Goal: Task Accomplishment & Management: Use online tool/utility

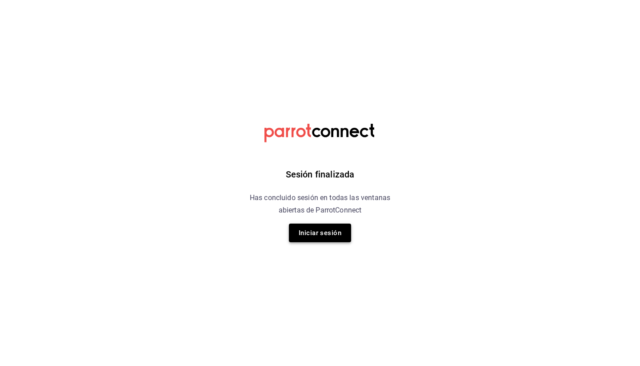
click at [301, 238] on button "Iniciar sesión" at bounding box center [320, 233] width 62 height 19
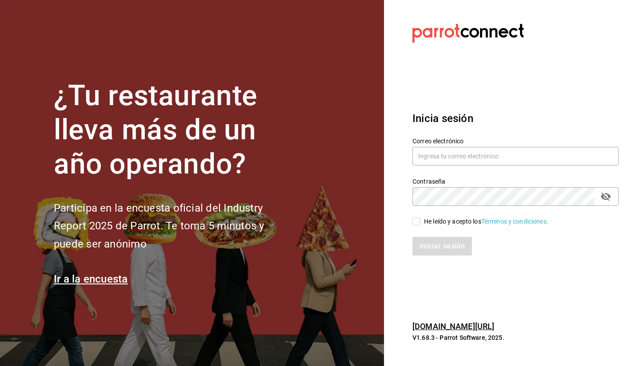
click at [464, 144] on div "Correo electrónico" at bounding box center [515, 152] width 206 height 30
click at [454, 162] on input "text" at bounding box center [515, 156] width 206 height 19
type input "sebaxvp.svp@gmail.com"
click at [417, 226] on input "He leído y acepto los Términos y condiciones." at bounding box center [416, 222] width 8 height 8
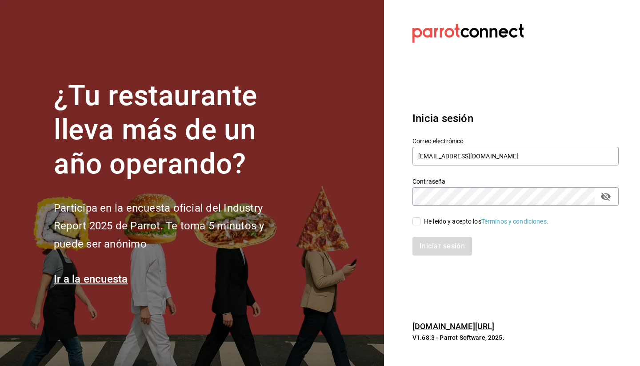
checkbox input "true"
click at [439, 257] on div "Inicia sesión Correo electrónico sebaxvp.svp@gmail.com Contraseña Contraseña He…" at bounding box center [515, 183] width 206 height 167
click at [437, 249] on button "Iniciar sesión" at bounding box center [442, 246] width 60 height 19
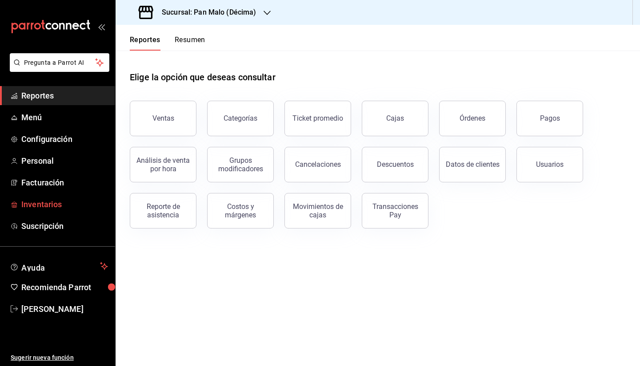
click at [61, 208] on span "Inventarios" at bounding box center [64, 205] width 87 height 12
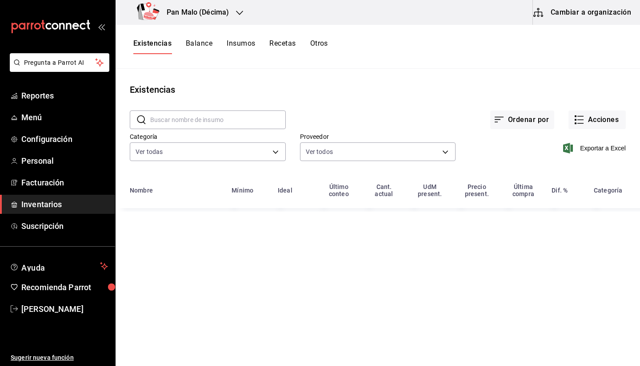
click at [225, 10] on h3 "Pan Malo (Décima)" at bounding box center [193, 12] width 69 height 11
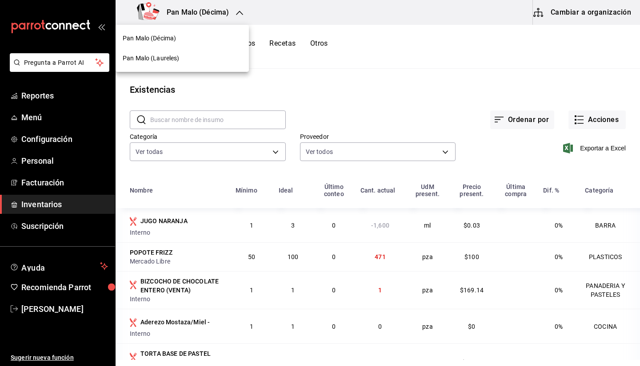
click at [225, 62] on div "Pan Malo (Laureles)" at bounding box center [182, 58] width 119 height 9
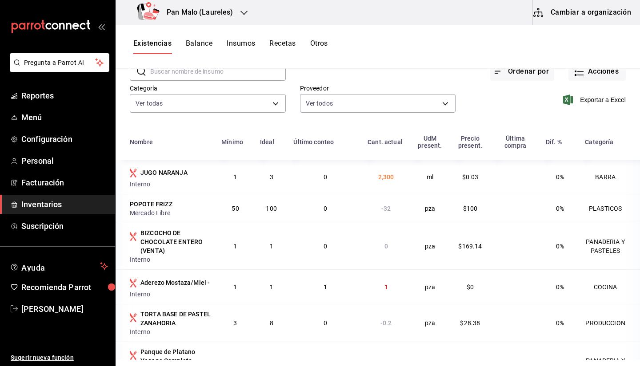
scroll to position [48, 0]
drag, startPoint x: 170, startPoint y: 175, endPoint x: 251, endPoint y: 174, distance: 81.3
click at [251, 174] on tr "JUGO NARANJA Interno 1 3 0 2,300 ml $0.03 0% BARRA" at bounding box center [377, 178] width 524 height 34
click at [254, 174] on td "3" at bounding box center [270, 178] width 33 height 34
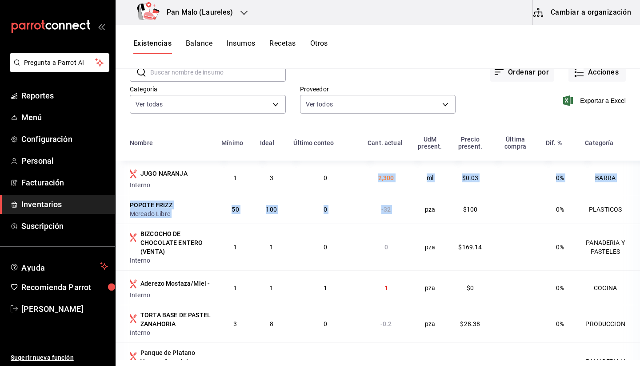
drag, startPoint x: 346, startPoint y: 180, endPoint x: 413, endPoint y: 196, distance: 69.0
click at [413, 196] on td "pza" at bounding box center [429, 209] width 40 height 29
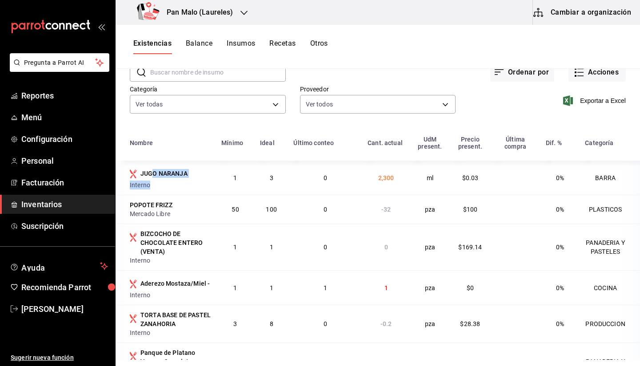
click at [194, 188] on div "JUGO NARANJA Interno" at bounding box center [170, 178] width 81 height 24
click at [194, 188] on div "Interno" at bounding box center [170, 185] width 81 height 9
click at [90, 205] on span "Inventarios" at bounding box center [64, 205] width 87 height 12
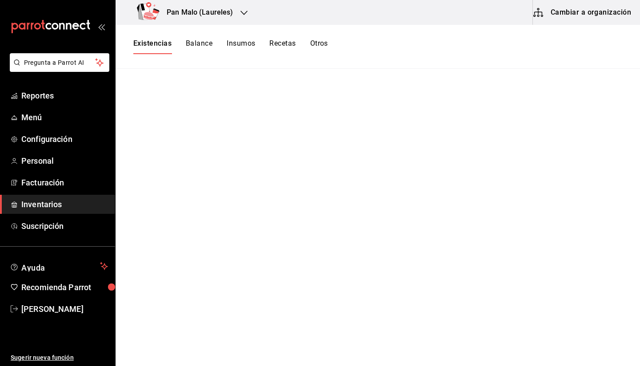
click at [79, 203] on span "Inventarios" at bounding box center [64, 205] width 87 height 12
click at [151, 47] on button "Existencias" at bounding box center [152, 46] width 38 height 15
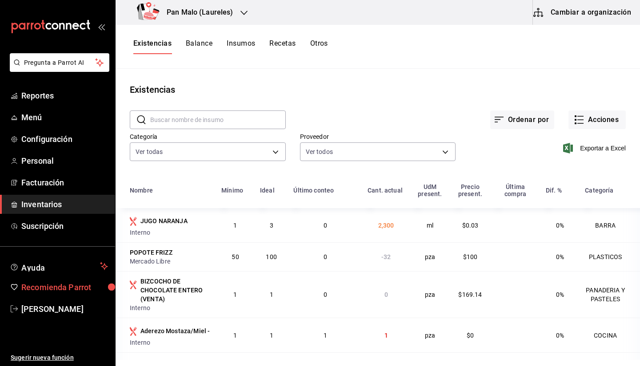
click at [4, 294] on link "Recomienda Parrot" at bounding box center [57, 287] width 115 height 19
click at [406, 44] on div "Existencias Balance Insumos Recetas Otros" at bounding box center [377, 46] width 524 height 15
click at [577, 126] on button "Acciones" at bounding box center [596, 120] width 57 height 19
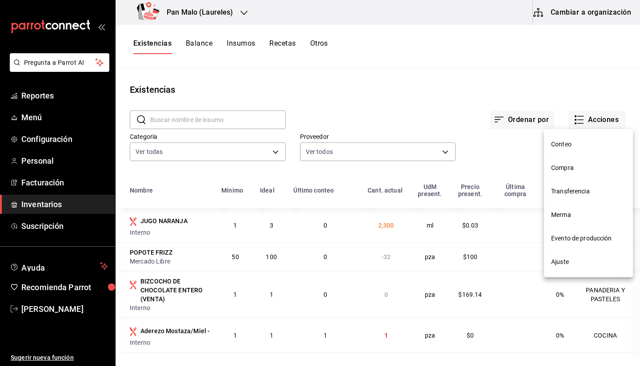
click at [377, 95] on div at bounding box center [320, 183] width 640 height 366
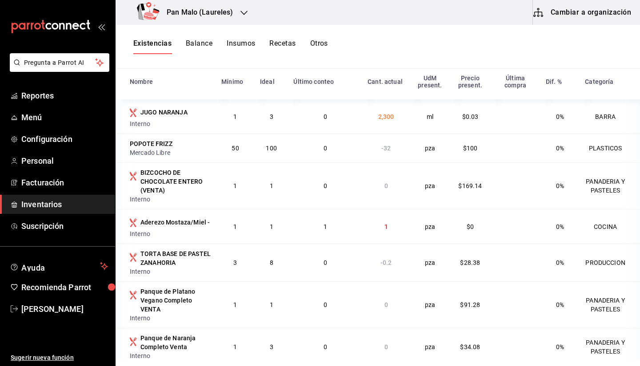
click at [217, 8] on h3 "Pan Malo (Laureles)" at bounding box center [196, 12] width 74 height 11
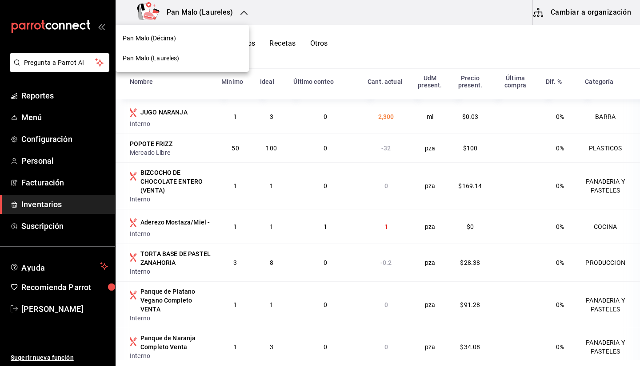
click at [477, 31] on div at bounding box center [320, 183] width 640 height 366
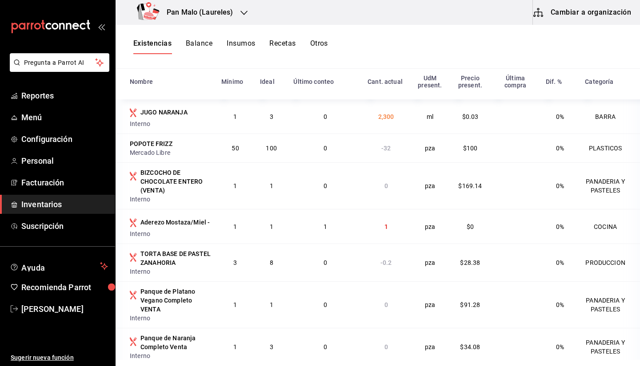
click at [566, 12] on button "Cambiar a organización" at bounding box center [582, 12] width 100 height 25
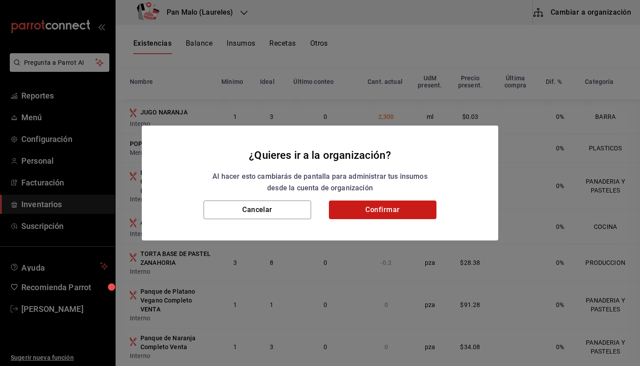
click at [385, 211] on button "Confirmar" at bounding box center [382, 210] width 107 height 19
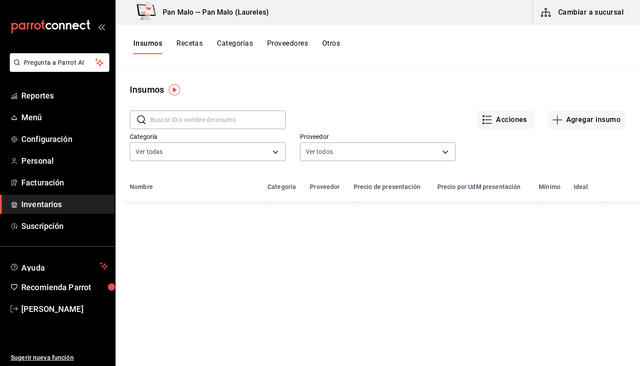
click at [327, 41] on button "Otros" at bounding box center [331, 46] width 18 height 15
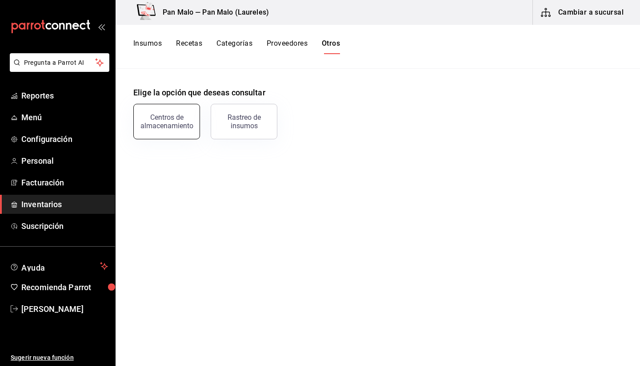
click at [167, 120] on div "Centros de almacenamiento" at bounding box center [166, 121] width 55 height 17
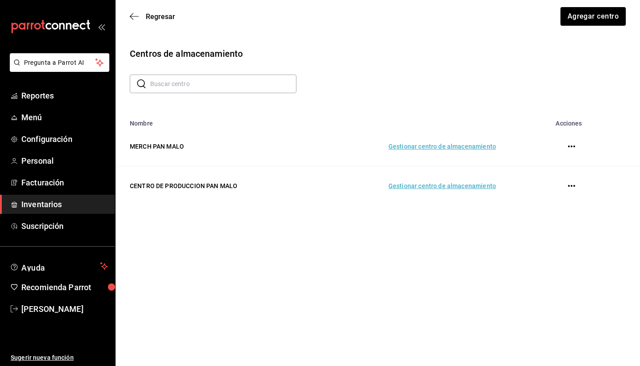
click at [433, 189] on td "Gestionar centro de almacenamiento" at bounding box center [410, 187] width 193 height 40
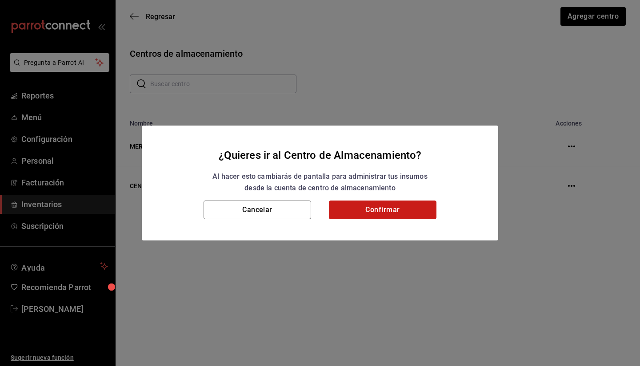
click at [363, 206] on button "Confirmar" at bounding box center [382, 210] width 107 height 19
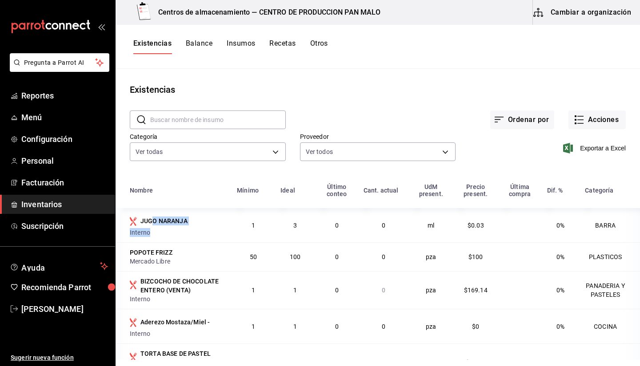
drag, startPoint x: 153, startPoint y: 225, endPoint x: 226, endPoint y: 238, distance: 74.4
click at [226, 238] on tr "JUGO NARANJA Interno 1 3 0 0 ml $0.03 0% BARRA" at bounding box center [377, 225] width 524 height 34
click at [231, 238] on td "1" at bounding box center [253, 225] width 44 height 34
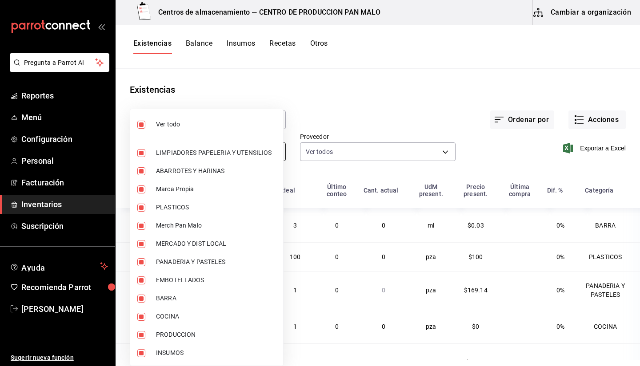
click at [211, 153] on body "Pregunta a Parrot AI Reportes Menú Configuración Personal Facturación Inventari…" at bounding box center [320, 180] width 640 height 360
click at [345, 102] on div at bounding box center [320, 183] width 640 height 366
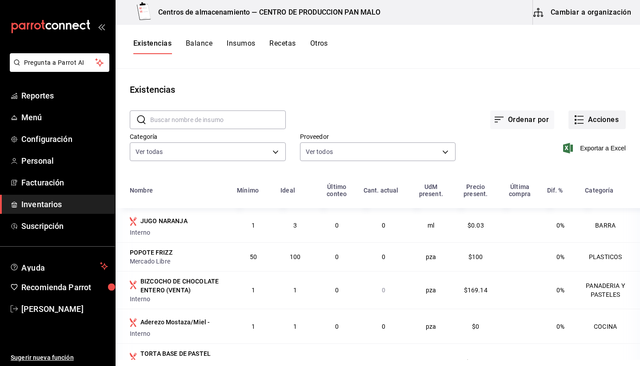
click at [589, 120] on button "Acciones" at bounding box center [596, 120] width 57 height 19
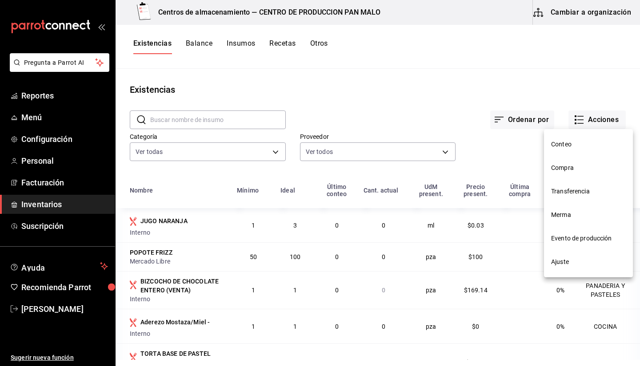
click at [566, 248] on li "Evento de producción" at bounding box center [588, 239] width 89 height 24
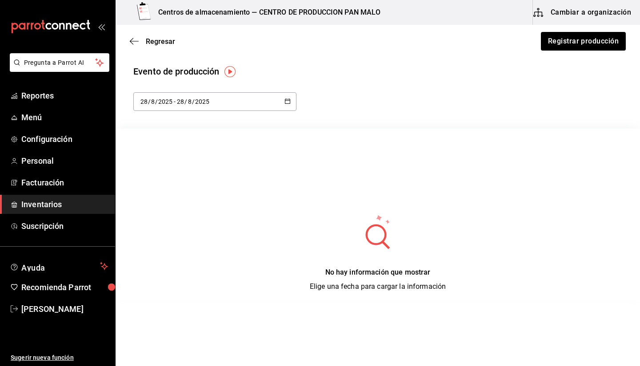
click at [252, 97] on div "2025-08-28 28 / 8 / 2025 - 2025-08-28 28 / 8 / 2025" at bounding box center [214, 101] width 163 height 19
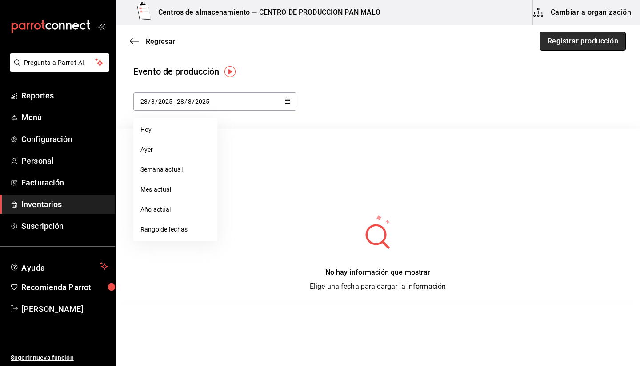
click at [576, 41] on button "Registrar producción" at bounding box center [583, 41] width 86 height 19
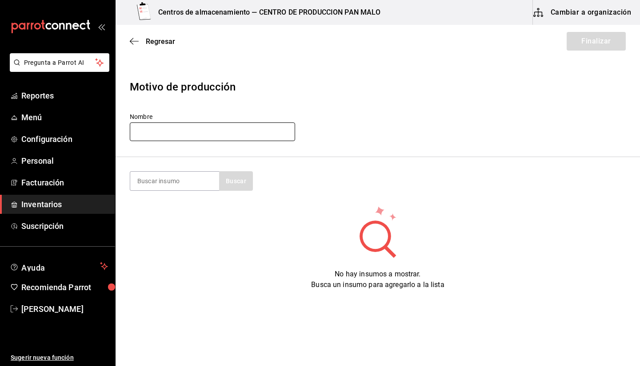
click at [162, 131] on input "text" at bounding box center [212, 132] width 165 height 19
type input "produccion dia jueves"
click at [282, 77] on header "Motivo de producción Nombre produccion dia jueves" at bounding box center [377, 111] width 524 height 92
drag, startPoint x: 199, startPoint y: 174, endPoint x: 208, endPoint y: 174, distance: 9.8
click at [208, 174] on input at bounding box center [174, 181] width 89 height 19
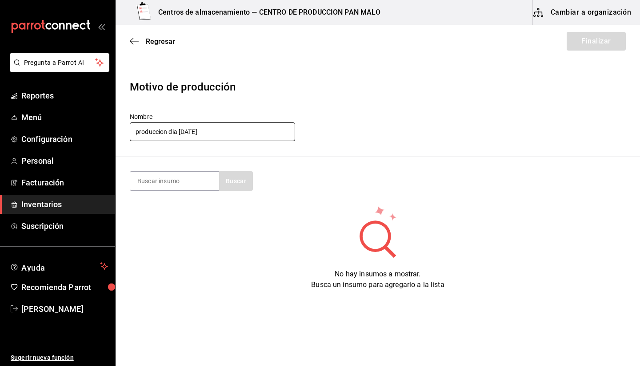
click at [203, 130] on input "produccion dia jueves" at bounding box center [212, 132] width 165 height 19
drag, startPoint x: 181, startPoint y: 130, endPoint x: 188, endPoint y: 134, distance: 7.8
click at [188, 134] on input "PRODUCCION" at bounding box center [212, 132] width 165 height 19
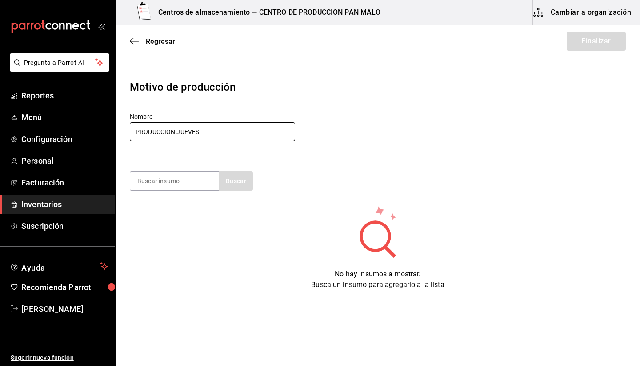
type input "PRODUCCION JUEVES"
drag, startPoint x: 378, startPoint y: 108, endPoint x: 161, endPoint y: 190, distance: 232.0
click at [161, 190] on input at bounding box center [174, 181] width 89 height 19
type input "B"
click at [292, 154] on header "Motivo de producción Nombre PRODUCCION JUEVES" at bounding box center [377, 111] width 524 height 92
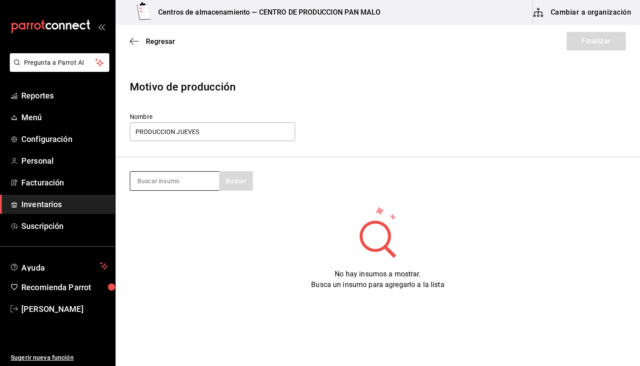
click at [172, 187] on input at bounding box center [174, 181] width 89 height 19
type input "b"
click at [194, 178] on input "Baguette" at bounding box center [174, 181] width 89 height 19
type input "B"
type input "masa para concha"
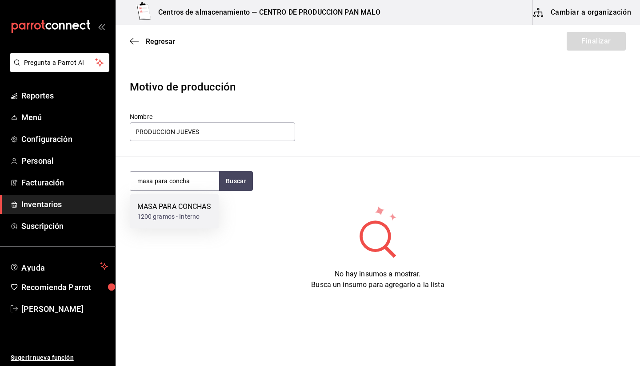
click at [184, 222] on div "1200 gramos - Interno" at bounding box center [174, 216] width 74 height 9
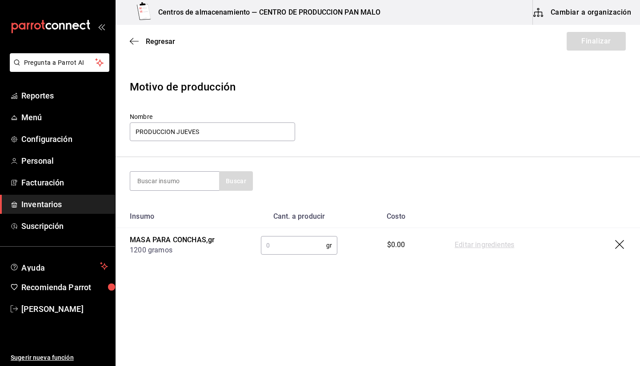
click at [282, 250] on input "text" at bounding box center [293, 246] width 65 height 18
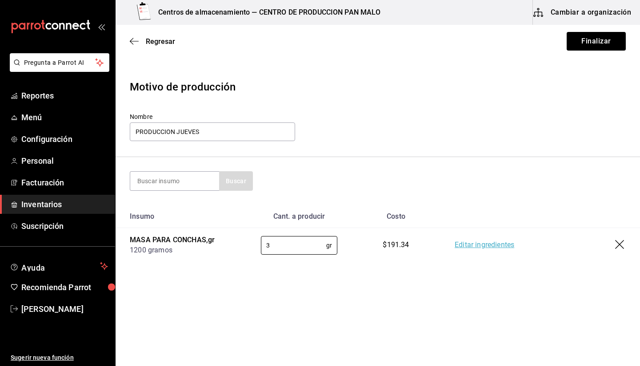
type input "3"
click at [372, 194] on section "Buscar" at bounding box center [377, 181] width 524 height 48
click at [182, 185] on input at bounding box center [174, 181] width 89 height 19
type input "t"
click at [287, 250] on input "3" at bounding box center [293, 246] width 65 height 18
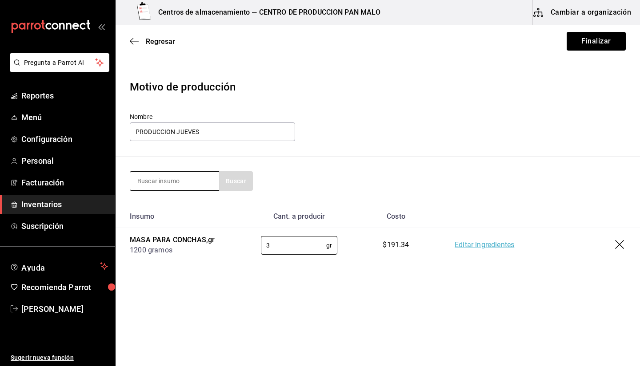
click at [186, 184] on input at bounding box center [174, 181] width 89 height 19
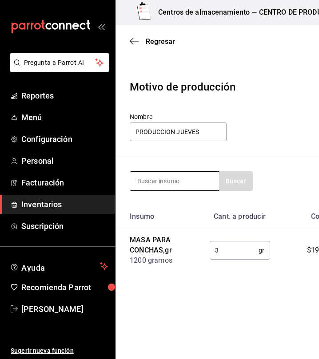
click at [162, 183] on input at bounding box center [174, 181] width 89 height 19
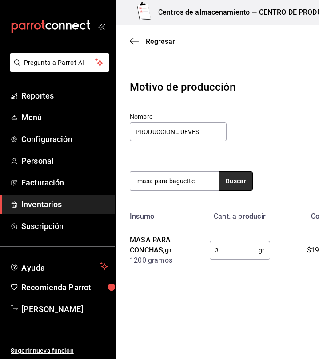
click at [219, 184] on button "Buscar" at bounding box center [236, 181] width 34 height 20
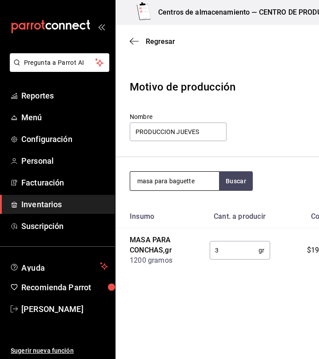
click at [203, 183] on input "masa para baguette" at bounding box center [174, 181] width 89 height 19
type input "masa de b"
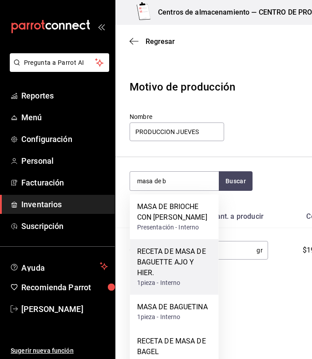
click at [151, 254] on div "RECETA DE MASA DE BAGUETTE AJO Y HIER." at bounding box center [174, 262] width 75 height 32
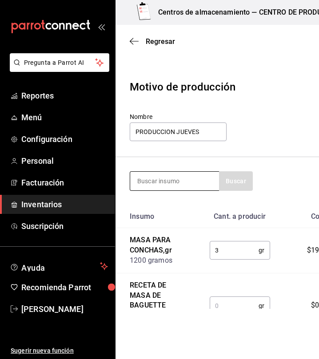
click at [205, 179] on input at bounding box center [174, 181] width 89 height 19
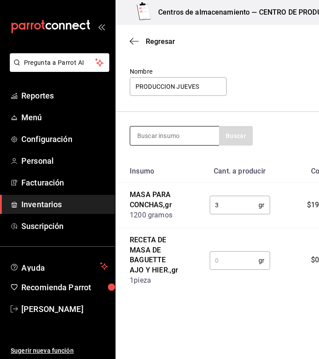
scroll to position [50, 0]
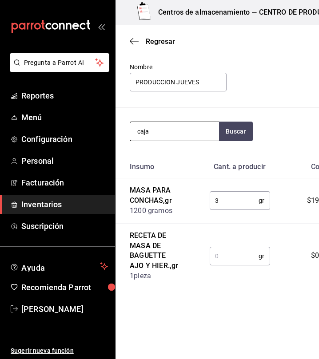
type input "caja"
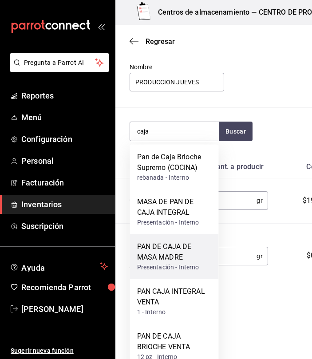
click at [210, 258] on div "PAN DE CAJA DE MASA MADRE" at bounding box center [174, 252] width 75 height 21
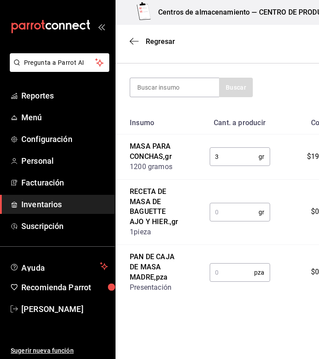
scroll to position [109, 0]
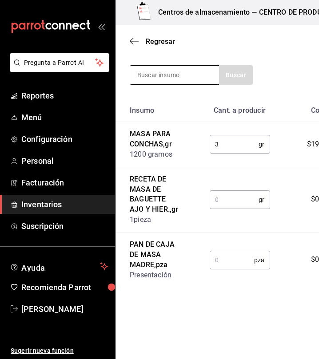
click at [169, 74] on input at bounding box center [174, 75] width 89 height 19
type input "i"
click at [153, 77] on input at bounding box center [174, 75] width 89 height 19
type input "bollo"
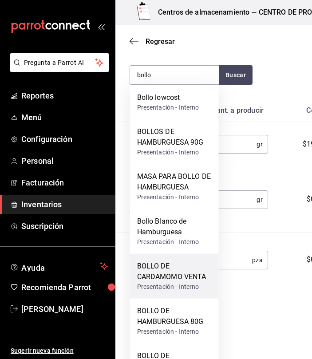
click at [168, 276] on div "BOLLO DE CARDAMOMO VENTA" at bounding box center [174, 271] width 75 height 21
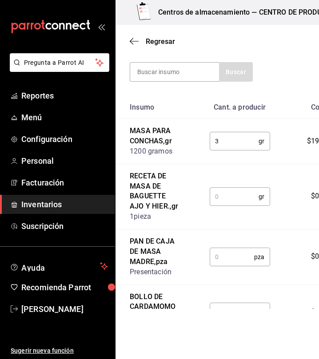
scroll to position [165, 0]
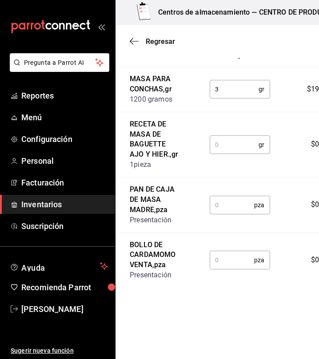
click at [231, 288] on td "pza ​" at bounding box center [239, 260] width 89 height 55
click at [222, 269] on input "text" at bounding box center [232, 260] width 45 height 18
type input "1"
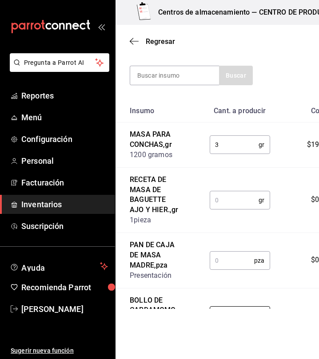
scroll to position [105, 0]
type input "20"
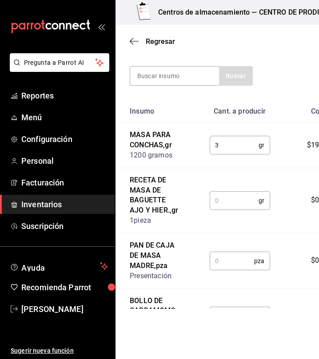
click at [228, 208] on input "text" at bounding box center [234, 201] width 49 height 18
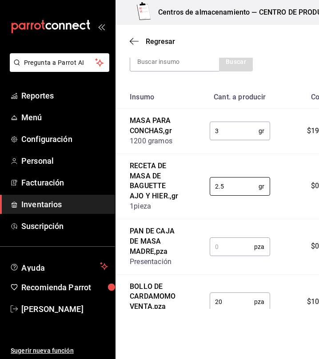
scroll to position [123, 0]
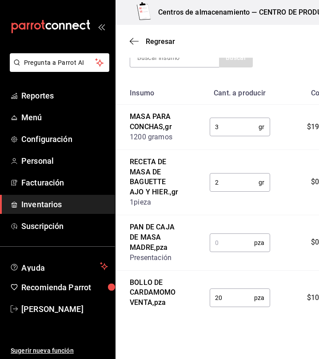
click at [226, 183] on input "2" at bounding box center [234, 183] width 49 height 18
type input "2500"
click at [226, 252] on input "text" at bounding box center [232, 243] width 45 height 18
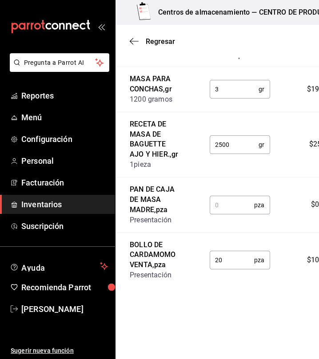
scroll to position [165, 0]
type input "10"
click at [188, 216] on td "PAN DE CAJA DE MASA MADRE , pza Presentación" at bounding box center [155, 206] width 80 height 56
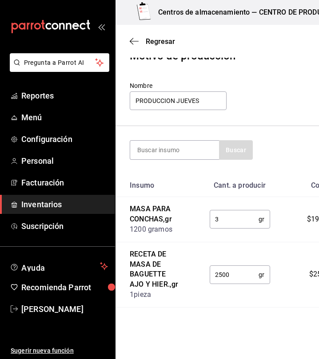
scroll to position [29, 0]
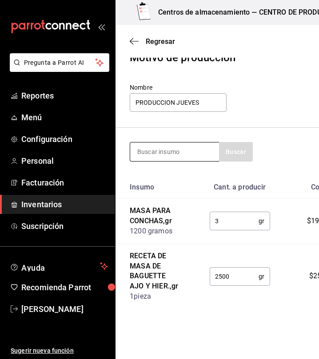
click at [166, 151] on input at bounding box center [174, 152] width 89 height 19
type input "nudo"
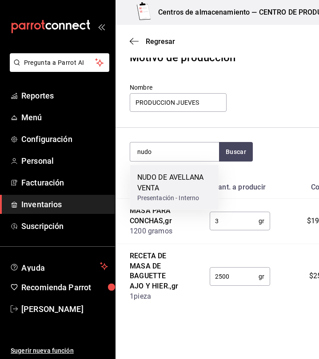
click at [164, 197] on div "Presentación - Interno" at bounding box center [174, 198] width 75 height 9
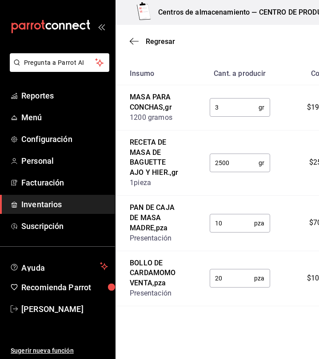
scroll to position [220, 0]
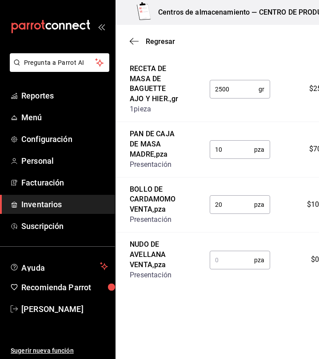
click at [240, 269] on input "text" at bounding box center [232, 260] width 45 height 18
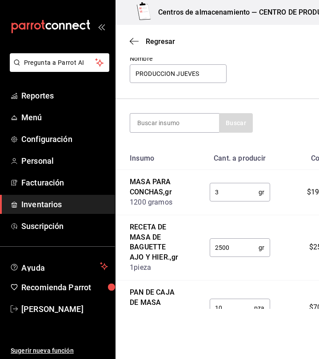
scroll to position [57, 0]
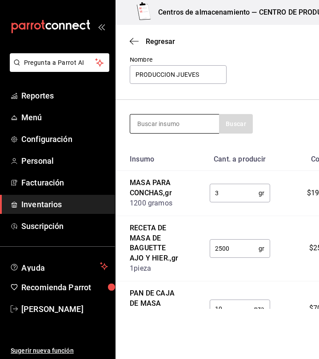
type input "40"
click at [175, 121] on input at bounding box center [174, 124] width 89 height 19
click at [206, 126] on input "pan naranj" at bounding box center [174, 124] width 89 height 19
click at [197, 127] on input "pan nar" at bounding box center [174, 124] width 89 height 19
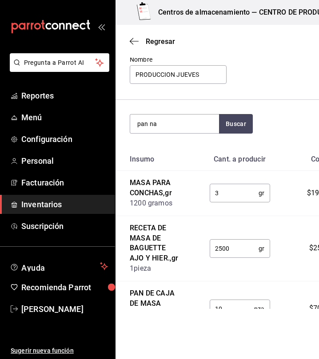
click at [238, 113] on section "pan na Buscar" at bounding box center [274, 124] width 319 height 48
click at [237, 114] on button "Buscar" at bounding box center [236, 124] width 34 height 20
click at [188, 121] on input "pan na" at bounding box center [174, 124] width 89 height 19
type input "panque"
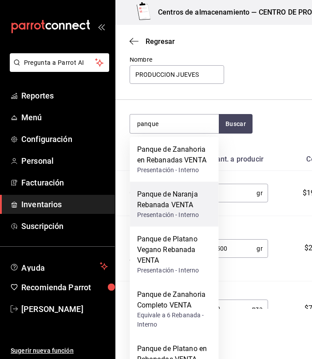
click at [189, 207] on div "Panque de Naranja Rebanada VENTA" at bounding box center [174, 199] width 75 height 21
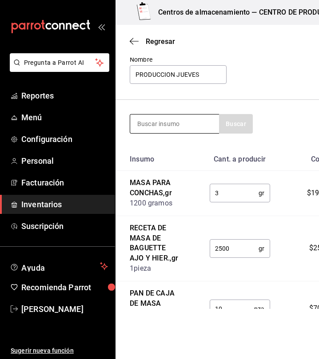
click at [199, 128] on input at bounding box center [174, 124] width 89 height 19
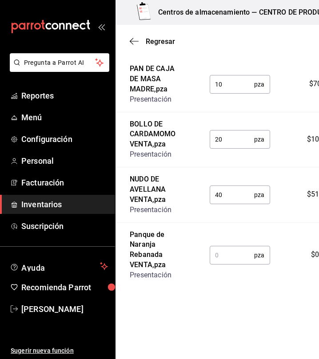
scroll to position [286, 0]
click at [220, 264] on input "text" at bounding box center [232, 255] width 45 height 18
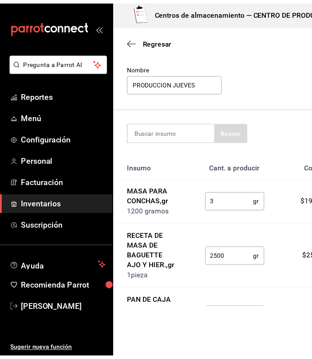
scroll to position [44, 0]
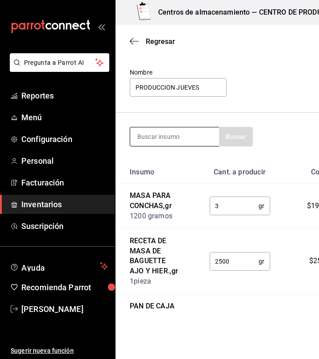
type input "24"
click at [165, 134] on input at bounding box center [174, 136] width 89 height 19
type input "zanaho"
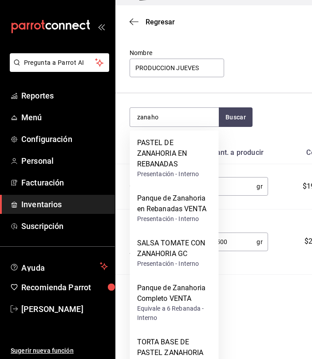
scroll to position [39, 0]
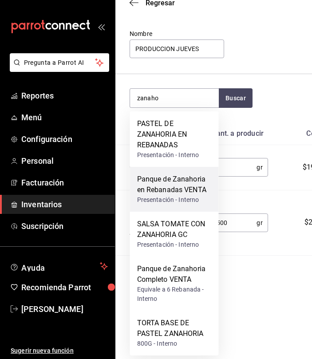
click at [180, 193] on div "Panque de Zanahoria en Rebanadas VENTA" at bounding box center [174, 184] width 75 height 21
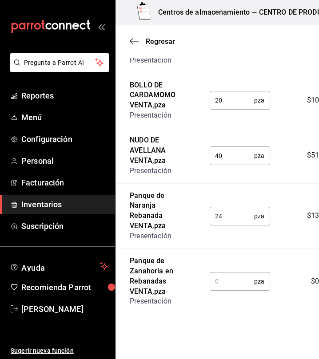
scroll to position [351, 0]
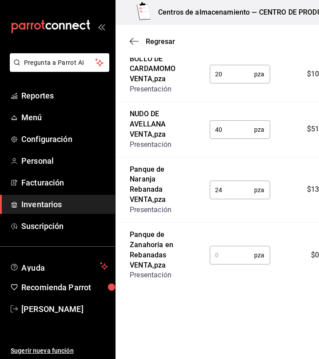
click at [227, 264] on input "text" at bounding box center [232, 255] width 45 height 18
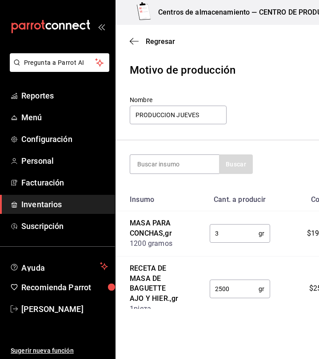
scroll to position [9, 0]
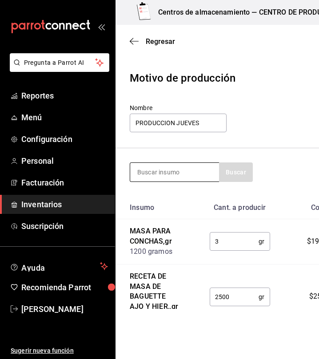
type input "30"
click at [167, 179] on input at bounding box center [174, 172] width 89 height 19
click at [166, 173] on input at bounding box center [174, 172] width 89 height 19
type input "platano"
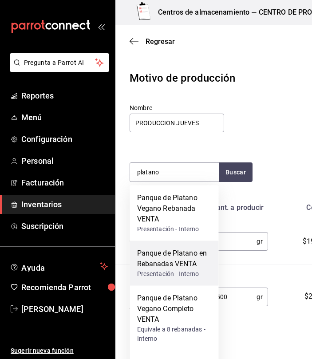
click at [185, 257] on div "Panque de Platano en Rebanadas VENTA" at bounding box center [174, 258] width 75 height 21
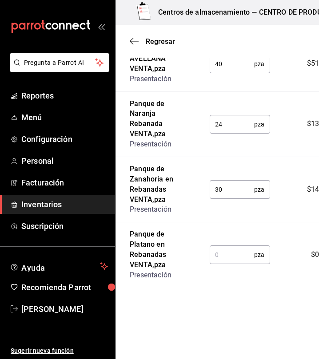
scroll to position [416, 0]
click at [219, 258] on input "text" at bounding box center [232, 255] width 45 height 18
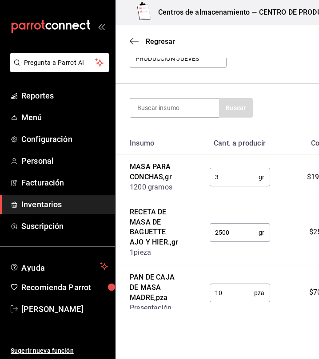
scroll to position [0, 0]
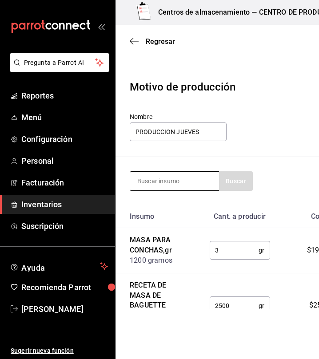
type input "24"
click at [167, 182] on input at bounding box center [174, 181] width 89 height 19
type input "vega"
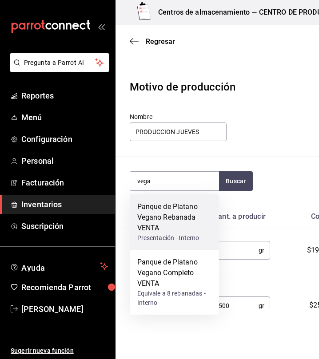
click at [169, 223] on div "Panque de Platano Vegano Rebanada VENTA" at bounding box center [174, 218] width 75 height 32
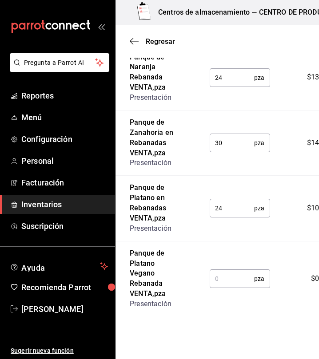
scroll to position [492, 0]
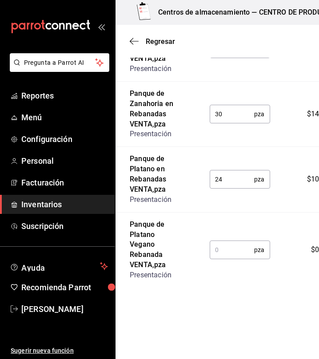
click at [232, 250] on input "text" at bounding box center [232, 250] width 45 height 18
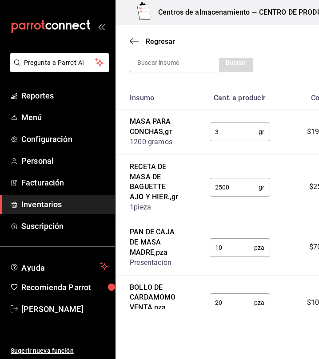
scroll to position [0, 0]
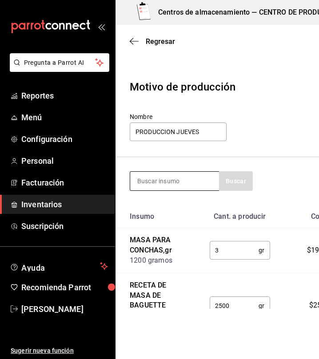
type input "16"
click at [187, 188] on input at bounding box center [174, 181] width 89 height 19
type input "bizcocho"
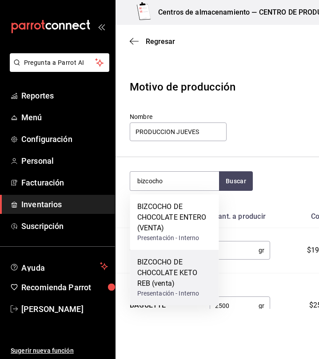
click at [186, 273] on div "BIZCOCHO DE CHOCOLATE KETO REB (venta)" at bounding box center [174, 273] width 75 height 32
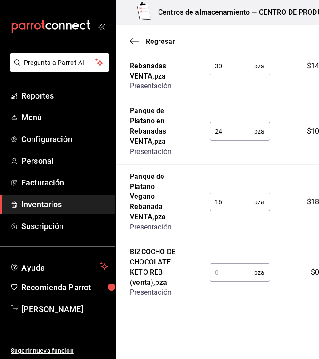
scroll to position [557, 0]
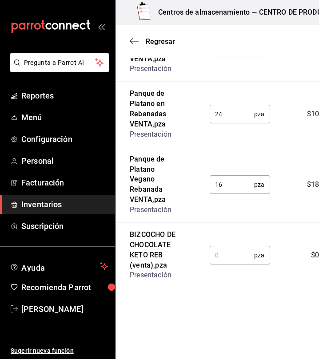
click at [250, 264] on input "text" at bounding box center [232, 255] width 45 height 18
type input "1"
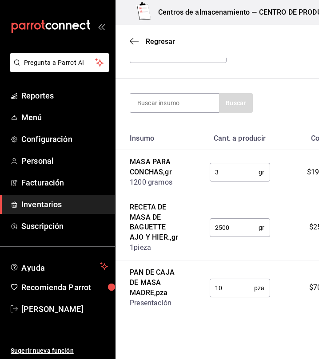
scroll to position [0, 0]
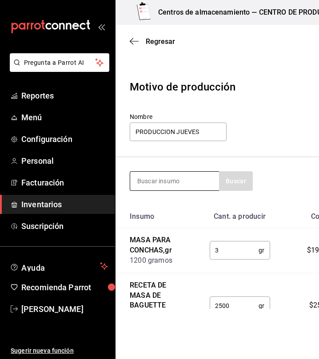
type input "2"
click at [170, 179] on input at bounding box center [174, 181] width 89 height 19
type input "muffin"
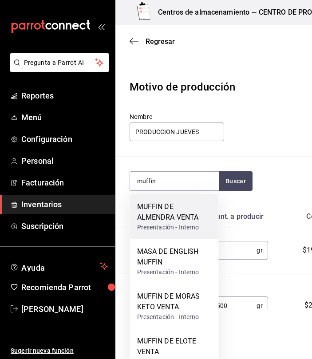
click at [185, 219] on div "MUFFIN DE ALMENDRA VENTA" at bounding box center [174, 212] width 75 height 21
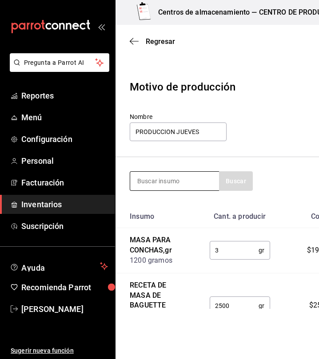
click at [184, 182] on input at bounding box center [174, 181] width 89 height 19
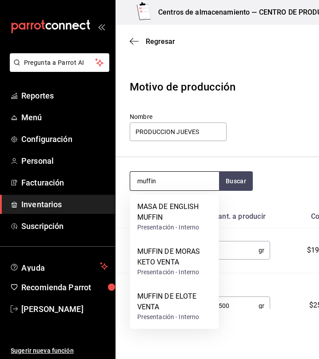
type input "muffin"
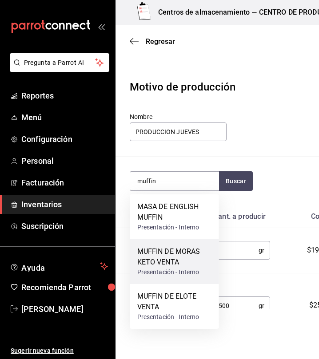
click at [160, 262] on div "MUFFIN DE MORAS KETO VENTA" at bounding box center [174, 256] width 75 height 21
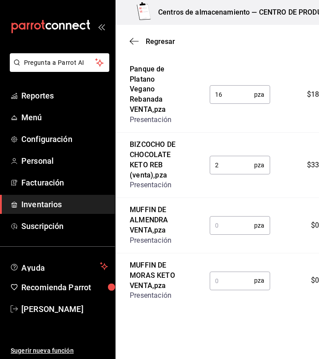
scroll to position [668, 0]
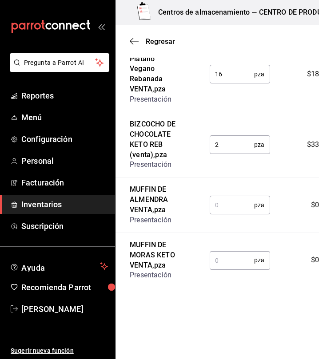
click at [242, 210] on input "text" at bounding box center [232, 205] width 45 height 18
type input "6"
click at [241, 263] on input "text" at bounding box center [232, 260] width 45 height 18
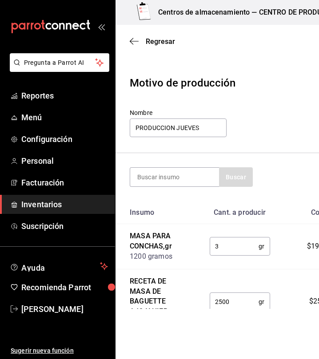
scroll to position [0, 0]
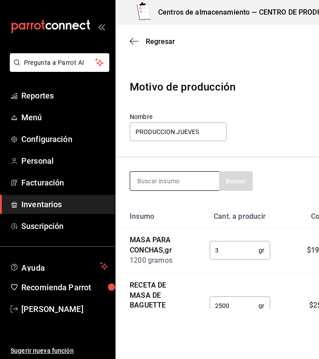
type input "6"
click at [172, 185] on input at bounding box center [174, 181] width 89 height 19
click at [161, 185] on input at bounding box center [174, 181] width 89 height 19
type input "torta"
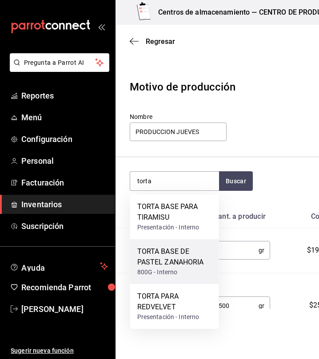
click at [182, 262] on div "TORTA BASE DE PASTEL ZANAHORIA" at bounding box center [174, 256] width 75 height 21
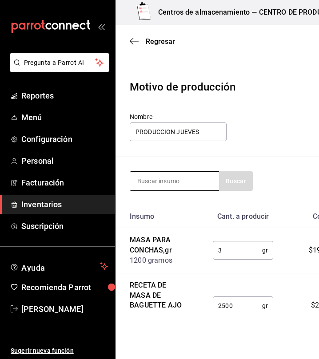
click at [186, 185] on input at bounding box center [174, 181] width 89 height 19
click at [155, 179] on input at bounding box center [174, 181] width 89 height 19
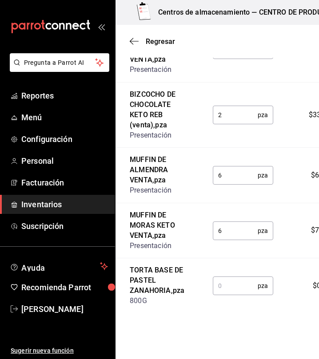
scroll to position [733, 0]
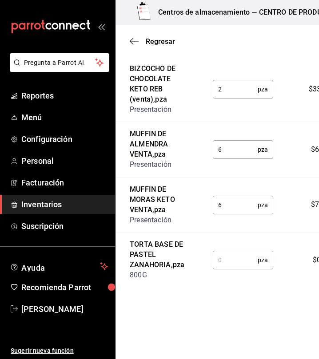
type input "c"
click at [217, 263] on input "text" at bounding box center [235, 260] width 45 height 18
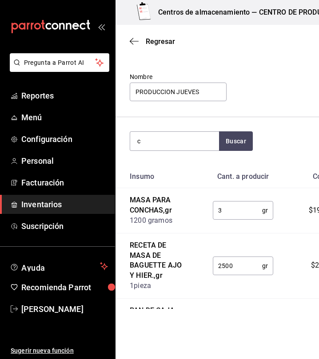
scroll to position [0, 0]
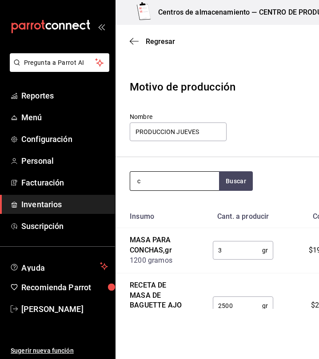
type input "3"
click at [184, 176] on input "c" at bounding box center [174, 181] width 89 height 19
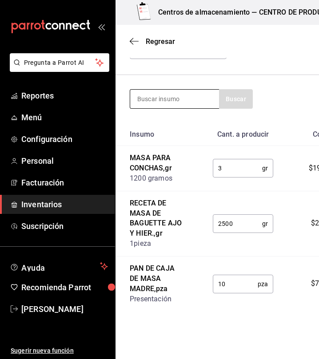
scroll to position [50, 0]
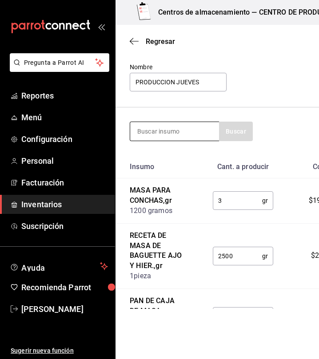
click at [172, 128] on input at bounding box center [174, 131] width 89 height 19
type input "h"
click at [167, 132] on input "h" at bounding box center [174, 131] width 89 height 19
type input "rol"
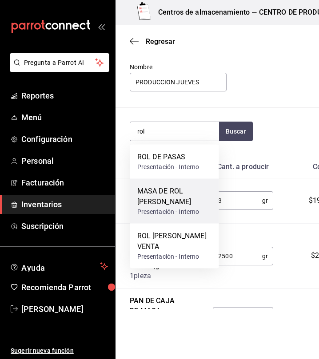
click at [187, 207] on div "MASA DE ROL DE CANELA" at bounding box center [174, 196] width 75 height 21
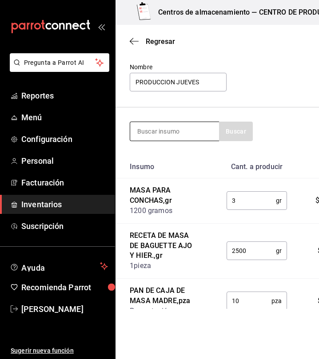
click at [173, 129] on input at bounding box center [174, 131] width 89 height 19
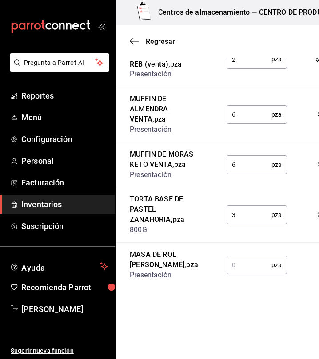
scroll to position [789, 0]
click at [240, 272] on input "text" at bounding box center [248, 265] width 45 height 18
click at [249, 269] on input "text" at bounding box center [248, 265] width 45 height 18
type input "4"
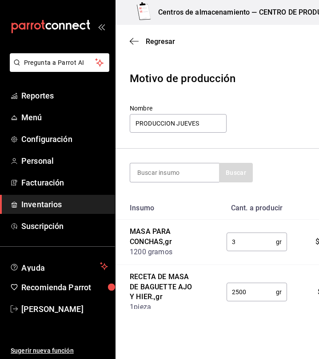
scroll to position [0, 0]
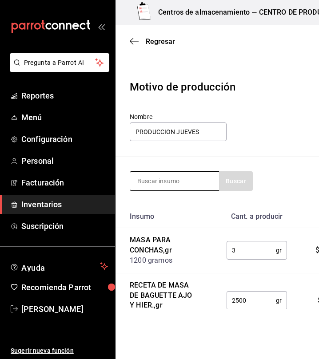
type input "40"
click at [193, 176] on input at bounding box center [174, 181] width 89 height 19
type input "rol"
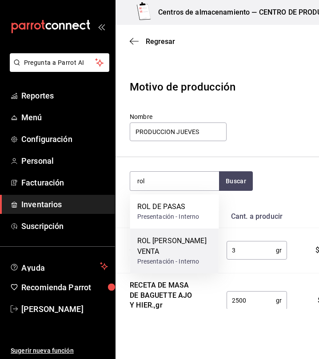
click at [154, 242] on div "ROL [PERSON_NAME] VENTA" at bounding box center [174, 246] width 75 height 21
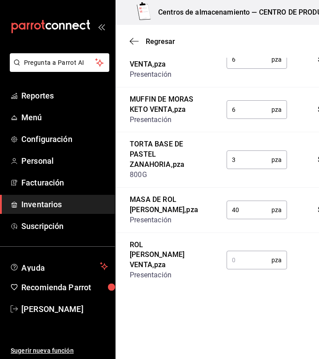
scroll to position [844, 0]
click at [226, 269] on input "text" at bounding box center [248, 260] width 45 height 18
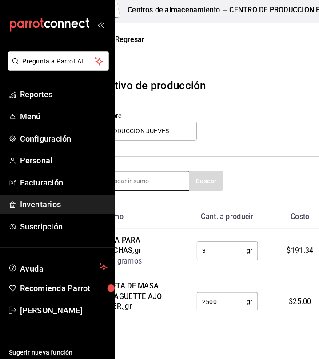
scroll to position [0, 30]
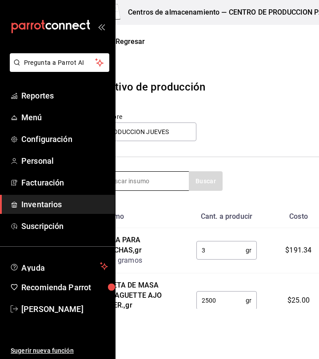
type input "40"
click at [154, 187] on input at bounding box center [144, 181] width 89 height 19
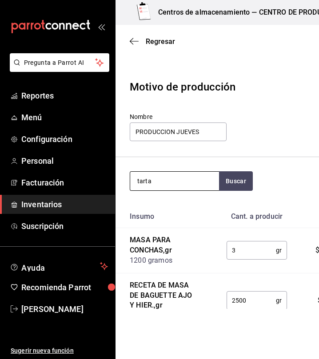
type input "tarta"
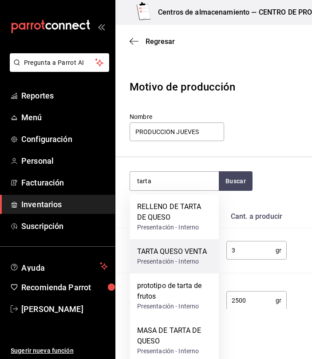
click at [199, 263] on div "Presentación - Interno" at bounding box center [172, 261] width 70 height 9
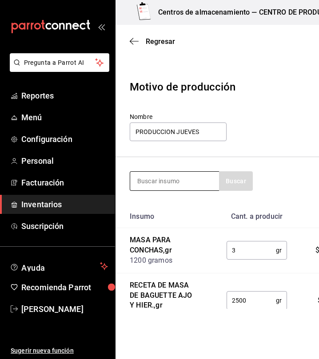
click at [187, 181] on input at bounding box center [174, 181] width 89 height 19
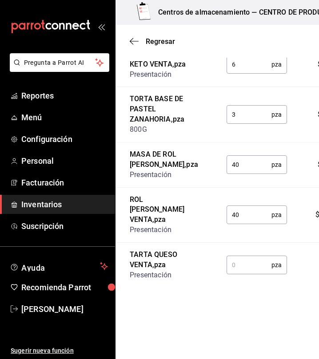
scroll to position [889, 0]
click at [253, 274] on div "pza ​" at bounding box center [256, 265] width 60 height 19
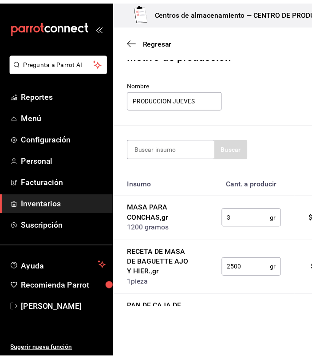
scroll to position [0, 0]
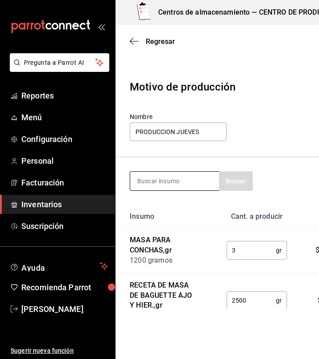
type input "8"
click at [164, 178] on input at bounding box center [174, 181] width 89 height 19
type input "tart"
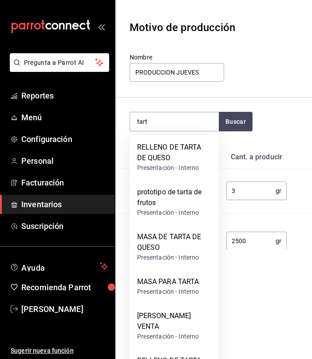
scroll to position [103, 0]
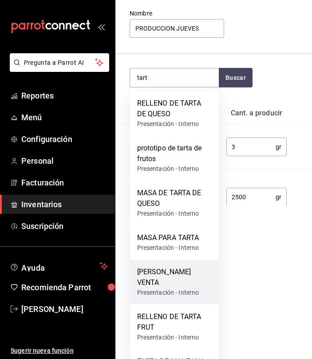
click at [166, 286] on div "[PERSON_NAME] VENTA" at bounding box center [174, 277] width 75 height 21
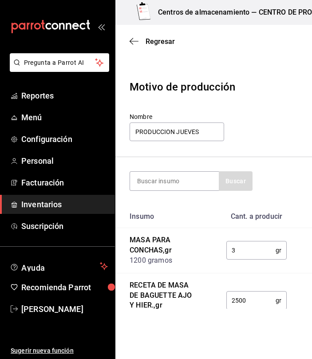
scroll to position [0, 0]
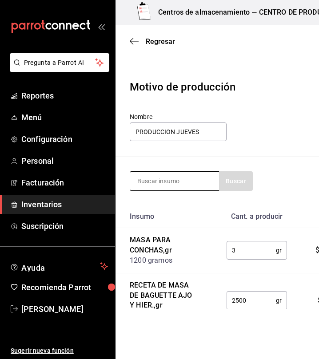
click at [155, 183] on input at bounding box center [174, 181] width 89 height 19
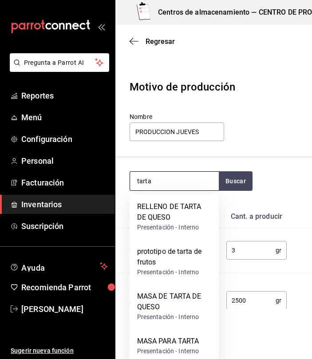
type input "tarta"
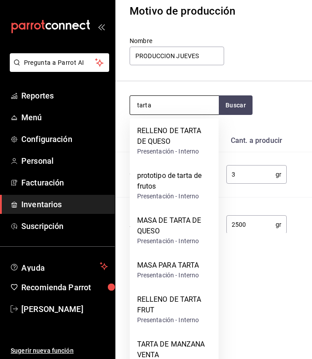
scroll to position [97, 0]
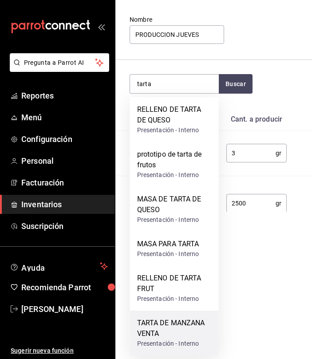
click at [173, 340] on div "Presentación - Interno" at bounding box center [174, 343] width 75 height 9
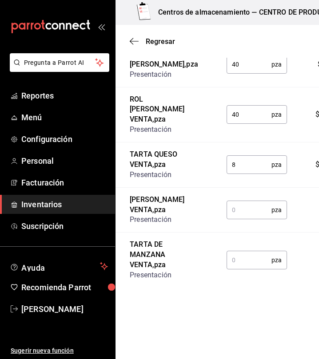
scroll to position [1000, 0]
click at [230, 217] on input "text" at bounding box center [248, 210] width 45 height 18
type input "19"
click at [222, 281] on td "pza ​" at bounding box center [256, 260] width 89 height 55
click at [230, 269] on input "text" at bounding box center [248, 260] width 45 height 18
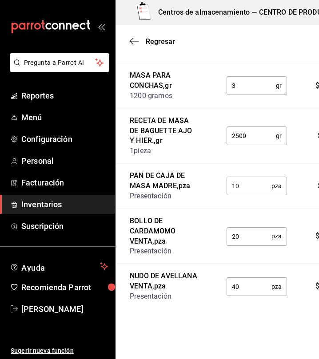
scroll to position [0, 0]
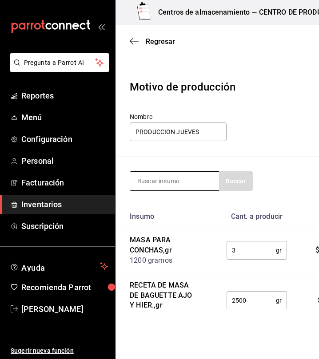
type input "19"
click at [202, 179] on input at bounding box center [174, 181] width 89 height 19
type input "almendra"
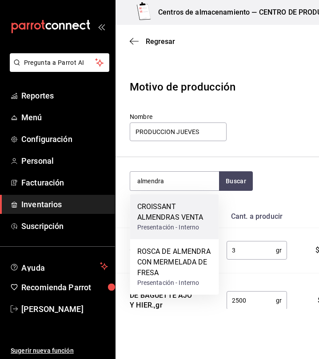
click at [199, 214] on div "CROISSANT ALMENDRAS VENTA" at bounding box center [174, 212] width 75 height 21
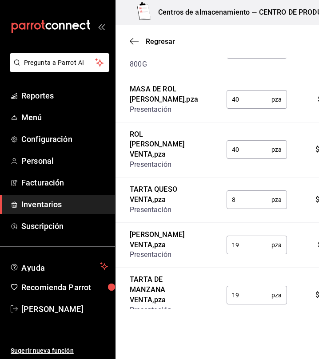
scroll to position [1055, 0]
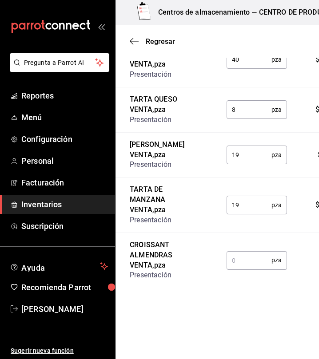
click at [234, 269] on input "text" at bounding box center [248, 260] width 45 height 18
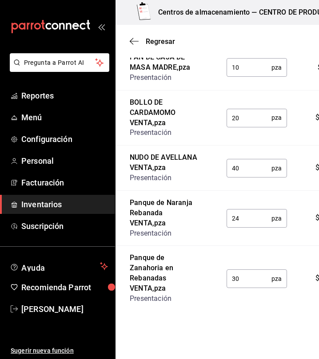
scroll to position [0, 0]
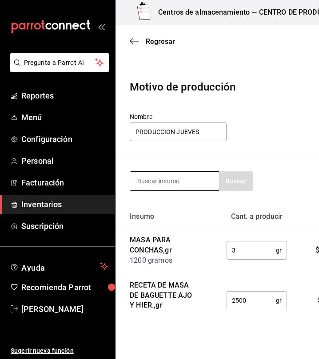
type input "30"
click at [189, 182] on input at bounding box center [174, 181] width 89 height 19
type input "polvoron"
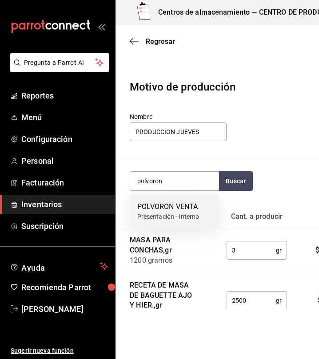
click at [184, 206] on div "POLVORON VENTA" at bounding box center [168, 207] width 62 height 11
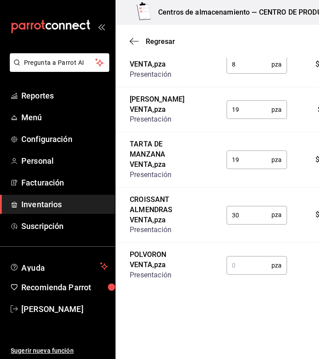
scroll to position [1100, 0]
click at [233, 271] on input "text" at bounding box center [248, 266] width 45 height 18
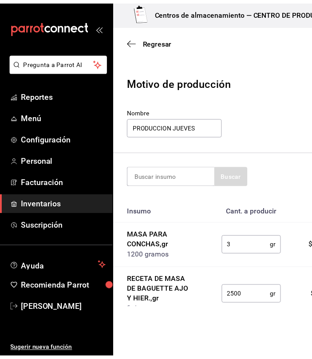
scroll to position [0, 0]
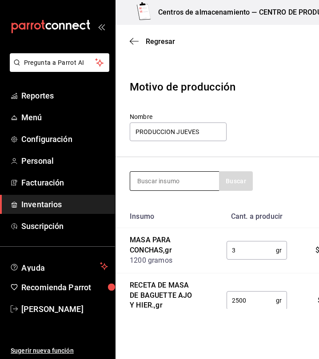
type input "32"
click at [176, 181] on input at bounding box center [174, 181] width 89 height 19
type input "baguet"
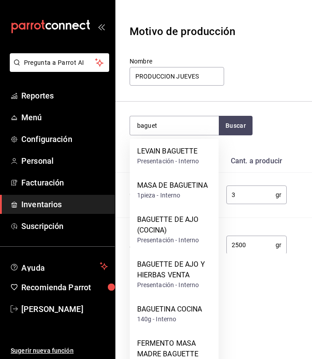
scroll to position [76, 0]
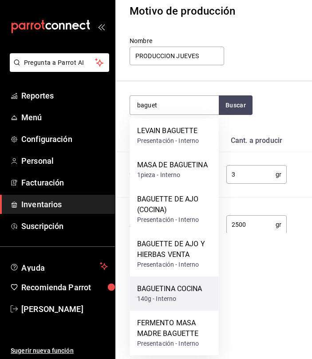
click at [197, 288] on div "BAGUETINA COCINA" at bounding box center [169, 289] width 65 height 11
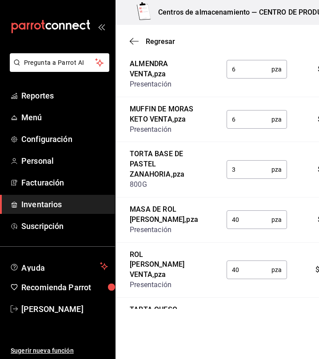
scroll to position [1145, 0]
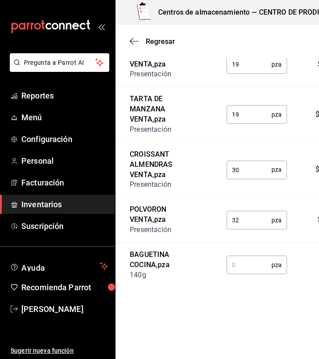
click at [240, 267] on input "text" at bounding box center [248, 265] width 45 height 18
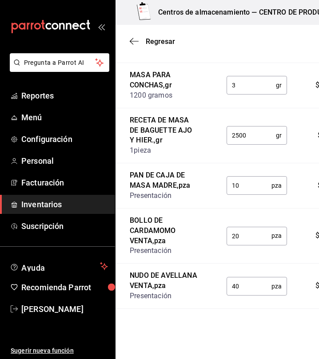
scroll to position [0, 0]
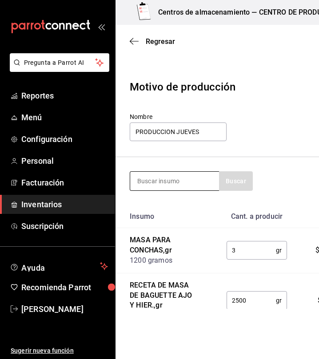
type input "20"
click at [172, 179] on input at bounding box center [174, 181] width 89 height 19
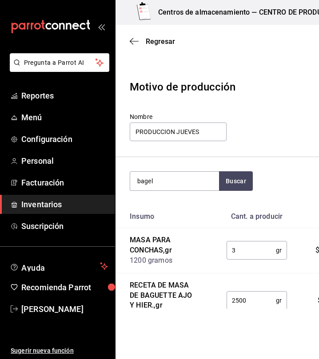
type input "bagel"
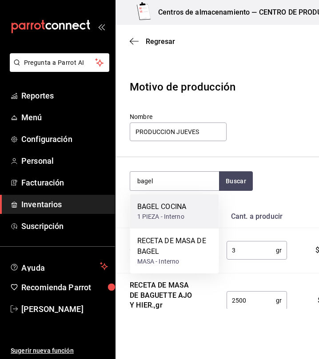
click at [174, 213] on div "1 PIEZA - Interno" at bounding box center [161, 216] width 49 height 9
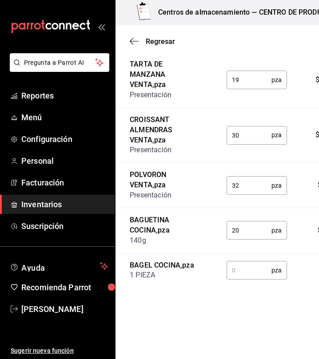
scroll to position [1190, 0]
click at [225, 288] on td "pza ​" at bounding box center [256, 270] width 89 height 35
click at [229, 278] on input "text" at bounding box center [248, 271] width 45 height 18
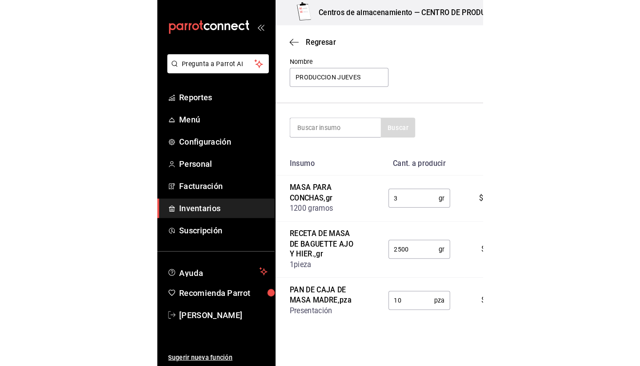
scroll to position [0, 0]
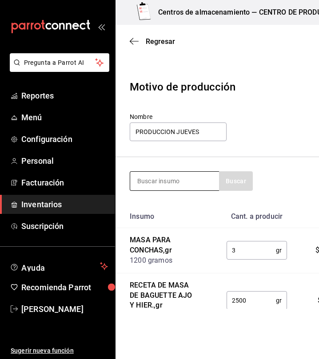
type input "10"
click at [163, 174] on input at bounding box center [174, 181] width 89 height 19
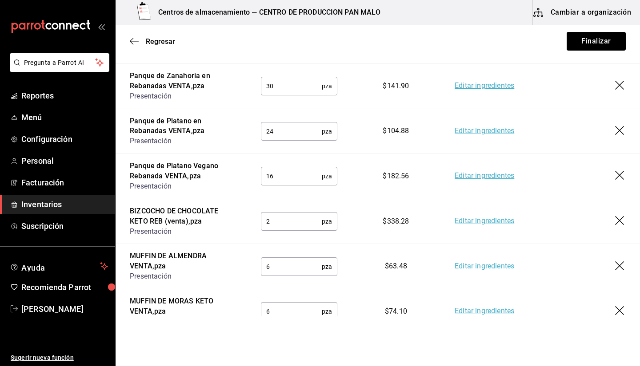
scroll to position [383, 0]
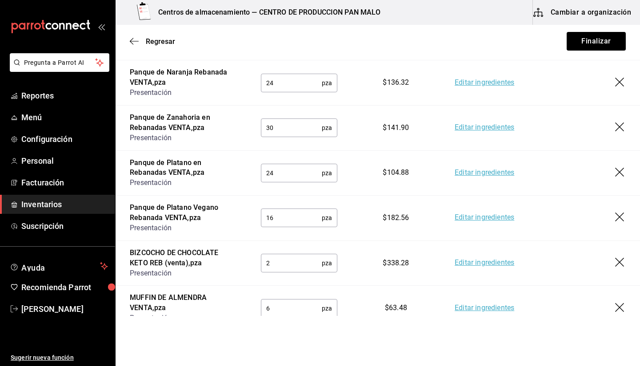
click at [281, 32] on div "Regresar Finalizar" at bounding box center [377, 41] width 524 height 33
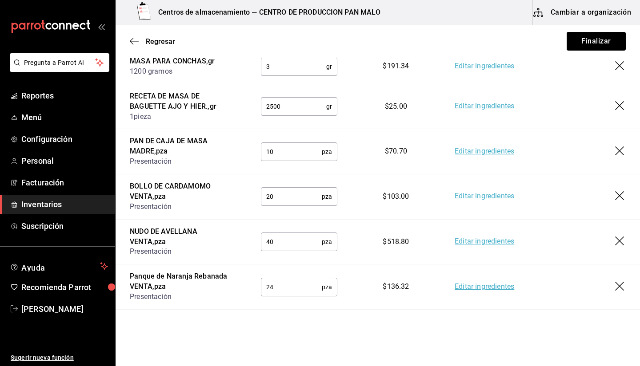
scroll to position [0, 0]
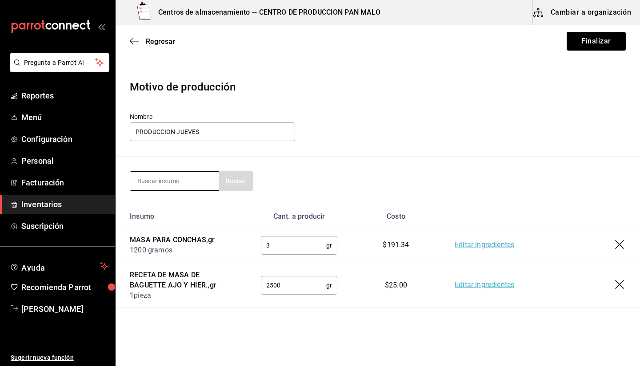
click at [188, 174] on input at bounding box center [174, 181] width 89 height 19
click at [574, 31] on div "Regresar Finalizar" at bounding box center [377, 41] width 524 height 33
click at [576, 44] on button "Finalizar" at bounding box center [595, 41] width 59 height 19
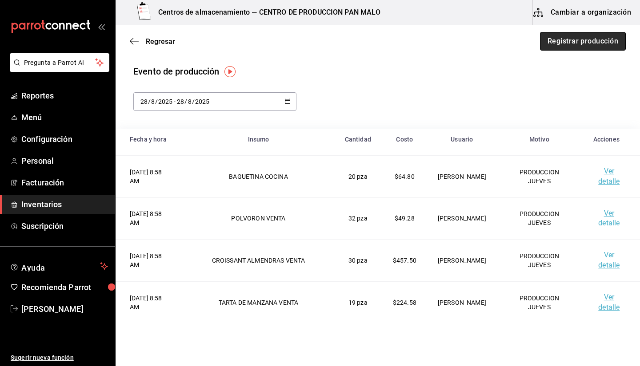
click at [559, 40] on button "Registrar producción" at bounding box center [583, 41] width 86 height 19
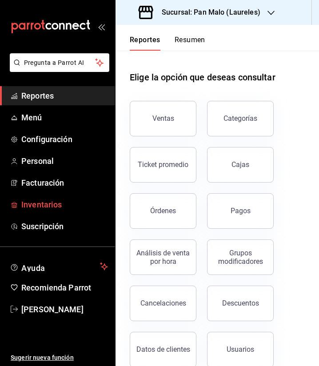
click at [33, 202] on span "Inventarios" at bounding box center [64, 205] width 87 height 12
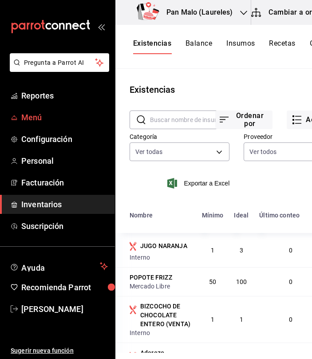
click at [40, 121] on span "Menú" at bounding box center [64, 117] width 87 height 12
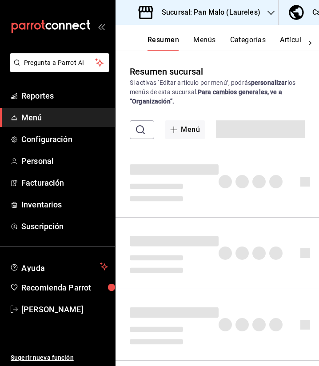
click at [234, 18] on div "Sucursal: Pan Malo (Laureles)" at bounding box center [200, 12] width 155 height 25
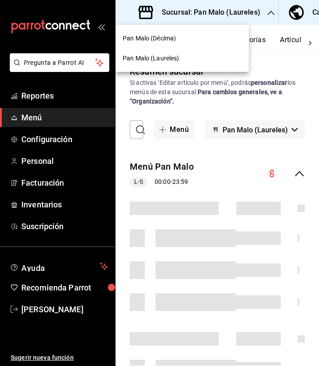
click at [201, 52] on div "Pan Malo (Laureles)" at bounding box center [181, 58] width 133 height 20
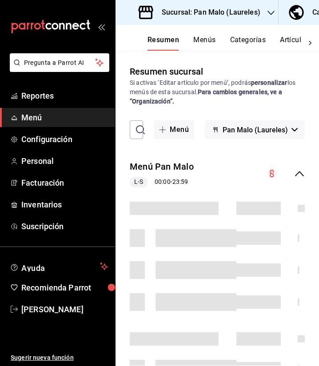
click at [218, 15] on h3 "Sucursal: Pan Malo (Laureles)" at bounding box center [208, 12] width 106 height 11
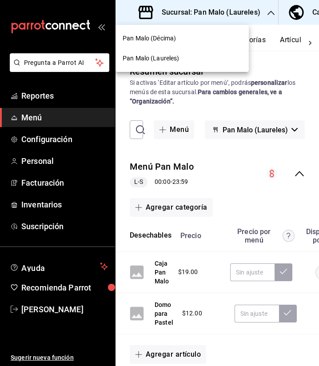
click at [176, 40] on span "Pan Malo (Décima)" at bounding box center [149, 38] width 53 height 9
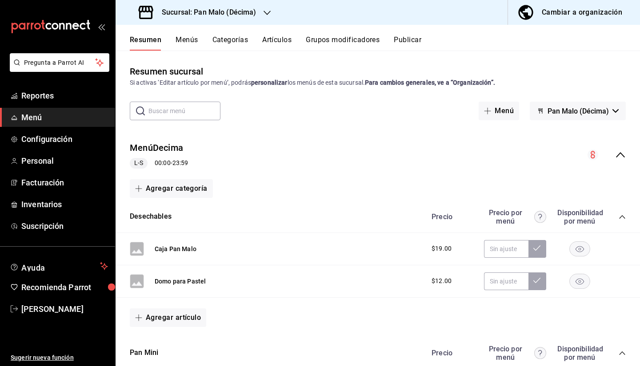
click at [186, 38] on button "Menús" at bounding box center [186, 43] width 22 height 15
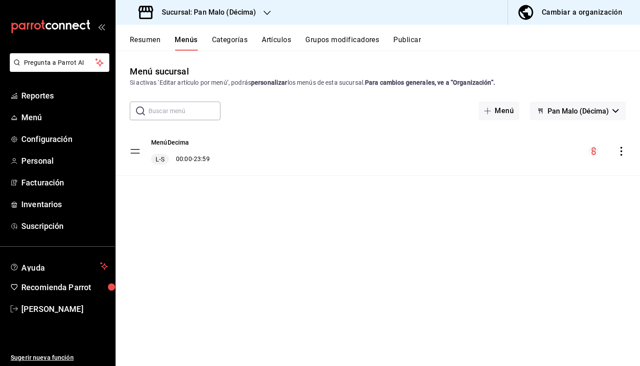
drag, startPoint x: 276, startPoint y: 43, endPoint x: 262, endPoint y: 80, distance: 40.5
click at [262, 80] on div "Resumen Menús Categorías Artículos Grupos modificadores Publicar Menú sucursal …" at bounding box center [377, 196] width 524 height 342
click at [154, 44] on button "Resumen" at bounding box center [145, 43] width 31 height 15
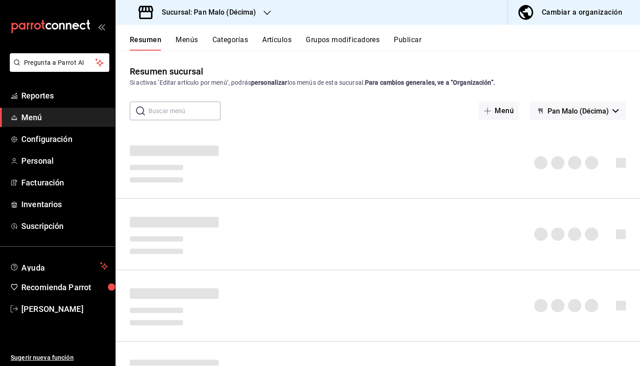
click at [55, 113] on span "Menú" at bounding box center [64, 117] width 87 height 12
click at [48, 99] on span "Reportes" at bounding box center [64, 96] width 87 height 12
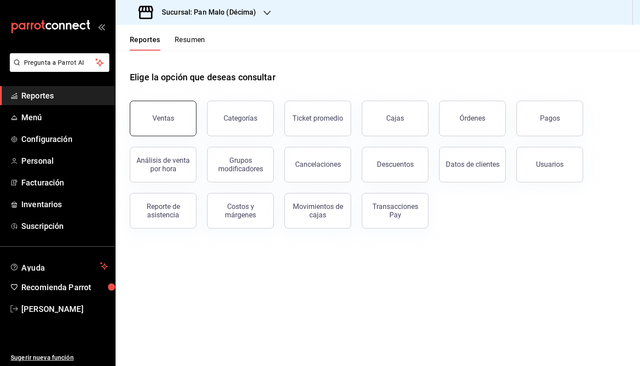
click at [189, 124] on button "Ventas" at bounding box center [163, 119] width 67 height 36
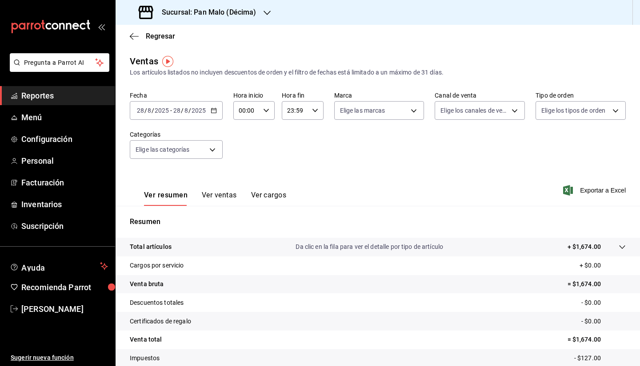
click at [218, 199] on button "Ver ventas" at bounding box center [219, 198] width 35 height 15
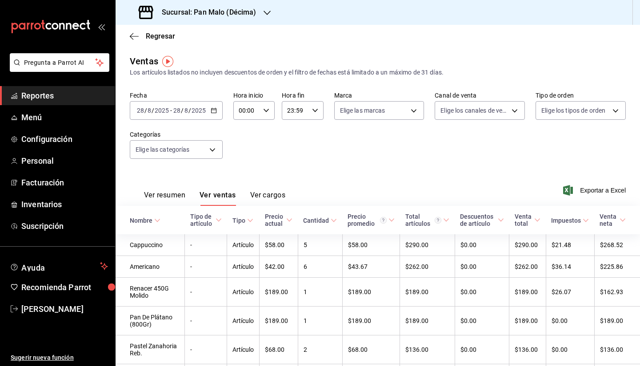
scroll to position [8, 0]
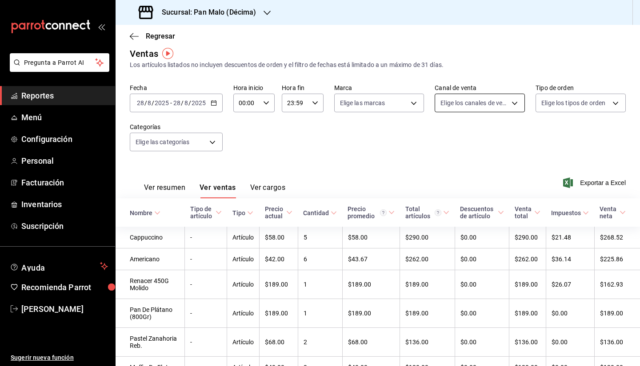
click at [465, 108] on body "Pregunta a Parrot AI Reportes Menú Configuración Personal Facturación Inventari…" at bounding box center [320, 183] width 640 height 366
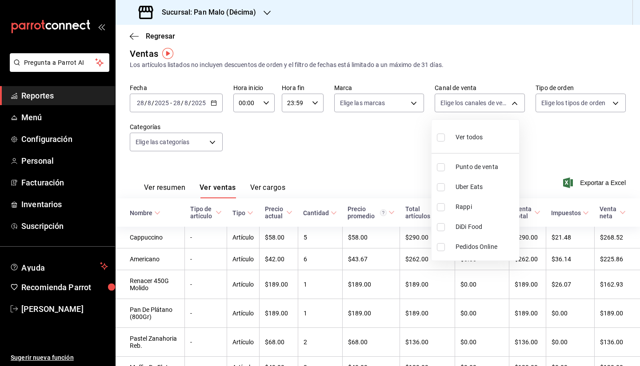
click at [384, 95] on div at bounding box center [320, 183] width 640 height 366
click at [373, 103] on body "Pregunta a Parrot AI Reportes Menú Configuración Personal Facturación Inventari…" at bounding box center [320, 183] width 640 height 366
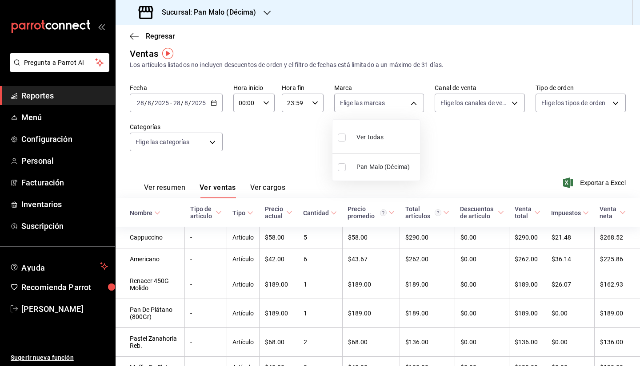
click at [592, 104] on div at bounding box center [320, 183] width 640 height 366
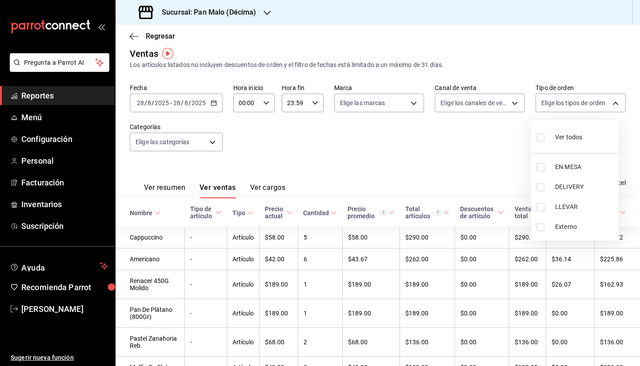
click at [592, 104] on body "Pregunta a Parrot AI Reportes Menú Configuración Personal Facturación Inventari…" at bounding box center [320, 183] width 640 height 366
click at [175, 152] on div at bounding box center [320, 183] width 640 height 366
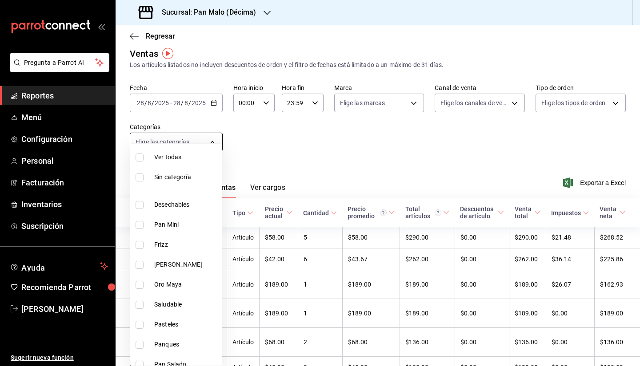
click at [167, 145] on body "Pregunta a Parrot AI Reportes Menú Configuración Personal Facturación Inventari…" at bounding box center [320, 183] width 640 height 366
click at [179, 325] on span "Pasteles" at bounding box center [186, 324] width 64 height 9
type input "cae0a9d9-d54d-4328-b65b-171427569df5"
checkbox input "true"
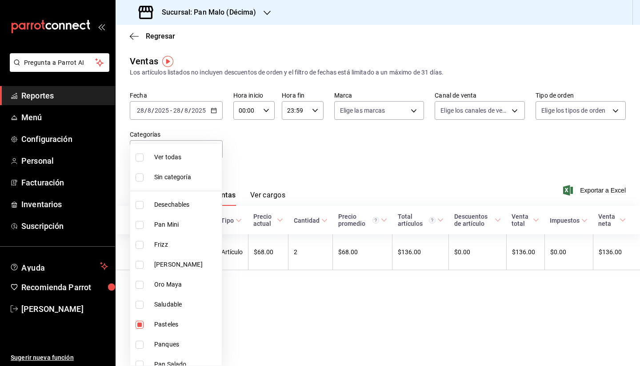
click at [515, 152] on div at bounding box center [320, 183] width 640 height 366
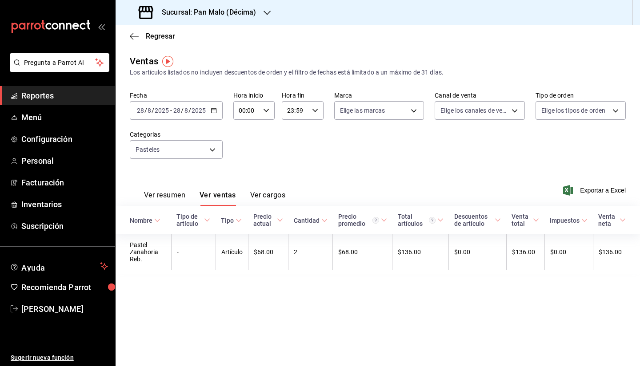
drag, startPoint x: 639, startPoint y: 100, endPoint x: 639, endPoint y: 120, distance: 19.5
click at [639, 120] on div "Ventas Los artículos listados no incluyen descuentos de orden y el filtro de fe…" at bounding box center [377, 172] width 524 height 234
click at [187, 104] on div "2025-08-28 28 / 8 / 2025 - 2025-08-28 28 / 8 / 2025" at bounding box center [176, 110] width 93 height 19
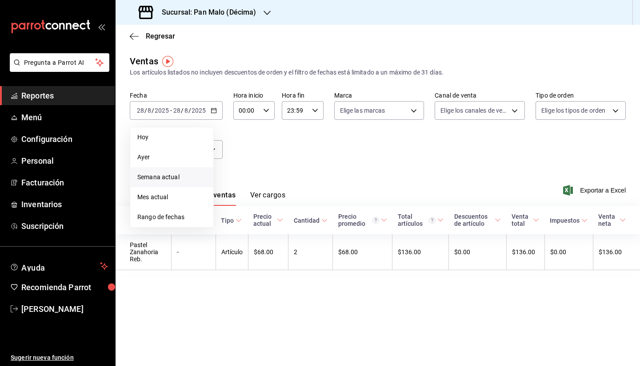
click at [182, 182] on li "Semana actual" at bounding box center [171, 177] width 83 height 20
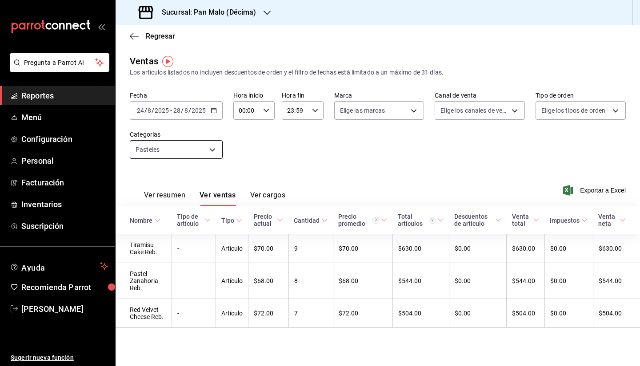
click at [204, 150] on body "Pregunta a Parrot AI Reportes Menú Configuración Personal Facturación Inventari…" at bounding box center [320, 183] width 640 height 366
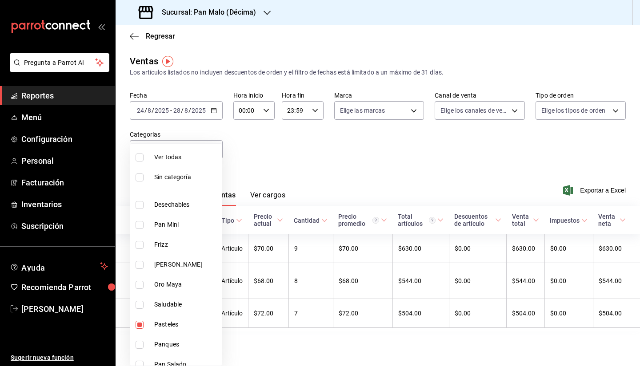
click at [263, 153] on div at bounding box center [320, 183] width 640 height 366
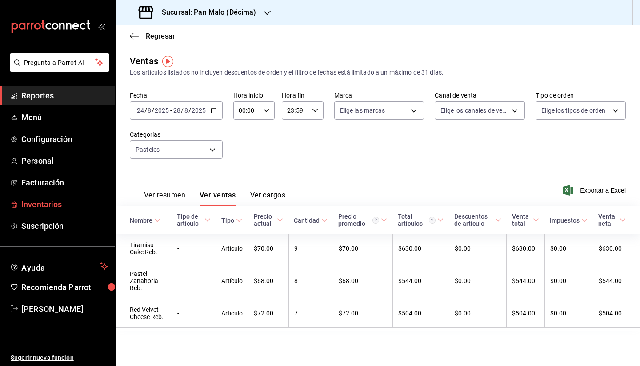
click at [56, 207] on span "Inventarios" at bounding box center [64, 205] width 87 height 12
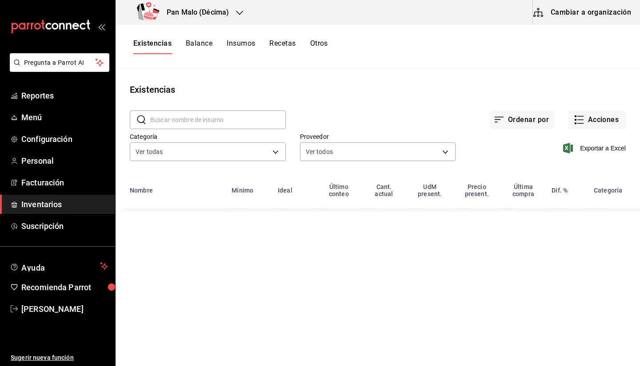
click at [324, 44] on button "Otros" at bounding box center [319, 46] width 18 height 15
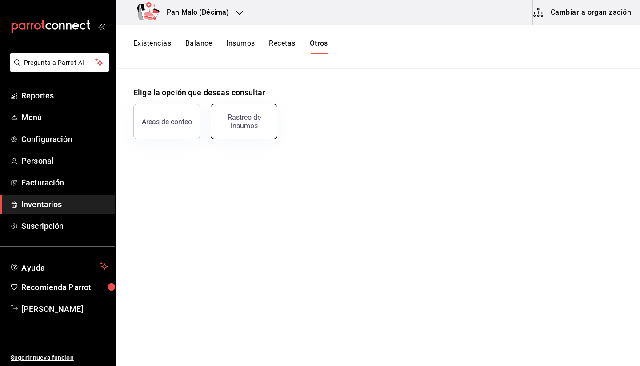
click at [229, 119] on div "Rastreo de insumos" at bounding box center [243, 121] width 55 height 17
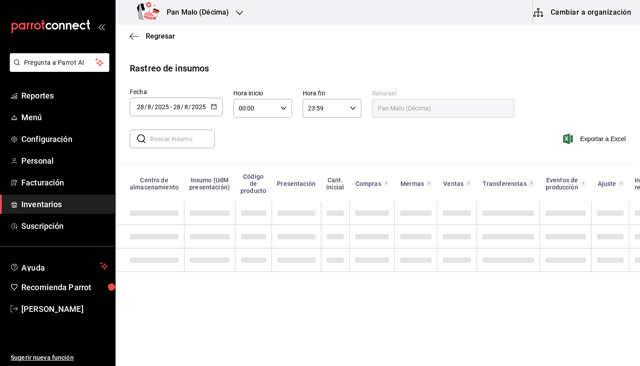
click at [200, 103] on input "2025" at bounding box center [198, 106] width 15 height 7
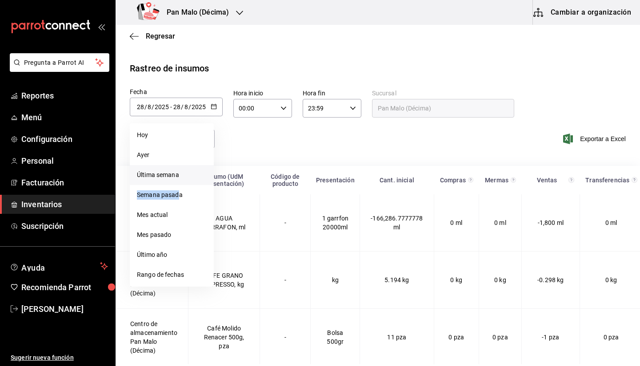
drag, startPoint x: 179, startPoint y: 200, endPoint x: 183, endPoint y: 177, distance: 23.3
click at [183, 177] on ul "Hoy Ayer Última semana Semana pasada Mes actual Mes pasado Último año Rango de …" at bounding box center [172, 204] width 84 height 163
click at [183, 177] on li "Última semana" at bounding box center [172, 175] width 84 height 20
type input "2025-08-24"
type input "24"
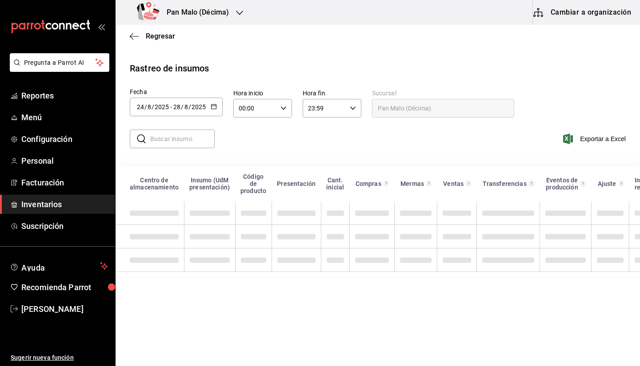
click at [180, 146] on input "text" at bounding box center [182, 139] width 64 height 18
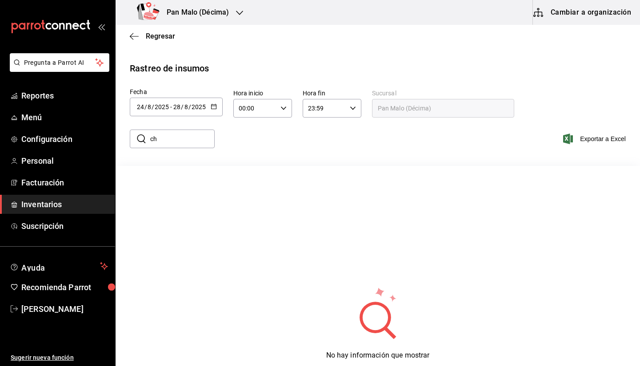
type input "c"
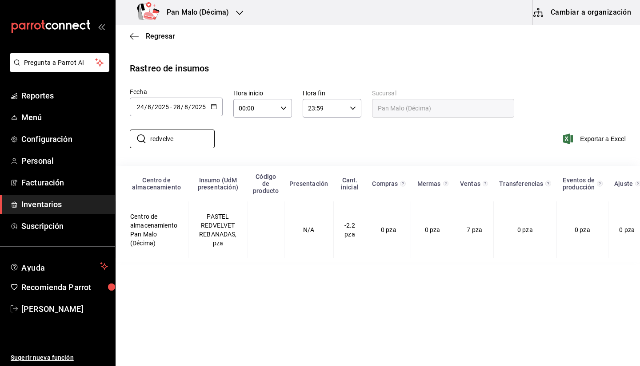
type input "redvelve"
click at [347, 135] on div "​ redvelve ​ Exportar a Excel" at bounding box center [373, 144] width 531 height 36
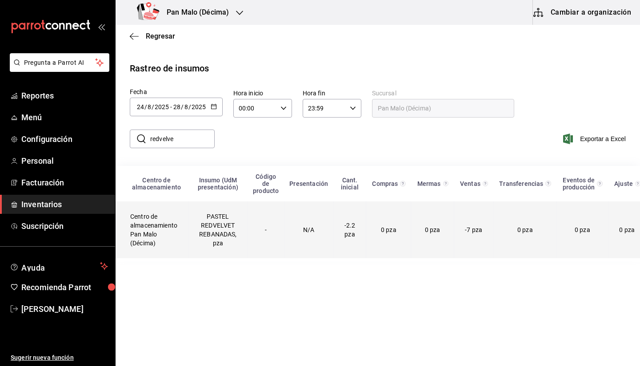
click at [211, 226] on td "PASTEL REDVELVET REBANADAS, pza" at bounding box center [218, 230] width 60 height 57
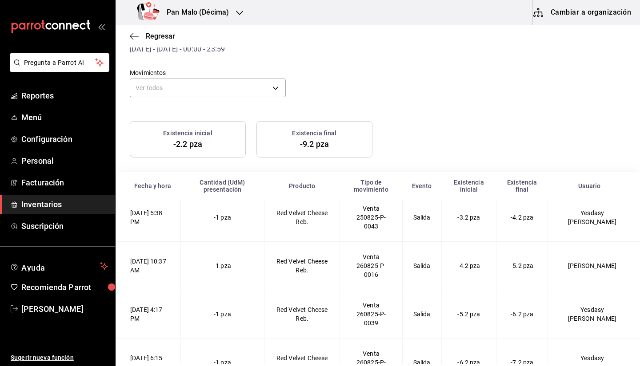
scroll to position [43, 0]
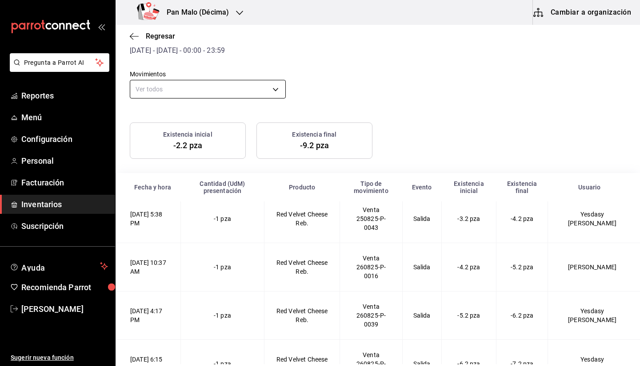
click at [189, 83] on body "Pregunta a Parrot AI Reportes Menú Configuración Personal Facturación Inventari…" at bounding box center [320, 182] width 640 height 365
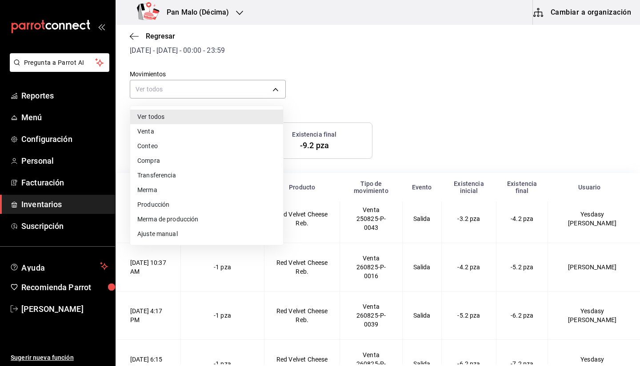
click at [169, 134] on li "Venta" at bounding box center [206, 131] width 153 height 15
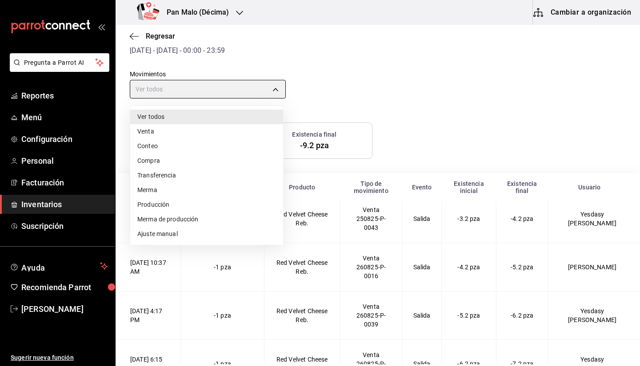
type input "ORDER"
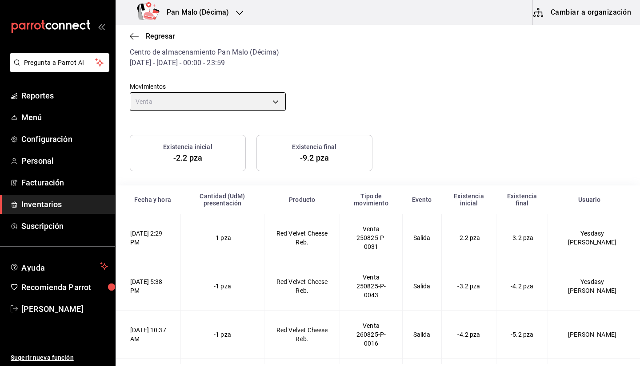
scroll to position [0, 0]
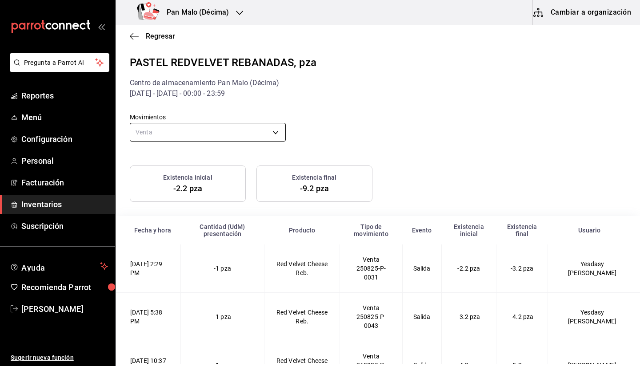
click at [253, 134] on body "Pregunta a Parrot AI Reportes Menú Configuración Personal Facturación Inventari…" at bounding box center [320, 182] width 640 height 365
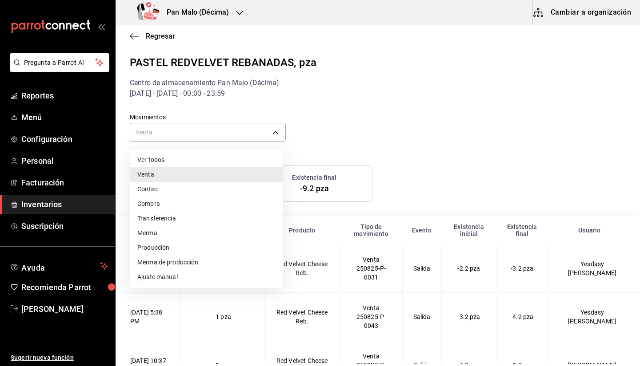
drag, startPoint x: 328, startPoint y: 126, endPoint x: 325, endPoint y: 102, distance: 23.7
click at [325, 102] on div at bounding box center [320, 183] width 640 height 366
click at [201, 132] on body "Pregunta a Parrot AI Reportes Menú Configuración Personal Facturación Inventari…" at bounding box center [320, 182] width 640 height 365
click at [137, 35] on div at bounding box center [320, 183] width 640 height 366
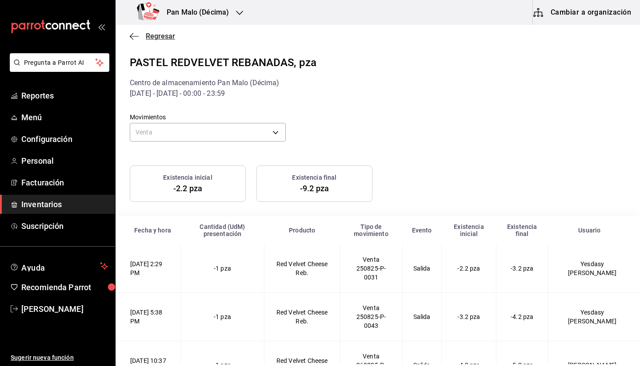
click at [135, 36] on icon "button" at bounding box center [134, 36] width 9 height 8
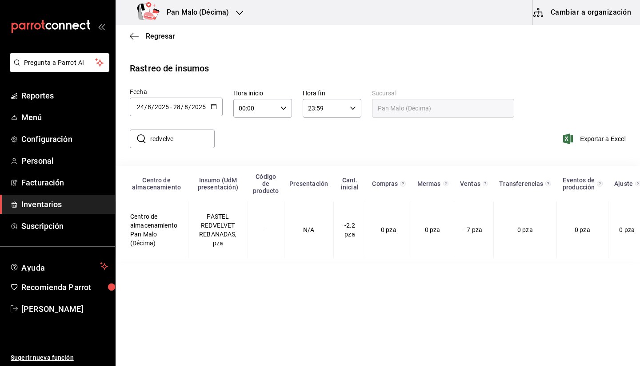
click at [197, 107] on input "2025" at bounding box center [198, 106] width 15 height 7
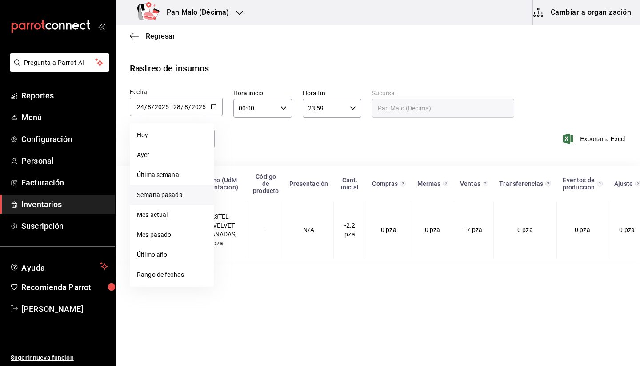
click at [180, 196] on li "Semana pasada" at bounding box center [172, 195] width 84 height 20
type input "2025-08-17"
type input "17"
type input "2025-08-23"
type input "23"
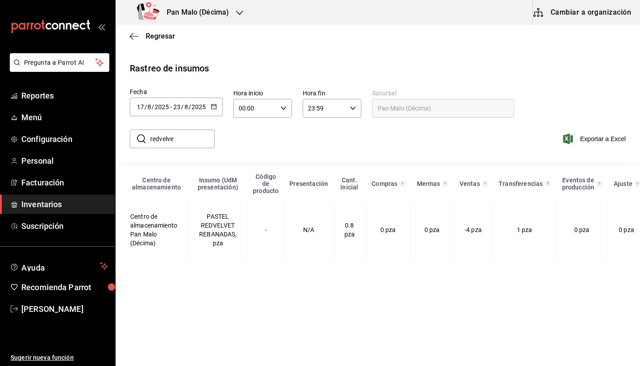
click at [177, 99] on div "2025-08-17 17 / 8 / 2025 - 2025-08-23 23 / 8 / 2025" at bounding box center [176, 107] width 93 height 19
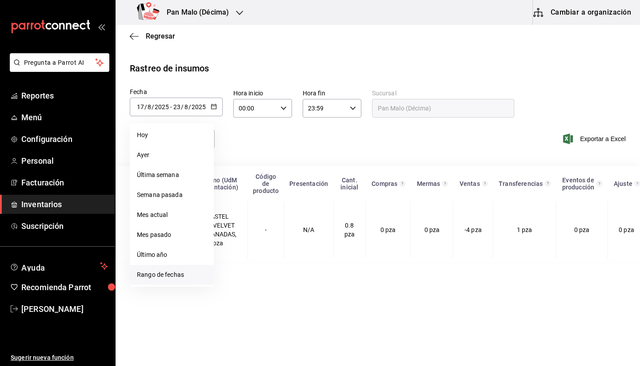
click at [159, 268] on li "Rango de fechas" at bounding box center [172, 275] width 84 height 20
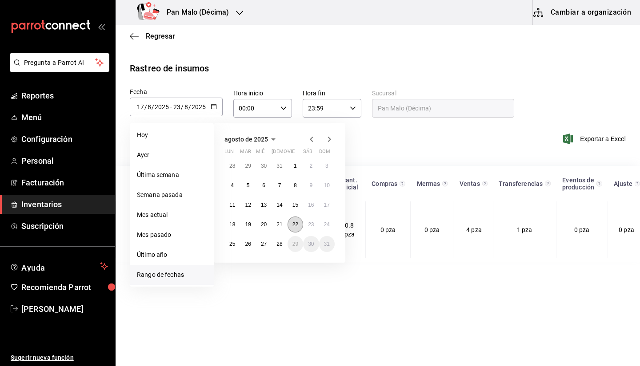
click at [295, 223] on abbr "22" at bounding box center [295, 225] width 6 height 6
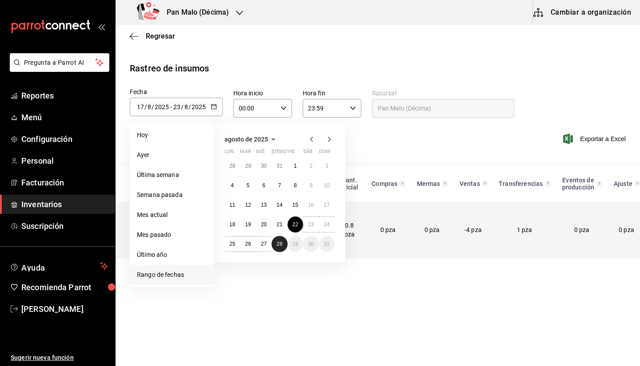
click at [278, 243] on abbr "28" at bounding box center [279, 244] width 6 height 6
type input "2025-08-22"
type input "22"
type input "[DATE]"
type input "28"
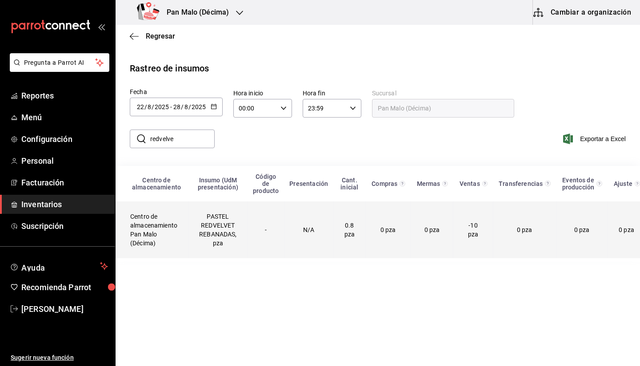
click at [321, 234] on td "N/A" at bounding box center [308, 230] width 49 height 57
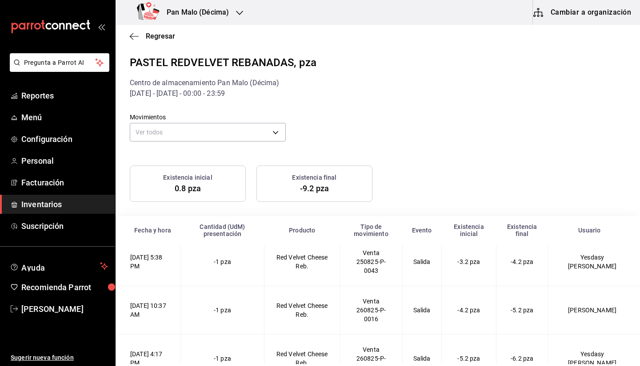
click at [524, 110] on div "Movimientos Ver todos default" at bounding box center [370, 121] width 510 height 45
click at [479, 102] on div "Movimientos Ver todos default" at bounding box center [370, 121] width 510 height 45
click at [256, 133] on body "Pregunta a Parrot AI Reportes Menú Configuración Personal Facturación Inventari…" at bounding box center [320, 182] width 640 height 365
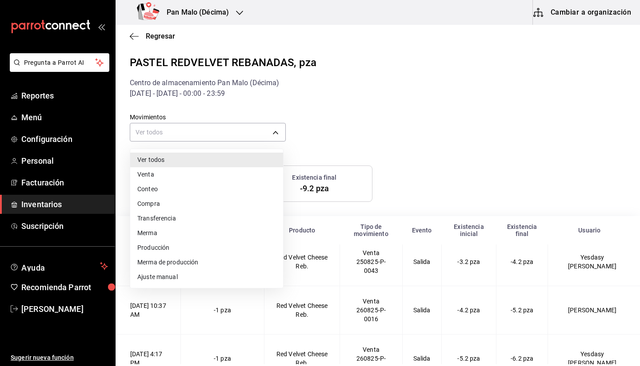
click at [255, 133] on div at bounding box center [320, 183] width 640 height 366
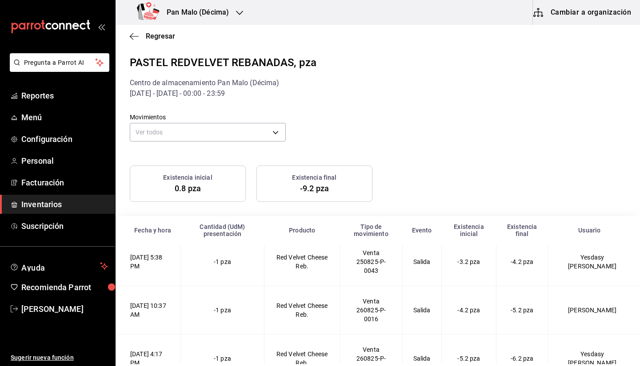
click at [406, 110] on div "Movimientos Ver todos default" at bounding box center [370, 121] width 510 height 45
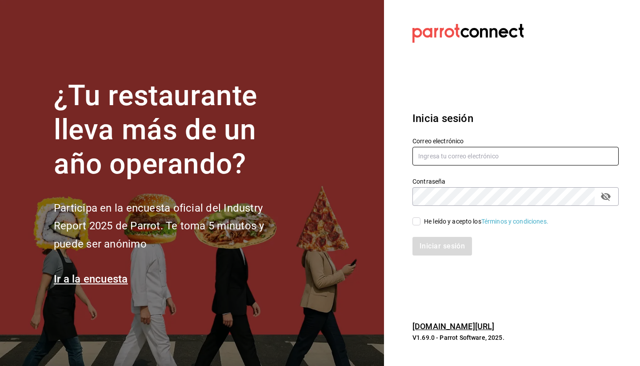
click at [514, 147] on input "text" at bounding box center [515, 156] width 206 height 19
type input "sebaxvp.svp@gmail.com"
click at [450, 224] on div "He leído y acepto los Términos y condiciones." at bounding box center [486, 221] width 124 height 9
click at [420, 224] on input "He leído y acepto los Términos y condiciones." at bounding box center [416, 222] width 8 height 8
checkbox input "true"
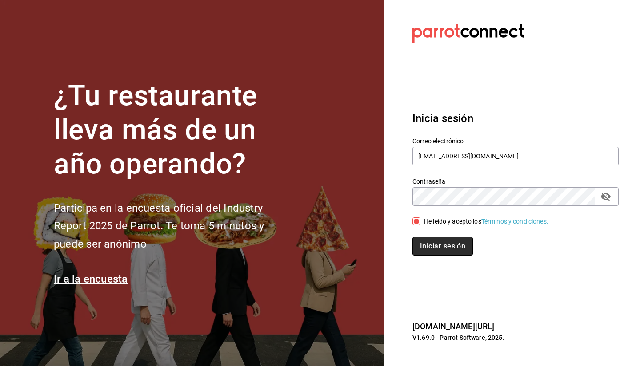
click at [439, 238] on button "Iniciar sesión" at bounding box center [442, 246] width 60 height 19
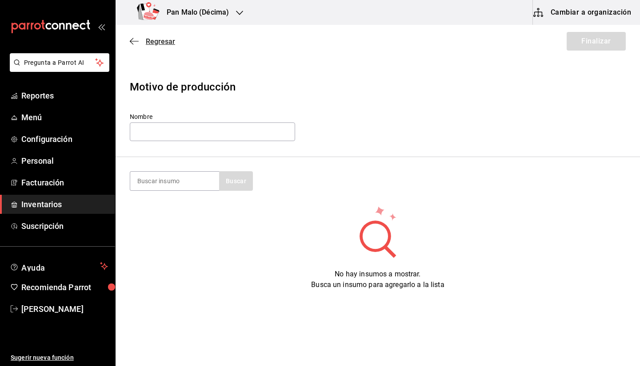
click at [139, 39] on span "Regresar" at bounding box center [152, 41] width 45 height 8
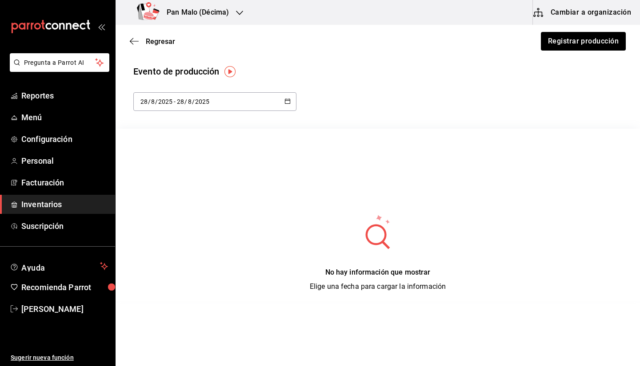
click at [280, 196] on div "No hay información que mostrar Elige una fecha para cargar la información" at bounding box center [377, 215] width 524 height 172
click at [157, 40] on span "Regresar" at bounding box center [160, 41] width 29 height 8
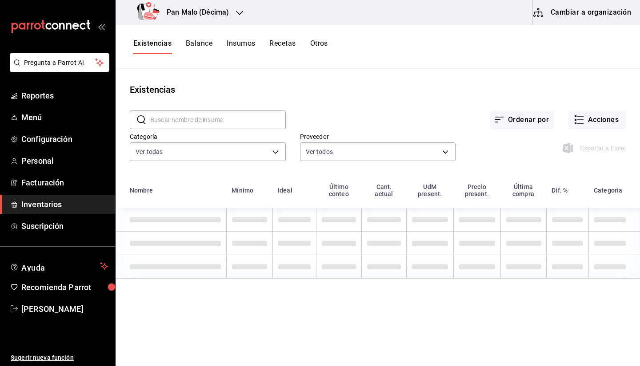
click at [600, 18] on button "Cambiar a organización" at bounding box center [582, 12] width 100 height 25
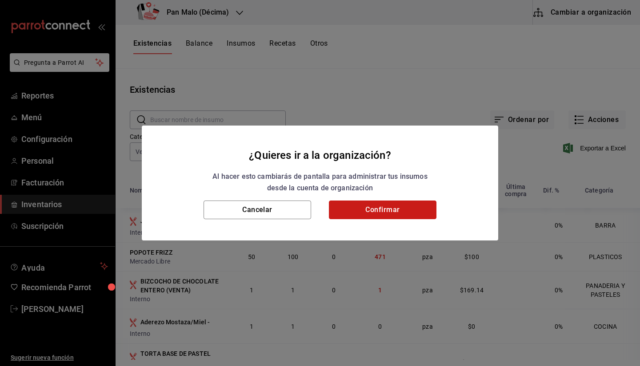
drag, startPoint x: 379, startPoint y: 215, endPoint x: 384, endPoint y: 210, distance: 6.6
click at [384, 210] on button "Confirmar" at bounding box center [382, 210] width 107 height 19
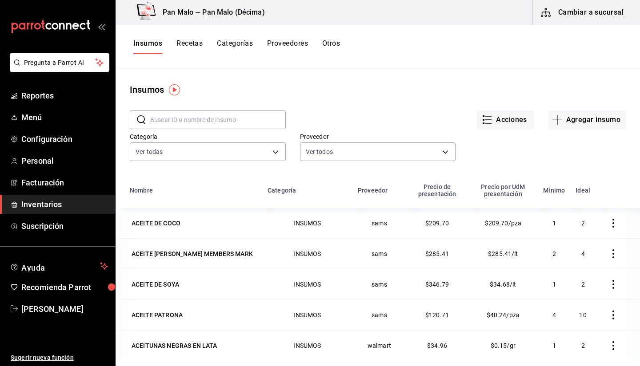
click at [561, 16] on button "Cambiar a sucursal" at bounding box center [582, 12] width 100 height 25
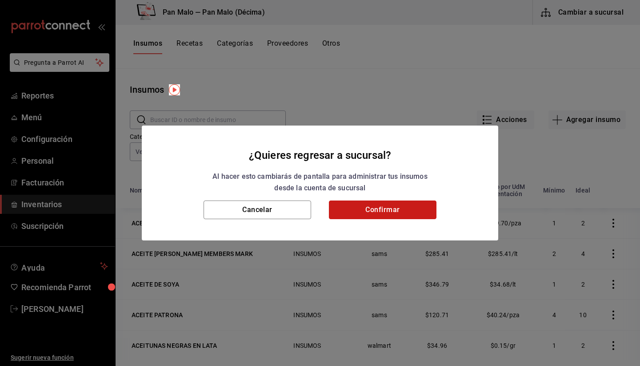
click at [400, 210] on button "Confirmar" at bounding box center [382, 210] width 107 height 19
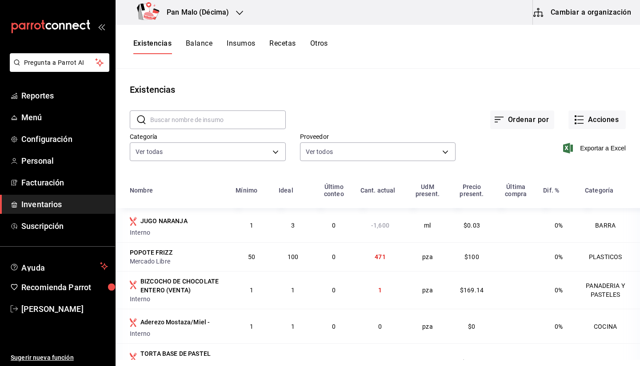
click at [423, 91] on div "Existencias" at bounding box center [377, 89] width 524 height 13
click at [326, 42] on button "Otros" at bounding box center [319, 46] width 18 height 15
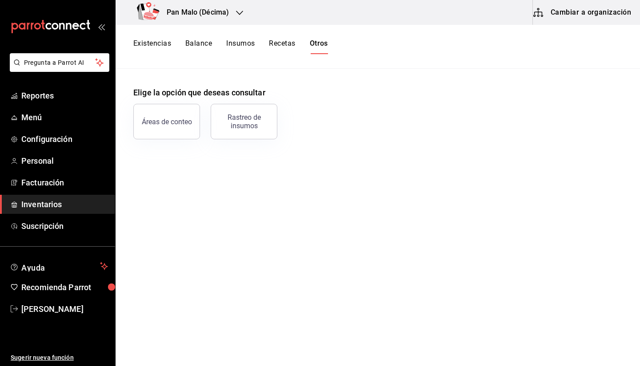
click at [574, 12] on button "Cambiar a organización" at bounding box center [582, 12] width 100 height 25
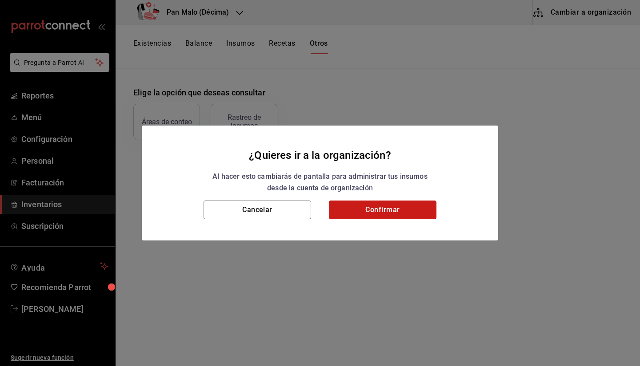
click at [382, 216] on button "Confirmar" at bounding box center [382, 210] width 107 height 19
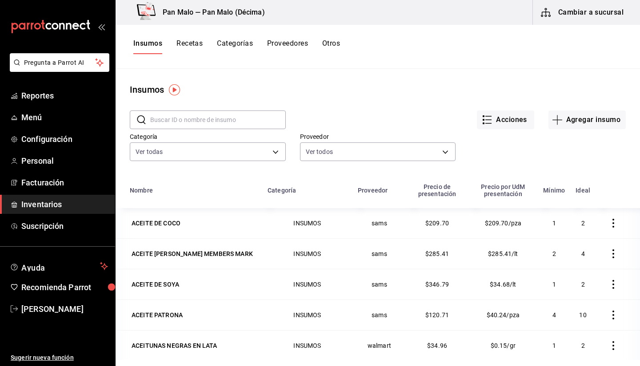
click at [332, 45] on button "Otros" at bounding box center [331, 46] width 18 height 15
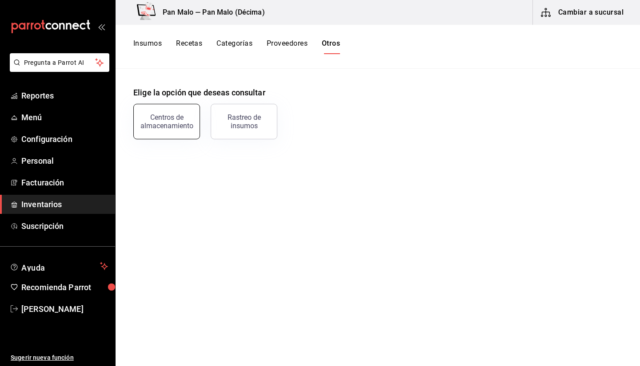
click at [172, 123] on div "Centros de almacenamiento" at bounding box center [166, 121] width 55 height 17
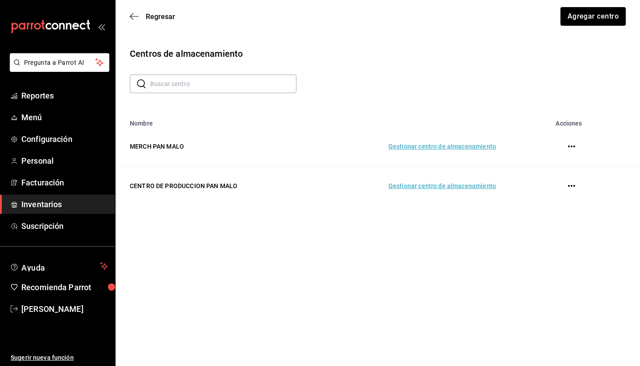
click at [413, 179] on td "Gestionar centro de almacenamiento" at bounding box center [410, 187] width 193 height 40
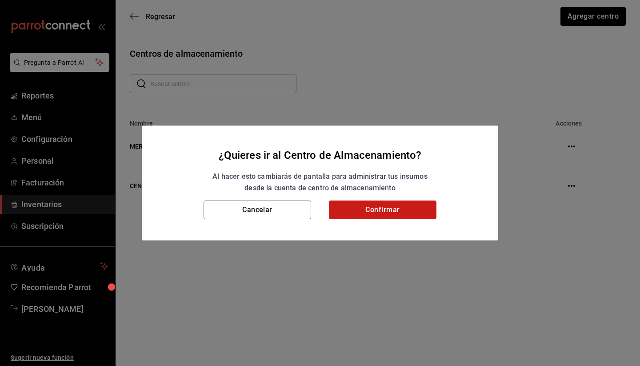
click at [392, 202] on button "Confirmar" at bounding box center [382, 210] width 107 height 19
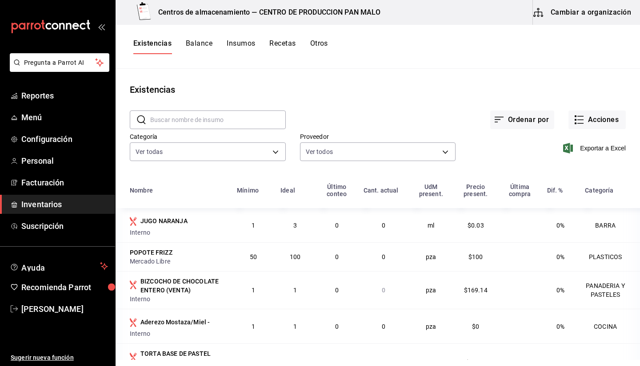
click at [407, 124] on div "Proveedor Ver todos 36340c73-94e1-4ffc-8e70-5641b5614b16,62d2566f-a3bd-4000-8dc…" at bounding box center [371, 141] width 170 height 45
click at [573, 120] on icon "button" at bounding box center [578, 120] width 11 height 11
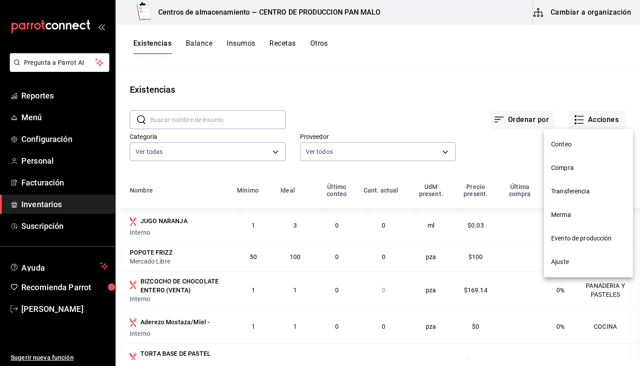
click at [299, 81] on div at bounding box center [320, 183] width 640 height 366
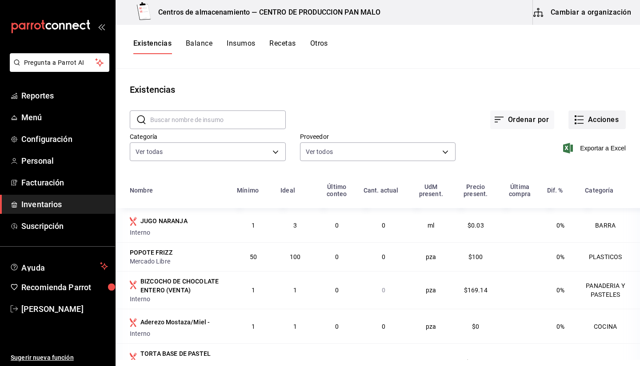
click at [594, 119] on button "Acciones" at bounding box center [596, 120] width 57 height 19
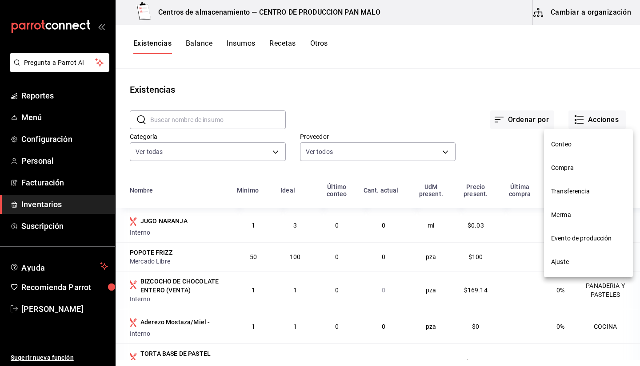
click at [561, 191] on span "Transferencia" at bounding box center [588, 191] width 75 height 9
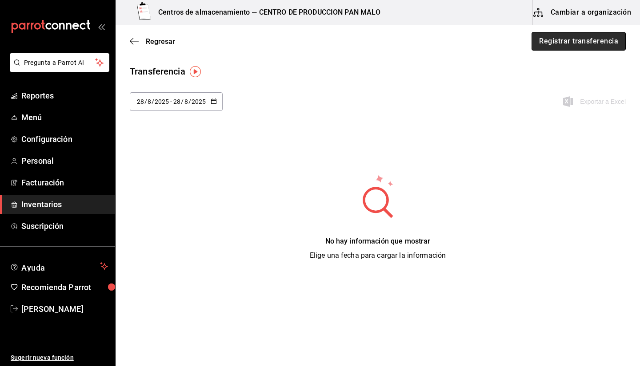
click at [569, 39] on button "Registrar transferencia" at bounding box center [578, 41] width 94 height 19
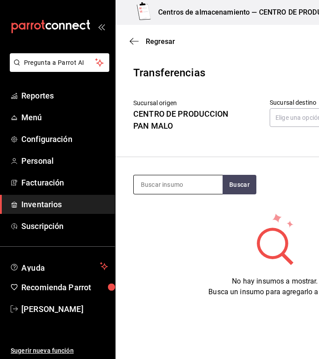
click at [197, 179] on input at bounding box center [178, 184] width 89 height 19
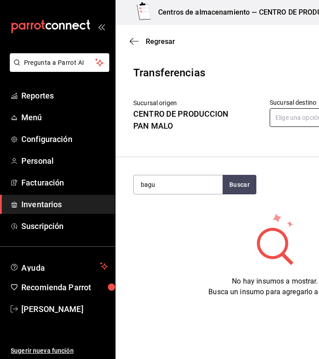
type input "bagu"
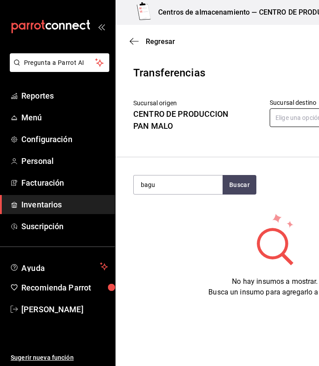
click at [293, 118] on body "Pregunta a Parrot AI Reportes Menú Configuración Personal Facturación Inventari…" at bounding box center [159, 158] width 319 height 316
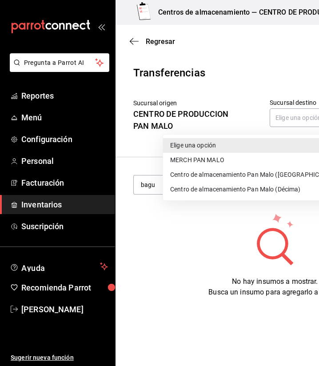
click at [281, 181] on li "Centro de almacenamiento Pan Malo (Laureles)" at bounding box center [255, 174] width 185 height 15
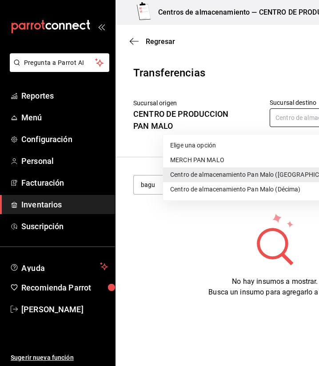
click at [298, 123] on body "Pregunta a Parrot AI Reportes Menú Configuración Personal Facturación Inventari…" at bounding box center [159, 158] width 319 height 316
click at [266, 189] on li "Centro de almacenamiento Pan Malo (Décima)" at bounding box center [255, 189] width 185 height 15
type input "9abab4d3-b7ec-41e7-98de-9fea929b679c"
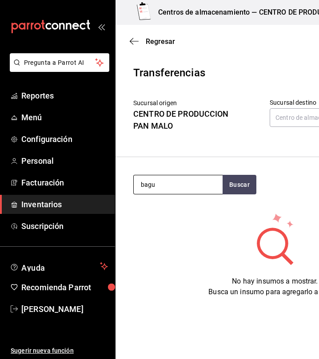
click at [183, 187] on input "bagu" at bounding box center [178, 184] width 89 height 19
type input "baguette"
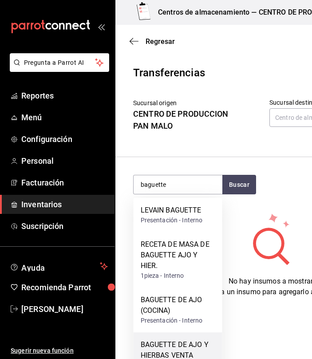
click at [187, 355] on div "BAGUETTE DE AJO Y HIERBAS VENTA" at bounding box center [178, 350] width 75 height 21
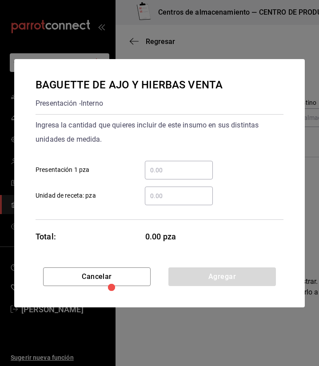
click at [175, 171] on input "​ Presentación 1 pza" at bounding box center [179, 170] width 68 height 11
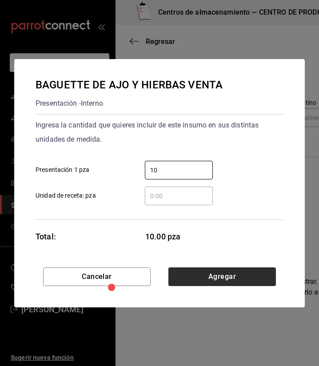
type input "10"
click at [253, 282] on button "Agregar" at bounding box center [221, 276] width 107 height 19
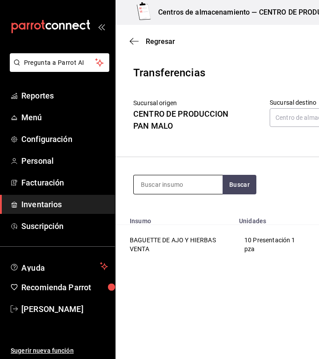
click at [187, 189] on input at bounding box center [178, 184] width 89 height 19
type input "bizcocho"
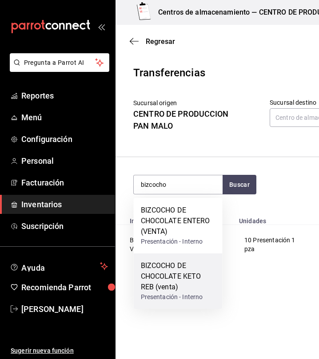
click at [185, 289] on div "BIZCOCHO DE CHOCOLATE KETO REB (venta)" at bounding box center [178, 277] width 75 height 32
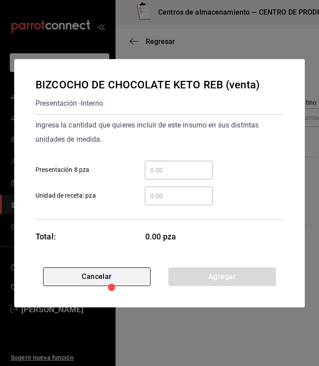
click at [137, 280] on button "Cancelar" at bounding box center [96, 276] width 107 height 19
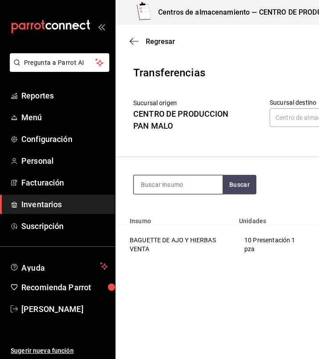
click at [177, 183] on input at bounding box center [178, 184] width 89 height 19
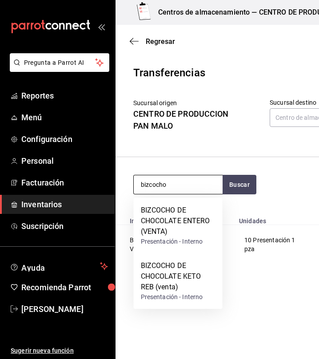
type input "bizcocho"
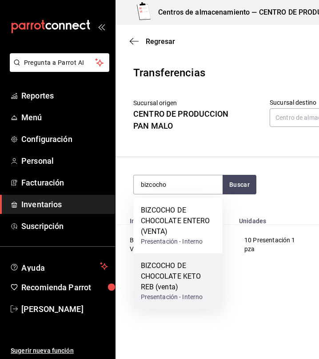
click at [197, 279] on div "BIZCOCHO DE CHOCOLATE KETO REB (venta)" at bounding box center [178, 277] width 75 height 32
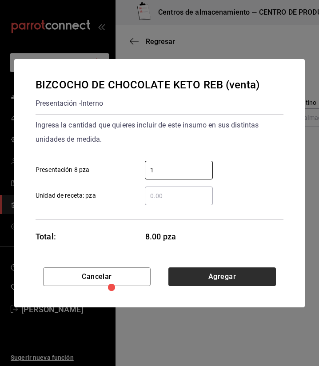
type input "1"
click at [270, 278] on button "Agregar" at bounding box center [221, 276] width 107 height 19
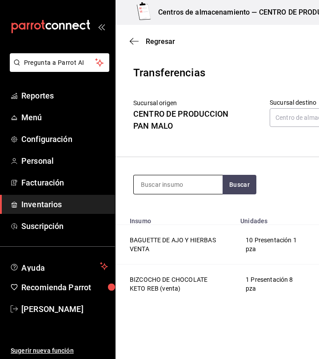
click at [202, 189] on input at bounding box center [178, 184] width 89 height 19
type input "d"
type input "cardamomo"
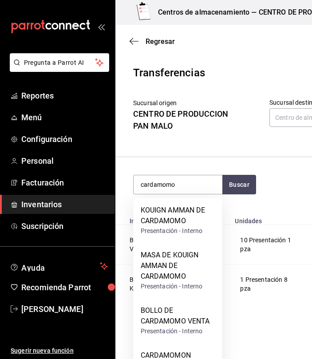
drag, startPoint x: 188, startPoint y: 313, endPoint x: 250, endPoint y: 309, distance: 62.3
click at [250, 309] on body "Pregunta a Parrot AI Reportes Menú Configuración Personal Facturación Inventari…" at bounding box center [156, 154] width 312 height 309
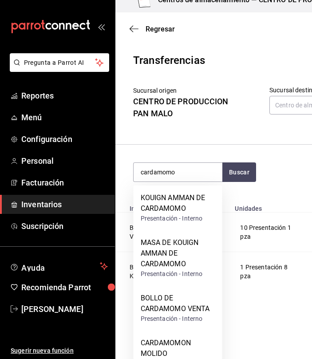
scroll to position [32, 0]
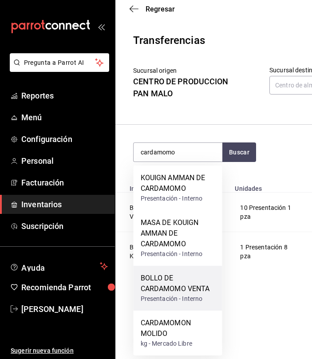
click at [169, 288] on div "BOLLO DE CARDAMOMO VENTA" at bounding box center [178, 283] width 75 height 21
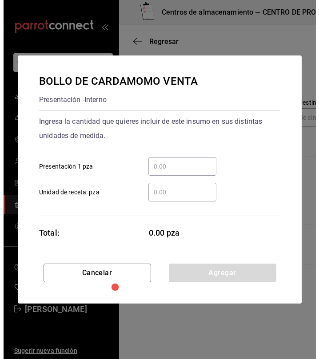
scroll to position [0, 0]
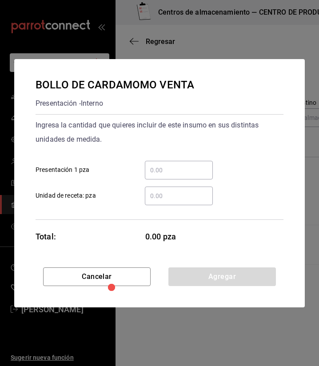
click at [173, 170] on input "​ Presentación 1 pza" at bounding box center [179, 170] width 68 height 11
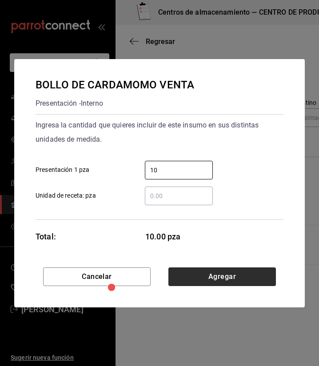
type input "10"
click at [231, 270] on button "Agregar" at bounding box center [221, 276] width 107 height 19
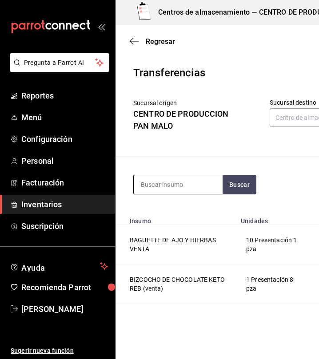
click at [189, 178] on input at bounding box center [178, 184] width 89 height 19
type input "concha"
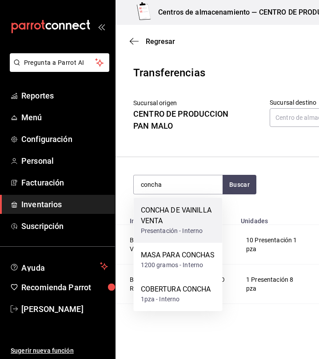
click at [154, 207] on div "CONCHA DE VAINILLA VENTA" at bounding box center [178, 215] width 75 height 21
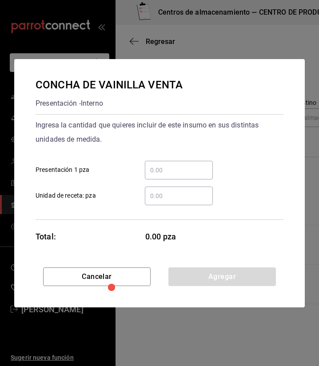
click at [184, 171] on input "​ Presentación 1 pza" at bounding box center [179, 170] width 68 height 11
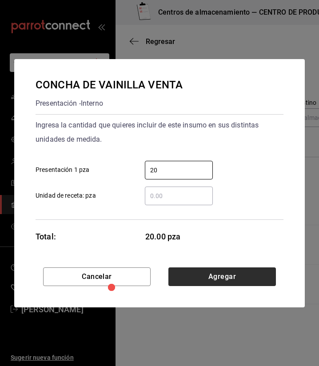
type input "20"
click at [236, 282] on button "Agregar" at bounding box center [221, 276] width 107 height 19
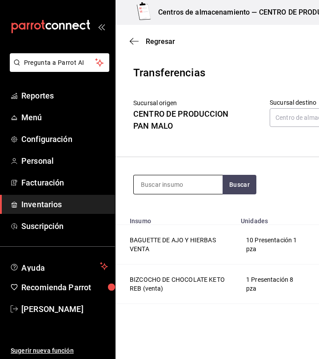
click at [195, 187] on input at bounding box center [178, 184] width 89 height 19
type input "croissant"
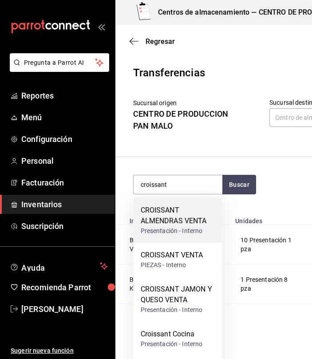
drag, startPoint x: 187, startPoint y: 214, endPoint x: 187, endPoint y: 226, distance: 12.0
click at [187, 226] on div "CROISSANT ALMENDRAS VENTA" at bounding box center [178, 215] width 75 height 21
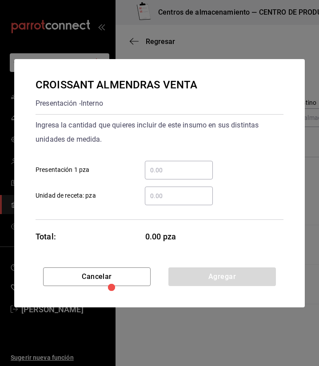
click at [171, 168] on input "​ Presentación 1 pza" at bounding box center [179, 170] width 68 height 11
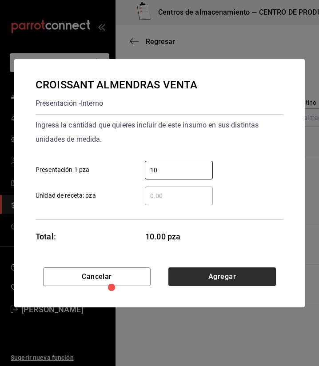
type input "10"
click at [237, 272] on button "Agregar" at bounding box center [221, 276] width 107 height 19
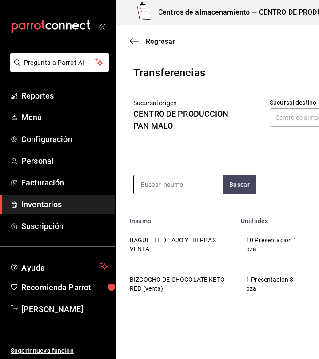
click at [175, 183] on input at bounding box center [178, 184] width 89 height 19
click at [189, 191] on input at bounding box center [178, 184] width 89 height 19
click at [184, 185] on input at bounding box center [178, 184] width 89 height 19
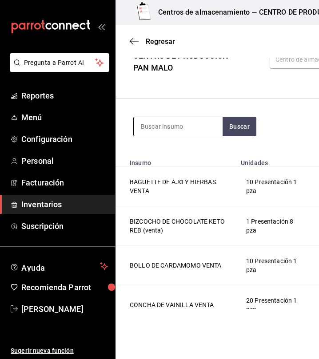
scroll to position [69, 0]
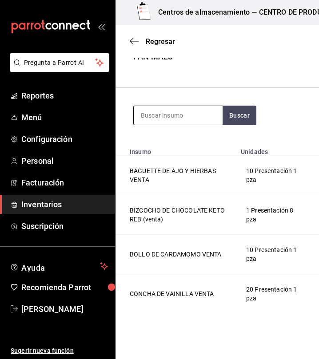
click at [156, 118] on input at bounding box center [178, 115] width 89 height 19
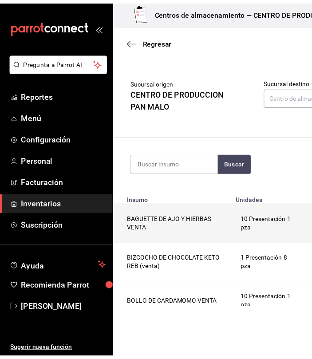
scroll to position [20, 0]
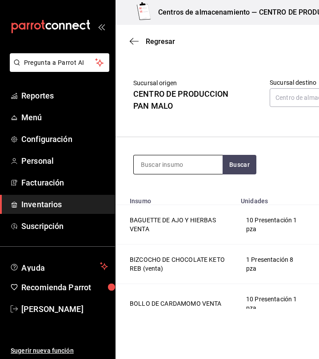
click at [180, 174] on input at bounding box center [178, 164] width 89 height 19
click at [179, 171] on input at bounding box center [178, 164] width 89 height 19
type input "muffin"
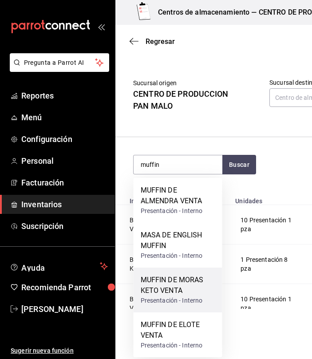
click at [197, 277] on div "MUFFIN DE MORAS KETO VENTA" at bounding box center [178, 285] width 75 height 21
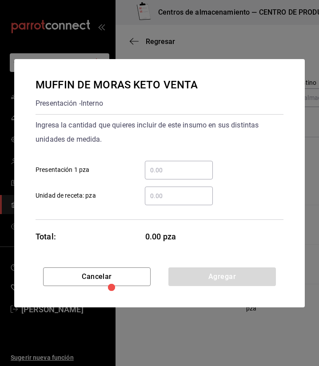
click at [185, 173] on input "​ Presentación 1 pza" at bounding box center [179, 170] width 68 height 11
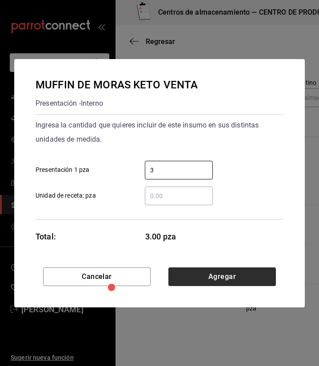
type input "3"
click at [250, 268] on button "Agregar" at bounding box center [221, 276] width 107 height 19
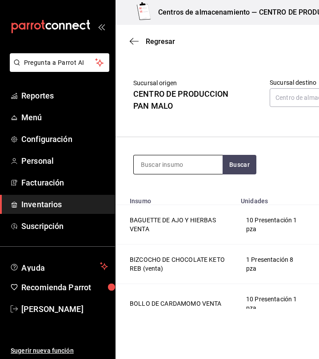
click at [199, 167] on input at bounding box center [178, 164] width 89 height 19
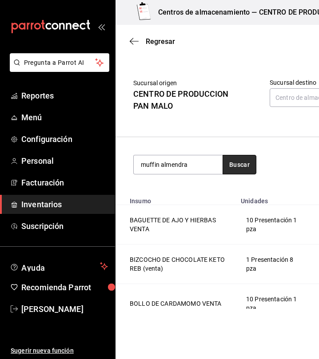
click at [235, 166] on button "Buscar" at bounding box center [239, 165] width 34 height 20
click at [192, 156] on input "muffin almendra" at bounding box center [178, 164] width 89 height 19
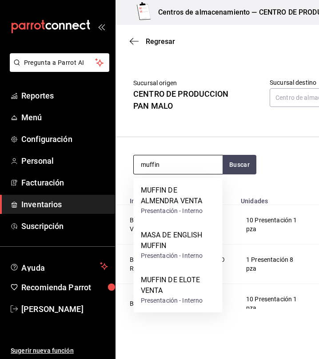
type input "muffin"
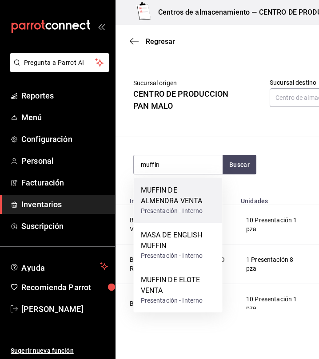
click at [178, 188] on div "MUFFIN DE ALMENDRA VENTA" at bounding box center [178, 195] width 75 height 21
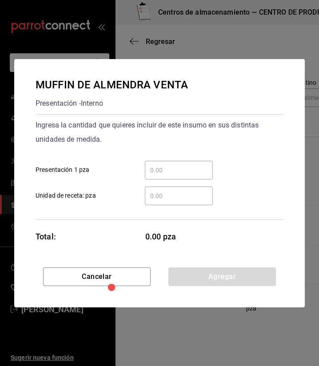
click at [189, 166] on input "​ Presentación 1 pza" at bounding box center [179, 170] width 68 height 11
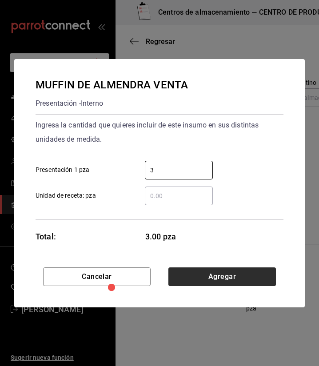
type input "3"
click at [262, 274] on button "Agregar" at bounding box center [221, 276] width 107 height 19
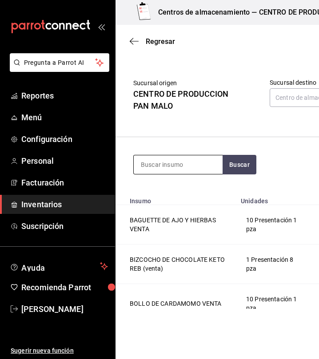
click at [212, 166] on input at bounding box center [178, 164] width 89 height 19
type input "nudo de avellana"
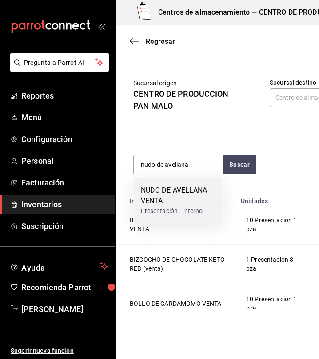
click at [197, 200] on div "NUDO DE AVELLANA VENTA" at bounding box center [178, 195] width 75 height 21
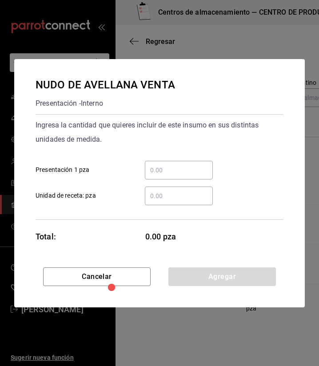
click at [192, 165] on input "​ Presentación 1 pza" at bounding box center [179, 170] width 68 height 11
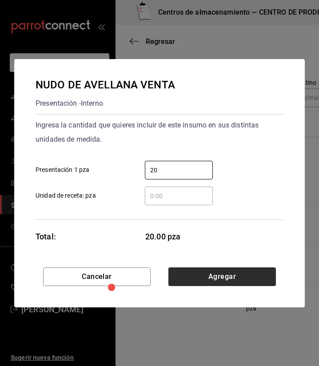
type input "20"
click at [237, 282] on button "Agregar" at bounding box center [221, 276] width 107 height 19
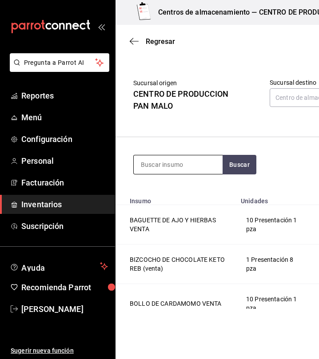
click at [167, 161] on input at bounding box center [178, 164] width 89 height 19
type input "p"
type input "c"
type input "masa madre"
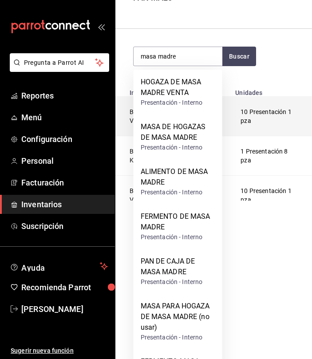
scroll to position [147, 0]
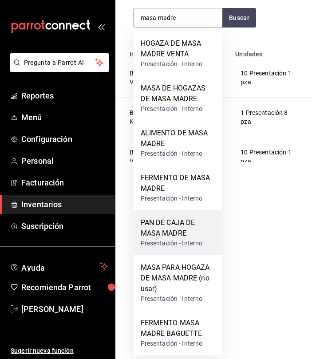
click at [188, 229] on div "PAN DE CAJA DE MASA MADRE" at bounding box center [178, 228] width 75 height 21
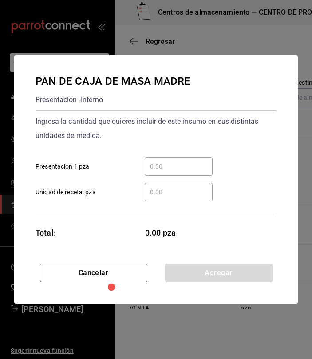
scroll to position [0, 0]
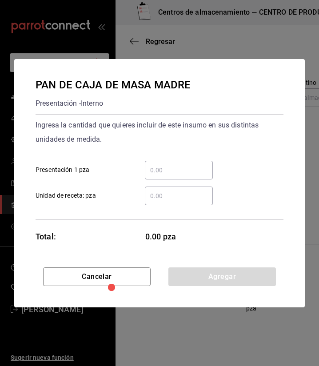
click at [184, 175] on div "​" at bounding box center [179, 170] width 68 height 19
click at [184, 175] on input "​ Presentación 1 pza" at bounding box center [179, 170] width 68 height 11
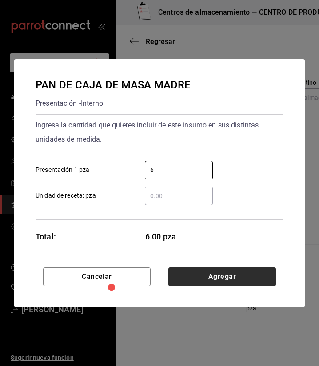
type input "6"
click at [234, 280] on button "Agregar" at bounding box center [221, 276] width 107 height 19
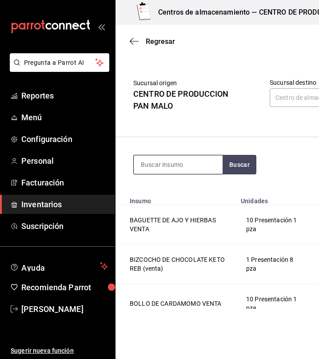
click at [159, 165] on input at bounding box center [178, 164] width 89 height 19
type input "naranja"
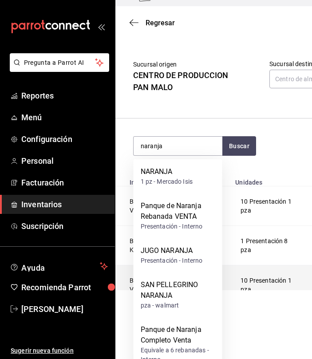
scroll to position [35, 0]
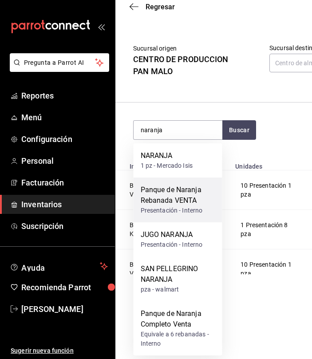
click at [199, 205] on div "Panque de Naranja Rebanada VENTA" at bounding box center [178, 195] width 75 height 21
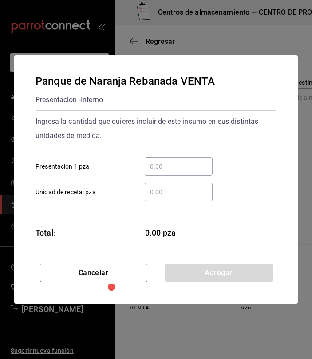
scroll to position [0, 0]
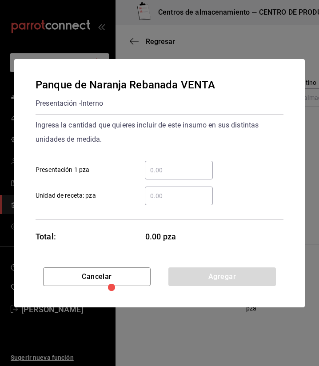
click at [184, 173] on input "​ Presentación 1 pza" at bounding box center [179, 170] width 68 height 11
click at [177, 173] on input "​ Presentación 1 pza" at bounding box center [179, 170] width 68 height 11
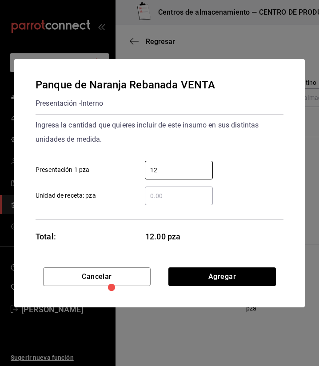
type input "12"
click at [194, 136] on div "Ingresa la cantidad que quieres incluir de este insumo en sus distintas unidade…" at bounding box center [160, 132] width 248 height 28
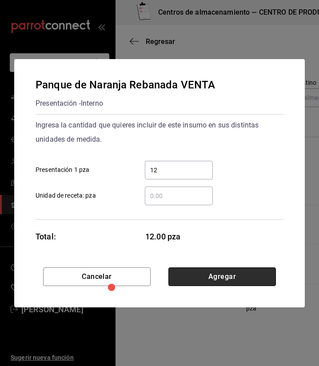
click at [213, 270] on button "Agregar" at bounding box center [221, 276] width 107 height 19
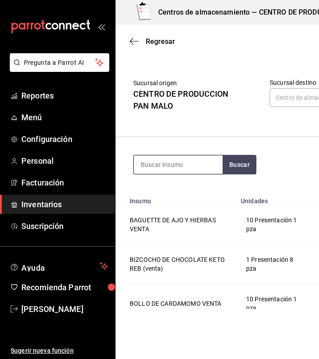
click at [171, 173] on input at bounding box center [178, 164] width 89 height 19
type input "integral"
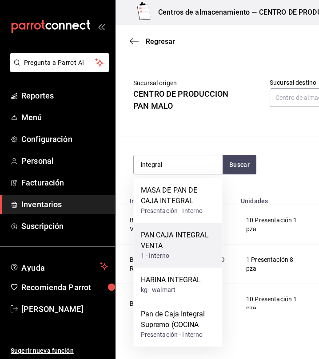
click at [195, 239] on div "PAN CAJA INTEGRAL VENTA" at bounding box center [178, 240] width 75 height 21
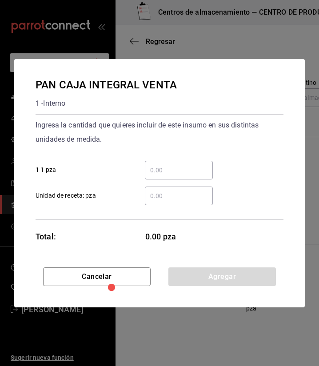
click at [191, 175] on input "​ 1 1 pza" at bounding box center [179, 170] width 68 height 11
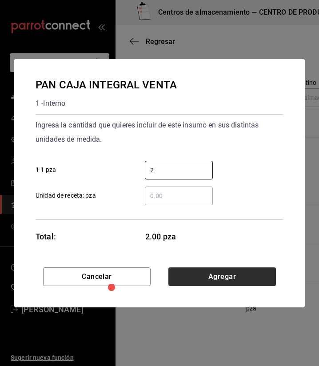
type input "2"
click at [264, 284] on button "Agregar" at bounding box center [221, 276] width 107 height 19
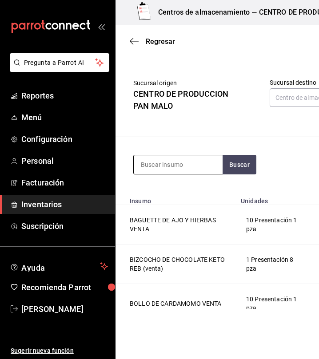
click at [169, 166] on input at bounding box center [178, 164] width 89 height 19
type input "polvoron"
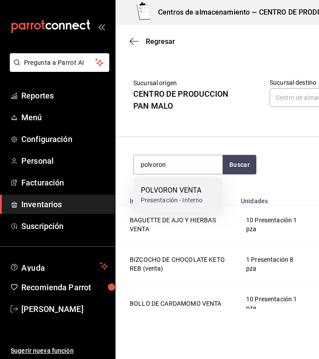
click at [185, 182] on div "POLVORON VENTA Presentación - Interno" at bounding box center [178, 195] width 89 height 34
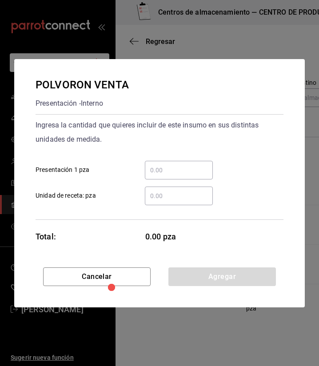
click at [183, 159] on div "​ Presentación 1 pza" at bounding box center [155, 167] width 255 height 26
click at [182, 164] on div "​" at bounding box center [179, 170] width 68 height 19
click at [182, 165] on input "​ Presentación 1 pza" at bounding box center [179, 170] width 68 height 11
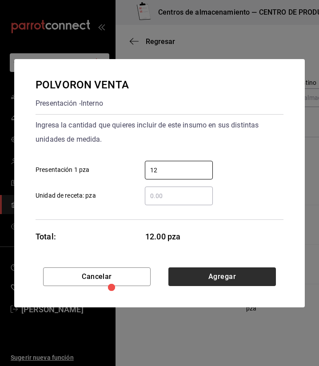
type input "12"
click at [261, 277] on button "Agregar" at bounding box center [221, 276] width 107 height 19
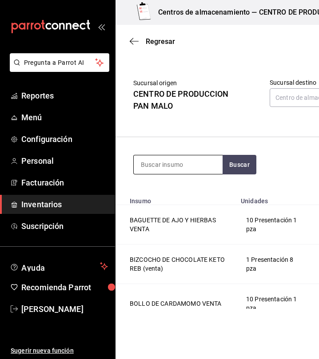
click at [200, 169] on input at bounding box center [178, 164] width 89 height 19
type input "rol"
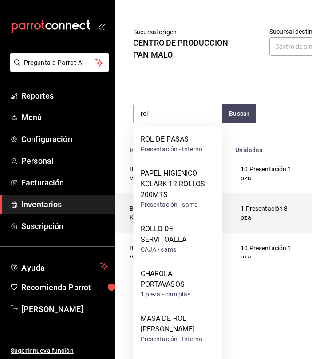
scroll to position [126, 0]
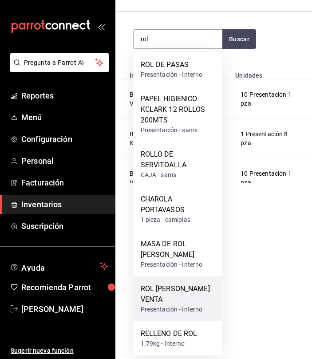
click at [183, 290] on div "ROL [PERSON_NAME] VENTA" at bounding box center [178, 294] width 75 height 21
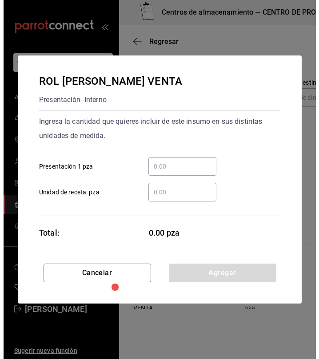
scroll to position [0, 0]
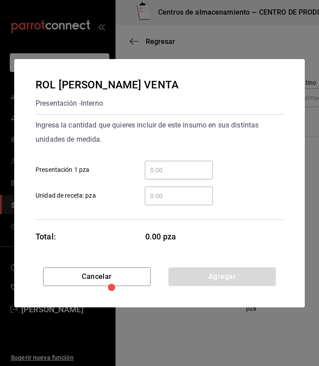
click at [184, 165] on input "​ Presentación 1 pza" at bounding box center [179, 170] width 68 height 11
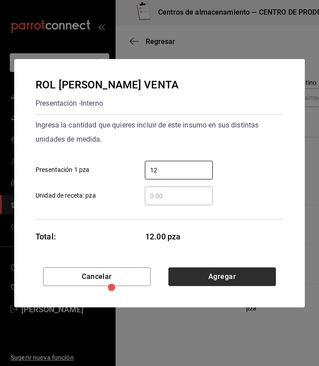
type input "12"
click at [213, 270] on button "Agregar" at bounding box center [221, 276] width 107 height 19
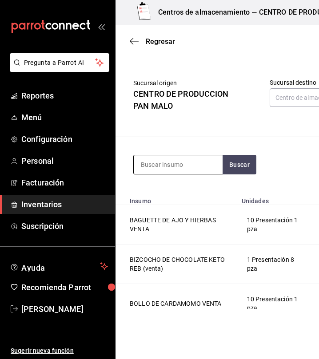
click at [188, 169] on input at bounding box center [178, 164] width 89 height 19
type input "r"
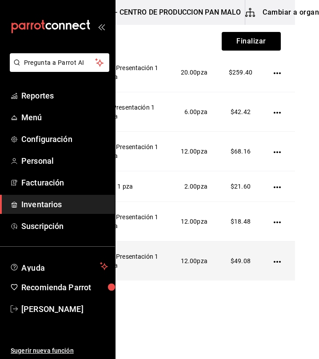
scroll to position [0, 140]
click at [273, 263] on icon "button" at bounding box center [276, 262] width 7 height 2
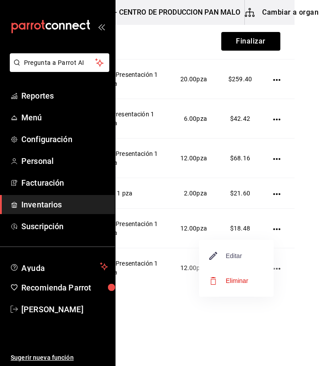
click at [220, 258] on span "Editar" at bounding box center [226, 255] width 32 height 11
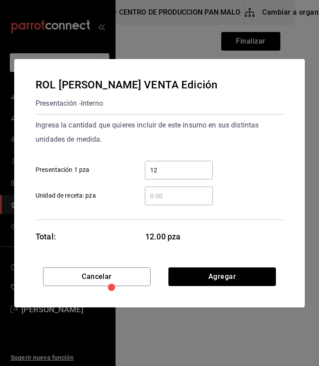
click at [202, 171] on input "12" at bounding box center [179, 170] width 68 height 11
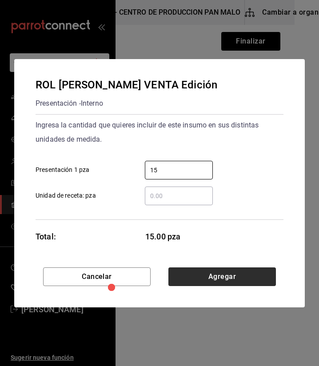
type input "15"
click at [271, 279] on button "Agregar" at bounding box center [221, 276] width 107 height 19
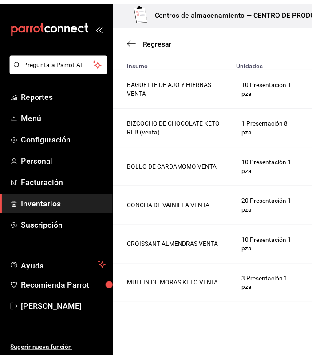
scroll to position [0, 0]
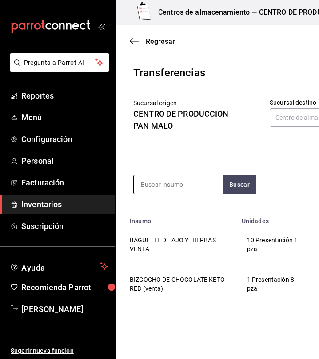
click at [169, 179] on input at bounding box center [178, 184] width 89 height 19
type input "suizo"
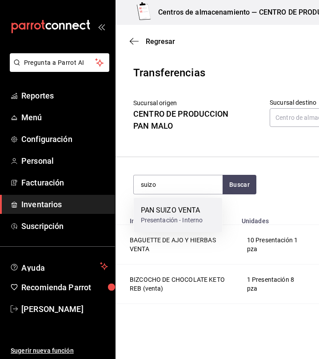
click at [163, 212] on div "PAN SUIZO VENTA" at bounding box center [172, 210] width 62 height 11
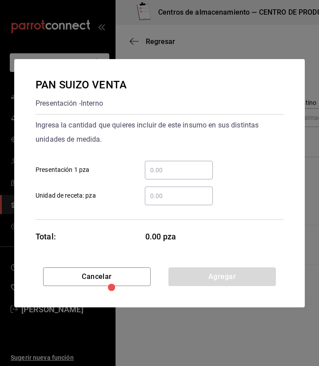
click at [176, 162] on div "​" at bounding box center [179, 170] width 68 height 19
click at [176, 165] on input "​ Presentación 1 pza" at bounding box center [179, 170] width 68 height 11
click at [175, 165] on input "​ Presentación 1 pza" at bounding box center [179, 170] width 68 height 11
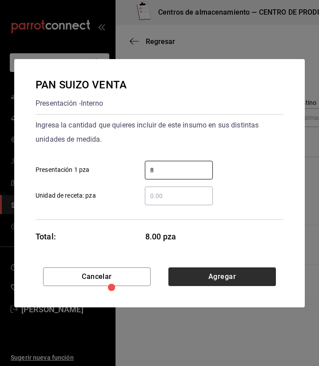
type input "8"
click at [221, 267] on button "Agregar" at bounding box center [221, 276] width 107 height 19
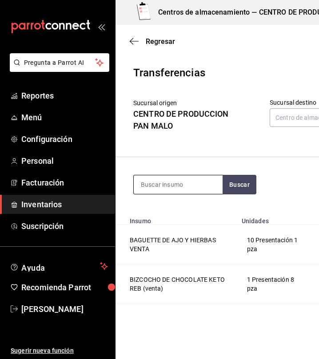
click at [182, 185] on input at bounding box center [178, 184] width 89 height 19
type input "manzana"
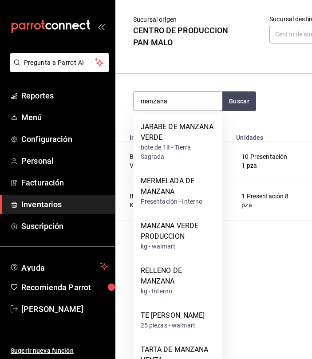
scroll to position [121, 0]
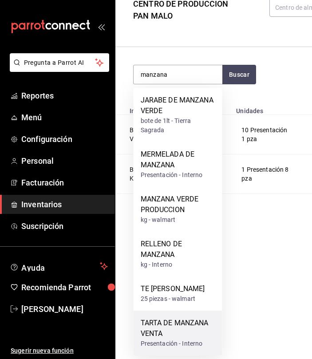
click at [183, 321] on div "TARTA DE MANZANA VENTA" at bounding box center [178, 328] width 75 height 21
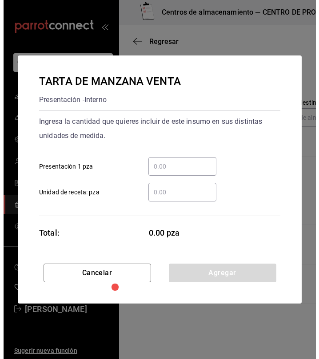
scroll to position [0, 0]
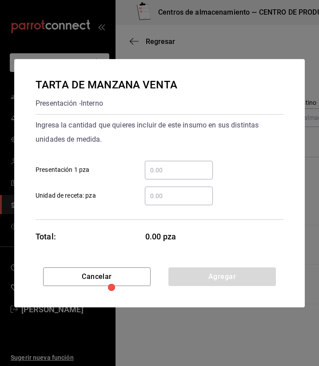
click at [161, 176] on div "​" at bounding box center [179, 170] width 68 height 19
click at [161, 175] on input "​ Presentación 1 pza" at bounding box center [179, 170] width 68 height 11
click at [167, 161] on div "​" at bounding box center [179, 170] width 68 height 19
click at [167, 165] on input "​ Presentación 1 pza" at bounding box center [179, 170] width 68 height 11
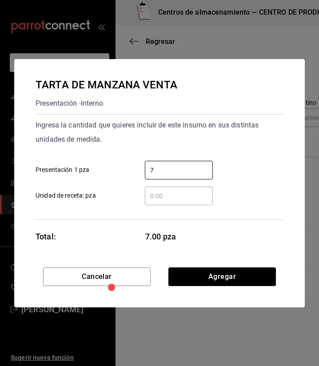
type input "7"
click at [244, 288] on div "Cancelar Agregar" at bounding box center [159, 287] width 290 height 40
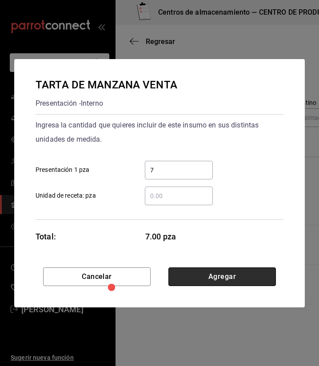
click at [239, 284] on button "Agregar" at bounding box center [221, 276] width 107 height 19
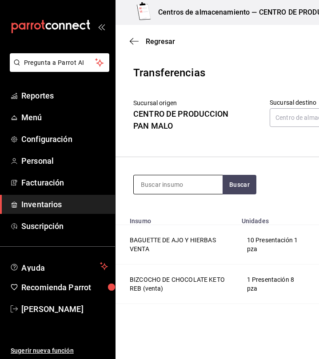
click at [190, 189] on input at bounding box center [178, 184] width 89 height 19
type input "piña"
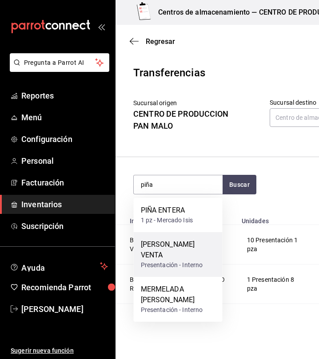
click at [204, 254] on div "[PERSON_NAME] VENTA" at bounding box center [178, 249] width 75 height 21
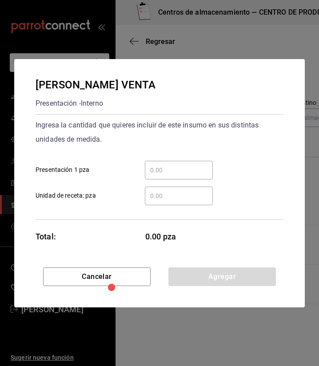
click at [182, 167] on input "​ Presentación 1 pza" at bounding box center [179, 170] width 68 height 11
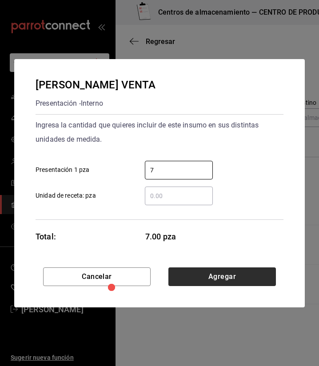
type input "7"
click at [200, 273] on button "Agregar" at bounding box center [221, 276] width 107 height 19
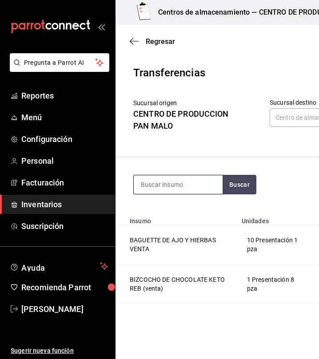
click at [170, 192] on input at bounding box center [178, 184] width 89 height 19
click at [171, 182] on input at bounding box center [178, 184] width 89 height 19
type input "bagel"
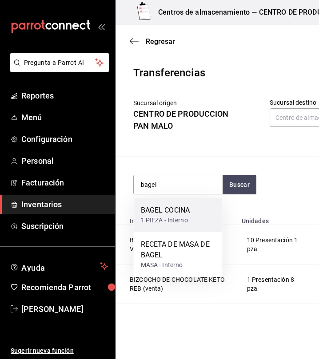
click at [191, 211] on div "BAGEL COCINA 1 PIEZA - Interno" at bounding box center [178, 215] width 89 height 34
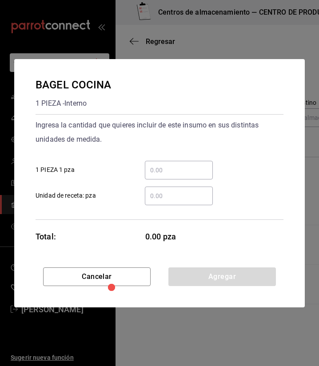
click at [199, 175] on input "​ 1 PIEZA 1 pza" at bounding box center [179, 170] width 68 height 11
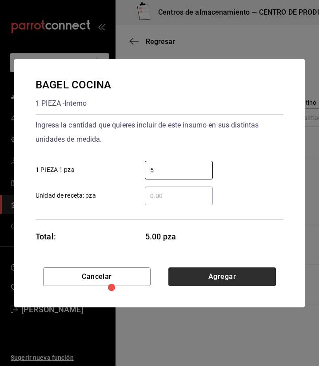
type input "5"
click at [261, 278] on button "Agregar" at bounding box center [221, 276] width 107 height 19
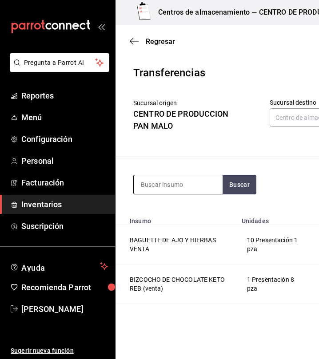
click at [185, 181] on input at bounding box center [178, 184] width 89 height 19
type input "tarta"
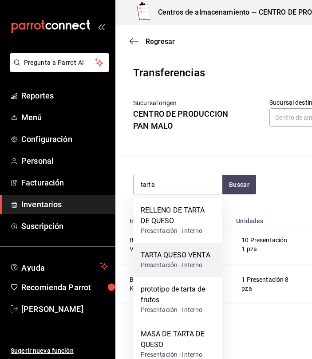
click at [211, 268] on div "Presentación - Interno" at bounding box center [176, 265] width 70 height 9
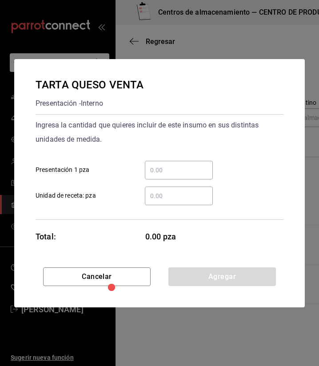
click at [178, 163] on div "​" at bounding box center [179, 170] width 68 height 19
click at [178, 165] on input "​ Presentación 1 pza" at bounding box center [179, 170] width 68 height 11
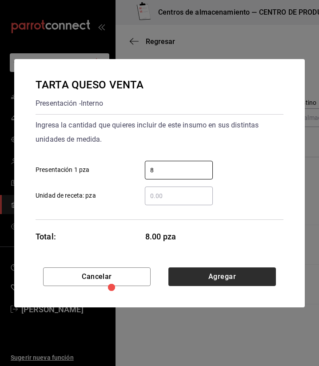
type input "8"
click at [215, 273] on button "Agregar" at bounding box center [221, 276] width 107 height 19
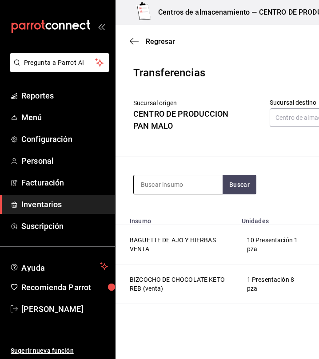
click at [175, 189] on input at bounding box center [178, 184] width 89 height 19
type input "jamon"
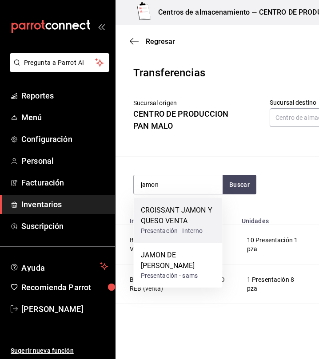
click at [196, 219] on div "CROISSANT JAMON Y QUESO VENTA" at bounding box center [178, 215] width 75 height 21
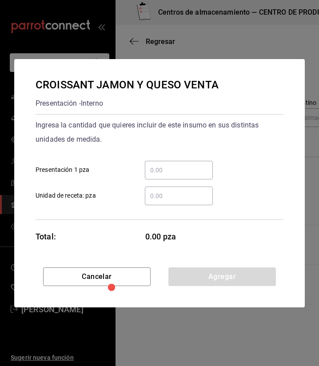
click at [183, 173] on input "​ Presentación 1 pza" at bounding box center [179, 170] width 68 height 11
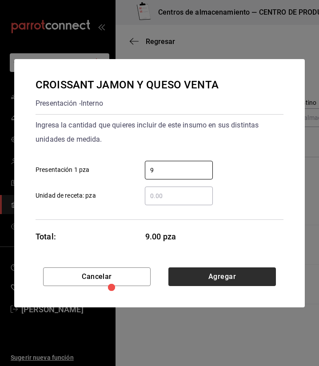
type input "9"
click at [214, 273] on button "Agregar" at bounding box center [221, 276] width 107 height 19
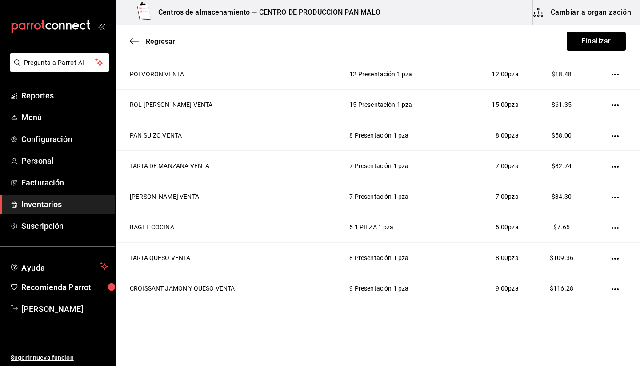
scroll to position [520, 0]
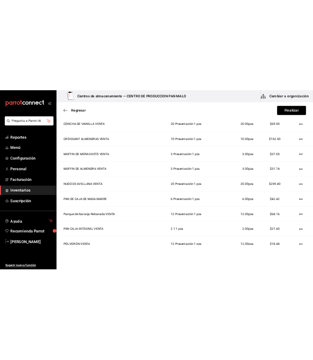
scroll to position [0, 0]
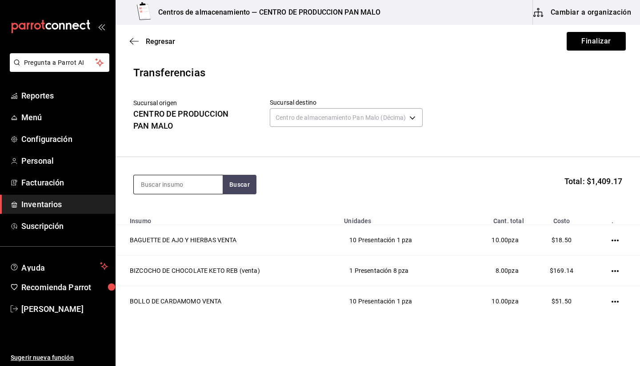
click at [200, 190] on input at bounding box center [178, 184] width 89 height 19
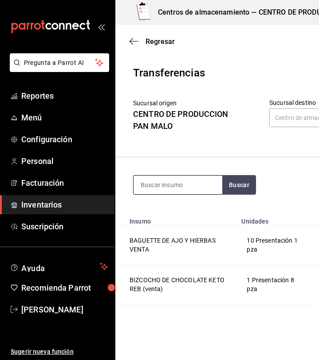
click at [183, 184] on input at bounding box center [178, 184] width 89 height 19
type input "caf"
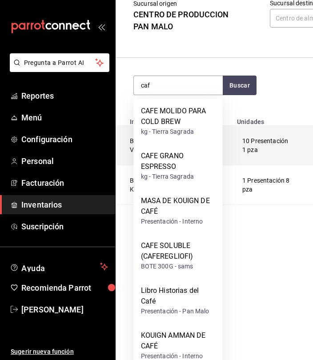
scroll to position [102, 0]
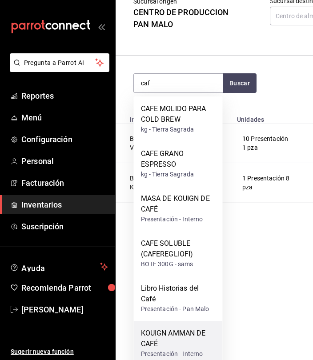
click at [167, 336] on div "KOUIGN AMMAN DE CAFÉ" at bounding box center [178, 338] width 75 height 21
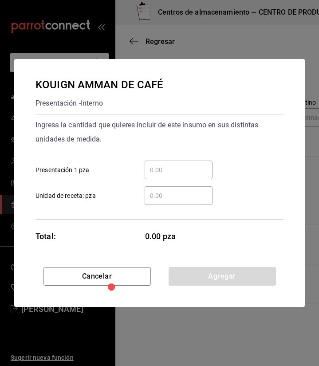
click at [177, 171] on input "​ Presentación 1 pza" at bounding box center [179, 170] width 68 height 11
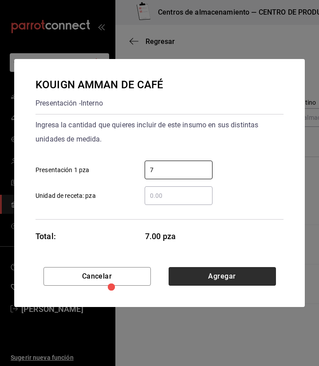
type input "7"
click at [199, 281] on button "Agregar" at bounding box center [222, 276] width 107 height 19
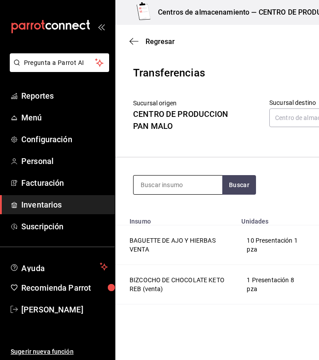
click at [174, 182] on input at bounding box center [178, 184] width 89 height 19
type input "nido"
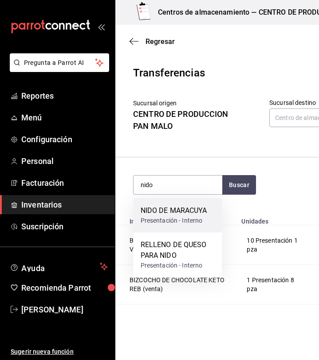
click at [176, 200] on div "NIDO DE MARACUYA Presentación - Interno" at bounding box center [178, 215] width 89 height 34
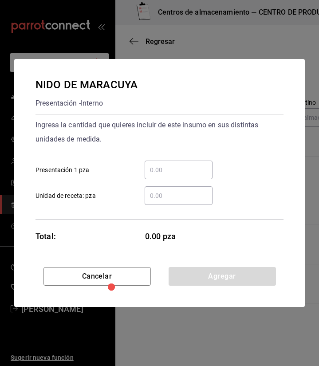
click at [163, 183] on div "​ Unidad de receta: pza" at bounding box center [155, 192] width 255 height 26
click at [160, 174] on input "​ Presentación 1 pza" at bounding box center [179, 170] width 68 height 11
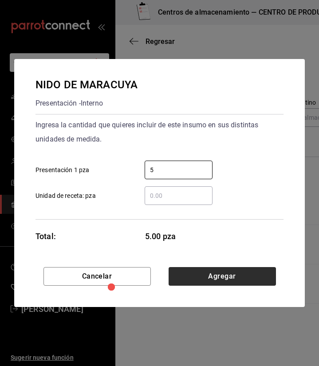
type input "5"
click at [256, 277] on button "Agregar" at bounding box center [222, 276] width 107 height 19
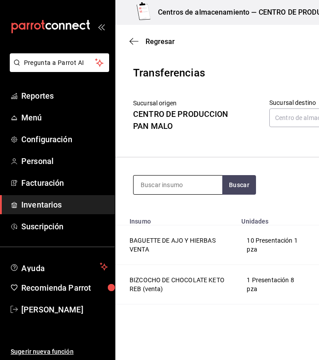
click at [196, 186] on input at bounding box center [178, 184] width 89 height 19
type input "chocol"
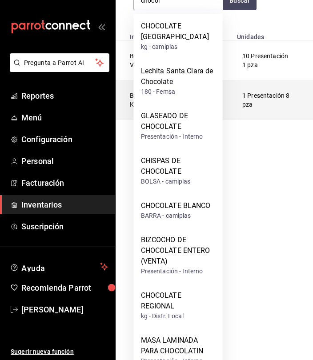
scroll to position [224, 0]
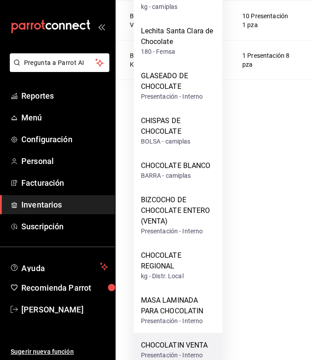
click at [186, 350] on div "Presentación - Interno" at bounding box center [174, 354] width 67 height 9
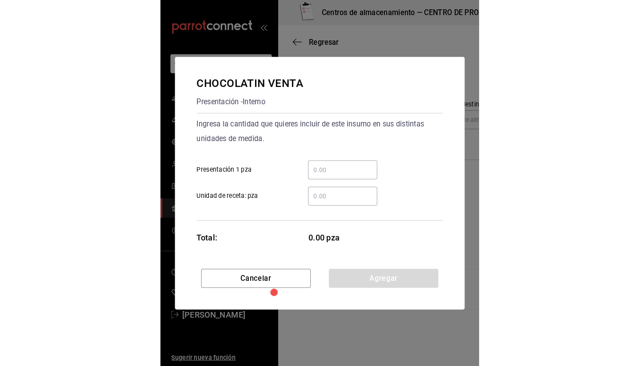
scroll to position [0, 0]
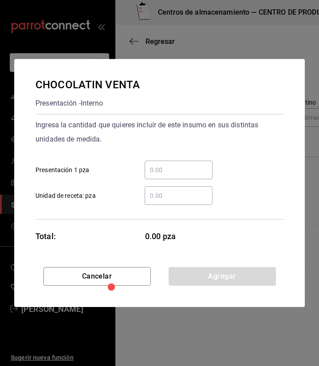
click at [183, 168] on input "​ Presentación 1 pza" at bounding box center [179, 170] width 68 height 11
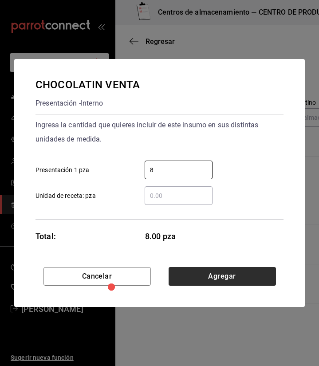
type input "8"
click at [254, 271] on button "Agregar" at bounding box center [222, 276] width 107 height 19
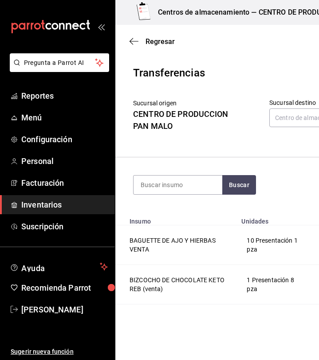
click at [264, 48] on div "Regresar Finalizar" at bounding box center [274, 41] width 319 height 33
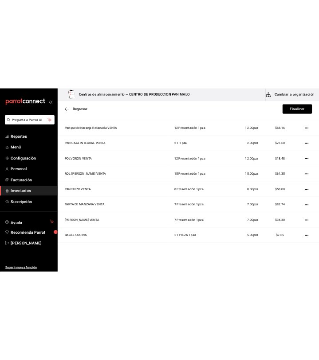
scroll to position [612, 0]
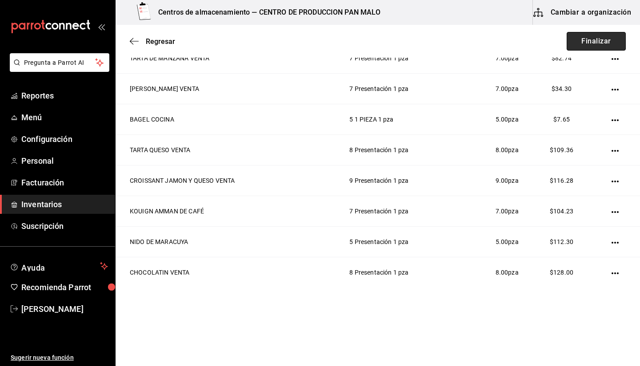
click at [586, 41] on button "Finalizar" at bounding box center [595, 41] width 59 height 19
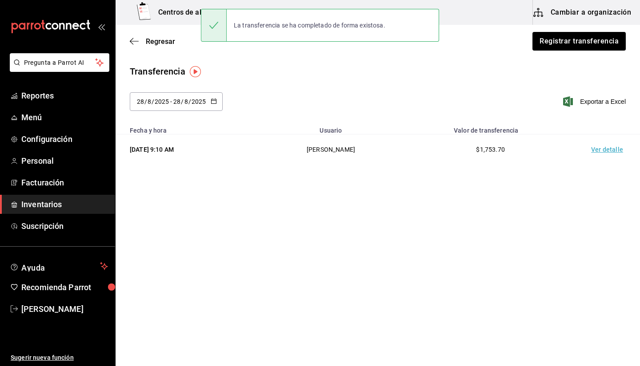
click at [592, 154] on td "Ver detalle" at bounding box center [608, 150] width 62 height 31
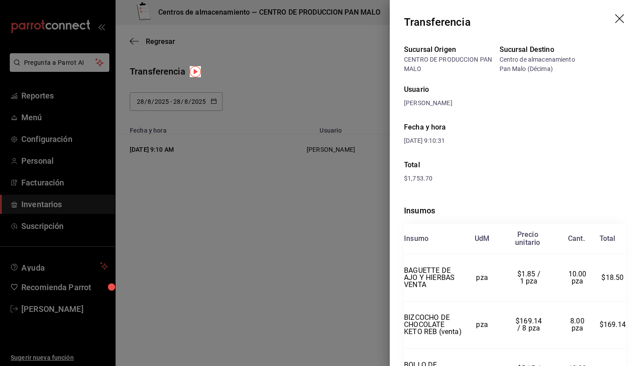
drag, startPoint x: 559, startPoint y: 70, endPoint x: 549, endPoint y: 75, distance: 11.3
click at [316, 99] on div at bounding box center [320, 183] width 640 height 366
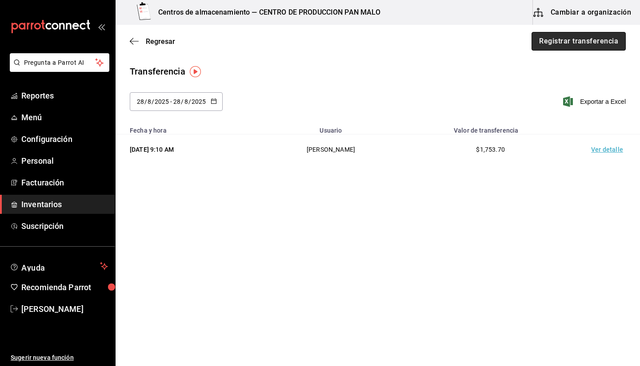
click at [579, 48] on button "Registrar transferencia" at bounding box center [578, 41] width 94 height 19
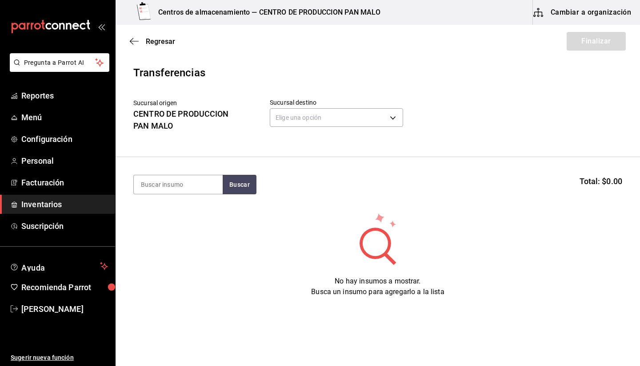
click at [312, 107] on div "Elige una opción default" at bounding box center [336, 117] width 133 height 24
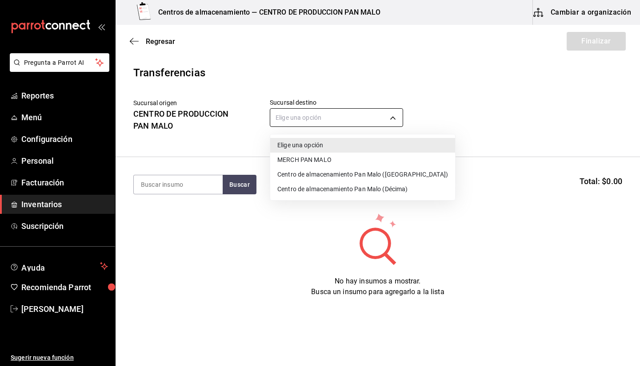
click at [307, 117] on body "Pregunta a Parrot AI Reportes Menú Configuración Personal Facturación Inventari…" at bounding box center [320, 158] width 640 height 316
click at [332, 182] on li "Centro de almacenamiento Pan Malo ([GEOGRAPHIC_DATA])" at bounding box center [362, 174] width 185 height 15
type input "43bf6f0e-6c17-4396-b3d5-f44a28c2c87c"
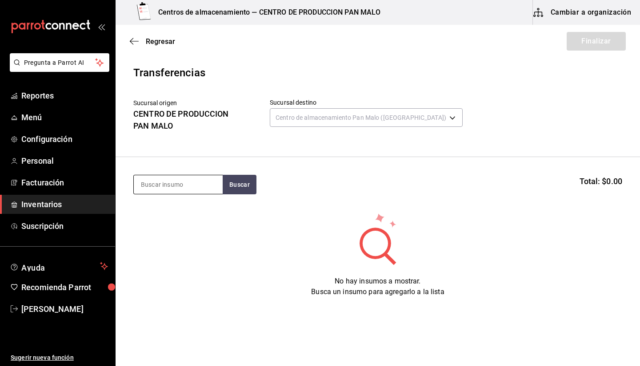
click at [210, 182] on input at bounding box center [178, 184] width 89 height 19
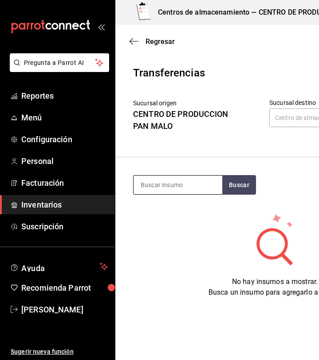
click at [195, 179] on input at bounding box center [178, 184] width 89 height 19
type input "baguette"
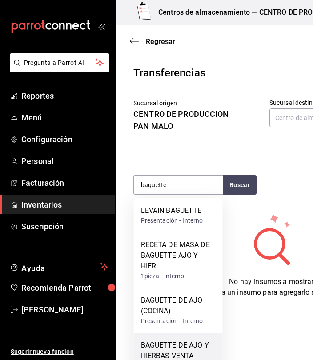
click at [179, 354] on div "BAGUETTE DE AJO Y HIERBAS VENTA" at bounding box center [178, 350] width 75 height 21
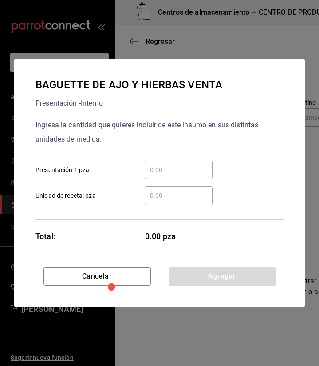
click at [160, 177] on div "​" at bounding box center [179, 170] width 68 height 19
click at [160, 175] on input "​ Presentación 1 pza" at bounding box center [179, 170] width 68 height 11
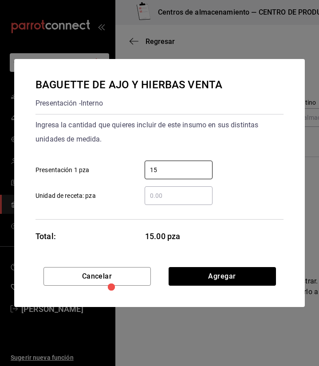
type input "15"
click at [271, 288] on div "Cancelar Agregar" at bounding box center [159, 287] width 291 height 40
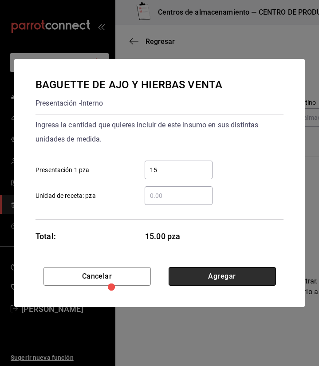
click at [260, 282] on button "Agregar" at bounding box center [222, 276] width 107 height 19
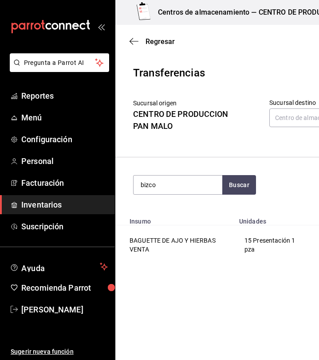
type input "bizco"
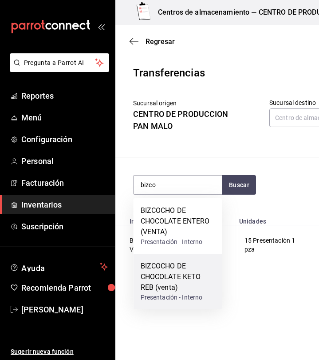
click at [191, 277] on div "BIZCOCHO DE CHOCOLATE KETO REB (venta)" at bounding box center [178, 277] width 75 height 32
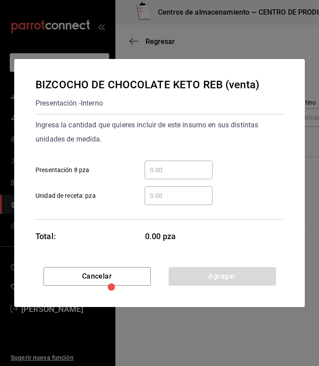
click at [184, 165] on input "​ Presentación 8 pza" at bounding box center [179, 170] width 68 height 11
type input "8"
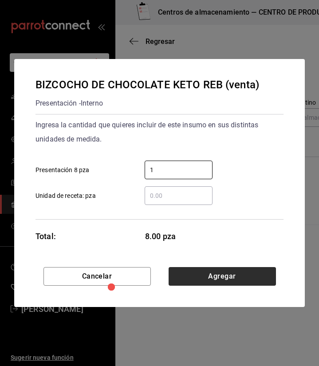
type input "1"
click at [256, 282] on button "Agregar" at bounding box center [222, 276] width 107 height 19
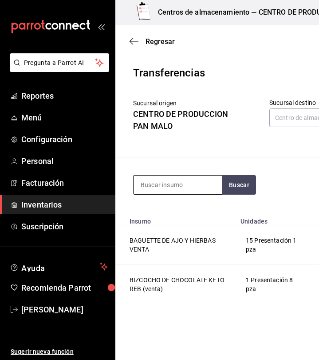
click at [190, 185] on input at bounding box center [178, 184] width 89 height 19
type input "cardamo"
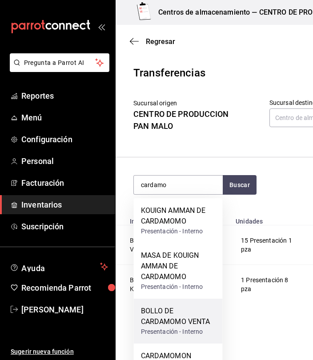
click at [200, 315] on div "BOLLO DE CARDAMOMO VENTA" at bounding box center [178, 316] width 75 height 21
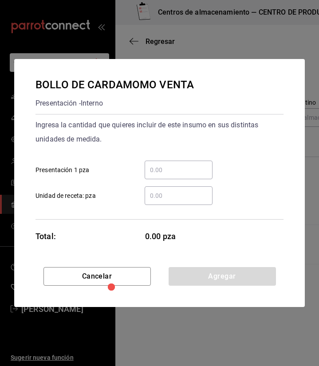
click at [176, 176] on div "​" at bounding box center [179, 170] width 68 height 19
click at [176, 175] on input "​ Presentación 1 pza" at bounding box center [179, 170] width 68 height 11
click at [172, 166] on input "​ Presentación 1 pza" at bounding box center [179, 170] width 68 height 11
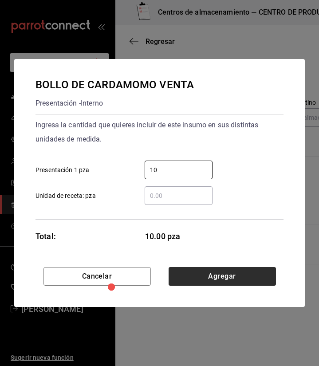
type input "10"
click at [214, 271] on button "Agregar" at bounding box center [222, 276] width 107 height 19
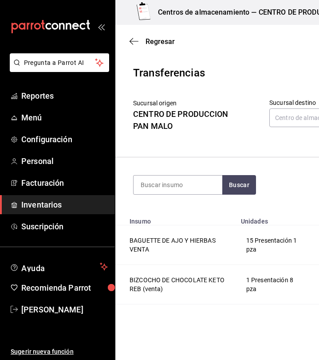
scroll to position [56, 0]
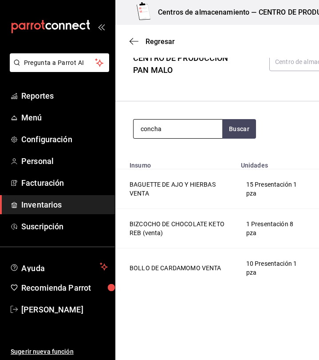
type input "concha"
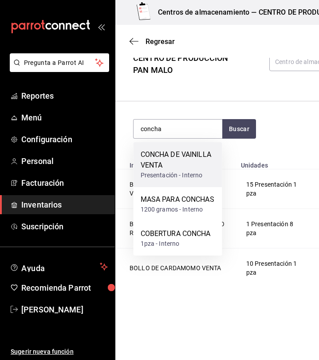
click at [177, 169] on div "CONCHA DE VAINILLA VENTA" at bounding box center [178, 159] width 75 height 21
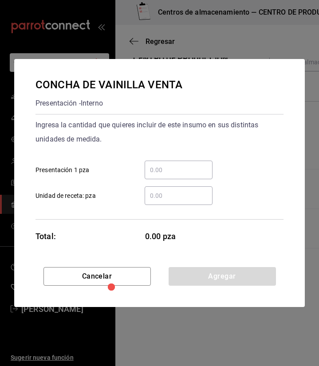
click at [177, 169] on input "​ Presentación 1 pza" at bounding box center [179, 170] width 68 height 11
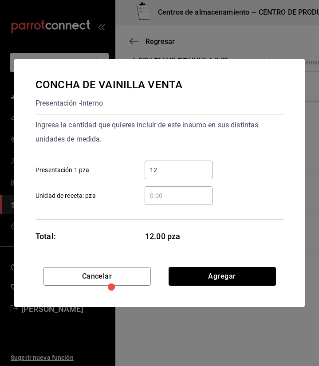
type input "1"
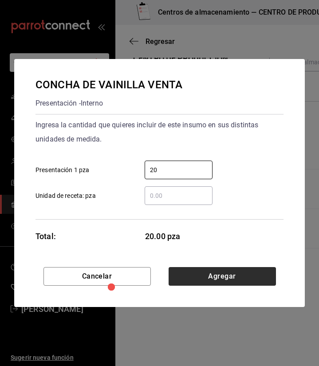
type input "20"
drag, startPoint x: 189, startPoint y: 276, endPoint x: 174, endPoint y: 277, distance: 15.2
click at [174, 277] on button "Agregar" at bounding box center [222, 276] width 107 height 19
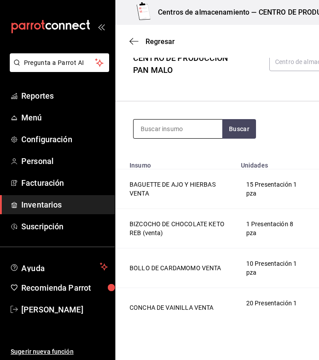
click at [170, 132] on input at bounding box center [178, 128] width 89 height 19
type input "croissan"
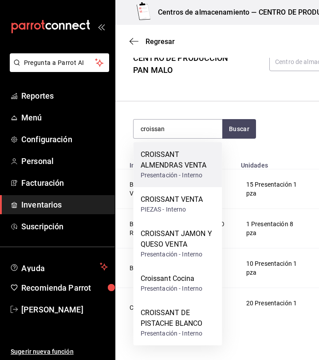
click at [180, 162] on div "CROISSANT ALMENDRAS VENTA" at bounding box center [178, 159] width 75 height 21
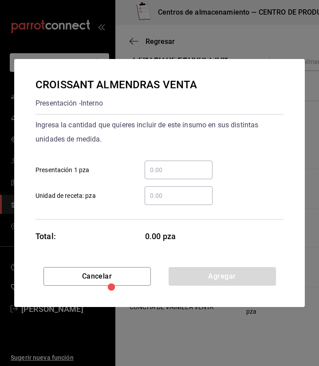
click at [199, 166] on input "​ Presentación 1 pza" at bounding box center [179, 170] width 68 height 11
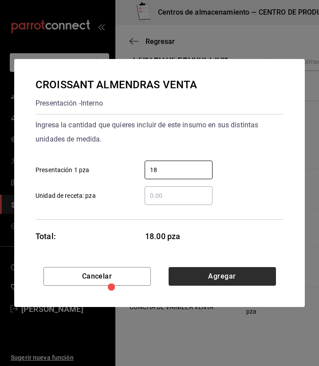
type input "18"
click at [235, 272] on button "Agregar" at bounding box center [222, 276] width 107 height 19
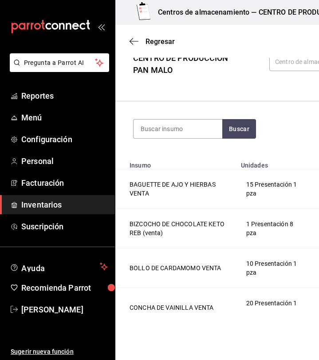
click at [236, 272] on td "10 Presentación 1 pza" at bounding box center [273, 268] width 74 height 40
click at [207, 133] on input at bounding box center [178, 128] width 89 height 19
type input "muffin"
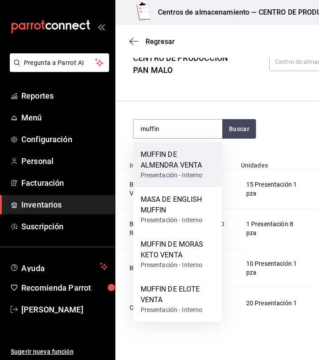
click at [182, 164] on div "MUFFIN DE ALMENDRA VENTA" at bounding box center [178, 159] width 75 height 21
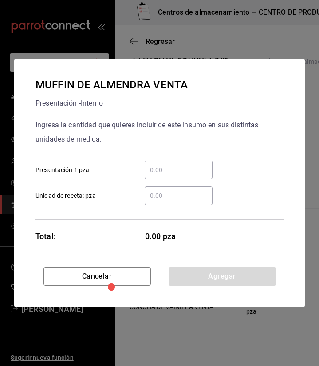
click at [168, 165] on input "​ Presentación 1 pza" at bounding box center [179, 170] width 68 height 11
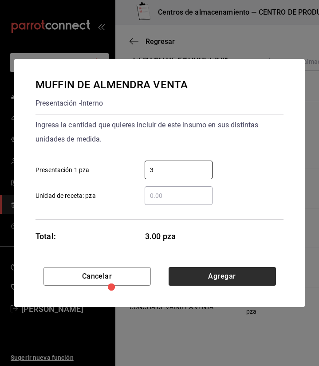
type input "3"
click at [252, 282] on button "Agregar" at bounding box center [222, 276] width 107 height 19
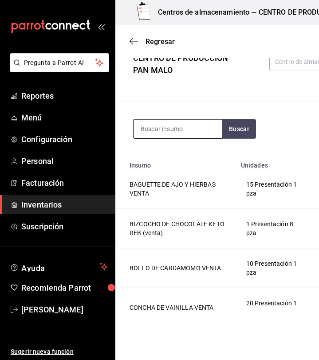
click at [182, 134] on input at bounding box center [178, 128] width 89 height 19
type input "muffi"
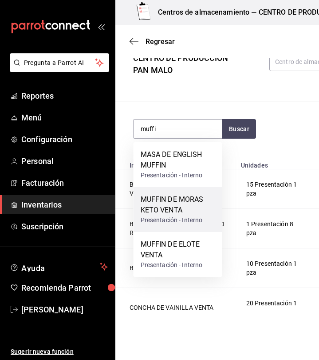
click at [186, 199] on div "MUFFIN DE MORAS KETO VENTA" at bounding box center [178, 204] width 75 height 21
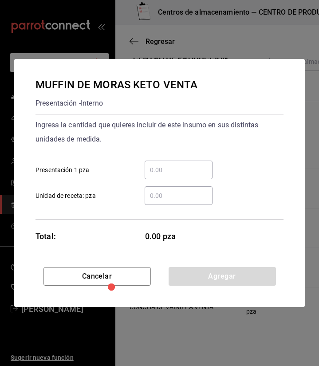
click at [158, 178] on div "​" at bounding box center [179, 170] width 68 height 19
click at [158, 175] on input "​ Presentación 1 pza" at bounding box center [179, 170] width 68 height 11
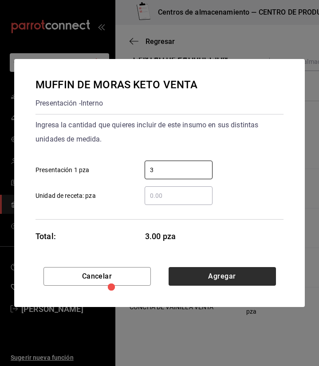
type input "3"
click at [263, 279] on button "Agregar" at bounding box center [222, 276] width 107 height 19
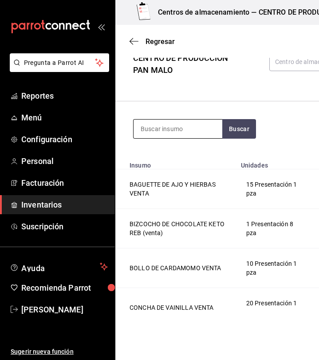
click at [176, 125] on input at bounding box center [178, 128] width 89 height 19
type input "m"
type input "nudo"
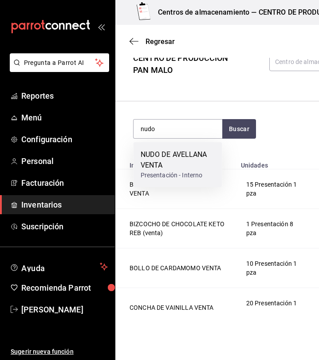
click at [189, 178] on div "Presentación - Interno" at bounding box center [178, 175] width 75 height 9
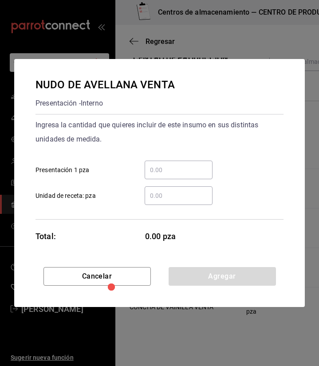
click at [192, 166] on input "​ Presentación 1 pza" at bounding box center [179, 170] width 68 height 11
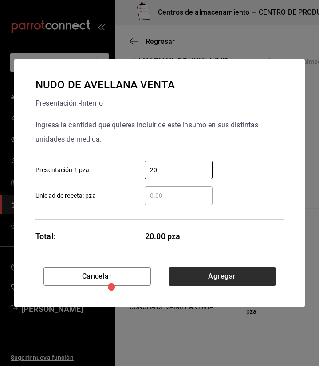
type input "20"
click at [229, 284] on button "Agregar" at bounding box center [222, 276] width 107 height 19
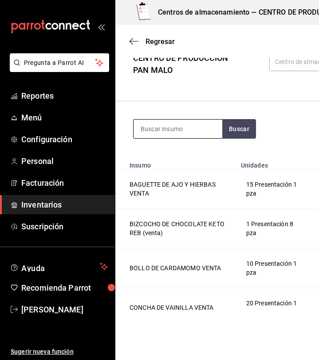
click at [181, 135] on input at bounding box center [178, 128] width 89 height 19
type input "caja"
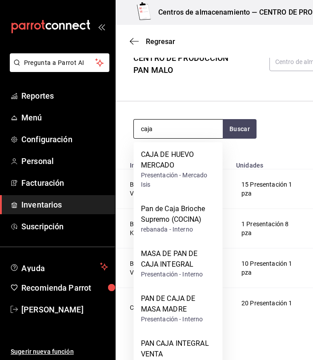
click at [187, 128] on input "caja" at bounding box center [178, 128] width 89 height 19
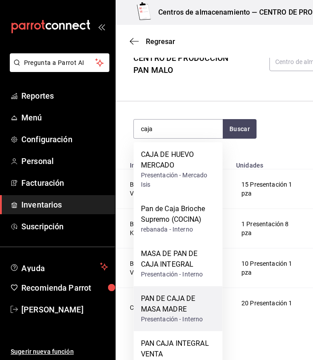
click at [206, 302] on div "PAN DE CAJA DE MASA MADRE" at bounding box center [178, 303] width 75 height 21
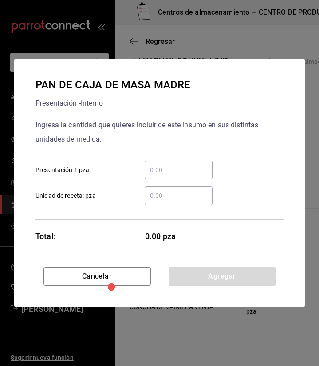
click at [186, 167] on input "​ Presentación 1 pza" at bounding box center [179, 170] width 68 height 11
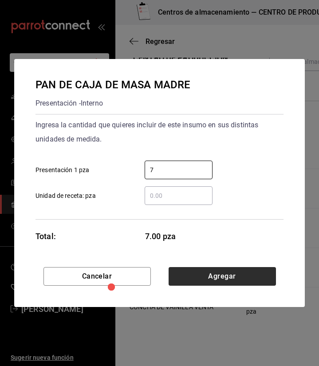
type input "7"
click at [259, 277] on button "Agregar" at bounding box center [222, 276] width 107 height 19
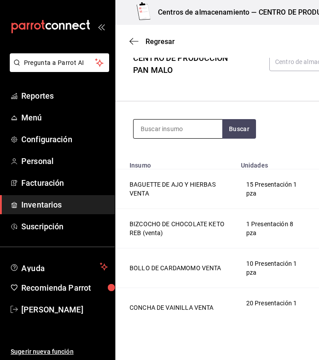
click at [180, 131] on input at bounding box center [178, 128] width 89 height 19
type input "naranja"
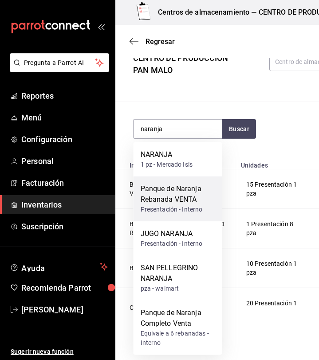
click at [194, 207] on div "Presentación - Interno" at bounding box center [178, 209] width 75 height 9
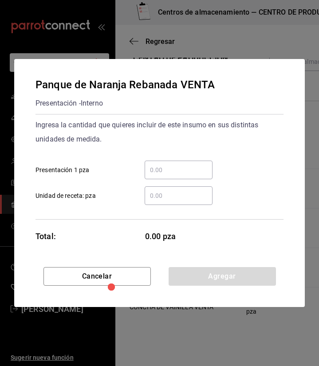
click at [179, 168] on input "​ Presentación 1 pza" at bounding box center [179, 170] width 68 height 11
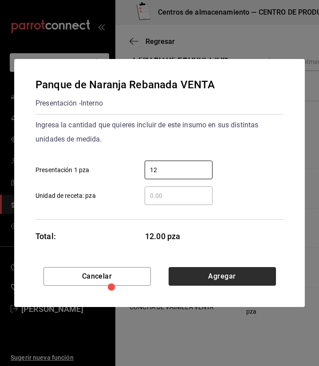
type input "12"
click at [224, 280] on button "Agregar" at bounding box center [222, 276] width 107 height 19
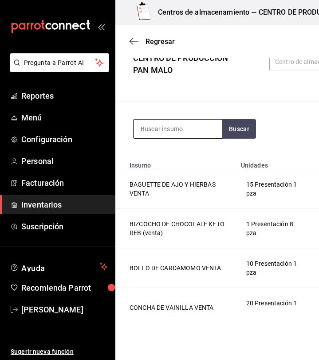
click at [171, 124] on input at bounding box center [178, 128] width 89 height 19
type input "v"
type input "integral"
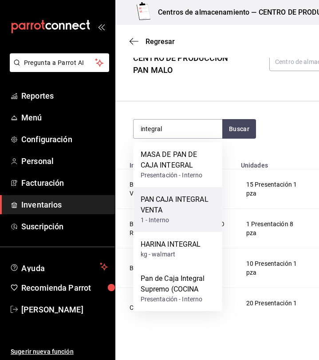
click at [187, 207] on div "PAN CAJA INTEGRAL VENTA" at bounding box center [178, 204] width 75 height 21
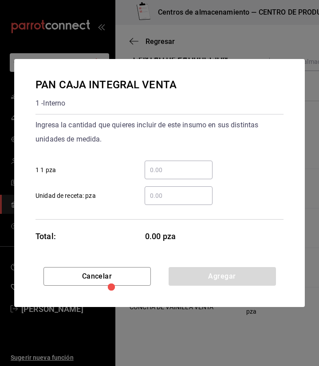
click at [179, 169] on input "​ 1 1 pza" at bounding box center [179, 170] width 68 height 11
type input "1"
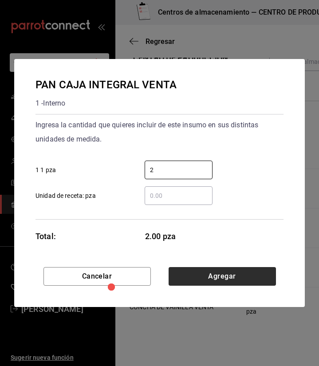
type input "2"
click at [249, 278] on button "Agregar" at bounding box center [222, 276] width 107 height 19
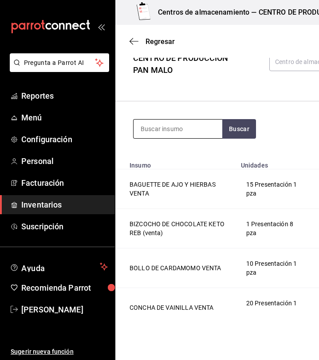
click at [163, 126] on input at bounding box center [178, 128] width 89 height 19
type input "platano"
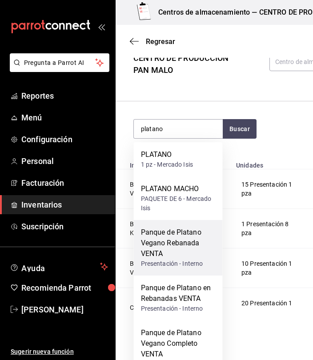
click at [198, 254] on div "Panque de Platano Vegano Rebanada VENTA" at bounding box center [178, 243] width 75 height 32
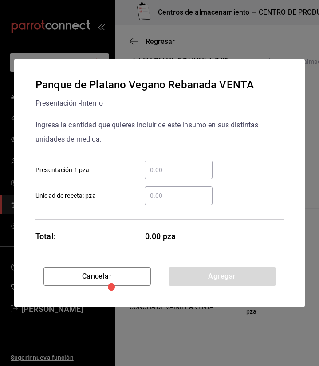
click at [183, 190] on div "​" at bounding box center [179, 196] width 68 height 19
click at [183, 191] on input "​ Unidad de receta: pza" at bounding box center [179, 196] width 68 height 11
click at [166, 170] on input "​ Presentación 1 pza" at bounding box center [179, 170] width 68 height 11
type input "1"
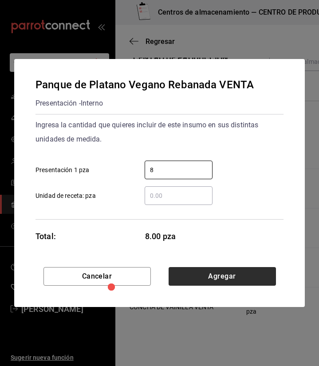
type input "8"
click at [259, 278] on button "Agregar" at bounding box center [222, 276] width 107 height 19
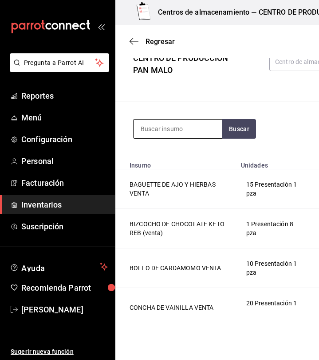
click at [166, 131] on input at bounding box center [178, 128] width 89 height 19
type input "zanahoria"
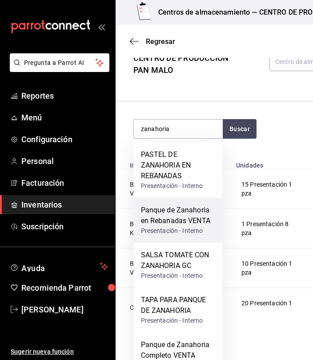
click at [200, 218] on div "Panque de Zanahoria en Rebanadas VENTA" at bounding box center [178, 215] width 75 height 21
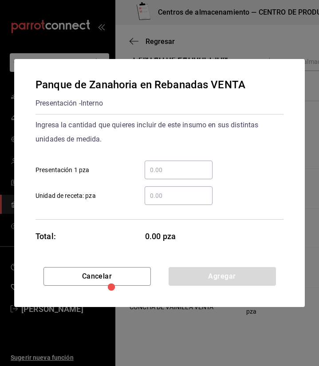
click at [189, 171] on input "​ Presentación 1 pza" at bounding box center [179, 170] width 68 height 11
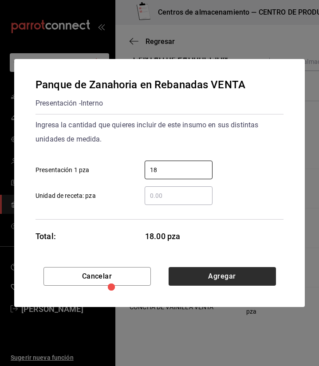
type input "18"
click at [208, 276] on button "Agregar" at bounding box center [222, 276] width 107 height 19
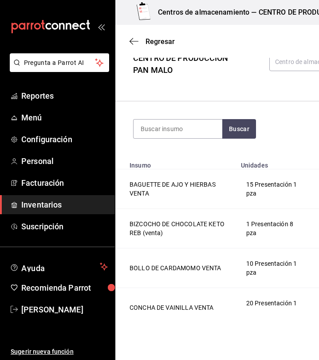
click at [162, 139] on section "Buscar Total: $1,235.75" at bounding box center [274, 128] width 319 height 55
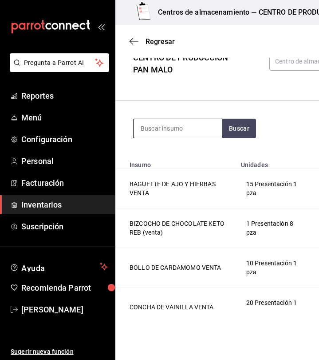
click at [161, 127] on input at bounding box center [178, 128] width 89 height 19
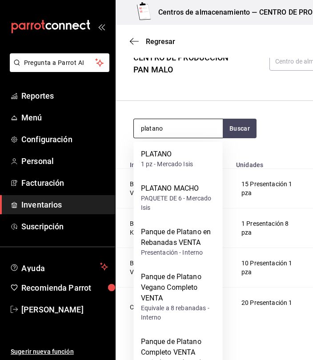
type input "platano"
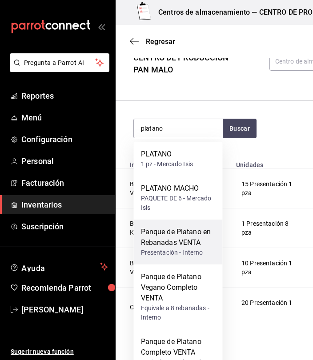
click at [199, 246] on div "Panque de Platano en Rebanadas VENTA" at bounding box center [178, 236] width 75 height 21
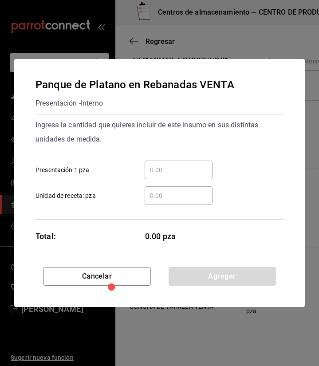
click at [187, 167] on input "​ Presentación 1 pza" at bounding box center [179, 170] width 68 height 11
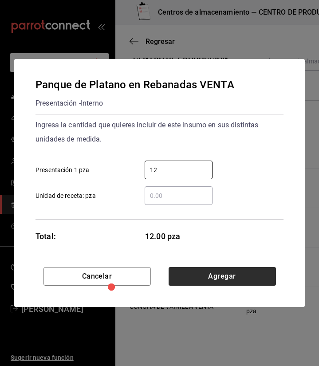
type input "12"
click at [240, 274] on button "Agregar" at bounding box center [222, 276] width 107 height 19
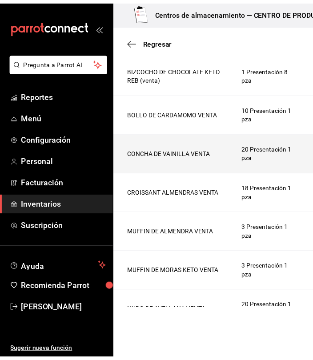
scroll to position [0, 0]
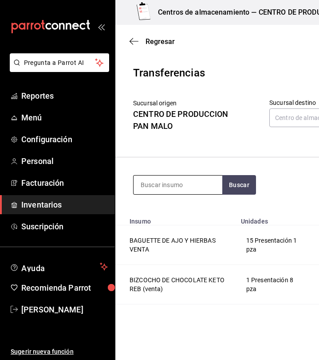
click at [177, 179] on input at bounding box center [178, 184] width 89 height 19
type input "polvoron"
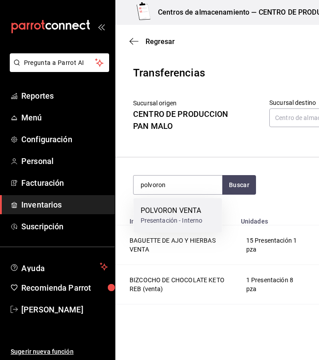
click at [180, 211] on div "POLVORON VENTA" at bounding box center [172, 210] width 62 height 11
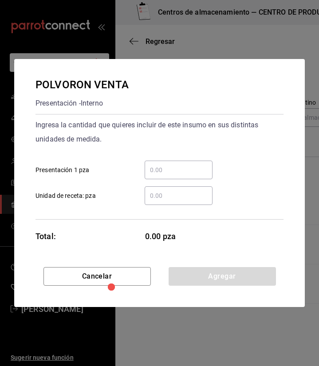
click at [177, 171] on input "​ Presentación 1 pza" at bounding box center [179, 170] width 68 height 11
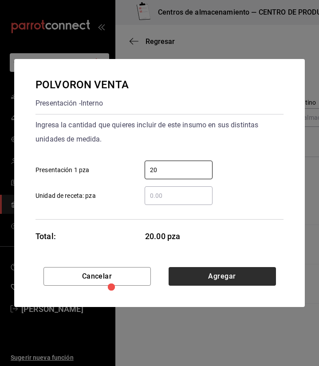
type input "20"
drag, startPoint x: 207, startPoint y: 278, endPoint x: 187, endPoint y: 284, distance: 21.2
click at [187, 284] on button "Agregar" at bounding box center [222, 276] width 107 height 19
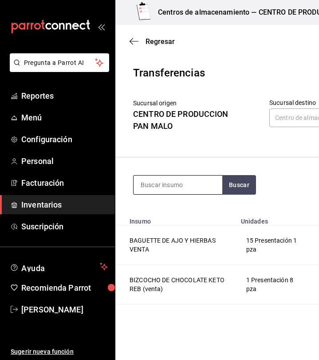
click at [173, 192] on input at bounding box center [178, 184] width 89 height 19
type input "rol de"
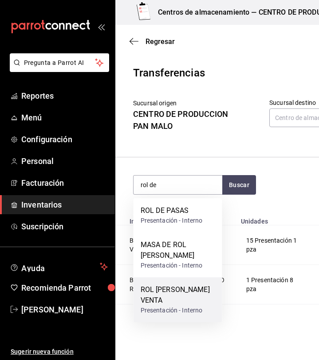
click at [193, 289] on div "ROL [PERSON_NAME] VENTA" at bounding box center [178, 294] width 75 height 21
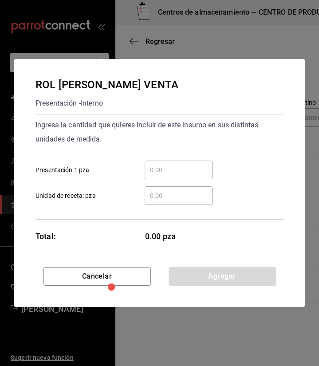
click at [194, 179] on div "​" at bounding box center [179, 170] width 68 height 19
click at [194, 175] on input "​ Presentación 1 pza" at bounding box center [179, 170] width 68 height 11
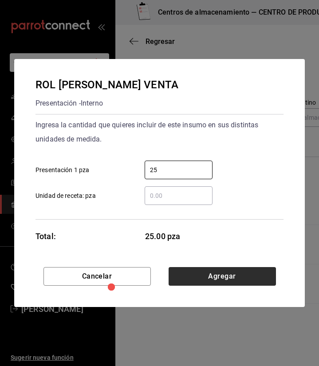
type input "25"
click at [224, 282] on button "Agregar" at bounding box center [222, 276] width 107 height 19
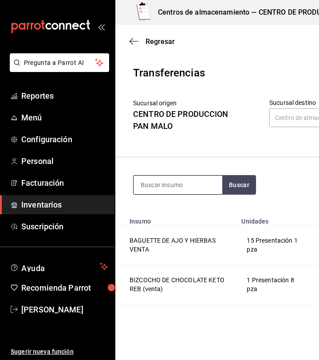
click at [189, 184] on input at bounding box center [178, 184] width 89 height 19
type input "suizo"
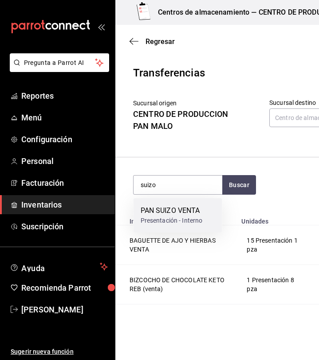
click at [180, 216] on div "Presentación - Interno" at bounding box center [172, 220] width 62 height 9
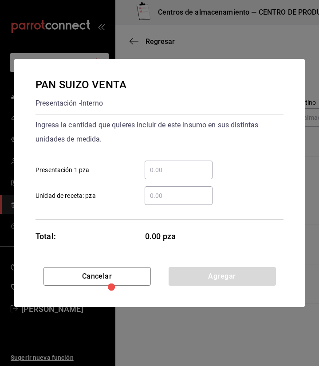
click at [181, 170] on input "​ Presentación 1 pza" at bounding box center [179, 170] width 68 height 11
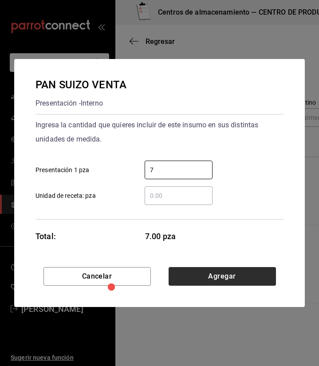
type input "7"
click at [213, 276] on button "Agregar" at bounding box center [222, 276] width 107 height 19
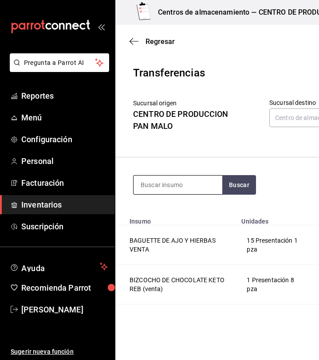
click at [179, 187] on input at bounding box center [178, 184] width 89 height 19
type input "tarta"
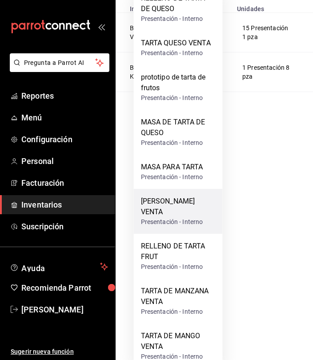
scroll to position [214, 0]
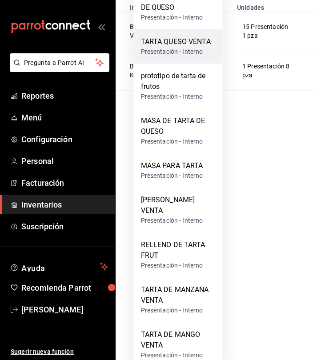
click at [181, 45] on div "TARTA QUESO VENTA" at bounding box center [176, 41] width 70 height 11
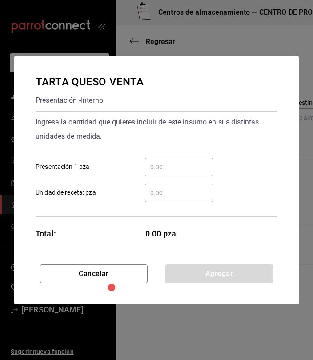
scroll to position [0, 0]
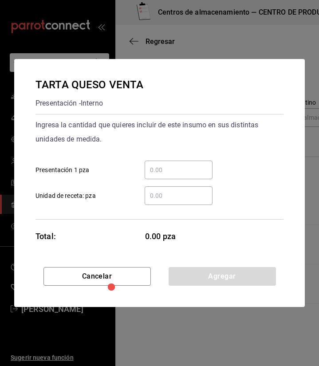
click at [177, 168] on input "​ Presentación 1 pza" at bounding box center [179, 170] width 68 height 11
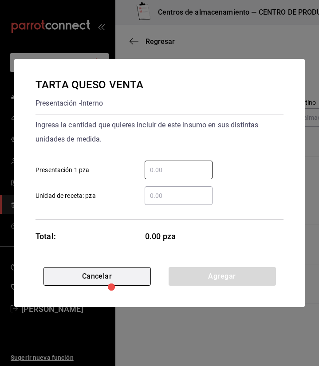
click at [142, 280] on button "Cancelar" at bounding box center [97, 276] width 107 height 19
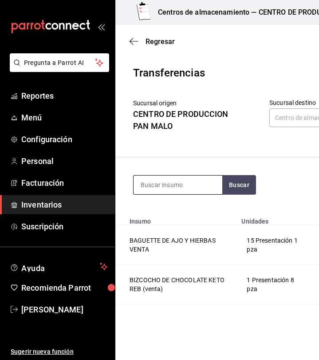
click at [170, 186] on input at bounding box center [178, 184] width 89 height 19
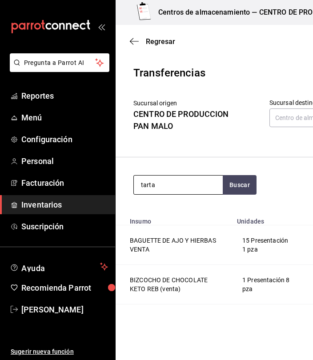
type input "tarta"
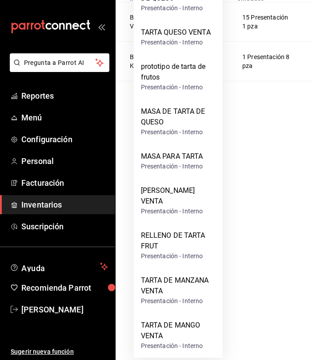
scroll to position [224, 0]
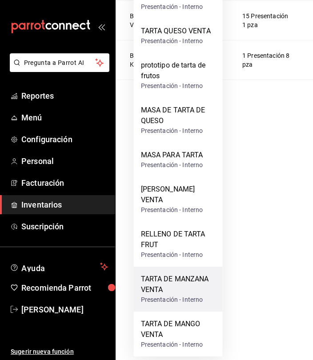
click at [169, 281] on div "TARTA DE MANZANA VENTA" at bounding box center [178, 284] width 75 height 21
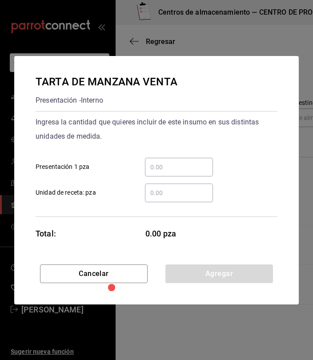
scroll to position [0, 0]
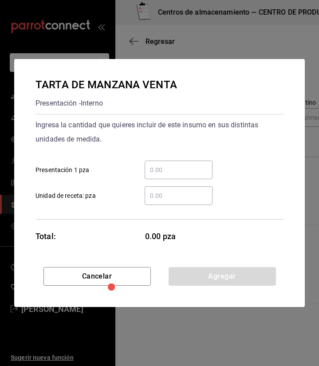
click at [168, 179] on div "​ Unidad de receta: pza" at bounding box center [155, 192] width 255 height 26
click at [164, 171] on input "​ Presentación 1 pza" at bounding box center [179, 170] width 68 height 11
click at [187, 172] on input "​ Presentación 1 pza" at bounding box center [179, 170] width 68 height 11
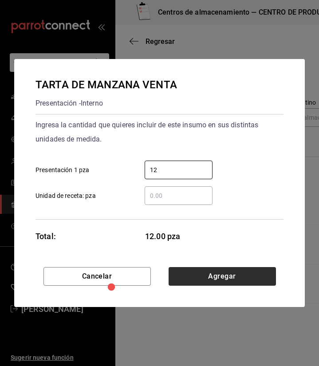
type input "12"
click at [266, 271] on button "Agregar" at bounding box center [222, 276] width 107 height 19
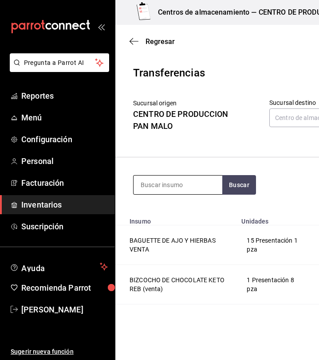
click at [187, 182] on input at bounding box center [178, 184] width 89 height 19
type input "piña"
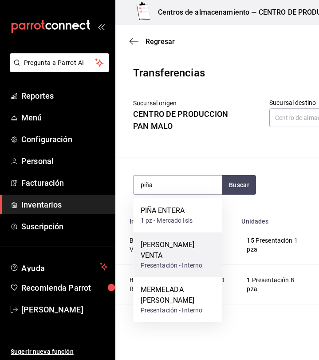
click at [188, 259] on div "[PERSON_NAME] VENTA" at bounding box center [178, 249] width 75 height 21
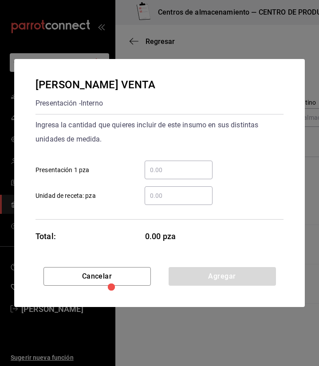
click at [175, 171] on input "​ Presentación 1 pza" at bounding box center [179, 170] width 68 height 11
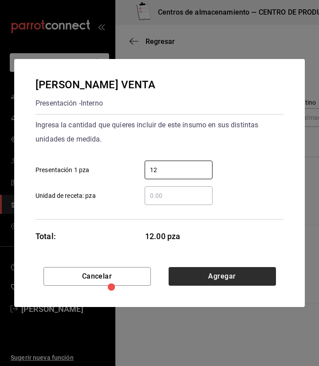
type input "12"
click at [234, 269] on button "Agregar" at bounding box center [222, 276] width 107 height 19
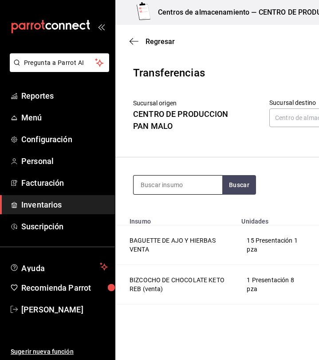
click at [203, 179] on input at bounding box center [178, 184] width 89 height 19
type input "baguet"
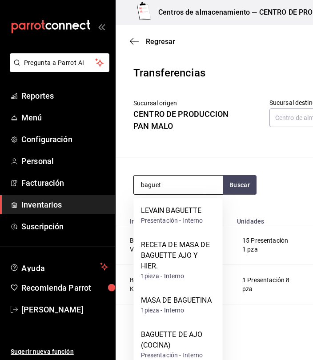
click at [190, 185] on input "baguet" at bounding box center [178, 184] width 89 height 19
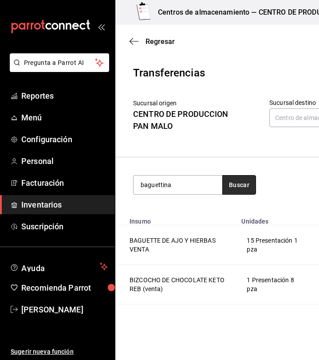
click at [226, 188] on button "Buscar" at bounding box center [239, 185] width 34 height 20
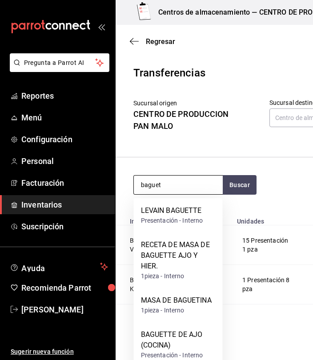
type input "baguet"
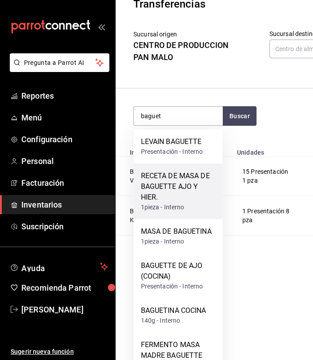
scroll to position [90, 0]
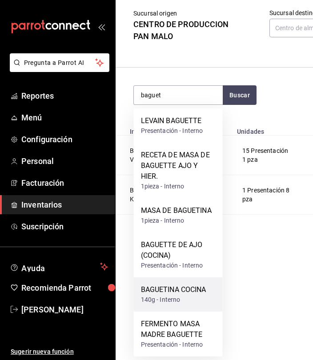
click at [206, 299] on div "140g - Interno" at bounding box center [173, 299] width 65 height 9
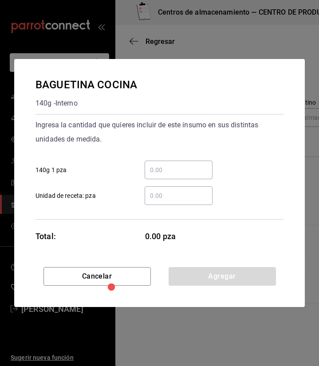
click at [167, 170] on input "​ 140g 1 pza" at bounding box center [179, 170] width 68 height 11
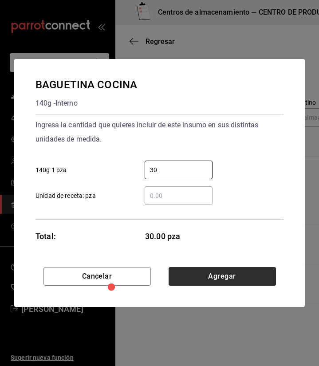
type input "30"
click at [264, 274] on button "Agregar" at bounding box center [222, 276] width 107 height 19
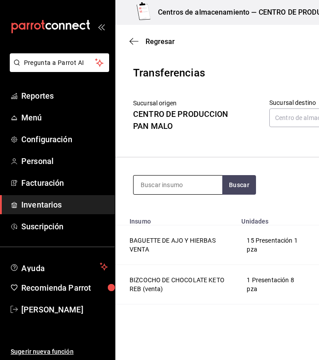
click at [190, 177] on input at bounding box center [178, 184] width 89 height 19
type input "bagel"
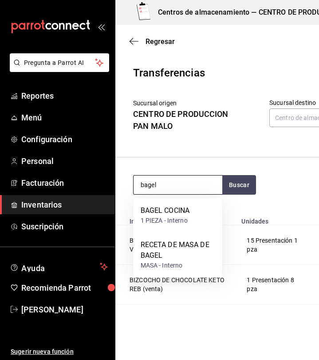
drag, startPoint x: 190, startPoint y: 177, endPoint x: 184, endPoint y: 196, distance: 19.8
click at [185, 188] on input "bagel" at bounding box center [178, 184] width 89 height 19
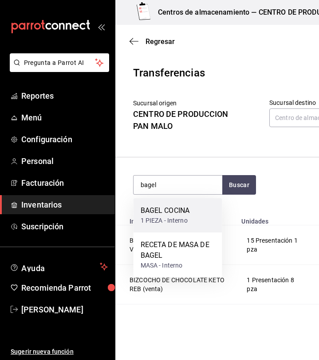
click at [181, 215] on div "BAGEL COCINA" at bounding box center [165, 210] width 49 height 11
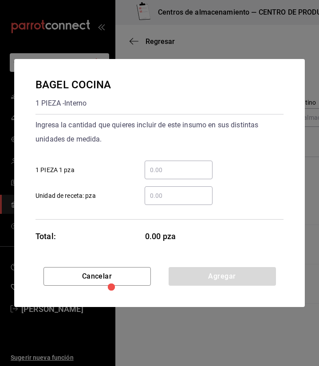
click at [187, 163] on div "​" at bounding box center [179, 170] width 68 height 19
click at [187, 165] on input "​ 1 PIEZA 1 pza" at bounding box center [179, 170] width 68 height 11
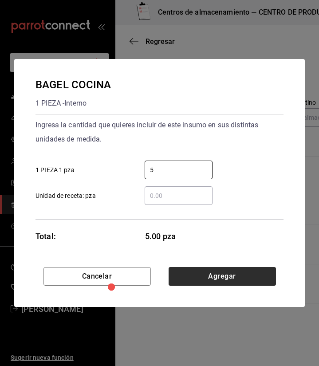
type input "5"
click at [262, 273] on button "Agregar" at bounding box center [222, 276] width 107 height 19
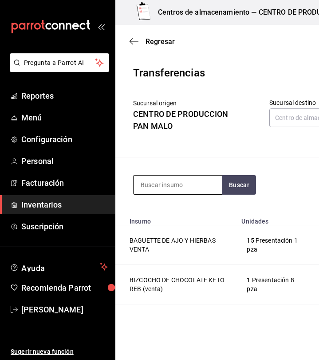
click at [177, 186] on input at bounding box center [178, 184] width 89 height 19
type input "i"
type input "croissa"
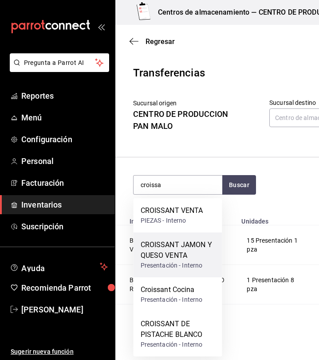
click at [171, 260] on div "CROISSANT JAMON Y QUESO VENTA" at bounding box center [178, 249] width 75 height 21
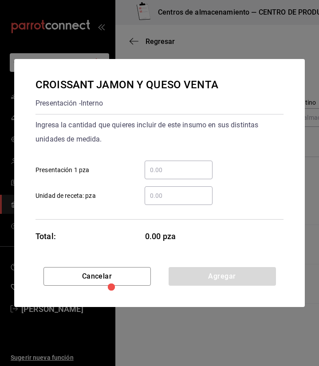
click at [180, 160] on div "​ Presentación 1 pza" at bounding box center [155, 167] width 255 height 26
click at [175, 166] on input "​ Presentación 1 pza" at bounding box center [179, 170] width 68 height 11
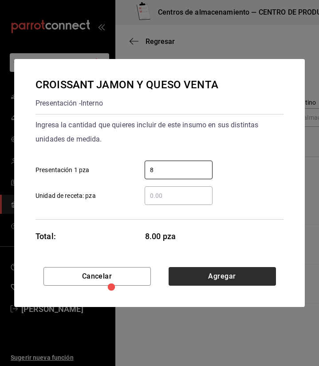
type input "8"
click at [199, 276] on button "Agregar" at bounding box center [222, 276] width 107 height 19
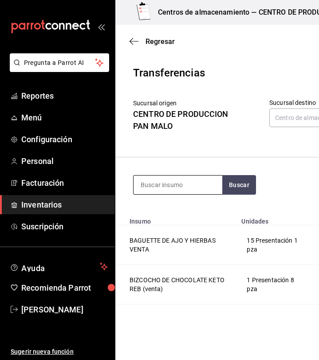
click at [176, 182] on input at bounding box center [178, 184] width 89 height 19
type input "caf"
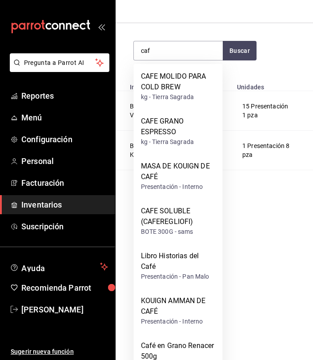
scroll to position [135, 0]
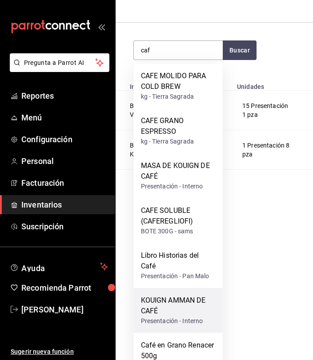
click at [205, 309] on div "KOUIGN AMMAN DE CAFÉ" at bounding box center [178, 305] width 75 height 21
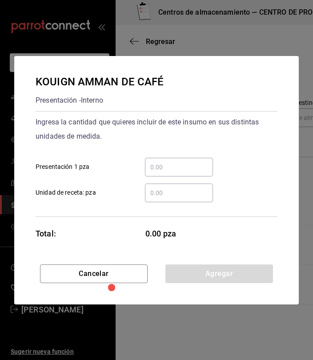
scroll to position [0, 0]
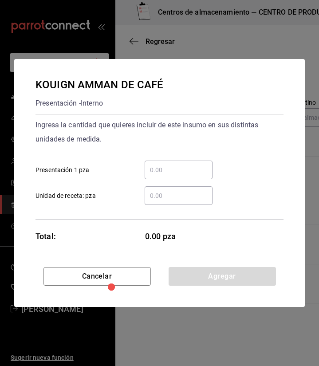
click at [167, 170] on input "​ Presentación 1 pza" at bounding box center [179, 170] width 68 height 11
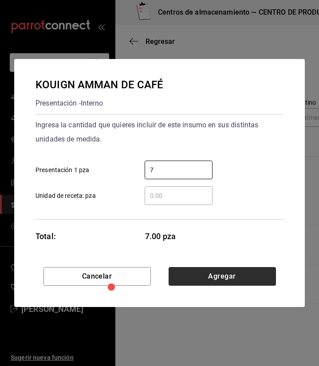
type input "7"
click at [207, 274] on button "Agregar" at bounding box center [222, 276] width 107 height 19
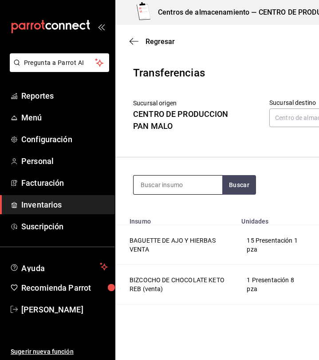
click at [169, 185] on input at bounding box center [178, 184] width 89 height 19
type input "nido"
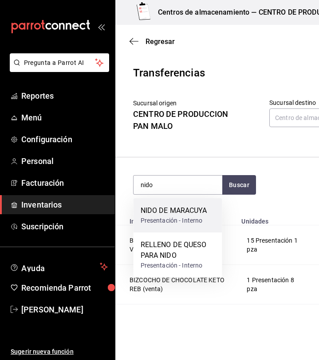
click at [182, 213] on div "NIDO DE MARACUYA" at bounding box center [174, 210] width 67 height 11
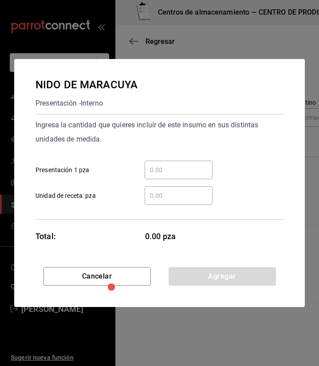
click at [182, 168] on input "​ Presentación 1 pza" at bounding box center [179, 170] width 68 height 11
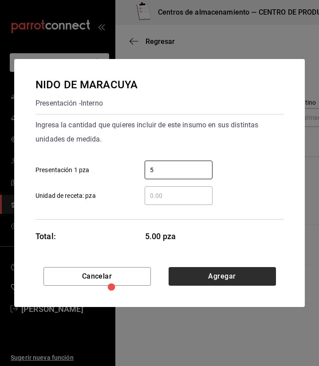
type input "5"
click at [261, 279] on button "Agregar" at bounding box center [222, 276] width 107 height 19
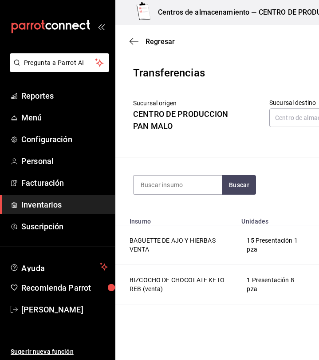
click at [207, 195] on section "Buscar Total: $2,097.37" at bounding box center [274, 184] width 319 height 55
type input "chocol"
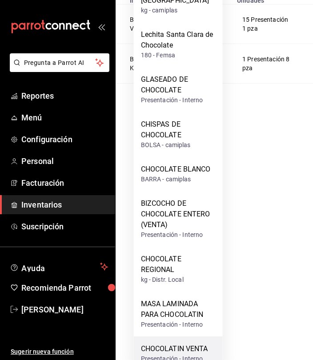
scroll to position [221, 0]
click at [182, 344] on div "CHOCOLATIN VENTA Presentación - Interno" at bounding box center [174, 353] width 67 height 20
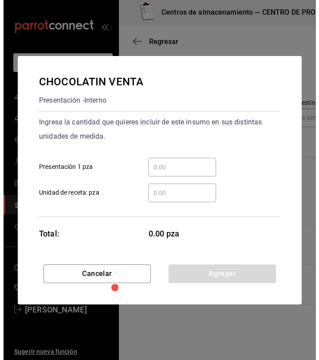
scroll to position [0, 0]
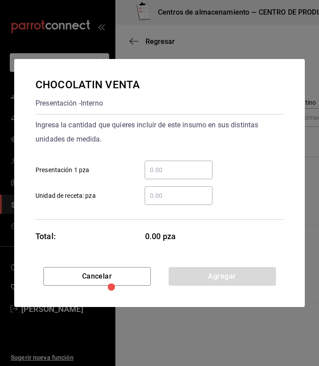
click at [183, 181] on div "​ Unidad de receta: pza" at bounding box center [155, 192] width 255 height 26
click at [171, 171] on input "​ Presentación 1 pza" at bounding box center [179, 170] width 68 height 11
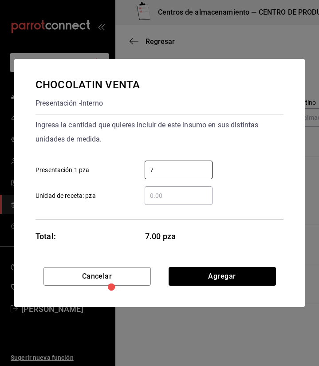
type input "7"
click at [228, 266] on div "CHOCOLATIN VENTA Presentación - Interno Ingresa la cantidad que quieres incluir…" at bounding box center [159, 163] width 291 height 208
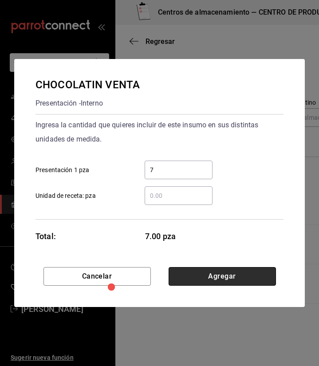
click at [227, 278] on button "Agregar" at bounding box center [222, 276] width 107 height 19
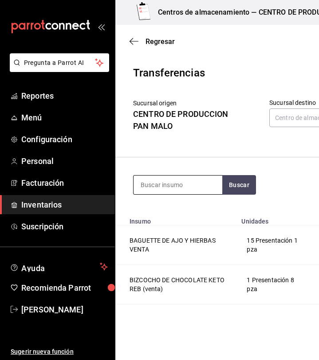
click at [175, 187] on input at bounding box center [178, 184] width 89 height 19
type input "hogaza"
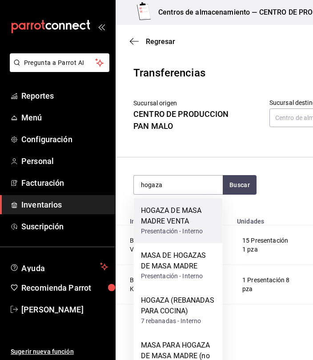
click at [175, 222] on div "HOGAZA DE MASA MADRE VENTA" at bounding box center [178, 215] width 75 height 21
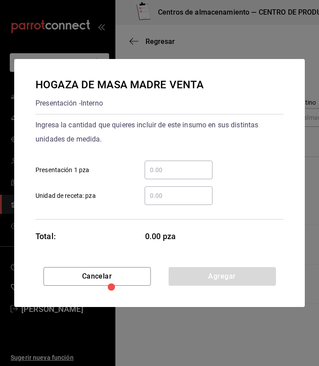
click at [179, 169] on input "​ Presentación 1 pza" at bounding box center [179, 170] width 68 height 11
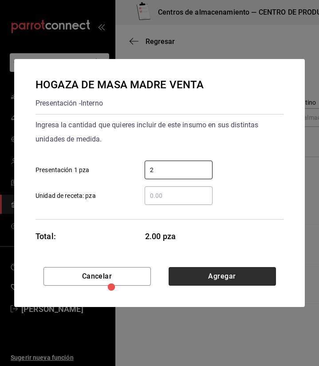
type input "2"
click at [258, 281] on button "Agregar" at bounding box center [222, 276] width 107 height 19
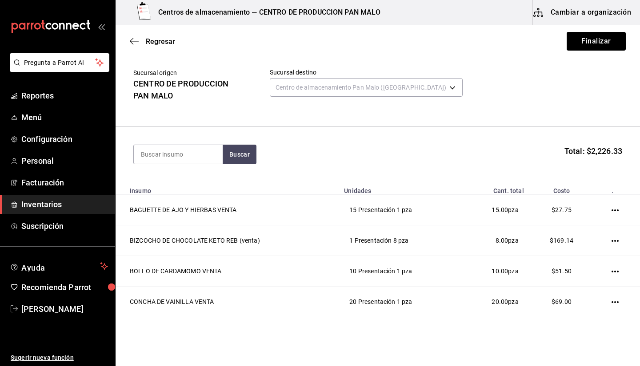
scroll to position [26, 0]
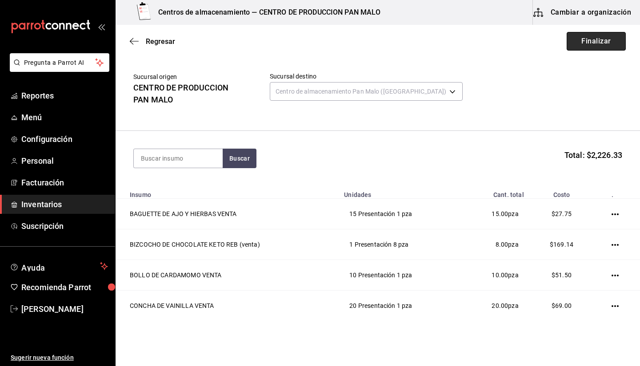
click at [599, 49] on button "Finalizar" at bounding box center [595, 41] width 59 height 19
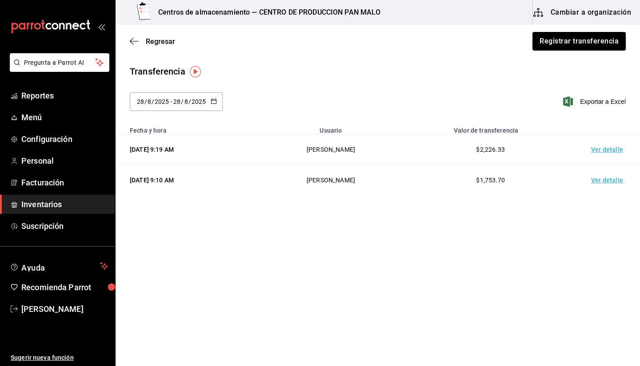
click at [373, 287] on main "Regresar Registrar transferencia Transferencia 2025-08-28 28 / 8 / 2025 - 2025-…" at bounding box center [377, 170] width 524 height 291
click at [179, 98] on input "28" at bounding box center [177, 101] width 8 height 7
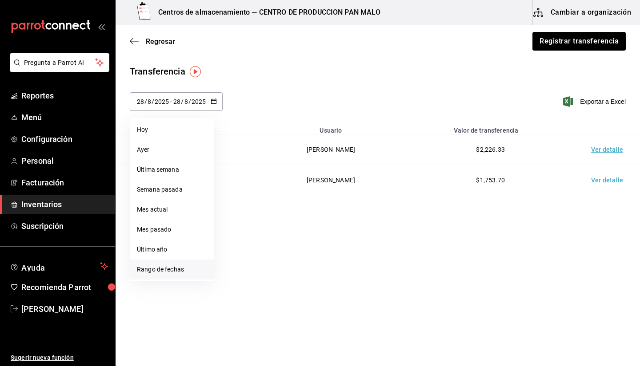
click at [178, 271] on li "Rango de fechas" at bounding box center [172, 270] width 84 height 20
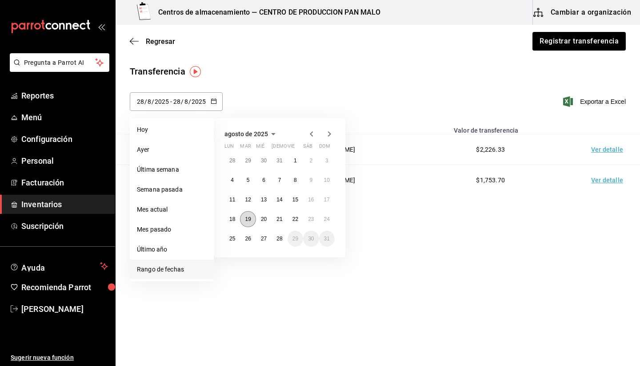
click at [250, 225] on button "19" at bounding box center [248, 219] width 16 height 16
click at [320, 51] on div "Regresar Registrar transferencia" at bounding box center [377, 41] width 524 height 33
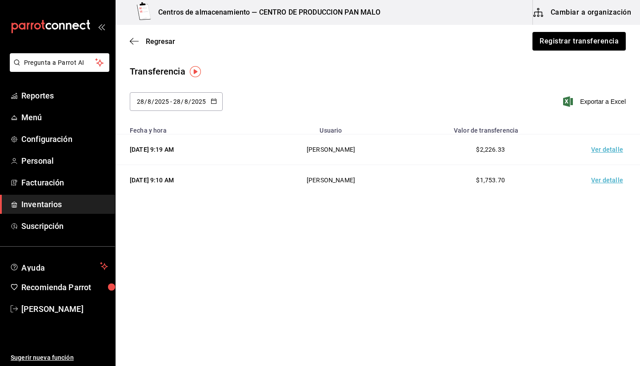
click at [170, 108] on div "[DATE] [DATE] - [DATE] [DATE]" at bounding box center [176, 101] width 93 height 19
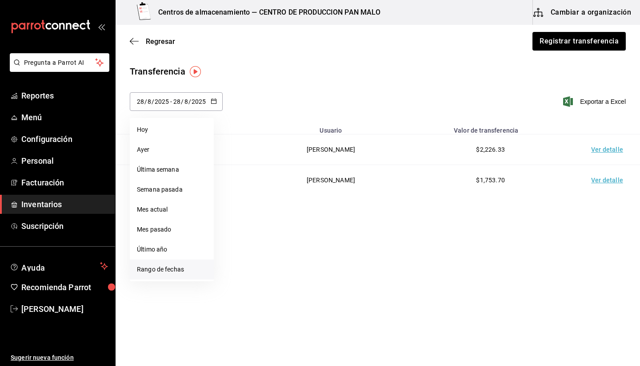
click at [167, 264] on li "Rango de fechas" at bounding box center [172, 270] width 84 height 20
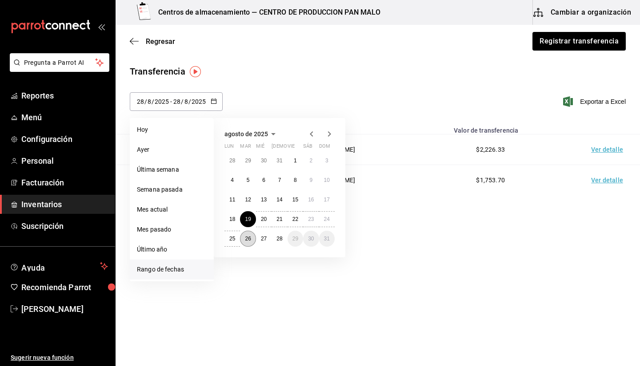
click at [246, 241] on abbr "26" at bounding box center [248, 239] width 6 height 6
type input "2025-08-19"
type input "19"
type input "2025-08-26"
type input "26"
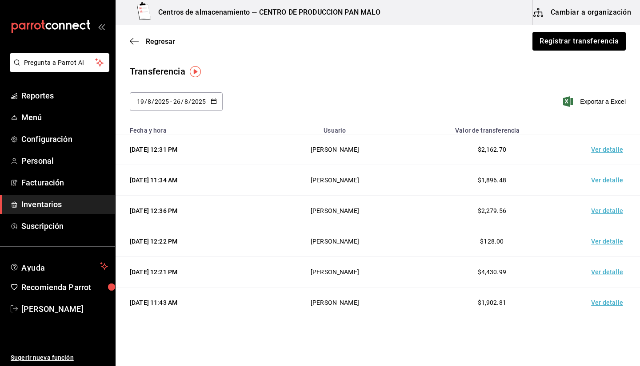
click at [176, 115] on div "2025-08-19 19 / 8 / 2025 - 2025-08-26 26 / 8 / 2025 agosto de 2025 lun mar mié …" at bounding box center [377, 106] width 524 height 29
click at [174, 107] on div "2025-08-19 19 / 8 / 2025 - 2025-08-26 26 / 8 / 2025" at bounding box center [176, 101] width 93 height 19
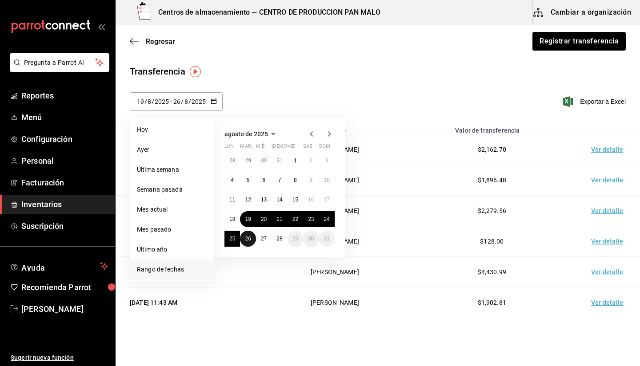
click at [247, 237] on abbr "26" at bounding box center [248, 239] width 6 height 6
type input "2025-08-26"
type input "26"
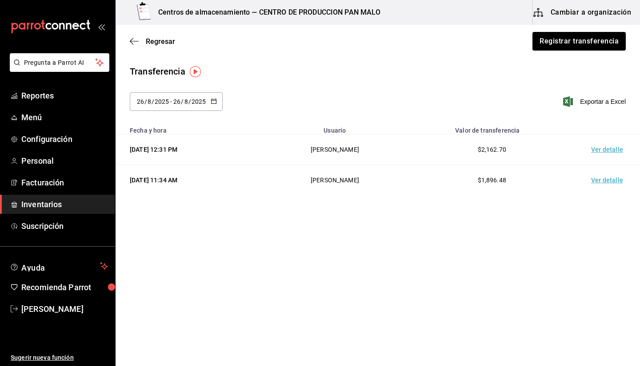
click at [152, 106] on div "2025-08-26 26 / 8 / 2025 - 2025-08-26 26 / 8 / 2025" at bounding box center [176, 101] width 93 height 19
click at [275, 88] on div "Transferencia 2025-08-26 26 / 8 / 2025 - 2025-08-26 26 / 8 / 2025 agosto de 202…" at bounding box center [377, 93] width 524 height 57
click at [603, 186] on td "Ver detalle" at bounding box center [608, 180] width 62 height 31
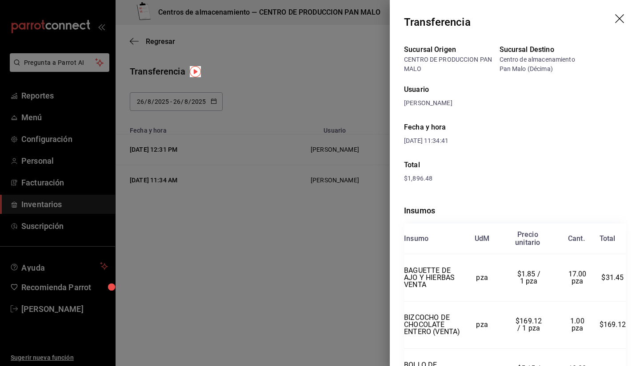
click at [612, 13] on header "Transferencia" at bounding box center [514, 22] width 250 height 44
click at [615, 20] on icon "drag" at bounding box center [619, 18] width 9 height 9
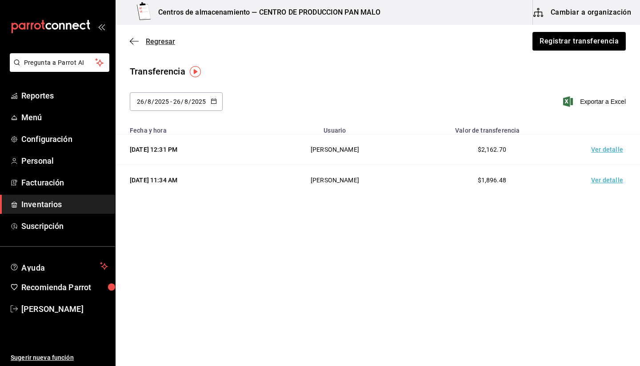
click at [136, 41] on icon "button" at bounding box center [134, 41] width 9 height 0
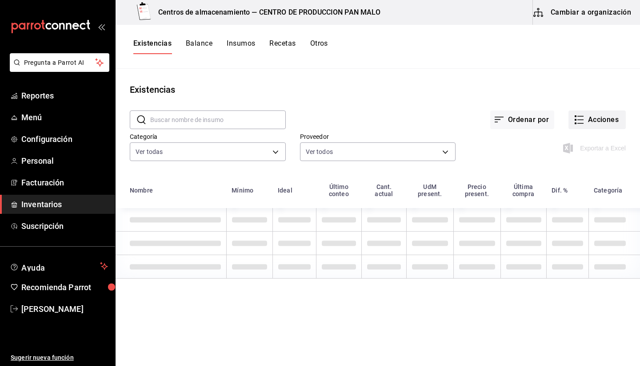
click at [597, 120] on button "Acciones" at bounding box center [596, 120] width 57 height 19
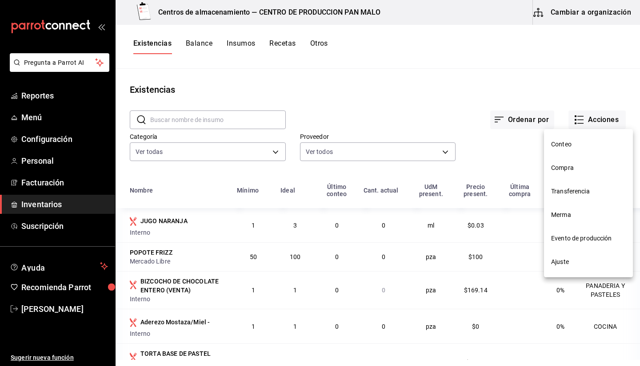
click at [571, 234] on li "Evento de producción" at bounding box center [588, 239] width 89 height 24
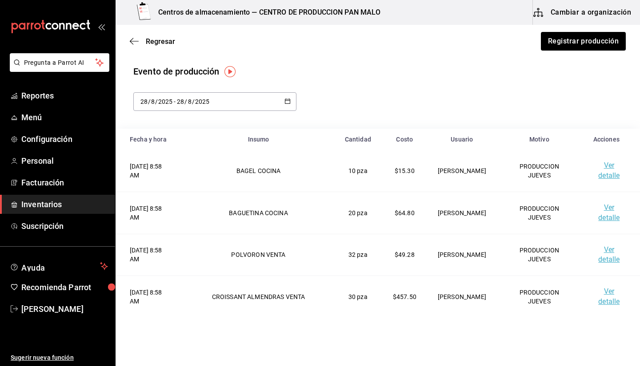
click at [234, 92] on div "Evento de producción 2025-08-28 28 / 8 / 2025 - 2025-08-28 28 / 8 / 2025" at bounding box center [377, 88] width 489 height 46
click at [228, 104] on div "[DATE] [DATE] - [DATE] [DATE]" at bounding box center [214, 101] width 163 height 19
click at [393, 88] on div "Evento de producción 2025-08-28 28 / 8 / 2025 - 2025-08-28 28 / 8 / 2025 Hoy Ay…" at bounding box center [377, 88] width 489 height 46
click at [285, 100] on \(Stroke\) "button" at bounding box center [287, 101] width 5 height 5
click at [155, 233] on li "Rango de fechas" at bounding box center [175, 230] width 84 height 20
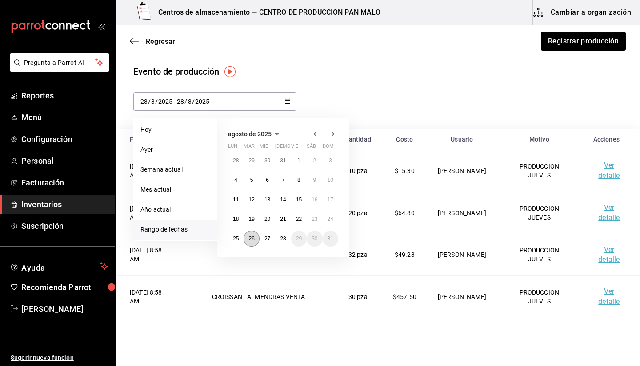
click at [254, 237] on abbr "26" at bounding box center [251, 239] width 6 height 6
type input "2025-08-26"
type input "26"
type input "2025-08-26"
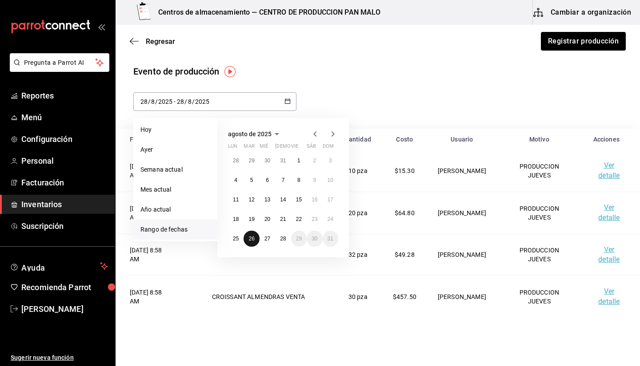
type input "26"
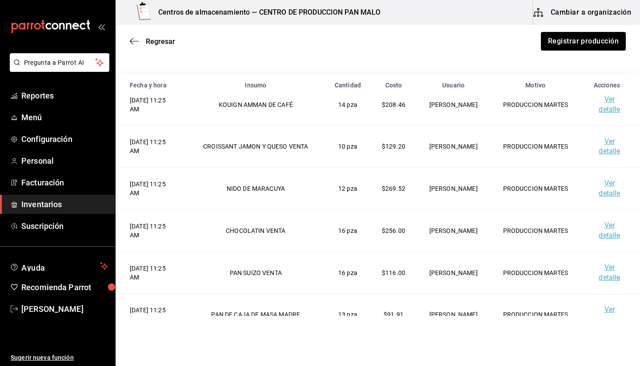
scroll to position [52, 0]
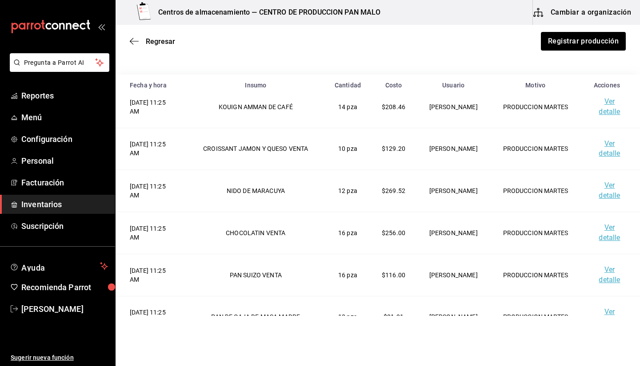
click at [413, 66] on div "Evento de producción 2025-08-26 26 / 8 / 2025 - 2025-08-26 26 / 8 / 2025 agosto…" at bounding box center [377, 205] width 524 height 388
click at [139, 46] on div "Regresar Registrar producción" at bounding box center [377, 41] width 524 height 33
click at [139, 44] on span "Regresar" at bounding box center [152, 41] width 45 height 8
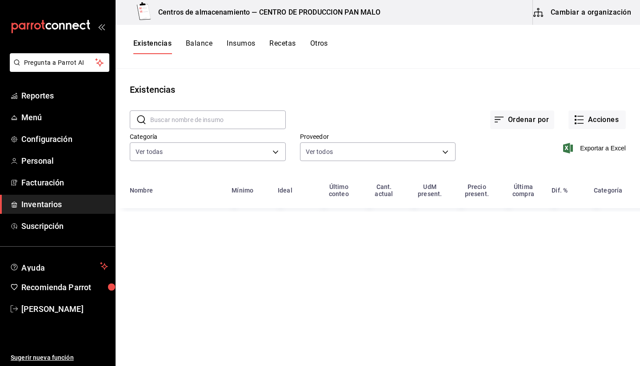
click at [226, 94] on div "Existencias" at bounding box center [377, 89] width 524 height 13
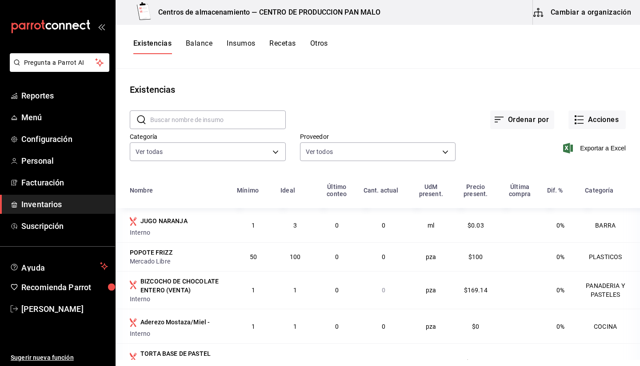
click at [0, 210] on link "Inventarios" at bounding box center [57, 204] width 115 height 19
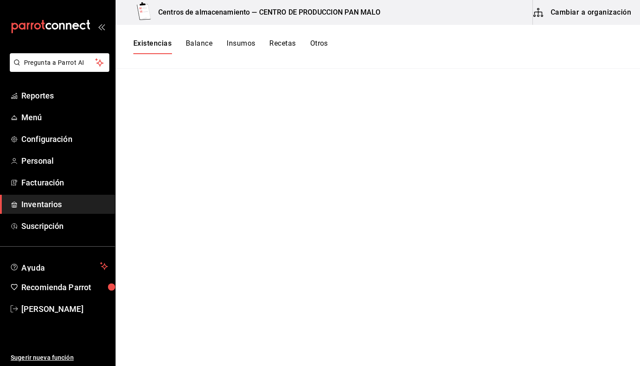
click at [277, 209] on main at bounding box center [377, 214] width 524 height 291
click at [79, 209] on span "Inventarios" at bounding box center [64, 205] width 87 height 12
click at [194, 50] on button "Balance" at bounding box center [199, 46] width 27 height 15
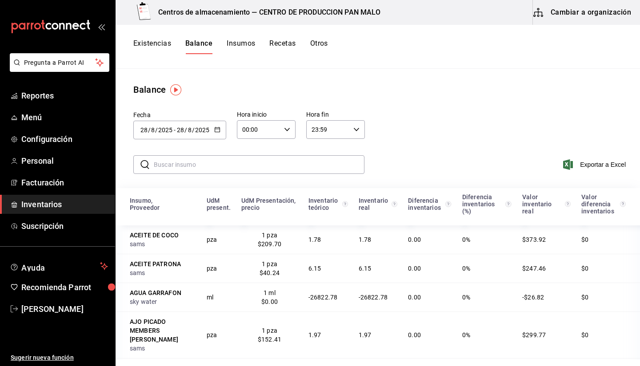
click at [69, 205] on span "Inventarios" at bounding box center [64, 205] width 87 height 12
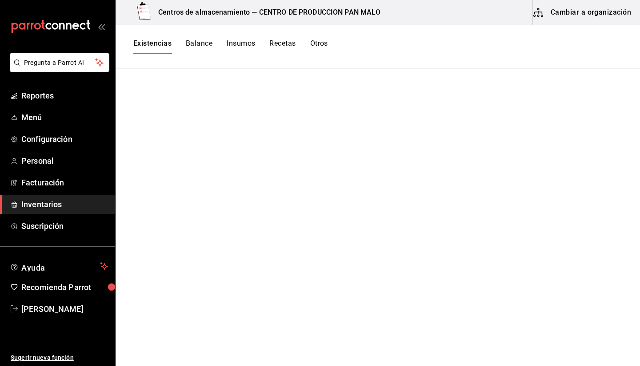
click at [312, 46] on button "Otros" at bounding box center [319, 46] width 18 height 15
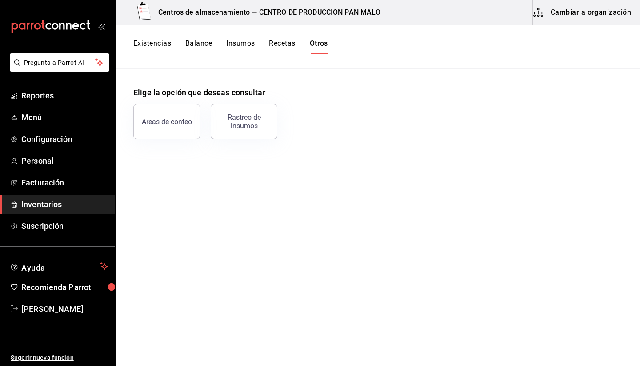
click at [201, 241] on main "Elige la opción que deseas consultar Áreas de conteo Rastreo de insumos" at bounding box center [377, 214] width 524 height 291
click at [24, 214] on link "Inventarios" at bounding box center [57, 204] width 115 height 19
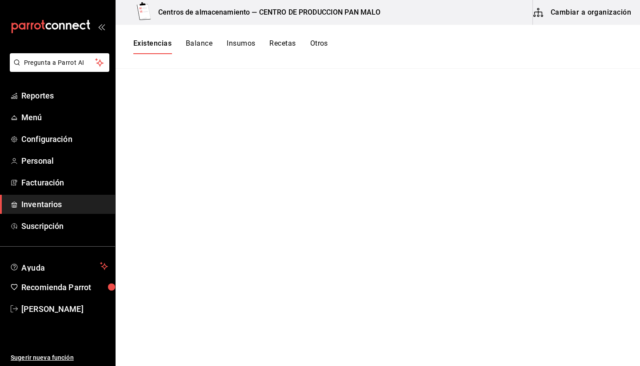
click at [578, 15] on button "Cambiar a organización" at bounding box center [582, 12] width 100 height 25
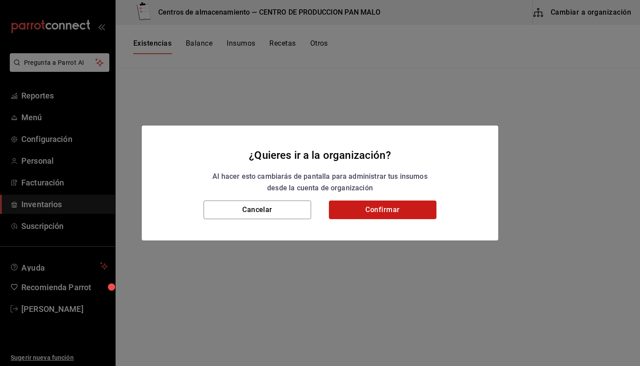
click at [363, 205] on button "Confirmar" at bounding box center [382, 210] width 107 height 19
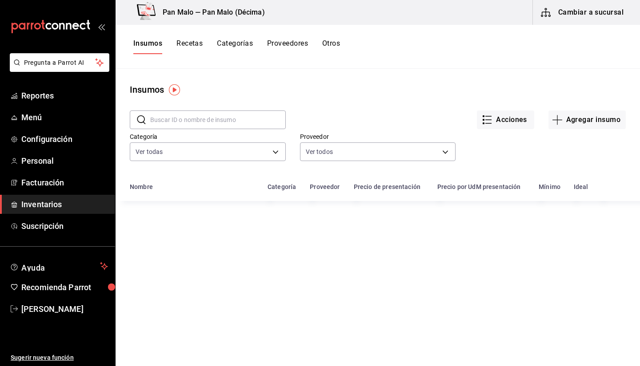
click at [564, 15] on button "Cambiar a sucursal" at bounding box center [582, 12] width 100 height 25
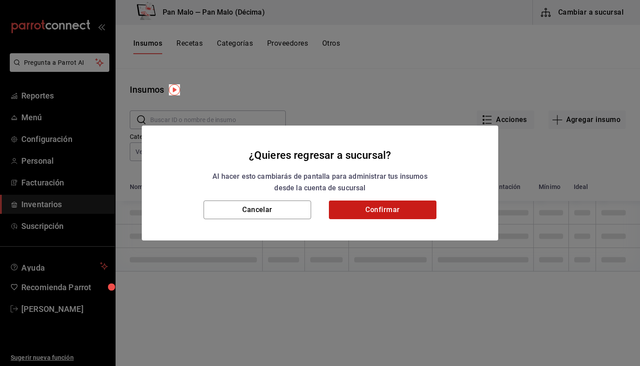
click at [389, 208] on button "Confirmar" at bounding box center [382, 210] width 107 height 19
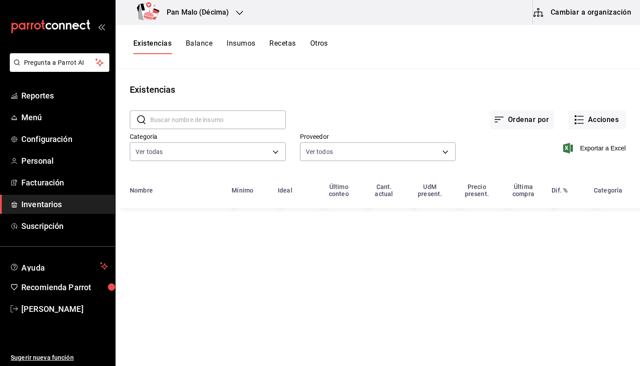
click at [218, 12] on h3 "Pan Malo (Décima)" at bounding box center [193, 12] width 69 height 11
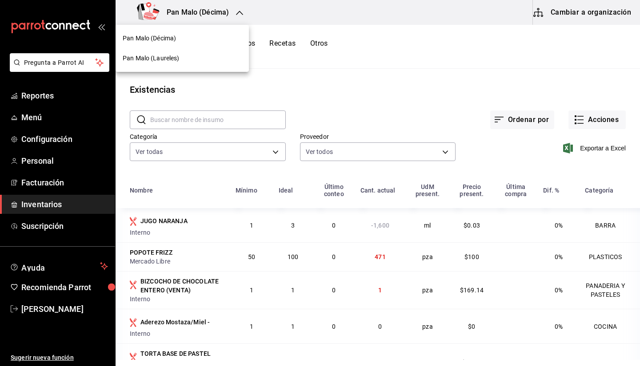
click at [191, 59] on div "Pan Malo (Laureles)" at bounding box center [182, 58] width 119 height 9
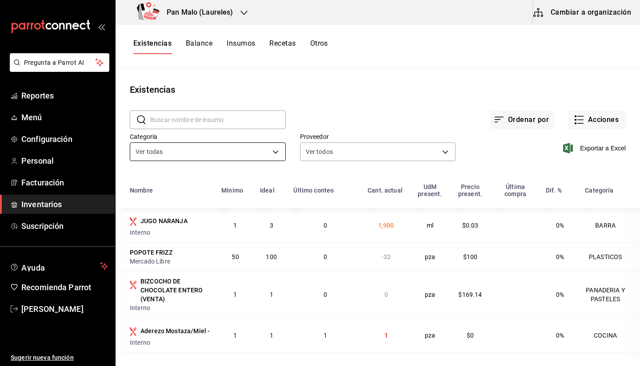
click at [259, 155] on body "Pregunta a Parrot AI Reportes Menú Configuración Personal Facturación Inventari…" at bounding box center [320, 180] width 640 height 360
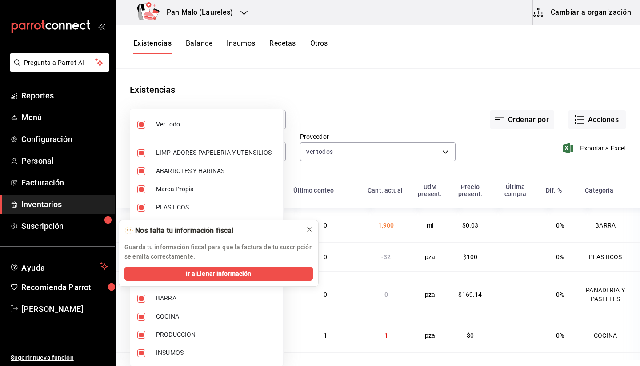
click at [308, 230] on icon at bounding box center [309, 229] width 7 height 7
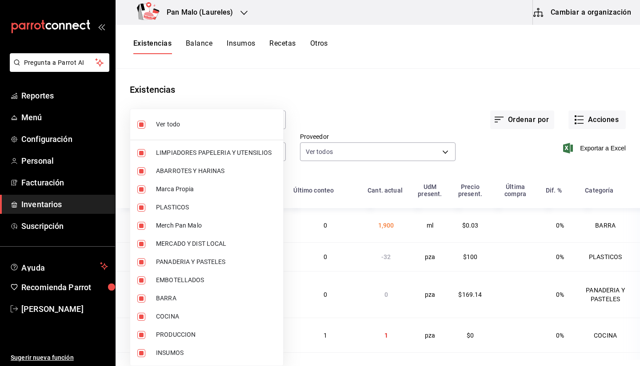
click at [296, 127] on div at bounding box center [320, 183] width 640 height 366
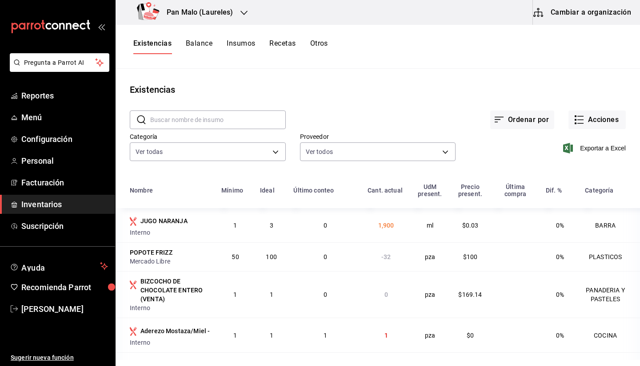
click at [230, 166] on div "​ ​ Ordenar por Acciones Categoría Ver todas 70f7bd2c-2c71-4982-af5b-371040f86d…" at bounding box center [377, 137] width 524 height 82
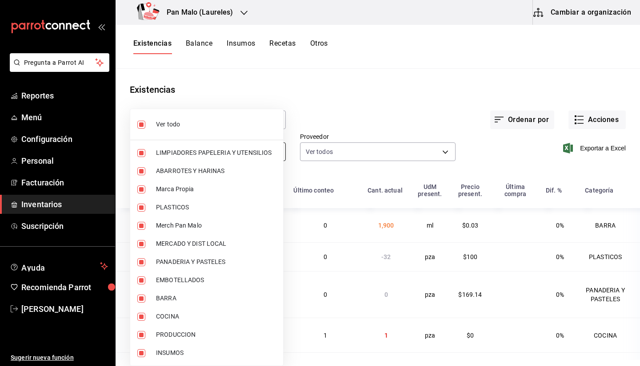
click at [216, 160] on body "Pregunta a Parrot AI Reportes Menú Configuración Personal Facturación Inventari…" at bounding box center [320, 180] width 640 height 360
click at [435, 222] on div at bounding box center [320, 183] width 640 height 366
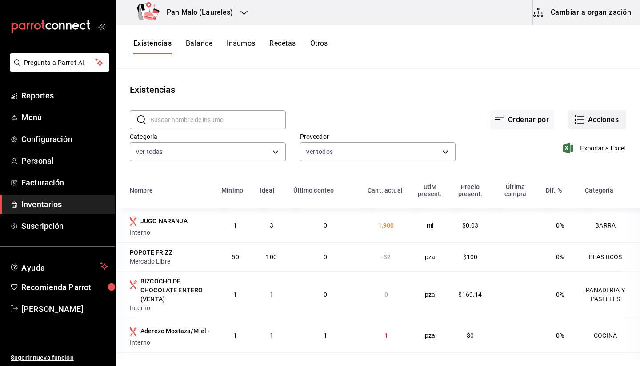
click at [603, 122] on button "Acciones" at bounding box center [596, 120] width 57 height 19
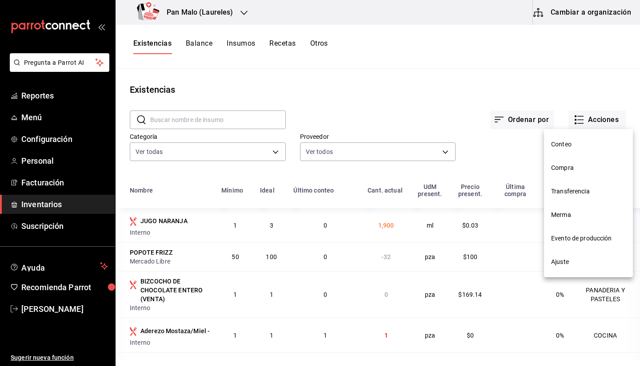
click at [568, 211] on span "Merma" at bounding box center [588, 215] width 75 height 9
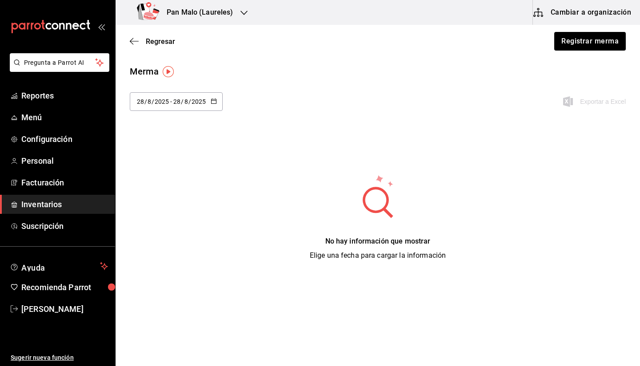
click at [582, 52] on div "Regresar Registrar merma" at bounding box center [377, 41] width 524 height 33
click at [577, 42] on button "Registrar merma" at bounding box center [589, 41] width 72 height 19
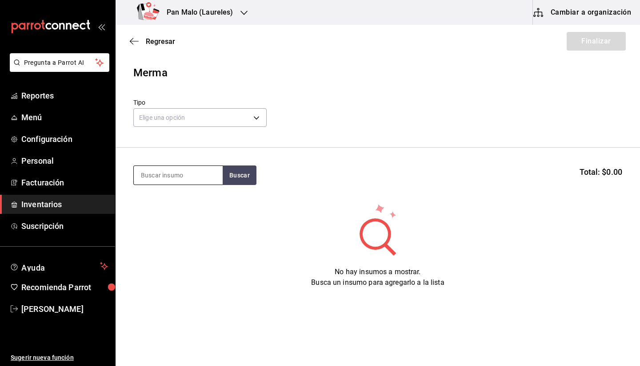
click at [153, 185] on div at bounding box center [177, 176] width 89 height 20
click at [167, 178] on input at bounding box center [178, 175] width 89 height 19
type input "jugo"
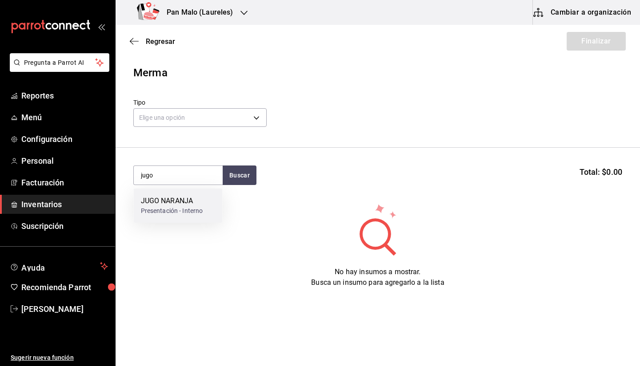
click at [172, 206] on div "JUGO NARANJA" at bounding box center [172, 201] width 62 height 11
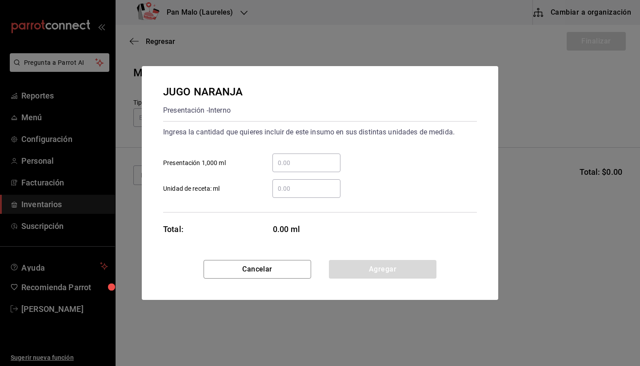
click at [304, 167] on input "​ Presentación 1,000 ml" at bounding box center [306, 163] width 68 height 11
type input "6"
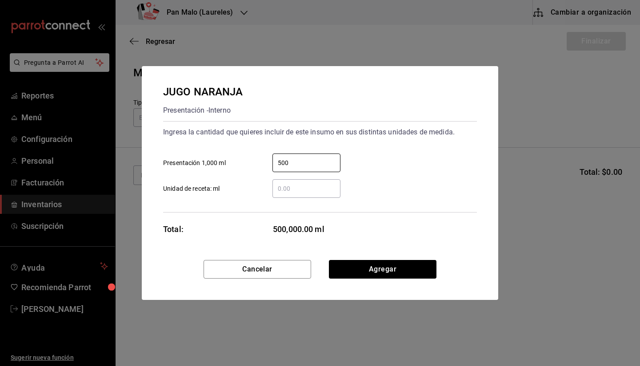
type input "500"
click at [321, 184] on input "​ Unidad de receta: ml" at bounding box center [306, 188] width 68 height 11
type input "5,000"
click at [294, 161] on input "500" at bounding box center [306, 163] width 68 height 11
type input "5"
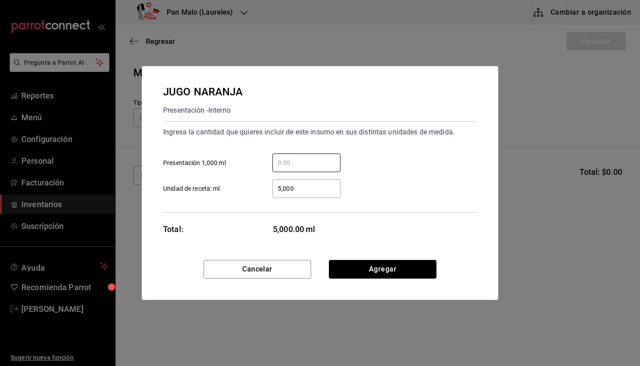
click at [312, 187] on input "5,000" at bounding box center [306, 188] width 68 height 11
type input "500"
click at [389, 267] on button "Agregar" at bounding box center [382, 269] width 107 height 19
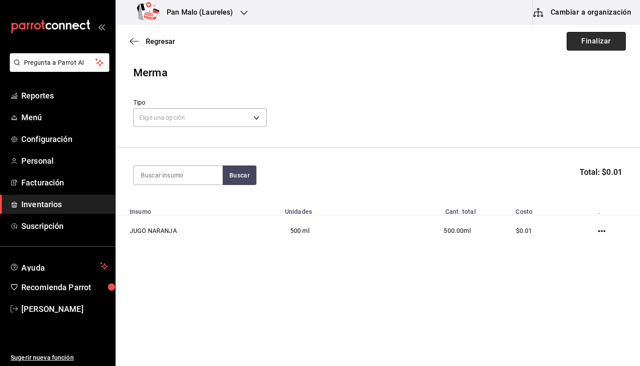
click at [580, 44] on button "Finalizar" at bounding box center [595, 41] width 59 height 19
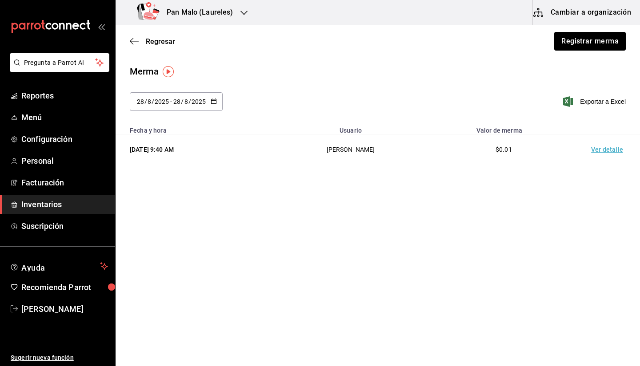
drag, startPoint x: 137, startPoint y: 40, endPoint x: 271, endPoint y: 220, distance: 224.5
click at [271, 220] on main "Regresar Registrar merma Merma [DATE] [DATE] - [DATE] [DATE] Exportar a Excel F…" at bounding box center [377, 170] width 524 height 291
click at [599, 158] on td "Ver detalle" at bounding box center [608, 150] width 62 height 31
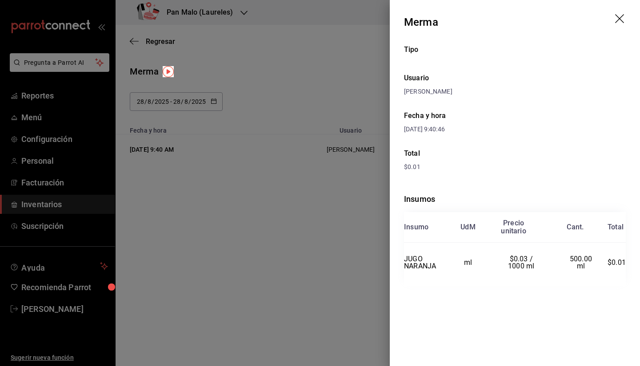
click at [341, 269] on div at bounding box center [320, 183] width 640 height 366
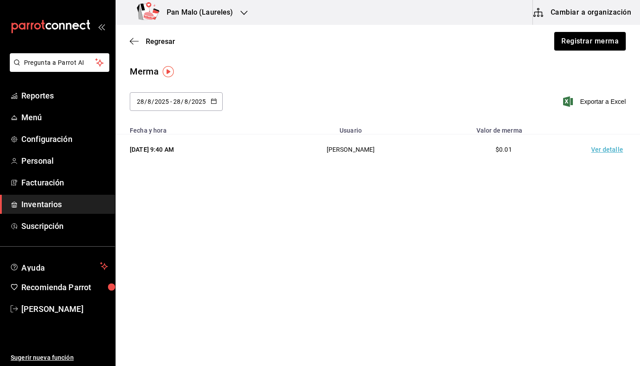
click at [132, 32] on div "Regresar Registrar merma" at bounding box center [377, 41] width 524 height 33
click at [138, 41] on icon "button" at bounding box center [134, 41] width 9 height 0
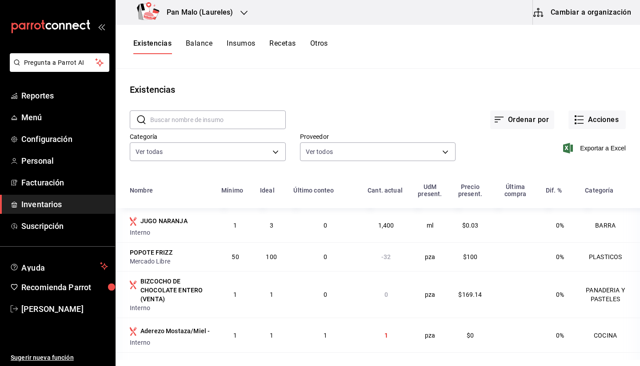
click at [216, 115] on input "text" at bounding box center [217, 120] width 135 height 18
click at [233, 81] on main "Existencias ​ ​ Ordenar por Acciones Categoría Ver todas 70f7bd2c-2c71-4982-af5…" at bounding box center [377, 214] width 524 height 291
click at [308, 62] on div "Existencias Balance Insumos Recetas Otros" at bounding box center [377, 47] width 524 height 44
click at [568, 112] on button "Acciones" at bounding box center [596, 120] width 57 height 19
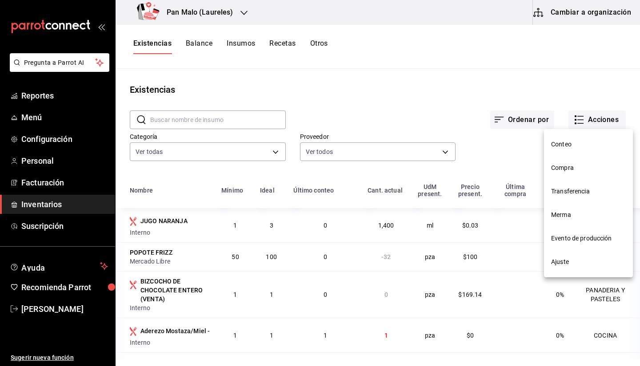
click at [565, 270] on li "Ajuste" at bounding box center [588, 262] width 89 height 24
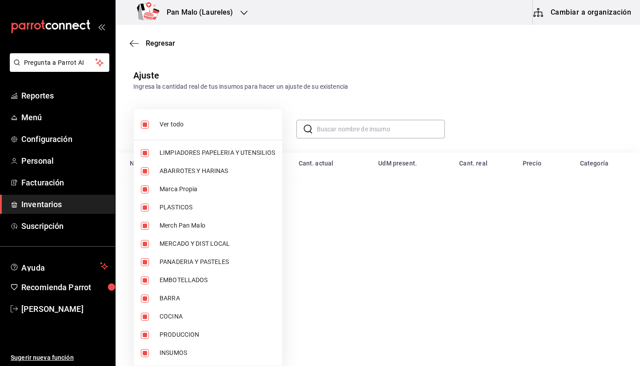
click at [250, 131] on body "Pregunta a Parrot AI Reportes Menú Configuración Personal Facturación Inventari…" at bounding box center [320, 158] width 640 height 316
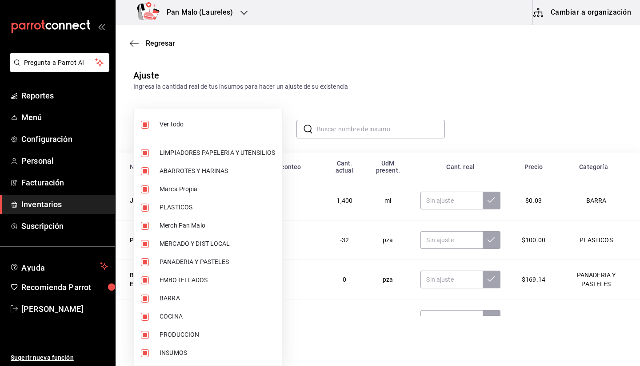
click at [209, 125] on span "Ver todo" at bounding box center [216, 124] width 115 height 9
checkbox input "false"
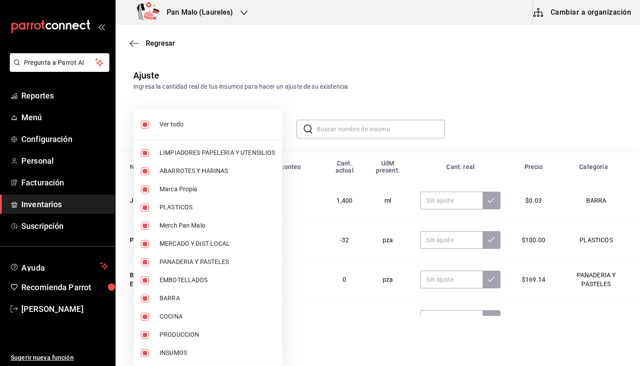
checkbox input "false"
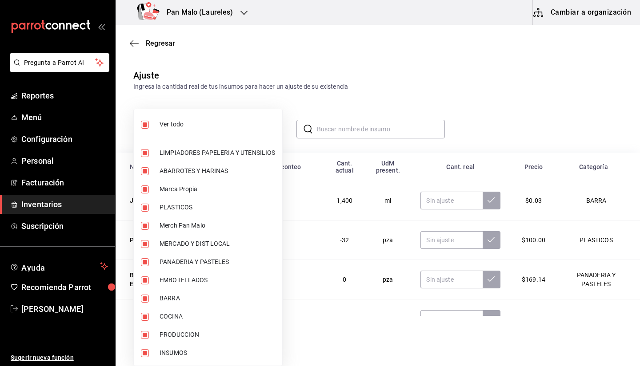
checkbox input "false"
click at [206, 260] on span "PANADERIA Y PASTELES" at bounding box center [216, 262] width 115 height 9
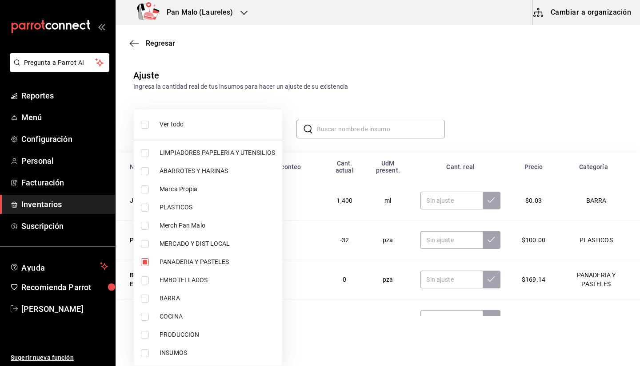
type input "b7fa4d3f-7896-4504-b4eb-29f52eb713d6"
checkbox input "true"
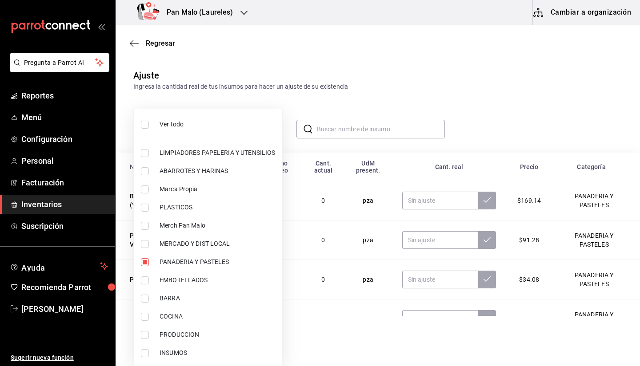
click at [247, 72] on div at bounding box center [320, 183] width 640 height 366
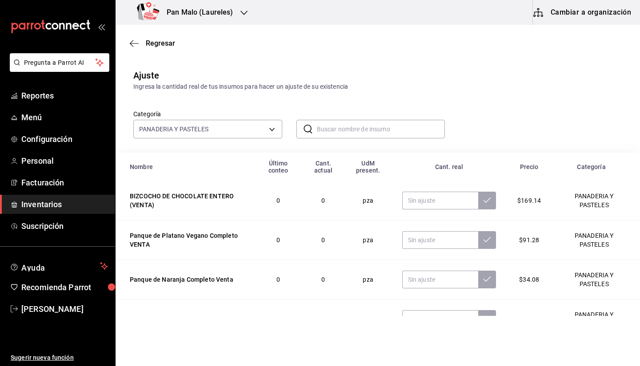
drag, startPoint x: 337, startPoint y: 120, endPoint x: 321, endPoint y: 126, distance: 17.2
click at [321, 126] on input "text" at bounding box center [381, 129] width 128 height 18
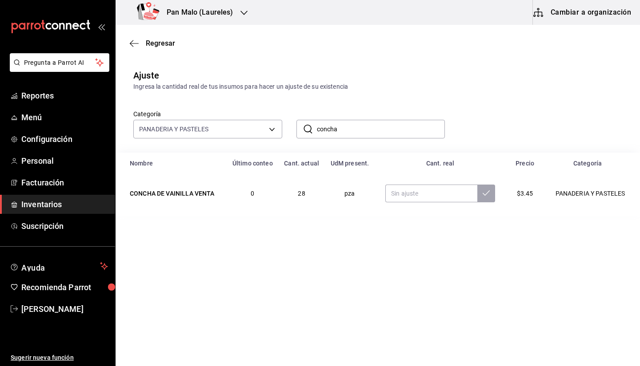
click at [405, 87] on div "Ingresa la cantidad real de tus insumos para hacer un ajuste de su existencia" at bounding box center [377, 86] width 489 height 9
click at [415, 189] on input "text" at bounding box center [431, 194] width 92 height 18
click at [449, 75] on div "Ajuste Ingresa la cantidad real de tus insumos para hacer un ajuste de su exist…" at bounding box center [377, 80] width 524 height 23
click at [447, 84] on div "Ingresa la cantidad real de tus insumos para hacer un ajuste de su existencia" at bounding box center [377, 86] width 489 height 9
click at [261, 140] on div "Categoría PANADERIA Y PASTELES b7fa4d3f-7896-4504-b4eb-29f52eb713d6 ​ concha ​" at bounding box center [377, 121] width 524 height 61
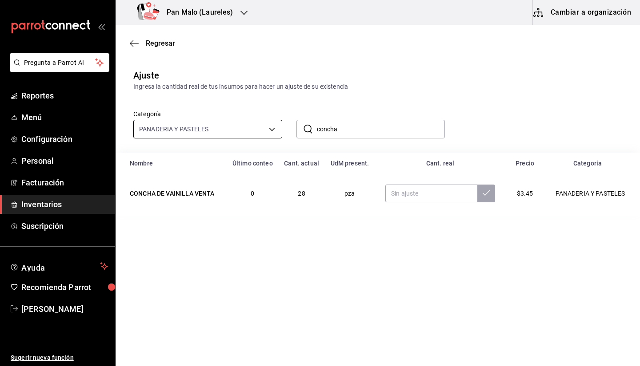
click at [273, 137] on body "Pregunta a Parrot AI Reportes Menú Configuración Personal Facturación Inventari…" at bounding box center [320, 158] width 640 height 316
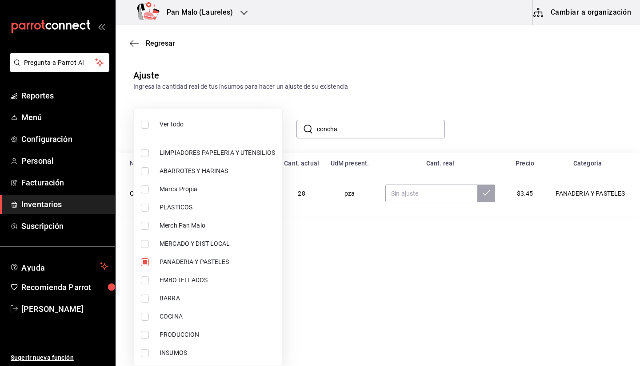
click at [321, 87] on div at bounding box center [320, 183] width 640 height 366
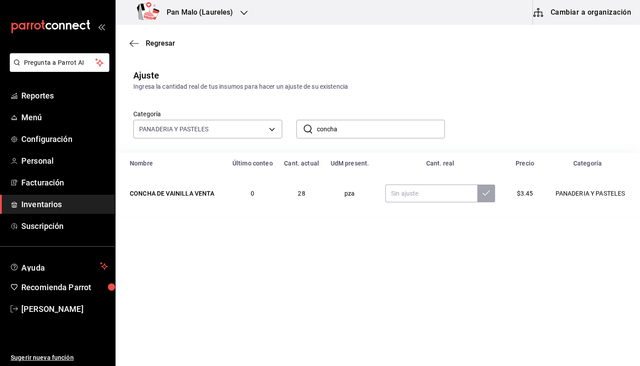
click at [371, 135] on input "concha" at bounding box center [381, 129] width 128 height 18
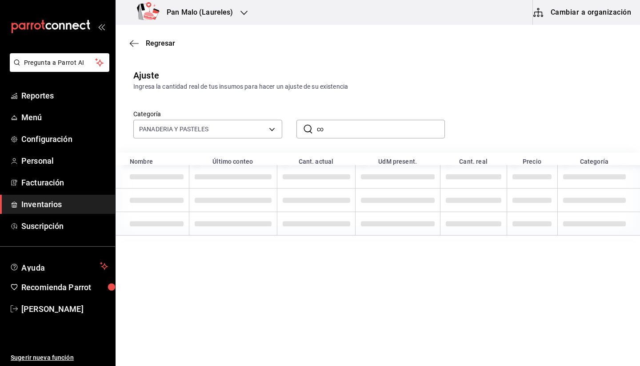
type input "c"
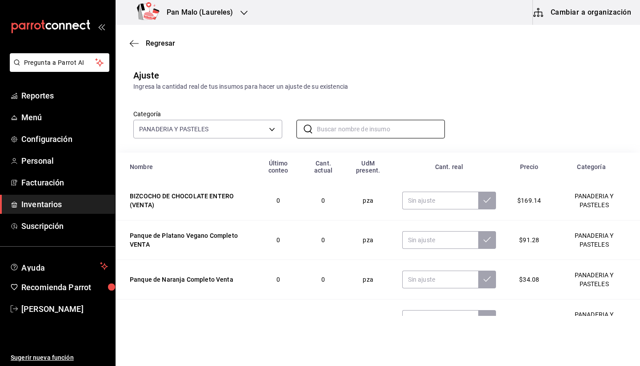
click at [480, 117] on div "Categoría PANADERIA Y PASTELES b7fa4d3f-7896-4504-b4eb-29f52eb713d6 ​ ​" at bounding box center [363, 114] width 489 height 47
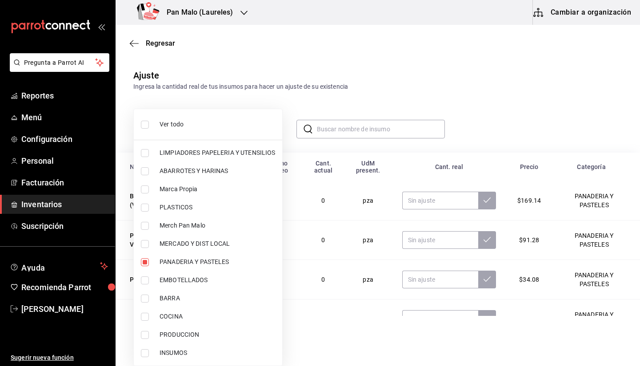
click at [238, 130] on body "Pregunta a Parrot AI Reportes Menú Configuración Personal Facturación Inventari…" at bounding box center [320, 158] width 640 height 316
click at [134, 40] on div at bounding box center [320, 183] width 640 height 366
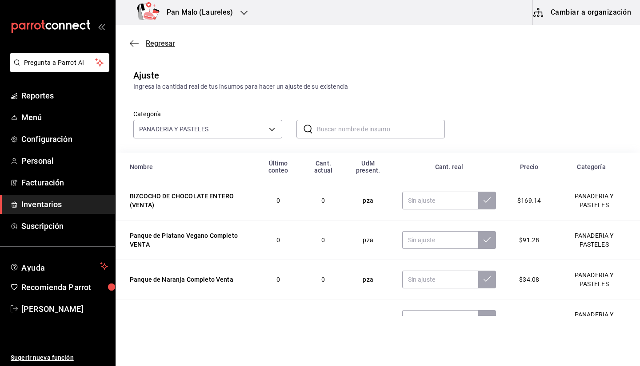
click at [141, 47] on span "Regresar" at bounding box center [152, 43] width 45 height 8
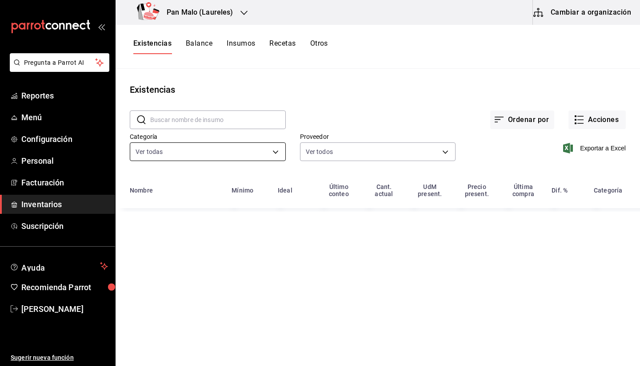
click at [212, 153] on body "Pregunta a Parrot AI Reportes Menú Configuración Personal Facturación Inventari…" at bounding box center [320, 180] width 640 height 360
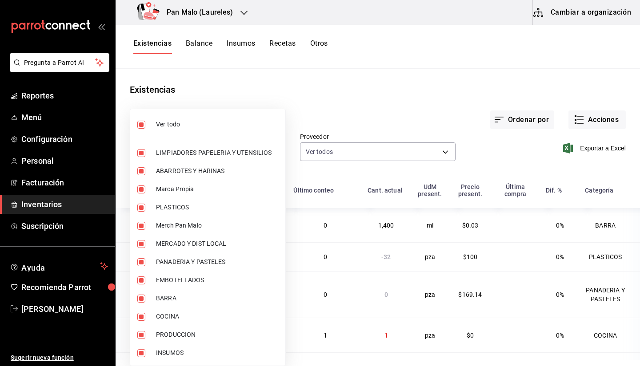
click at [213, 135] on li "Ver todo" at bounding box center [207, 125] width 155 height 24
checkbox input "false"
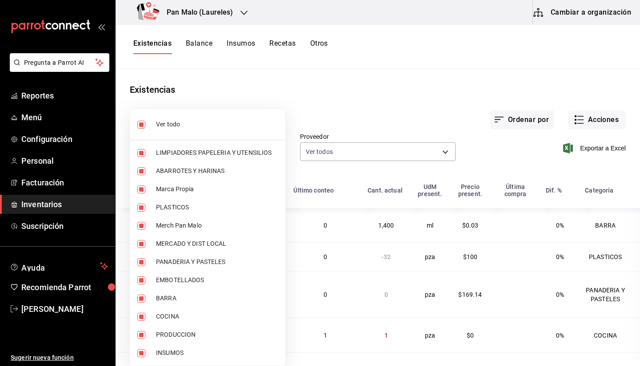
checkbox input "false"
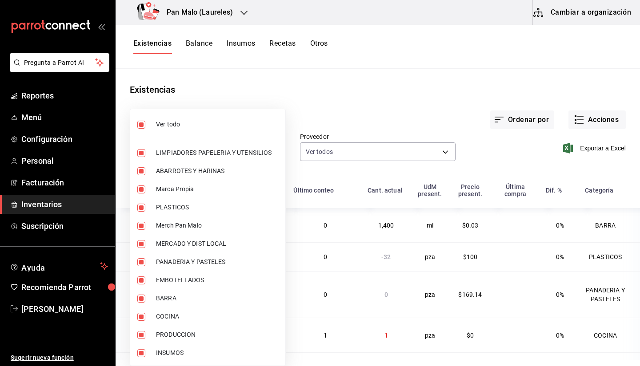
checkbox input "false"
click at [212, 262] on span "PANADERIA Y PASTELES" at bounding box center [217, 262] width 122 height 9
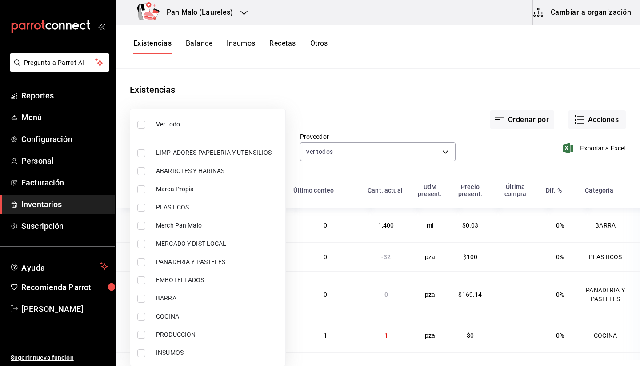
type input "b7fa4d3f-7896-4504-b4eb-29f52eb713d6"
checkbox input "true"
click at [537, 151] on div at bounding box center [320, 183] width 640 height 366
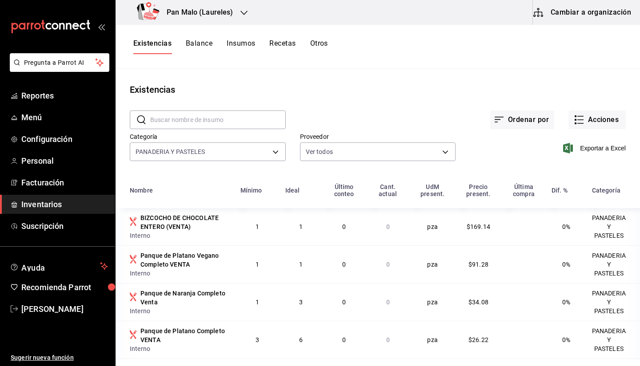
click at [576, 150] on span "Exportar a Excel" at bounding box center [594, 148] width 61 height 11
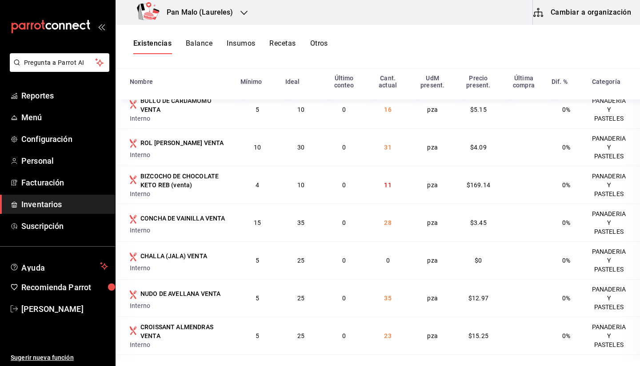
scroll to position [757, 0]
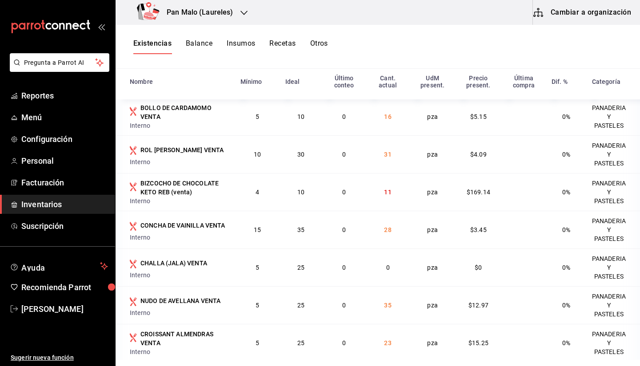
click at [516, 221] on td at bounding box center [523, 230] width 45 height 38
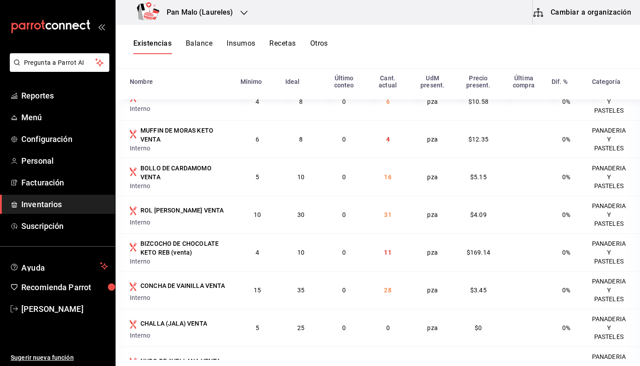
scroll to position [694, 0]
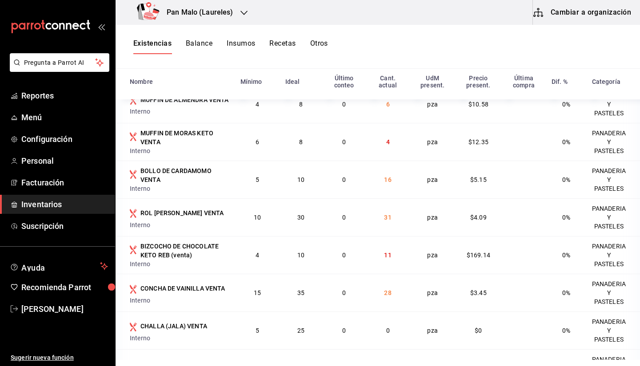
click at [67, 25] on icon "mailbox folders" at bounding box center [68, 26] width 5 height 7
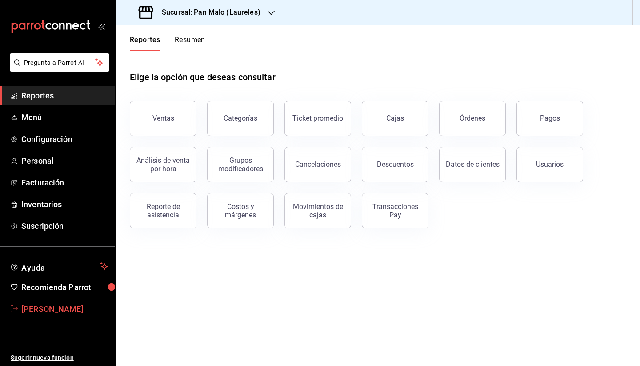
click at [67, 303] on span "[PERSON_NAME]" at bounding box center [64, 309] width 87 height 12
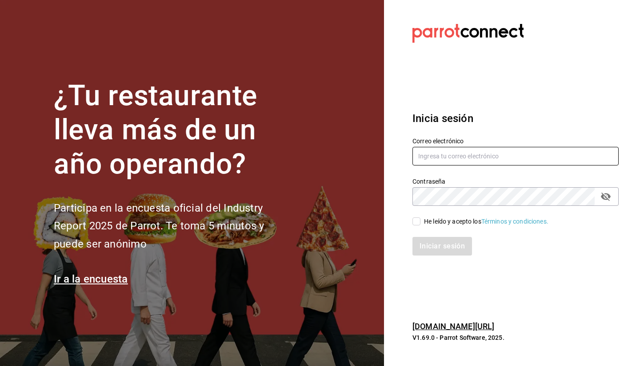
click at [469, 149] on input "text" at bounding box center [515, 156] width 206 height 19
type input "sebaxvp.svp@gmail.com"
click at [454, 221] on div "He leído y acepto los Términos y condiciones." at bounding box center [486, 221] width 124 height 9
click at [420, 221] on input "He leído y acepto los Términos y condiciones." at bounding box center [416, 222] width 8 height 8
checkbox input "true"
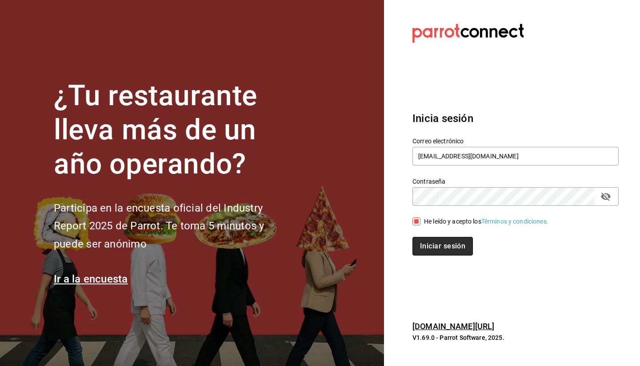
click at [439, 248] on button "Iniciar sesión" at bounding box center [442, 246] width 60 height 19
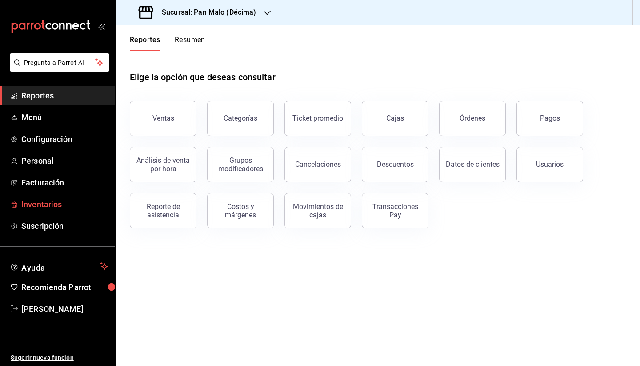
click at [67, 202] on span "Inventarios" at bounding box center [64, 205] width 87 height 12
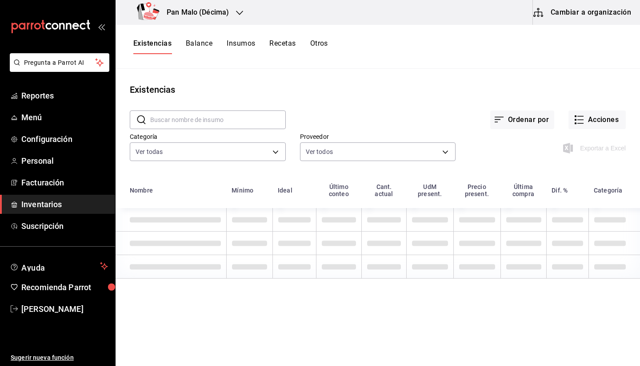
click at [206, 17] on h3 "Pan Malo (Décima)" at bounding box center [193, 12] width 69 height 11
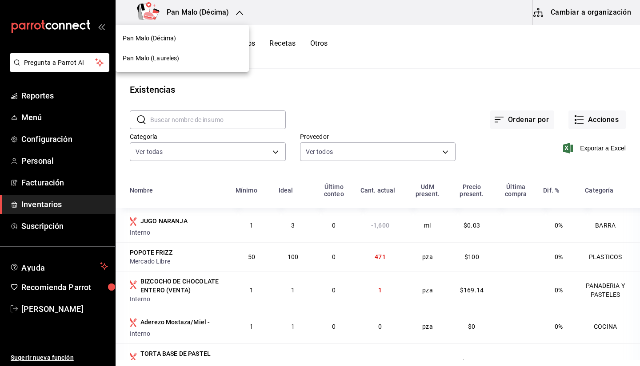
click at [187, 58] on div "Pan Malo (Laureles)" at bounding box center [182, 58] width 119 height 9
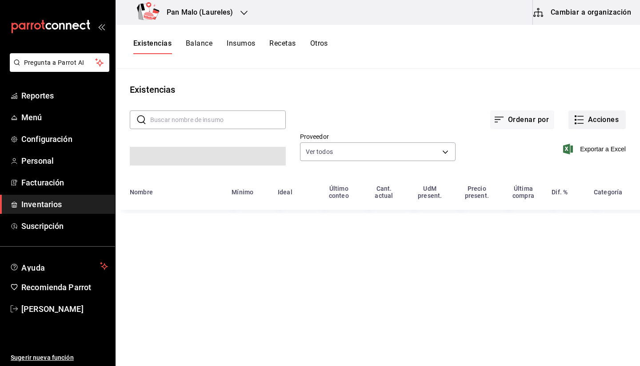
click at [588, 117] on button "Acciones" at bounding box center [596, 120] width 57 height 19
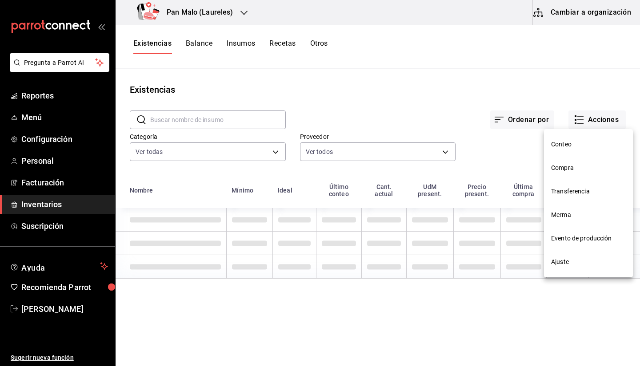
click at [568, 265] on span "Ajuste" at bounding box center [588, 262] width 75 height 9
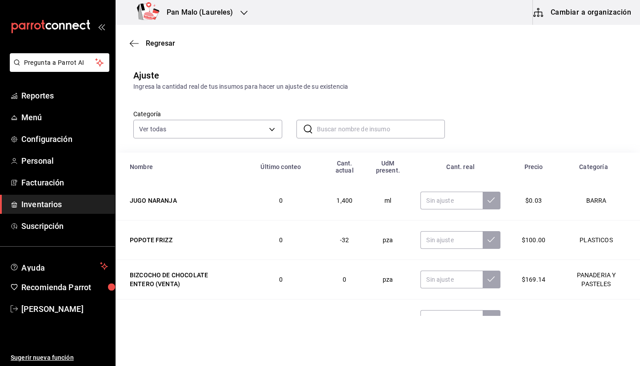
click at [146, 36] on div "Regresar" at bounding box center [377, 43] width 524 height 23
click at [139, 45] on span "Regresar" at bounding box center [152, 43] width 45 height 8
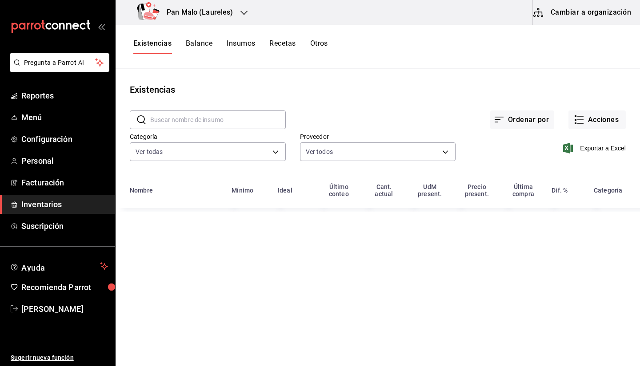
click at [222, 161] on div "Categoría Ver todas 70f7bd2c-2c71-4982-af5b-371040f86de5,600482d2-c9f1-4907-a3a…" at bounding box center [200, 141] width 170 height 45
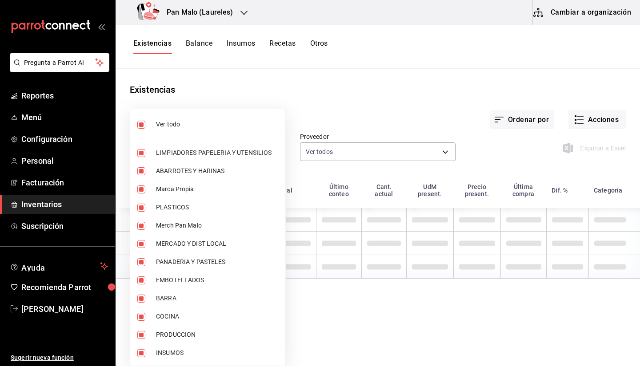
click at [211, 154] on body "Pregunta a Parrot AI Reportes Menú Configuración Personal Facturación Inventari…" at bounding box center [320, 180] width 640 height 360
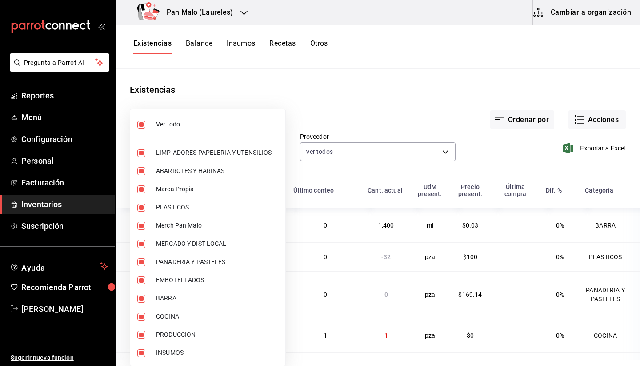
drag, startPoint x: 212, startPoint y: 134, endPoint x: 218, endPoint y: 127, distance: 8.5
click at [218, 127] on li "Ver todo" at bounding box center [207, 125] width 155 height 24
checkbox input "false"
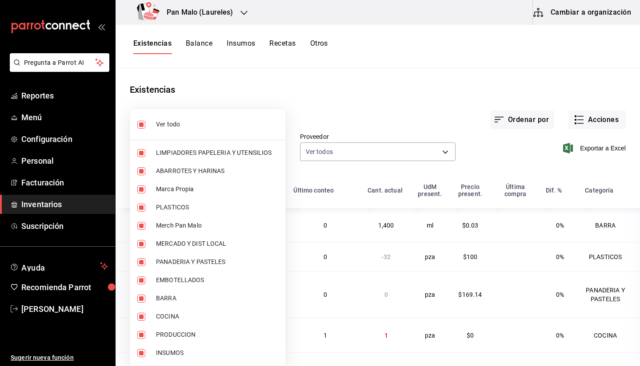
checkbox input "false"
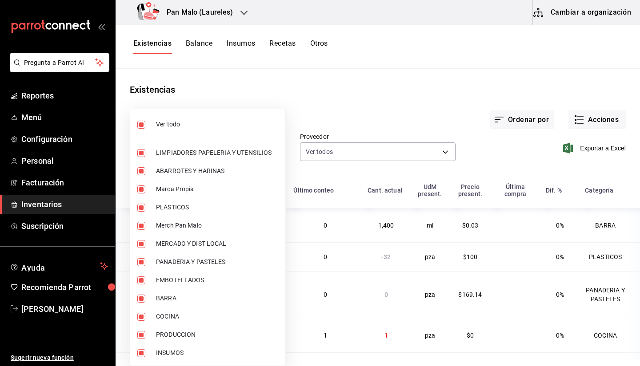
checkbox input "false"
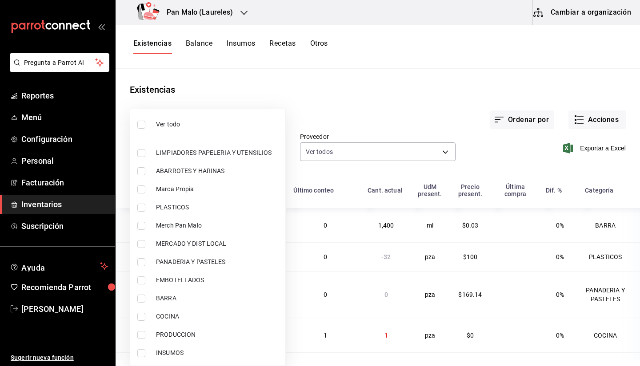
click at [203, 264] on span "PANADERIA Y PASTELES" at bounding box center [217, 262] width 122 height 9
type input "b7fa4d3f-7896-4504-b4eb-29f52eb713d6"
checkbox input "true"
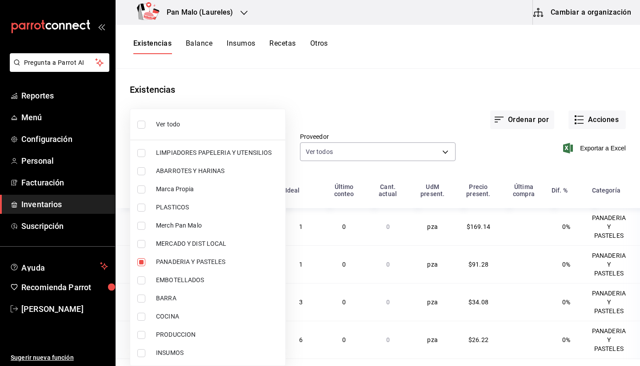
click at [391, 125] on div at bounding box center [320, 183] width 640 height 366
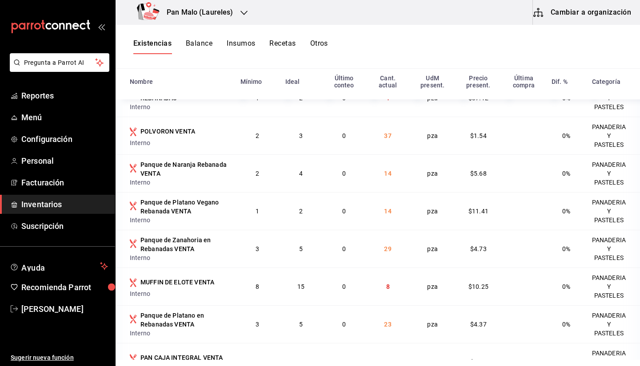
scroll to position [1421, 0]
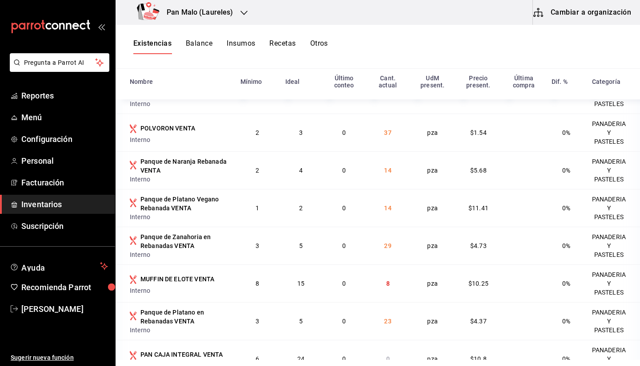
click at [488, 43] on div "Existencias Balance Insumos Recetas Otros" at bounding box center [377, 46] width 524 height 15
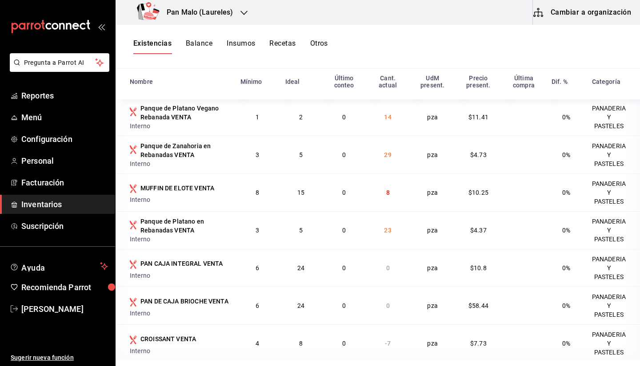
scroll to position [1518, 0]
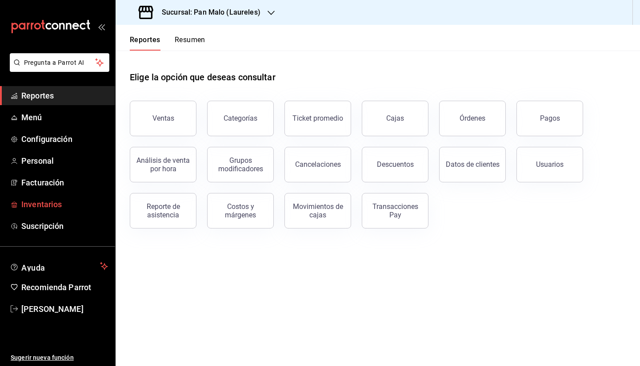
click at [44, 212] on link "Inventarios" at bounding box center [57, 204] width 115 height 19
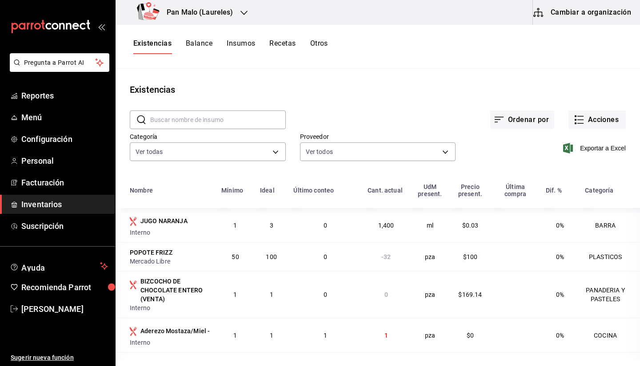
click at [319, 52] on button "Otros" at bounding box center [319, 46] width 18 height 15
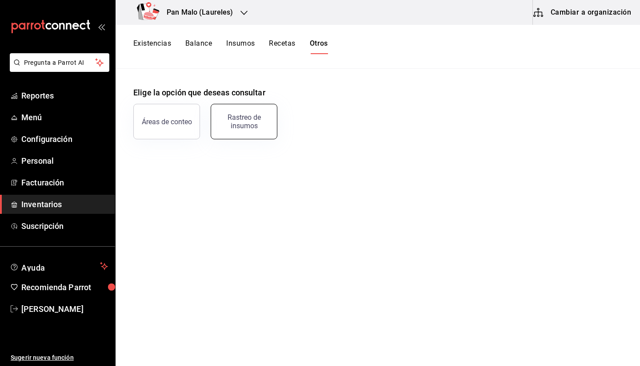
click at [253, 124] on div "Rastreo de insumos" at bounding box center [243, 121] width 55 height 17
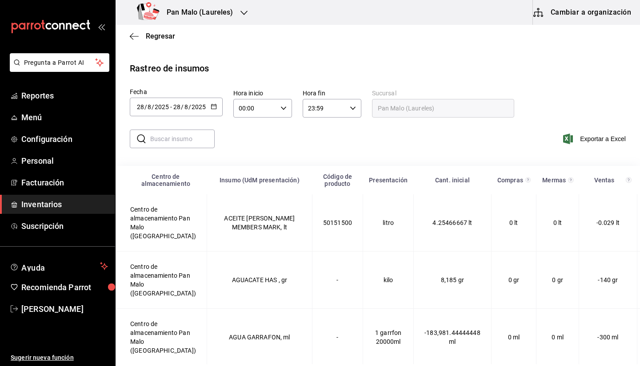
click at [162, 137] on input "text" at bounding box center [182, 139] width 64 height 18
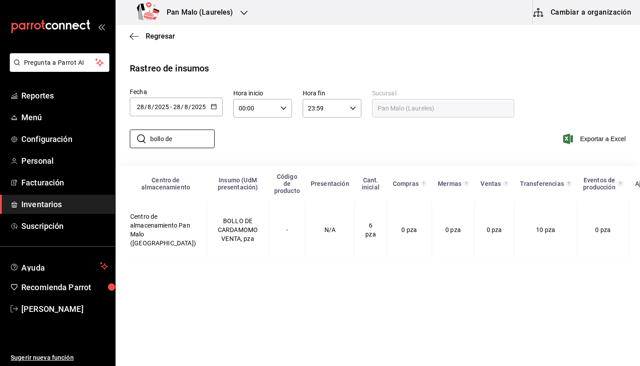
type input "bollo de"
click at [296, 155] on div "​ bollo de ​ Exportar a Excel" at bounding box center [373, 144] width 531 height 36
click at [195, 91] on div "Fecha [DATE] [DATE] - [DATE] [DATE]" at bounding box center [176, 103] width 93 height 32
click at [189, 109] on span "/" at bounding box center [189, 106] width 3 height 7
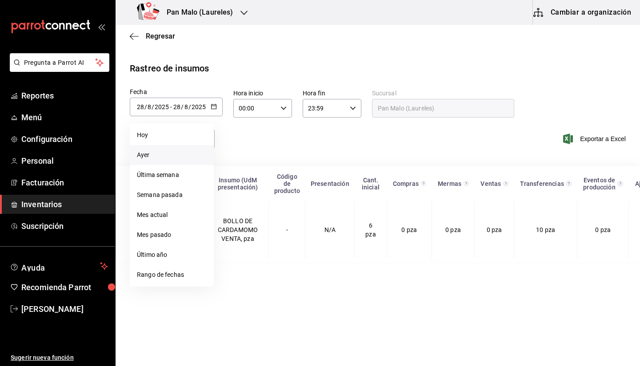
click at [171, 155] on li "Ayer" at bounding box center [172, 155] width 84 height 20
type input "[DATE]"
type input "27"
type input "[DATE]"
type input "27"
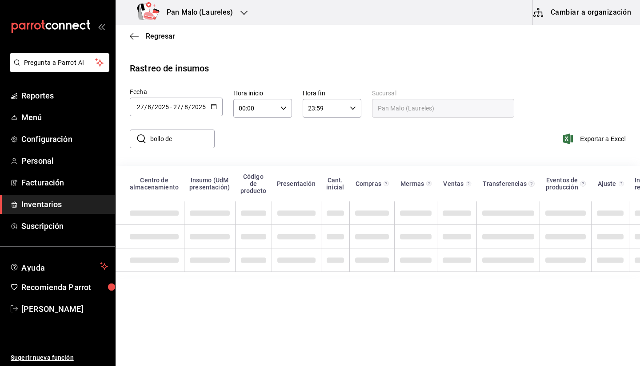
click at [171, 113] on div "[DATE] [DATE] - [DATE] [DATE]" at bounding box center [176, 107] width 93 height 19
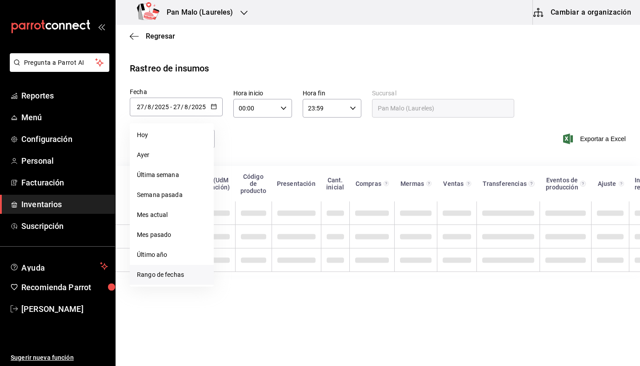
click at [167, 274] on li "Rango de fechas" at bounding box center [172, 275] width 84 height 20
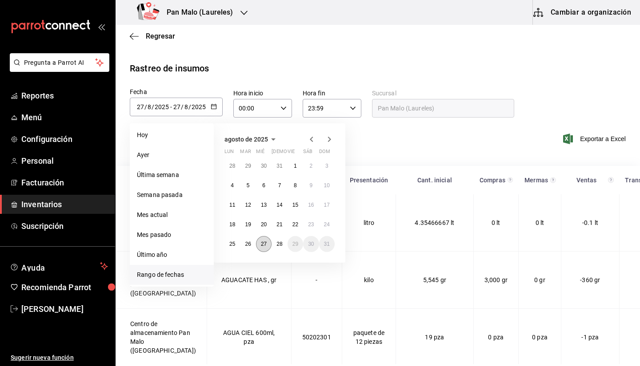
click at [261, 244] on abbr "27" at bounding box center [264, 244] width 6 height 6
click at [275, 246] on button "28" at bounding box center [279, 244] width 16 height 16
type input "[DATE]"
type input "28"
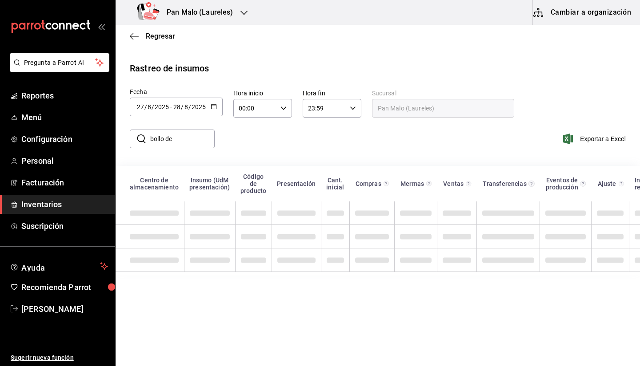
click at [382, 136] on div "​ bollo de ​ Exportar a Excel" at bounding box center [373, 144] width 531 height 36
click at [185, 142] on input "bollo de" at bounding box center [182, 139] width 64 height 18
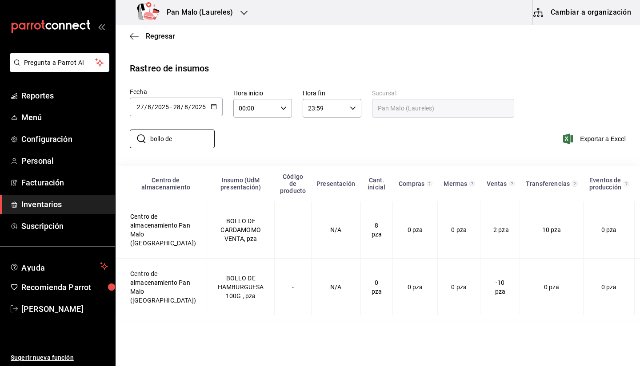
type input "bollo de"
click at [437, 161] on div "​ bollo de ​ Exportar a Excel" at bounding box center [373, 144] width 531 height 36
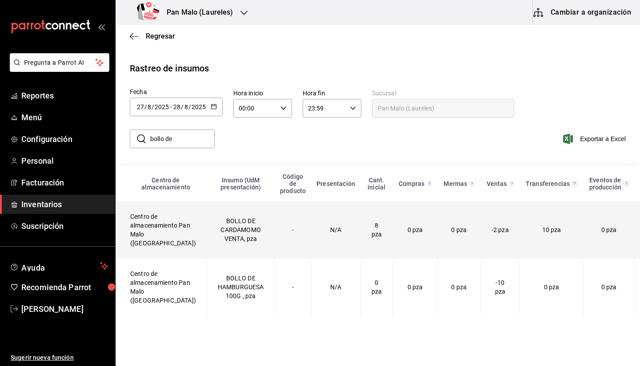
click at [326, 231] on td "N/A" at bounding box center [335, 230] width 49 height 57
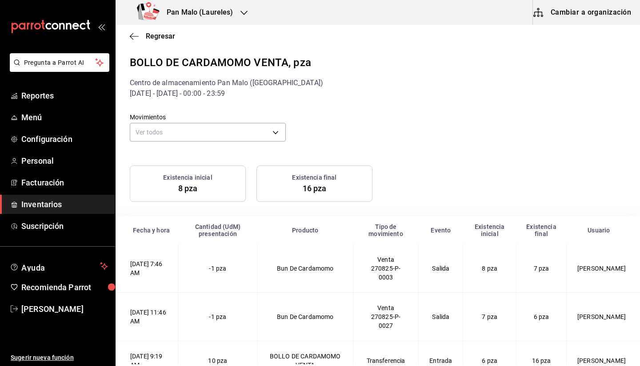
scroll to position [20, 0]
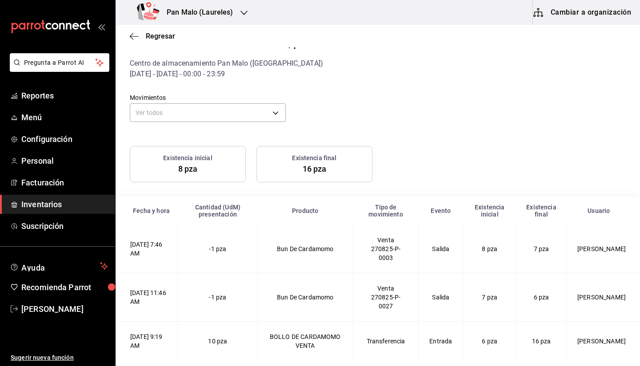
click at [82, 202] on span "Inventarios" at bounding box center [64, 205] width 87 height 12
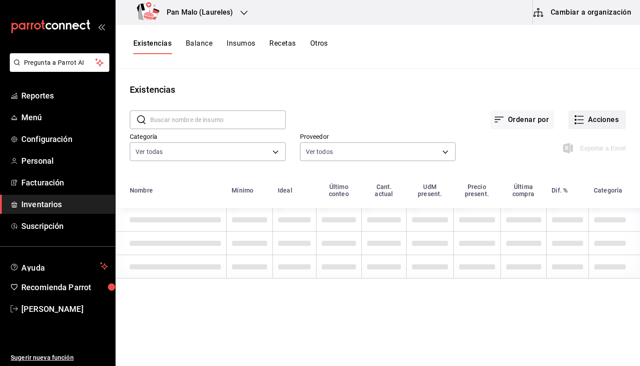
click at [606, 113] on button "Acciones" at bounding box center [596, 120] width 57 height 19
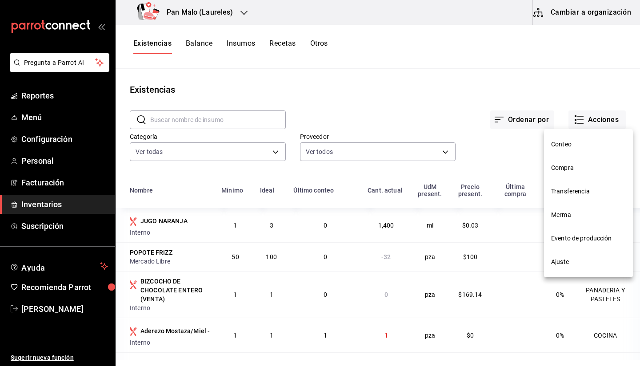
click at [575, 208] on li "Merma" at bounding box center [588, 215] width 89 height 24
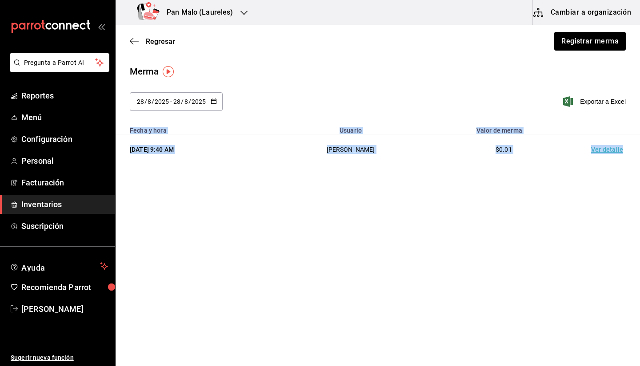
drag, startPoint x: 625, startPoint y: 157, endPoint x: 577, endPoint y: 227, distance: 84.4
click at [577, 227] on main "Regresar Registrar merma Merma [DATE] [DATE] - [DATE] [DATE] Exportar a Excel F…" at bounding box center [377, 170] width 524 height 291
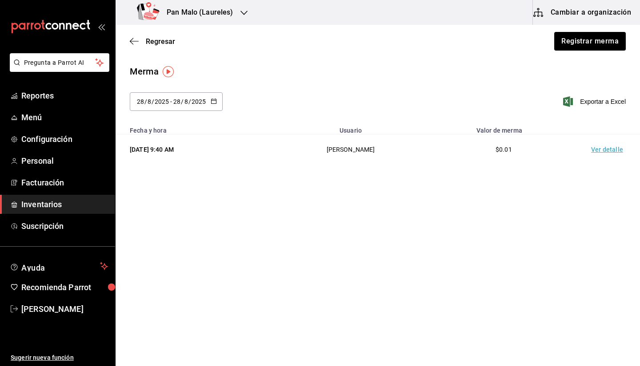
click at [191, 105] on div "[DATE] [DATE] - [DATE] [DATE]" at bounding box center [176, 101] width 93 height 19
click at [283, 79] on div "Merma [DATE] [DATE] - [DATE] [DATE] [DATE] [DATE] Última semana Semana pasada M…" at bounding box center [377, 93] width 524 height 57
click at [190, 105] on div "[DATE] [DATE] - [DATE] [DATE]" at bounding box center [176, 101] width 93 height 19
click at [183, 155] on li "Ayer" at bounding box center [172, 150] width 84 height 20
type input "[DATE]"
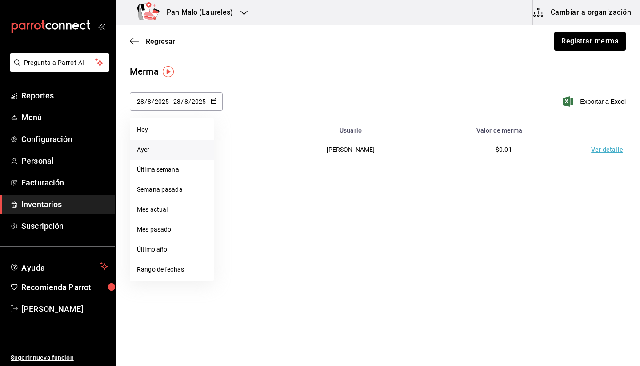
type input "27"
type input "[DATE]"
type input "27"
click at [607, 148] on td "Ver detalle" at bounding box center [608, 150] width 62 height 31
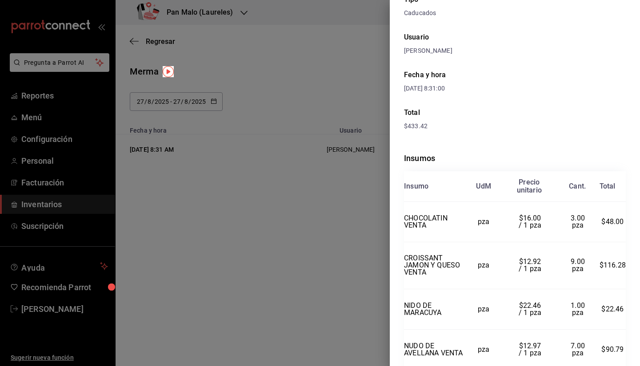
scroll to position [45, 0]
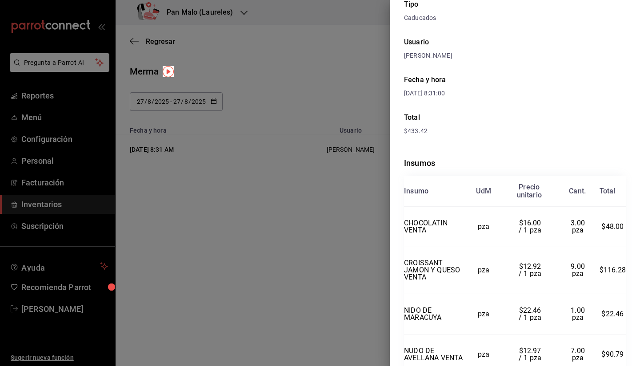
click at [221, 220] on div at bounding box center [320, 183] width 640 height 366
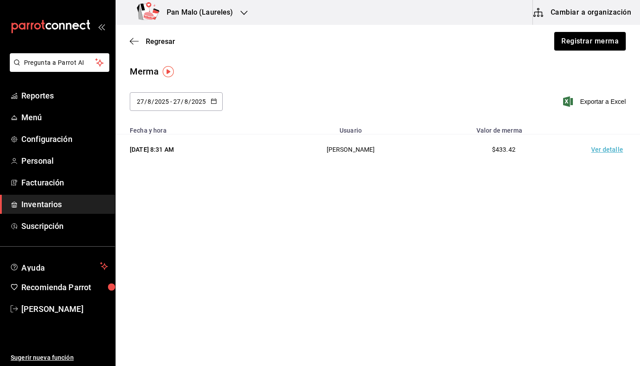
click at [190, 114] on div "[DATE] [DATE] - [DATE] [DATE] [DATE] lun mar mié jue vie sáb dom 28 29 30 31 1 …" at bounding box center [377, 106] width 524 height 29
click at [191, 103] on input "2025" at bounding box center [198, 101] width 15 height 7
click at [176, 132] on li "Hoy" at bounding box center [172, 130] width 84 height 20
type input "[DATE]"
type input "28"
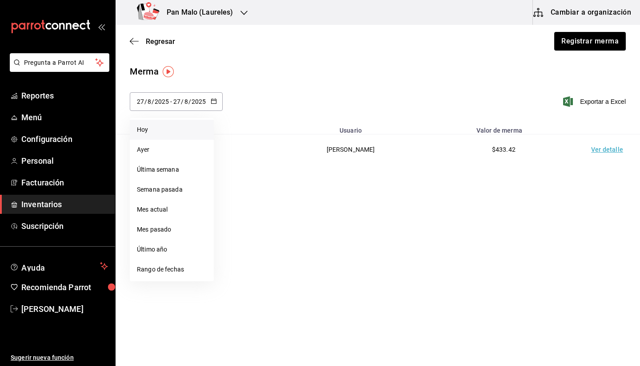
type input "[DATE]"
type input "28"
click at [364, 196] on main "Regresar Registrar merma Merma [DATE] [DATE] - [DATE] [DATE] [DATE] lun mar mié…" at bounding box center [377, 170] width 524 height 291
click at [198, 13] on h3 "Pan Malo (Laureles)" at bounding box center [196, 12] width 74 height 11
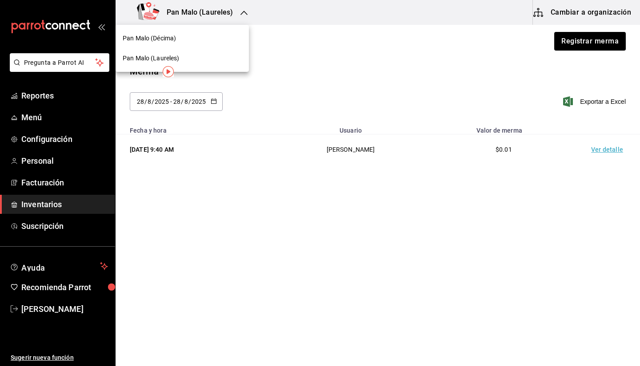
click at [195, 40] on div "Pan Malo (Décima)" at bounding box center [182, 38] width 119 height 9
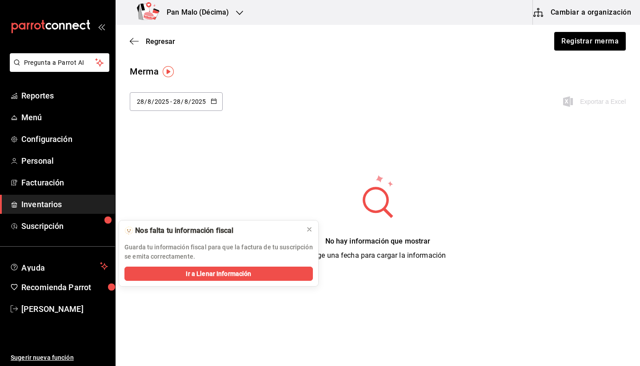
click at [182, 97] on div "[DATE] [DATE] - [DATE] [DATE]" at bounding box center [176, 101] width 93 height 19
click at [177, 150] on li "Ayer" at bounding box center [172, 150] width 84 height 20
type input "2025-08-27"
type input "27"
type input "2025-08-27"
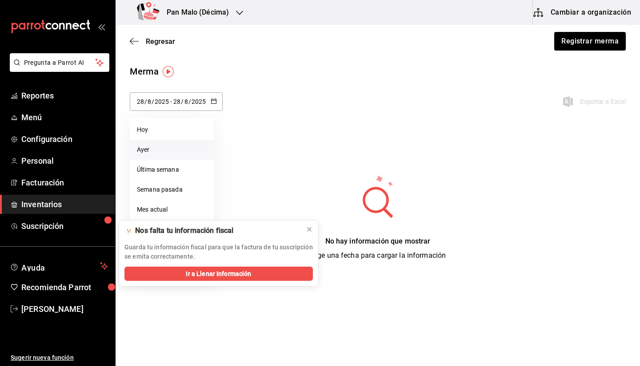
type input "27"
click at [201, 19] on div "Pan Malo (Décima)" at bounding box center [185, 12] width 124 height 25
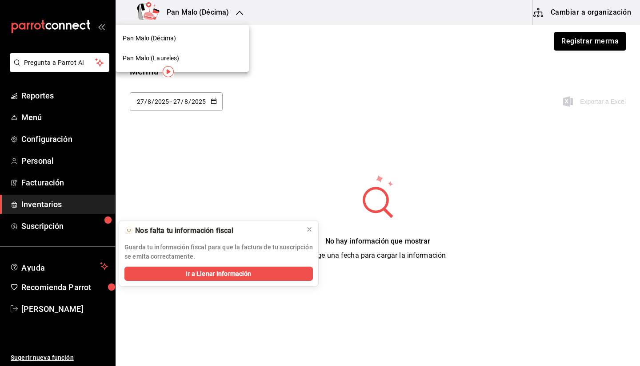
click at [206, 109] on div at bounding box center [320, 183] width 640 height 366
click at [204, 103] on input "2025" at bounding box center [198, 101] width 15 height 7
click at [315, 229] on button at bounding box center [309, 229] width 14 height 14
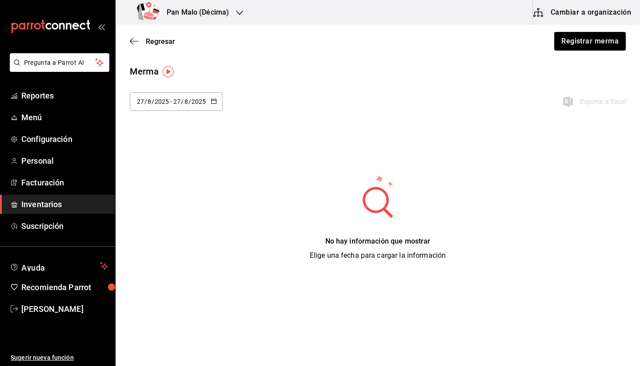
click at [197, 103] on input "2025" at bounding box center [198, 101] width 15 height 7
drag, startPoint x: 175, startPoint y: 199, endPoint x: 171, endPoint y: 171, distance: 28.2
click at [171, 171] on ul "Hoy Ayer Última semana Semana pasada Mes actual Mes pasado Último año Rango de …" at bounding box center [172, 199] width 84 height 163
click at [171, 171] on li "Última semana" at bounding box center [172, 170] width 84 height 20
type input "2025-08-24"
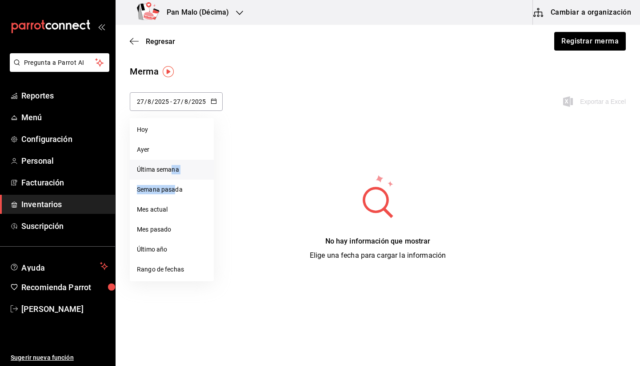
type input "24"
type input "[DATE]"
type input "28"
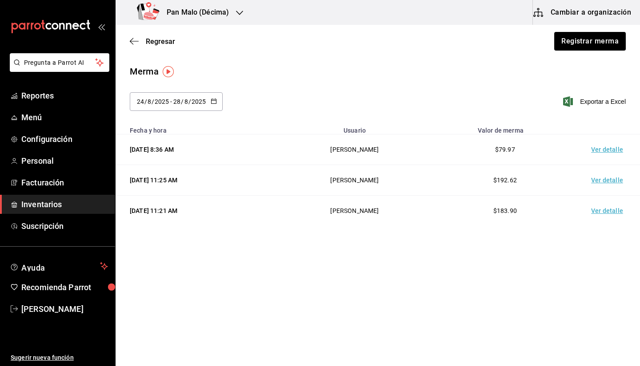
click at [188, 103] on span "/" at bounding box center [189, 101] width 3 height 7
click at [195, 20] on div "Pan Malo (Décima)" at bounding box center [185, 12] width 124 height 25
click at [169, 63] on div "Pan Malo (Laureles)" at bounding box center [181, 58] width 133 height 20
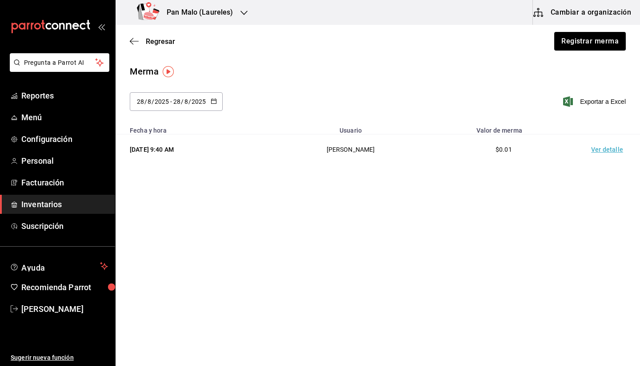
click at [88, 207] on span "Inventarios" at bounding box center [64, 205] width 87 height 12
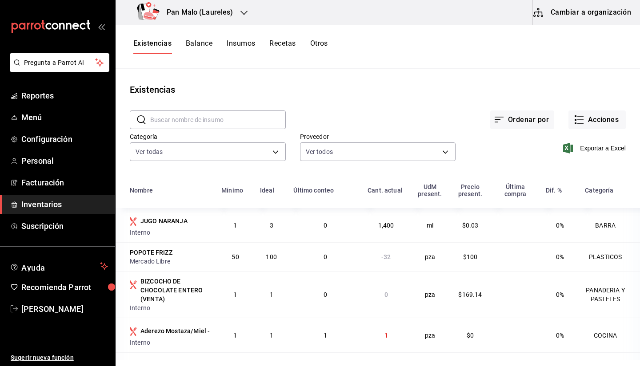
click at [221, 117] on input "text" at bounding box center [217, 120] width 135 height 18
click at [339, 124] on div "Proveedor Ver todos 36340c73-94e1-4ffc-8e70-5641b5614b16,62d2566f-a3bd-4000-8dc…" at bounding box center [371, 141] width 170 height 45
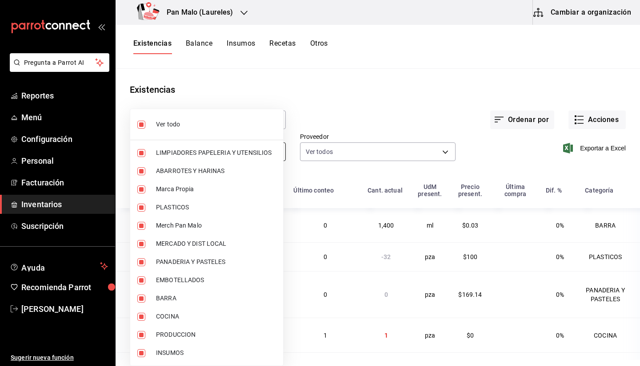
click at [262, 144] on body "Pregunta a Parrot AI Reportes Menú Configuración Personal Facturación Inventari…" at bounding box center [320, 180] width 640 height 360
click at [241, 126] on span "Ver todo" at bounding box center [216, 124] width 120 height 9
checkbox input "false"
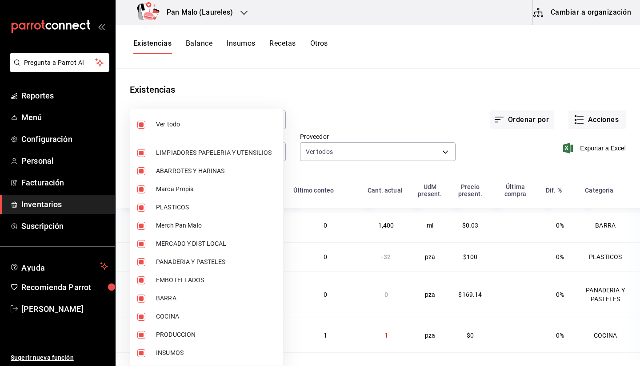
checkbox input "false"
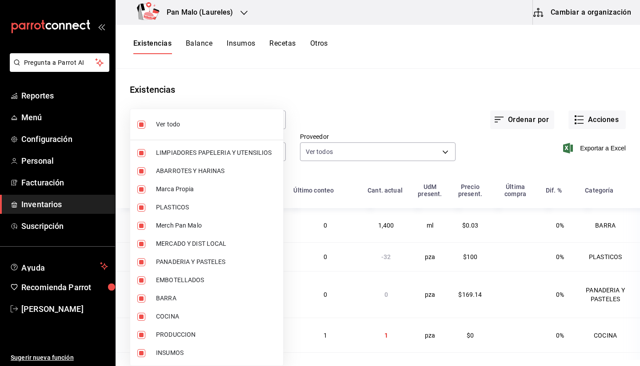
checkbox input "false"
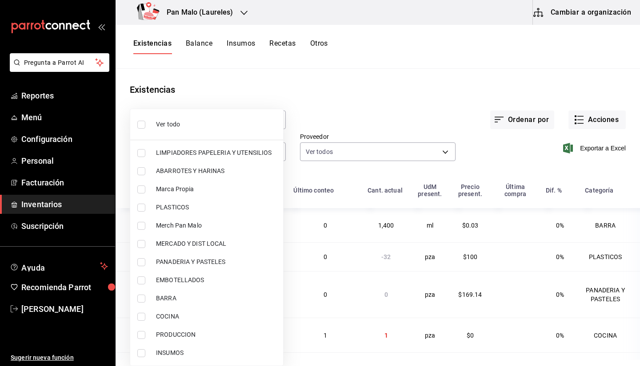
click at [199, 259] on span "PANADERIA Y PASTELES" at bounding box center [216, 262] width 120 height 9
type input "b7fa4d3f-7896-4504-b4eb-29f52eb713d6"
checkbox input "true"
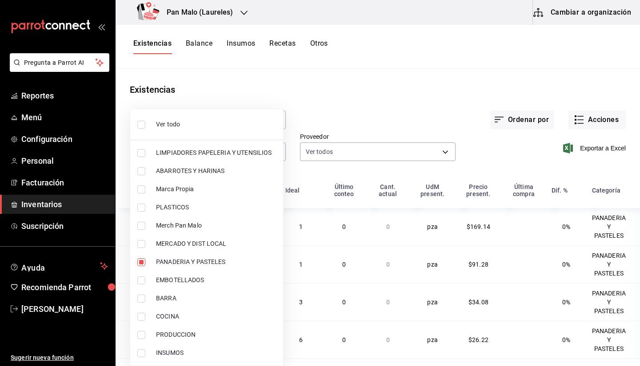
click at [502, 158] on div at bounding box center [320, 183] width 640 height 366
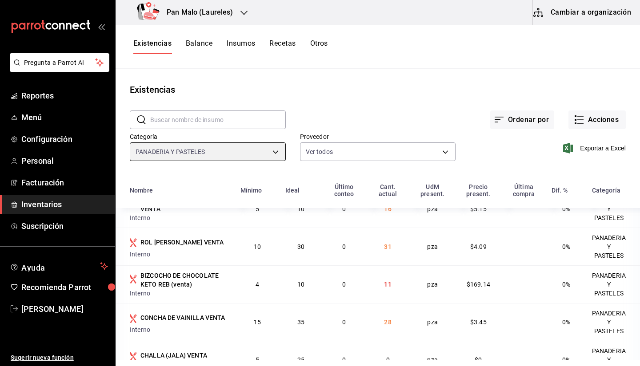
scroll to position [777, 0]
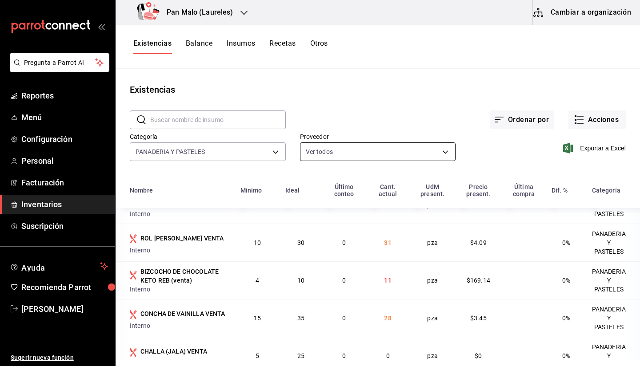
click at [375, 151] on body "Pregunta a Parrot AI Reportes Menú Configuración Personal Facturación Inventari…" at bounding box center [320, 180] width 640 height 360
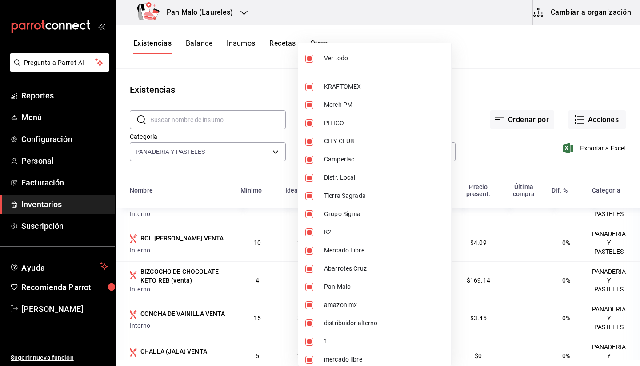
click at [564, 116] on div at bounding box center [320, 183] width 640 height 366
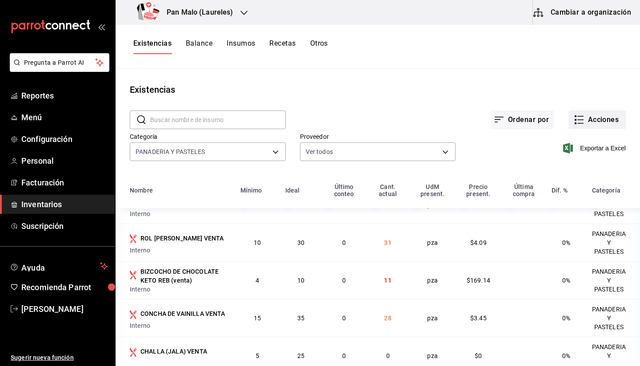
click at [573, 115] on icon "button" at bounding box center [578, 120] width 11 height 11
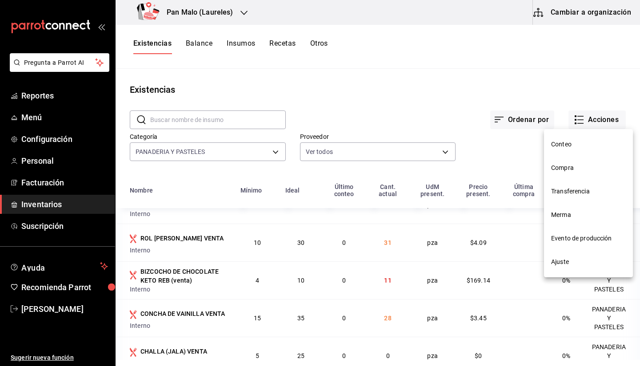
click at [566, 265] on span "Ajuste" at bounding box center [588, 262] width 75 height 9
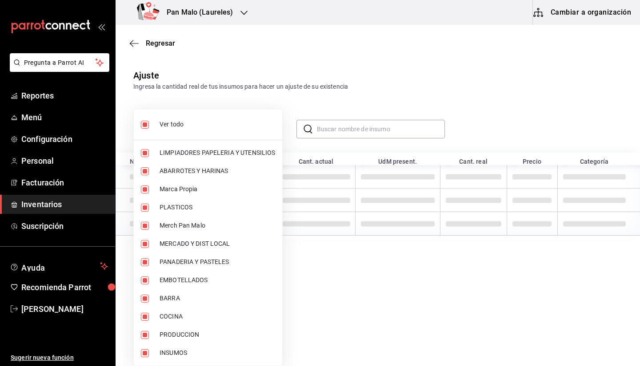
click at [263, 132] on body "Pregunta a Parrot AI Reportes Menú Configuración Personal Facturación Inventari…" at bounding box center [320, 158] width 640 height 316
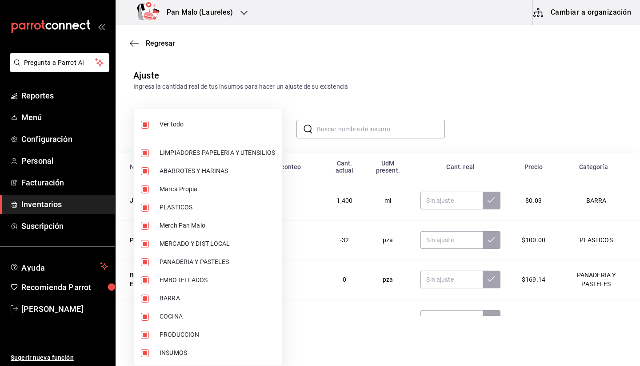
click at [225, 120] on span "Ver todo" at bounding box center [216, 124] width 115 height 9
checkbox input "false"
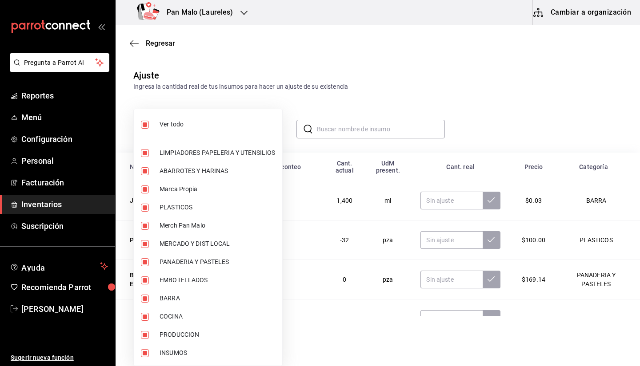
checkbox input "false"
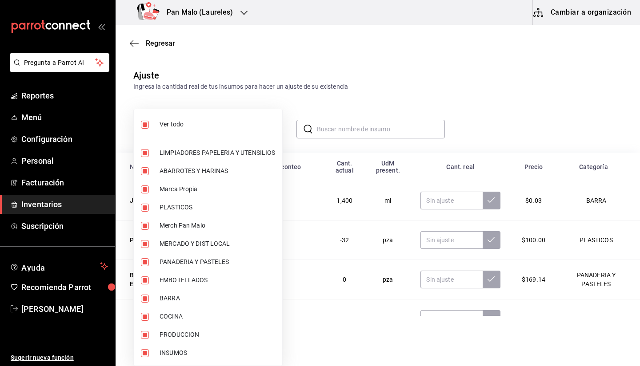
checkbox input "false"
click at [211, 265] on span "PANADERIA Y PASTELES" at bounding box center [216, 262] width 115 height 9
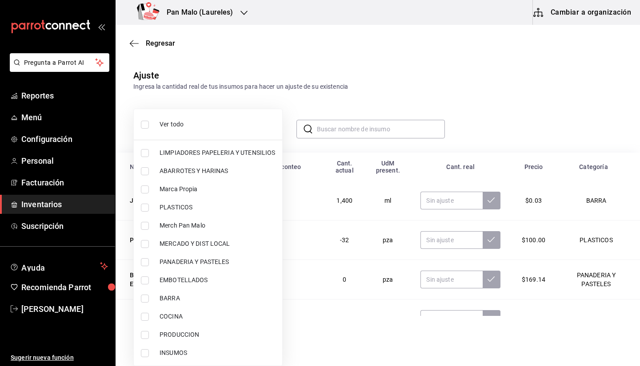
type input "b7fa4d3f-7896-4504-b4eb-29f52eb713d6"
checkbox input "true"
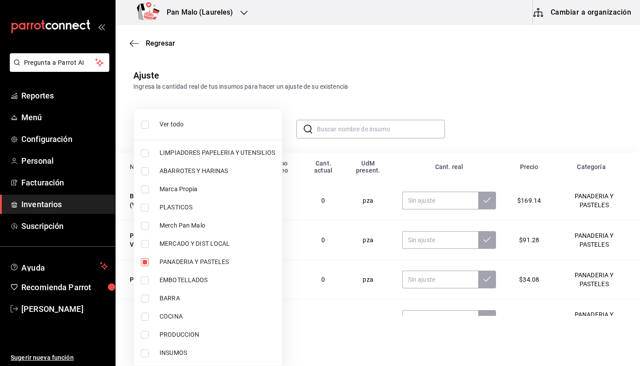
click at [339, 131] on div at bounding box center [320, 183] width 640 height 366
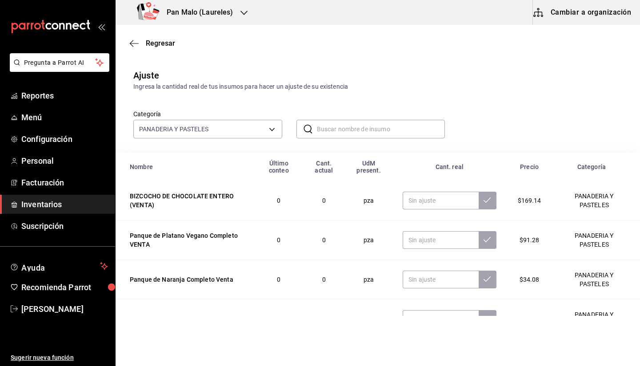
click at [339, 131] on input "text" at bounding box center [381, 129] width 128 height 18
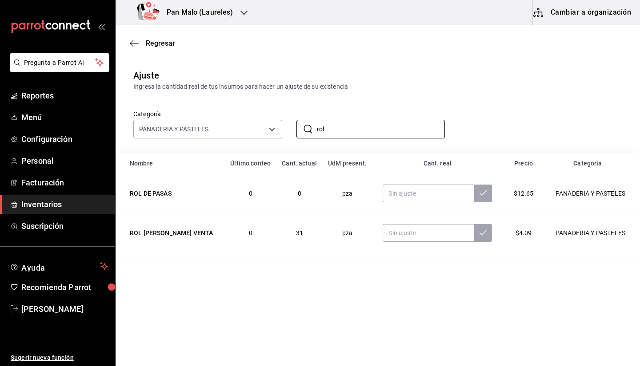
type input "rol"
click at [433, 299] on main "Regresar Ajuste Ingresa la cantidad real de tus insumos para hacer un ajuste de…" at bounding box center [377, 170] width 524 height 291
click at [417, 229] on input "text" at bounding box center [427, 233] width 91 height 18
click at [403, 231] on input "text" at bounding box center [427, 233] width 91 height 18
type input "22.00"
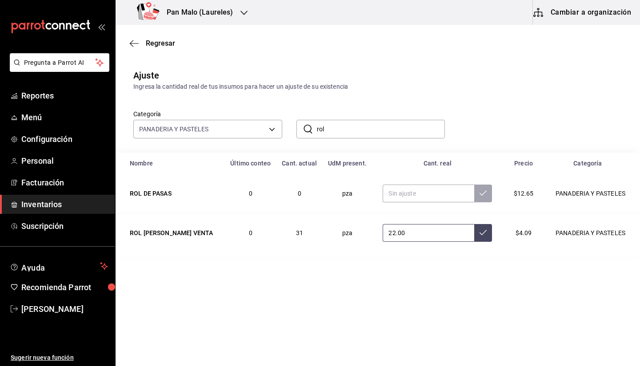
click at [479, 232] on icon at bounding box center [482, 232] width 7 height 7
click at [334, 130] on input "rol" at bounding box center [381, 129] width 128 height 18
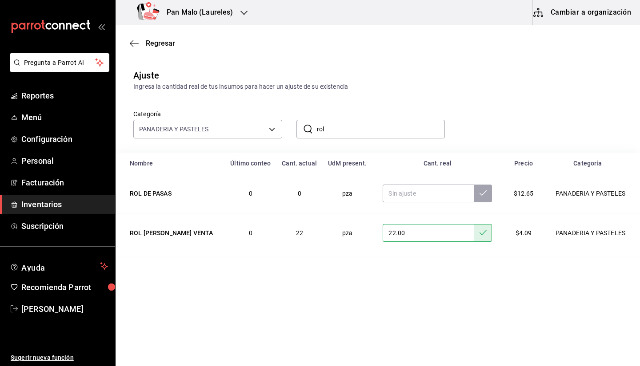
click at [334, 130] on input "rol" at bounding box center [381, 129] width 128 height 18
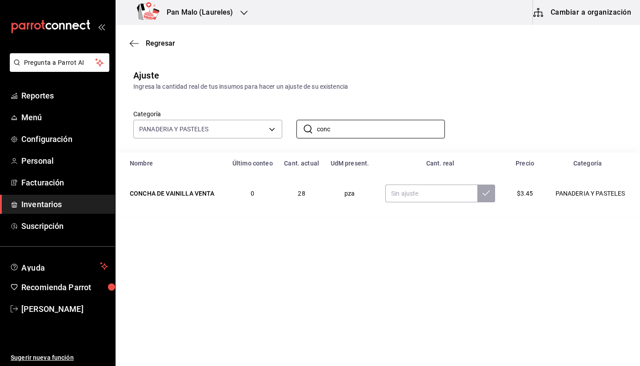
type input "conc"
click at [460, 211] on td at bounding box center [439, 193] width 131 height 39
click at [449, 198] on input "text" at bounding box center [431, 194] width 92 height 18
type input "26.00"
click at [427, 194] on input "26.00" at bounding box center [431, 194] width 92 height 18
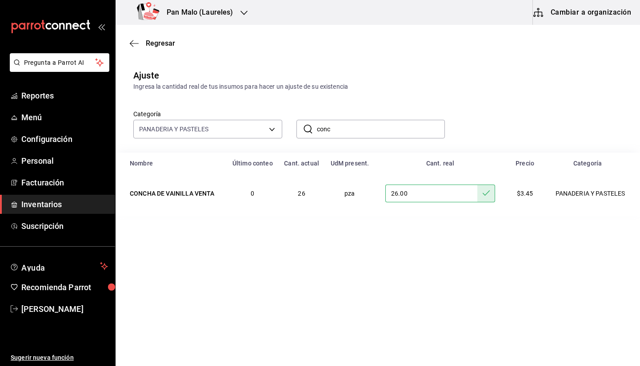
click at [335, 131] on input "conc" at bounding box center [381, 129] width 128 height 18
click at [338, 128] on input "conc" at bounding box center [381, 129] width 128 height 18
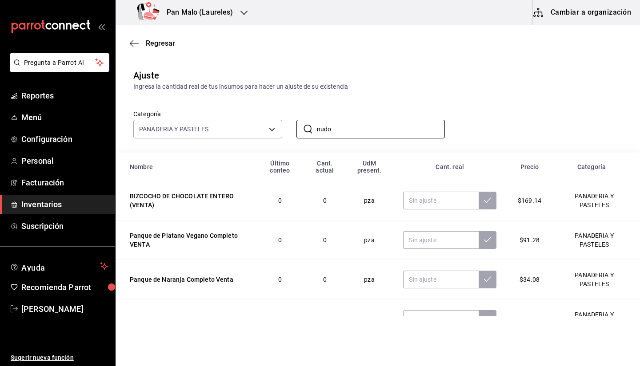
click at [364, 103] on div "Categoría PANADERIA Y PASTELES b7fa4d3f-7896-4504-b4eb-29f52eb713d6 ​ nudo ​" at bounding box center [363, 114] width 489 height 47
click at [344, 120] on input "nudo" at bounding box center [381, 129] width 128 height 18
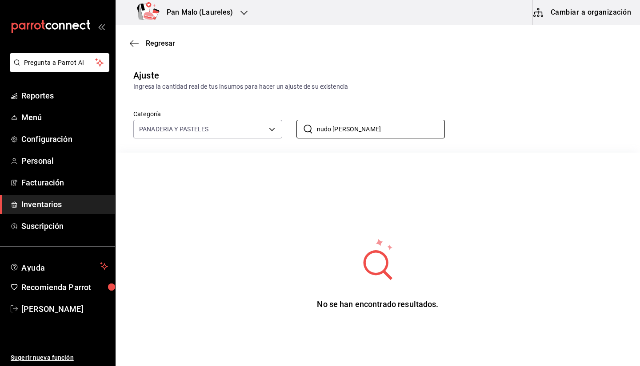
click at [445, 87] on div "Ingresa la cantidad real de tus insumos para hacer un ajuste de su existencia" at bounding box center [377, 86] width 489 height 9
click at [389, 125] on input "nudo avella" at bounding box center [381, 129] width 128 height 18
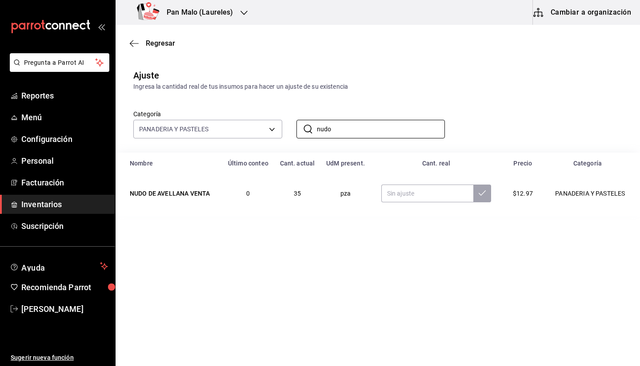
type input "nudo"
click at [516, 95] on div "Categoría PANADERIA Y PASTELES b7fa4d3f-7896-4504-b4eb-29f52eb713d6 ​ nudo ​" at bounding box center [363, 114] width 489 height 47
click at [429, 190] on input "text" at bounding box center [427, 194] width 92 height 18
type input "31.00"
click at [359, 126] on input "nudo" at bounding box center [381, 129] width 128 height 18
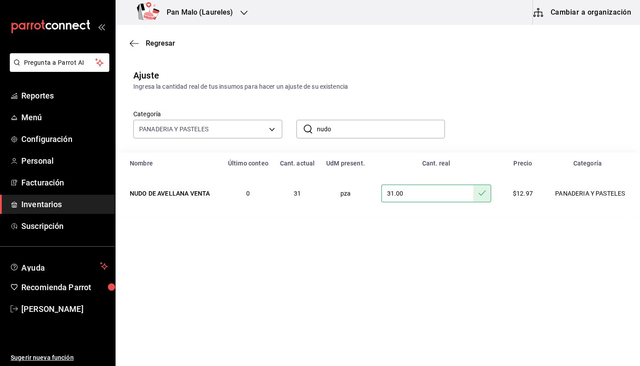
click at [359, 126] on input "nudo" at bounding box center [381, 129] width 128 height 18
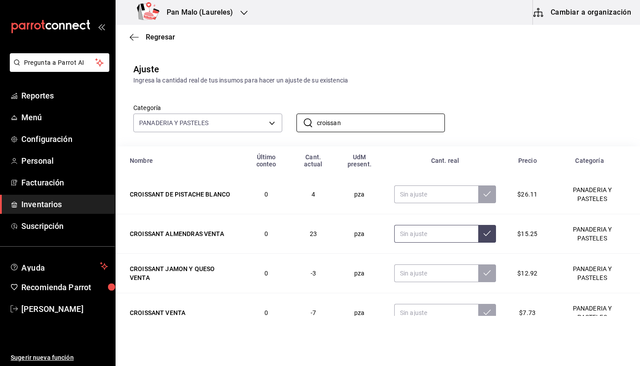
scroll to position [7, 0]
type input "croissan"
click at [449, 231] on input "text" at bounding box center [436, 234] width 84 height 18
type input "18.00"
click at [365, 126] on input "croissan" at bounding box center [381, 123] width 128 height 18
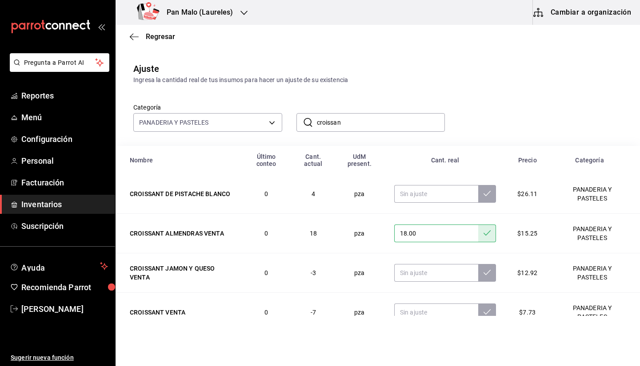
scroll to position [0, 0]
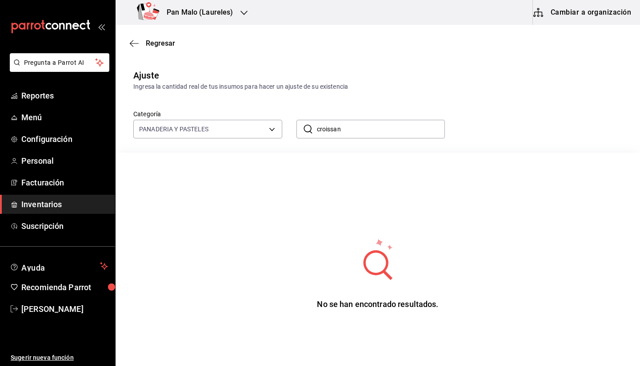
type input "croissan"
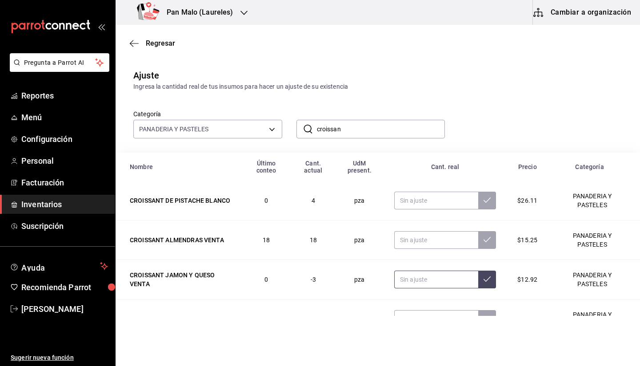
click at [432, 289] on input "text" at bounding box center [436, 280] width 84 height 18
type input "5.00"
click at [388, 144] on div "Categoría PANADERIA Y PASTELES b7fa4d3f-7896-4504-b4eb-29f52eb713d6 ​ croissan ​" at bounding box center [377, 121] width 524 height 61
click at [380, 137] on input "croissan" at bounding box center [381, 129] width 128 height 18
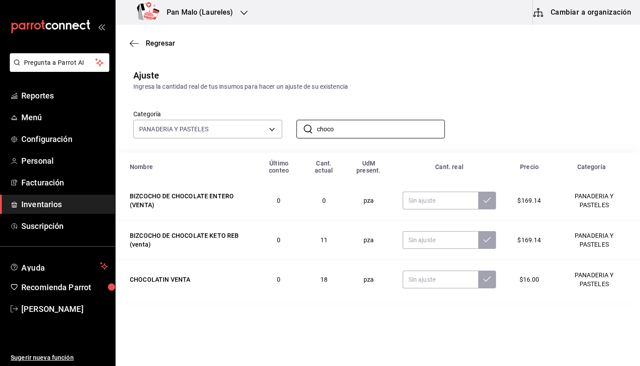
type input "choco"
click at [568, 60] on main "Regresar Ajuste Ingresa la cantidad real de tus insumos para hacer un ajuste de…" at bounding box center [377, 164] width 524 height 278
click at [461, 282] on input "text" at bounding box center [440, 280] width 76 height 18
type input "15.00"
click at [359, 127] on input "choco" at bounding box center [381, 129] width 128 height 18
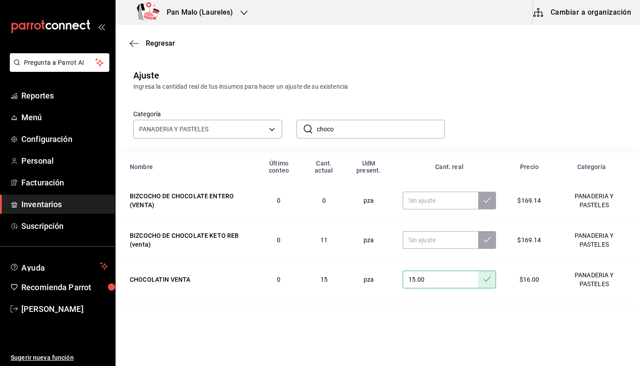
click at [359, 127] on input "choco" at bounding box center [381, 129] width 128 height 18
click at [401, 83] on div "Ingresa la cantidad real de tus insumos para hacer un ajuste de su existencia" at bounding box center [377, 86] width 489 height 9
click at [397, 82] on div "Ajuste Ingresa la cantidad real de tus insumos para hacer un ajuste de su exist…" at bounding box center [377, 80] width 524 height 23
click at [286, 105] on div "Categoría PANADERIA Y PASTELES b7fa4d3f-7896-4504-b4eb-29f52eb713d6 ​ choco ​" at bounding box center [363, 114] width 489 height 47
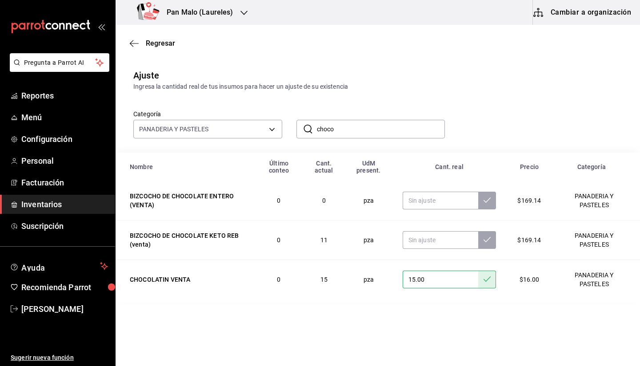
click at [338, 136] on input "choco" at bounding box center [381, 129] width 128 height 18
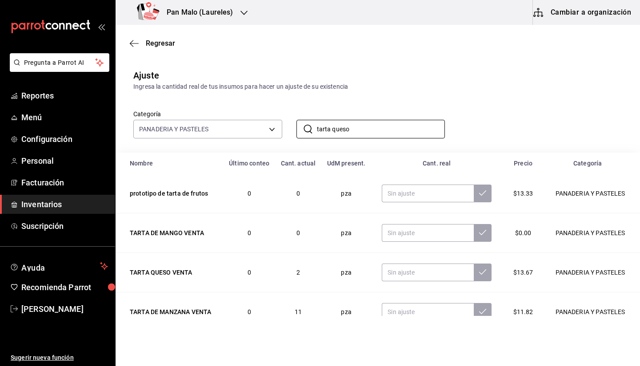
type input "tarta queso"
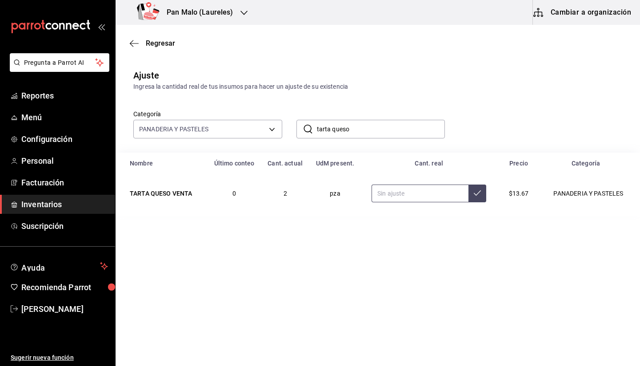
click at [406, 189] on input "text" at bounding box center [419, 194] width 97 height 18
type input "7.00"
click at [65, 202] on span "Inventarios" at bounding box center [64, 205] width 87 height 12
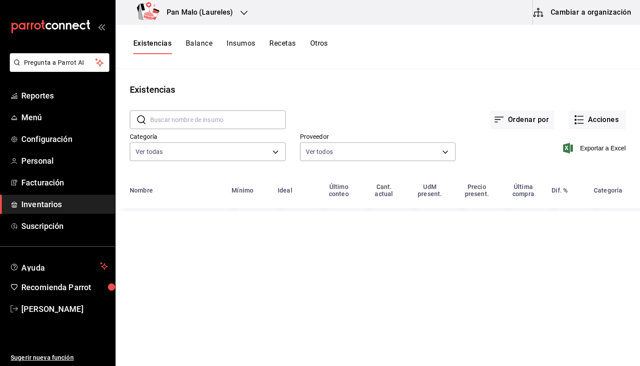
click at [319, 52] on button "Otros" at bounding box center [319, 46] width 18 height 15
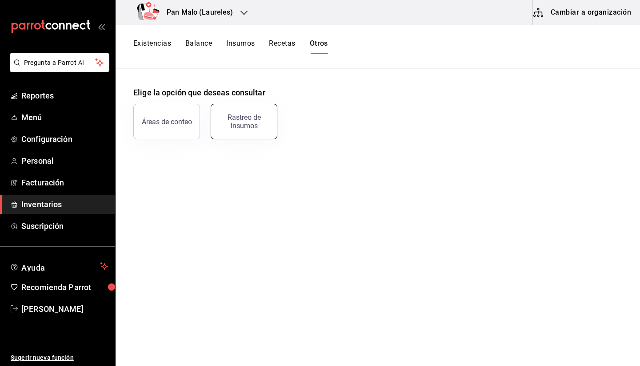
click at [222, 120] on div "Rastreo de insumos" at bounding box center [243, 121] width 55 height 17
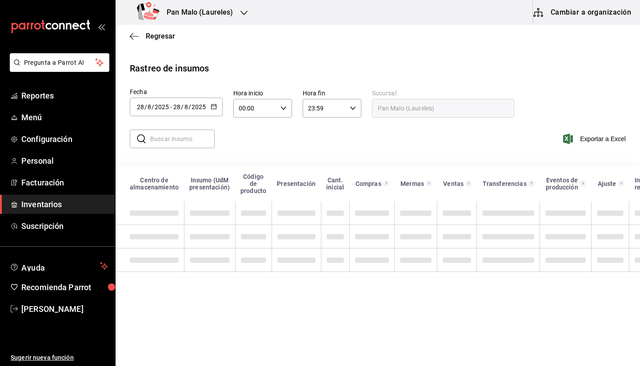
click at [191, 135] on input "text" at bounding box center [182, 139] width 64 height 18
type input "t"
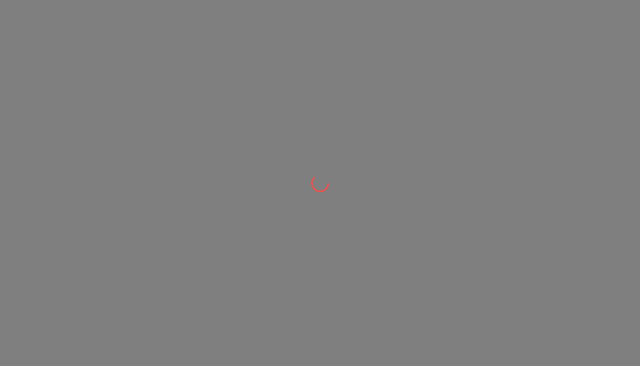
click at [216, 25] on div at bounding box center [320, 183] width 640 height 366
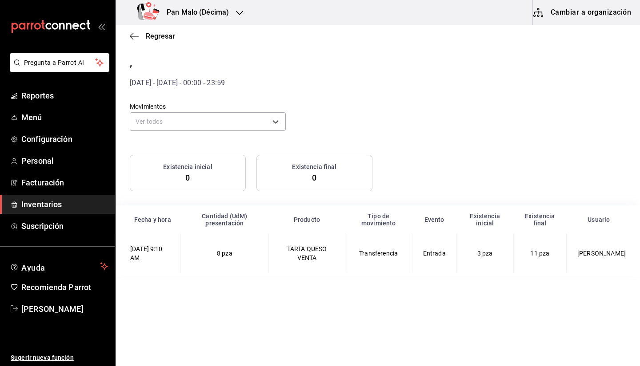
click at [187, 17] on h3 "Pan Malo (Décima)" at bounding box center [193, 12] width 69 height 11
click at [190, 61] on div "Pan Malo (Laureles)" at bounding box center [182, 58] width 119 height 9
click at [156, 38] on span "Regresar" at bounding box center [160, 36] width 29 height 8
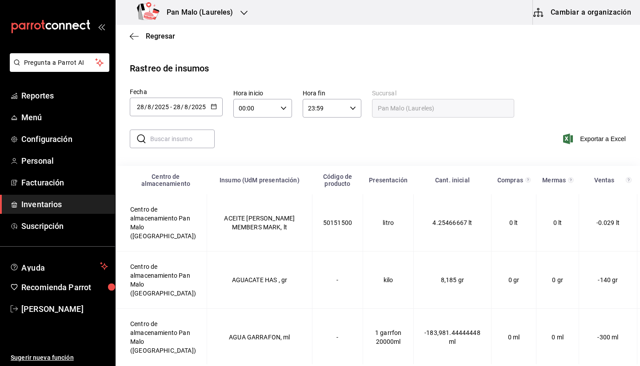
click at [180, 113] on div "[DATE] [DATE] - [DATE] [DATE]" at bounding box center [176, 107] width 93 height 19
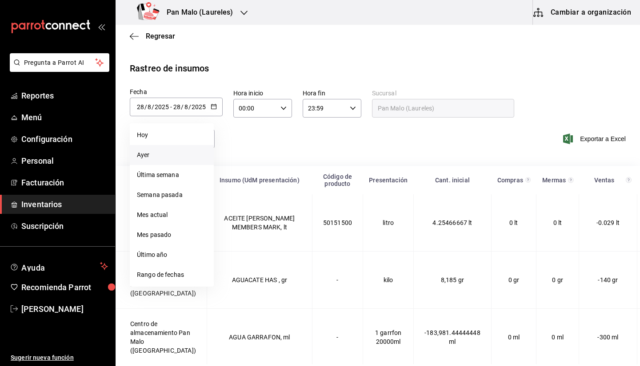
click at [170, 158] on li "Ayer" at bounding box center [172, 155] width 84 height 20
type input "[DATE]"
type input "27"
type input "[DATE]"
type input "27"
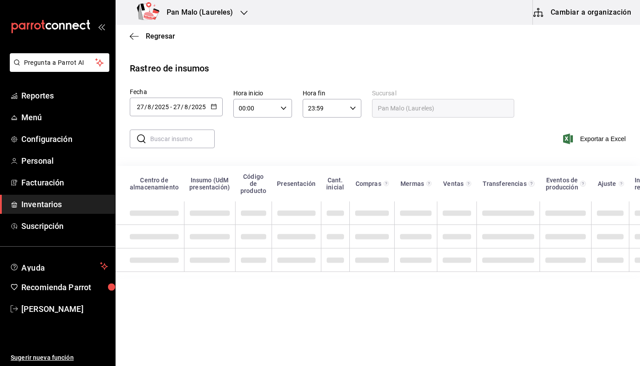
click at [187, 129] on div "​ ​" at bounding box center [169, 139] width 92 height 26
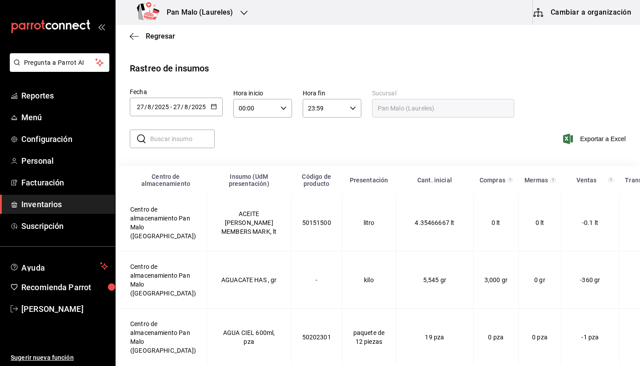
click at [177, 149] on div "​ ​" at bounding box center [169, 139] width 92 height 26
click at [169, 142] on input "text" at bounding box center [182, 139] width 64 height 18
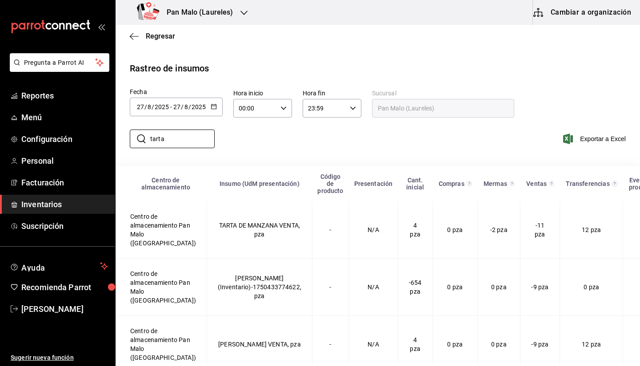
type input "tarta"
click at [345, 131] on div "​ tarta ​ Exportar a Excel" at bounding box center [373, 144] width 531 height 36
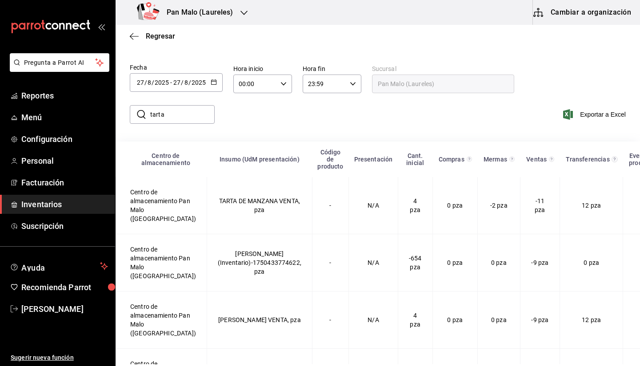
scroll to position [77, 0]
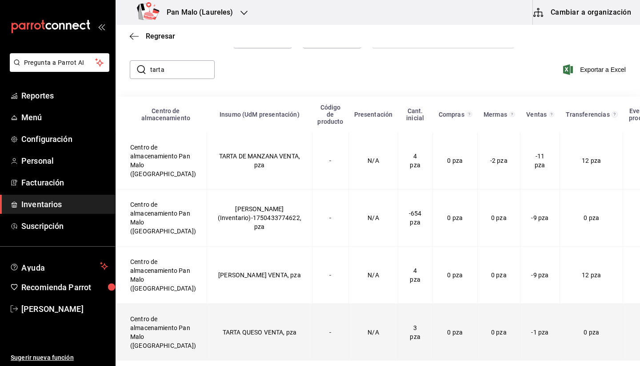
click at [316, 327] on td "-" at bounding box center [330, 332] width 36 height 57
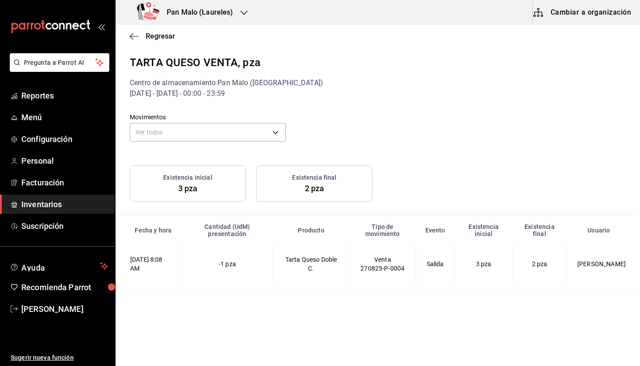
click at [138, 31] on div "Regresar" at bounding box center [377, 36] width 524 height 23
click at [125, 44] on div "Regresar" at bounding box center [377, 36] width 524 height 23
click at [133, 40] on div "Regresar" at bounding box center [377, 36] width 524 height 23
click at [135, 37] on icon "button" at bounding box center [134, 36] width 9 height 8
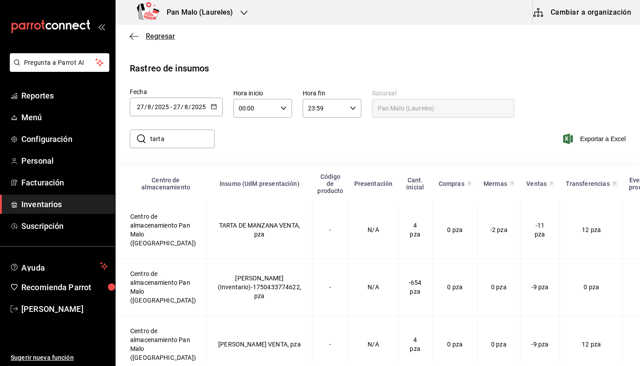
click at [135, 36] on icon "button" at bounding box center [134, 36] width 9 height 8
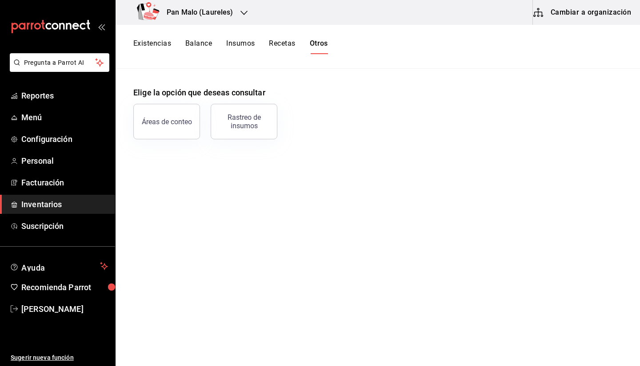
click at [64, 199] on span "Inventarios" at bounding box center [64, 205] width 87 height 12
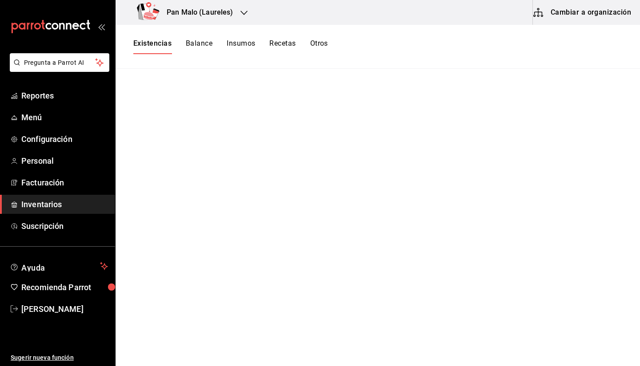
click at [153, 55] on div "Existencias Balance Insumos Recetas Otros" at bounding box center [377, 47] width 524 height 44
click at [60, 211] on link "Inventarios" at bounding box center [57, 204] width 115 height 19
click at [59, 210] on span "Inventarios" at bounding box center [64, 205] width 87 height 12
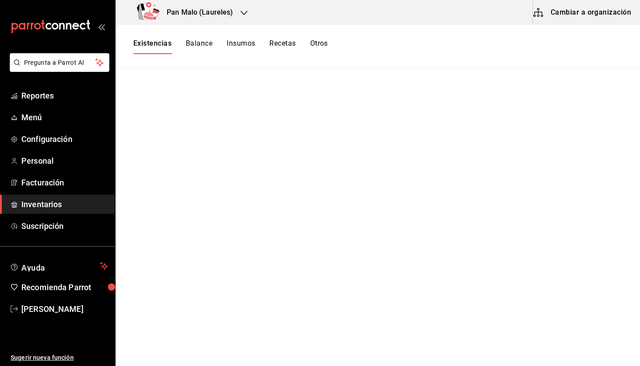
click at [59, 210] on span "Inventarios" at bounding box center [64, 205] width 87 height 12
drag, startPoint x: 59, startPoint y: 210, endPoint x: 66, endPoint y: 207, distance: 7.2
click at [66, 207] on span "Inventarios" at bounding box center [64, 205] width 87 height 12
click at [65, 187] on span "Facturación" at bounding box center [64, 183] width 87 height 12
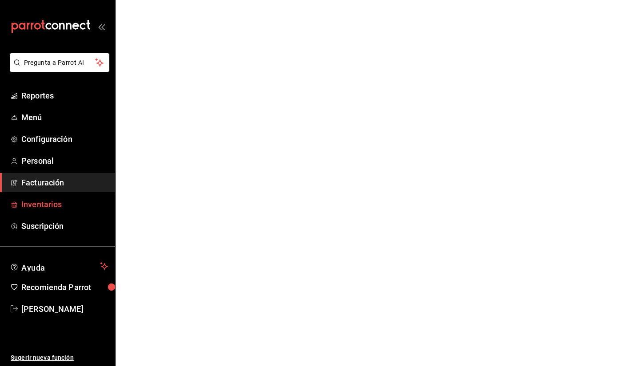
click at [65, 195] on link "Inventarios" at bounding box center [57, 204] width 115 height 19
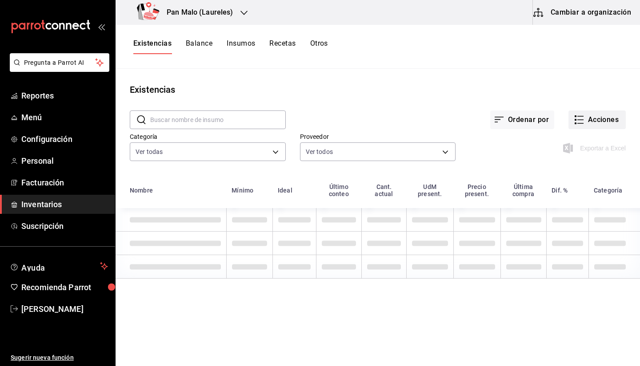
click at [603, 127] on button "Acciones" at bounding box center [596, 120] width 57 height 19
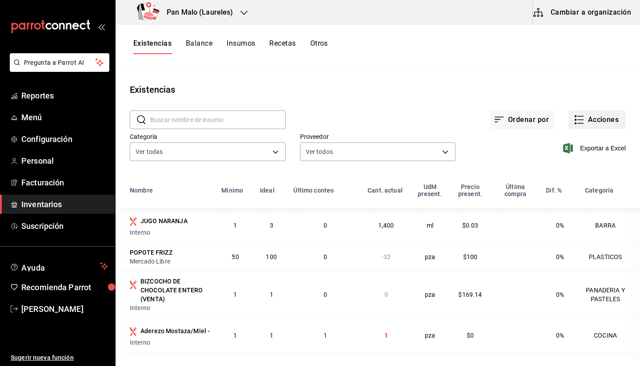
click at [579, 119] on button "Acciones" at bounding box center [596, 120] width 57 height 19
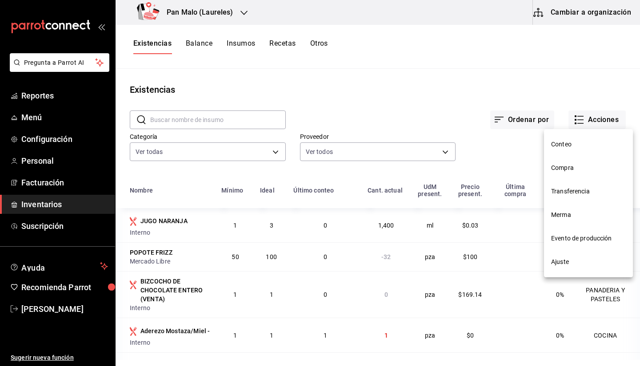
click at [566, 273] on li "Ajuste" at bounding box center [588, 262] width 89 height 24
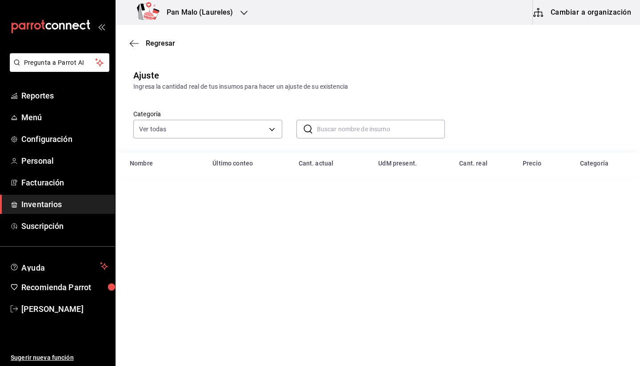
click at [359, 123] on input "text" at bounding box center [381, 129] width 128 height 18
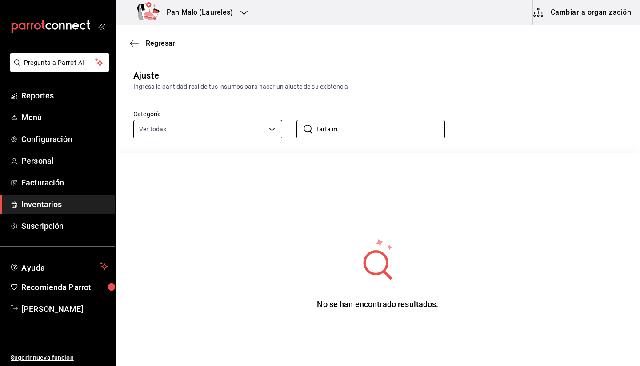
type input "tarta m"
click at [246, 131] on body "Pregunta a Parrot AI Reportes Menú Configuración Personal Facturación Inventari…" at bounding box center [320, 158] width 640 height 316
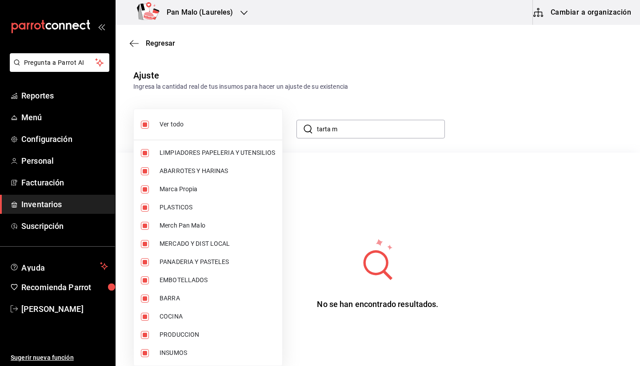
click at [200, 128] on span "Ver todo" at bounding box center [216, 124] width 115 height 9
checkbox input "false"
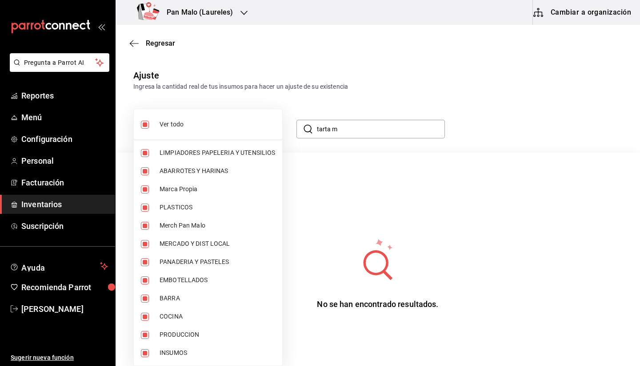
checkbox input "false"
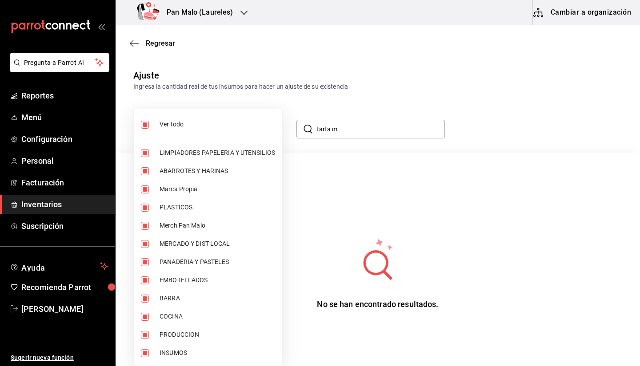
checkbox input "false"
click at [194, 258] on span "PANADERIA Y PASTELES" at bounding box center [216, 262] width 115 height 9
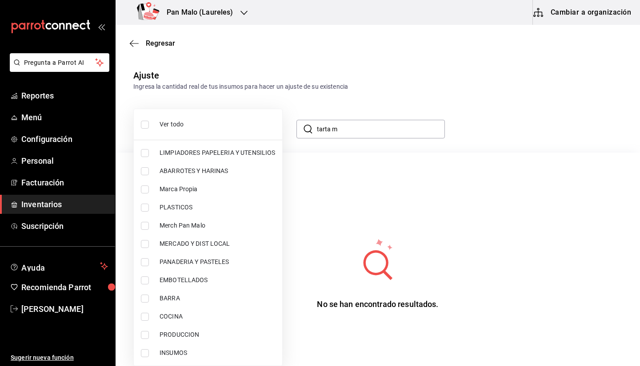
type input "b7fa4d3f-7896-4504-b4eb-29f52eb713d6"
checkbox input "true"
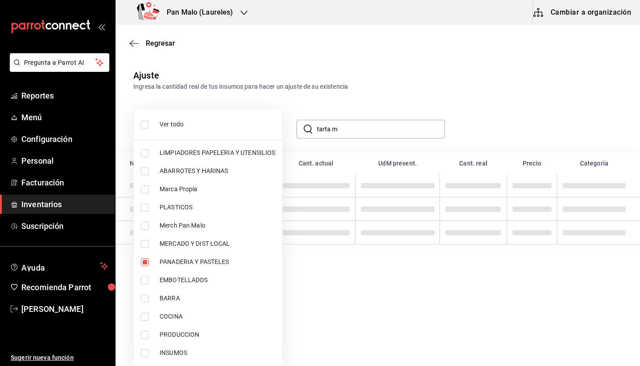
click at [320, 118] on div at bounding box center [320, 183] width 640 height 366
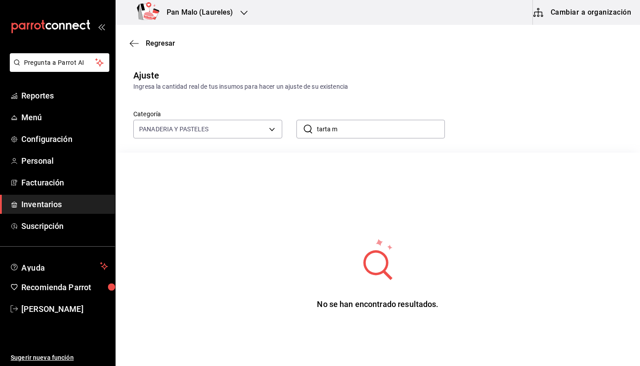
click at [339, 128] on input "tarta m" at bounding box center [381, 129] width 128 height 18
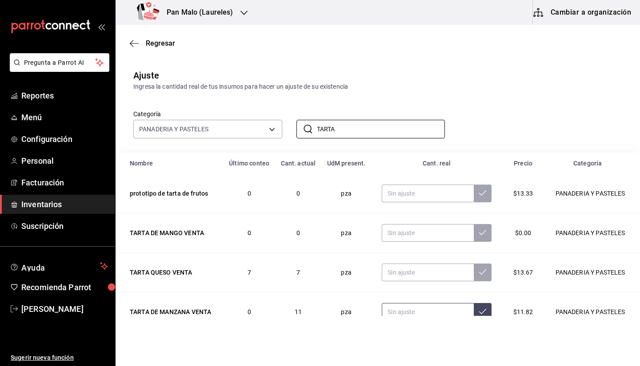
type input "TARTA"
click at [441, 316] on input "text" at bounding box center [427, 312] width 92 height 18
type input "10.00"
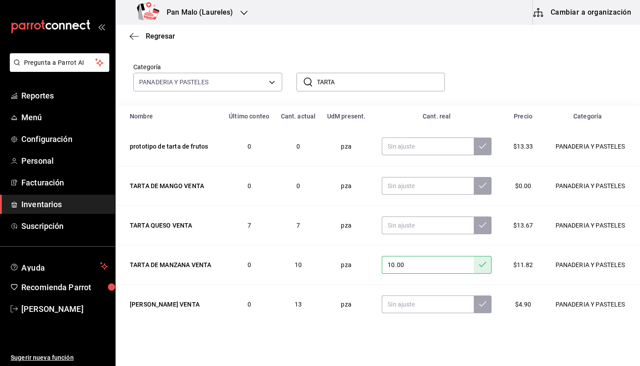
scroll to position [59, 0]
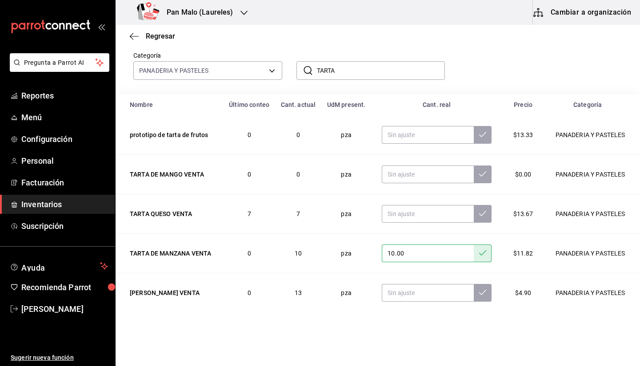
click at [428, 280] on td at bounding box center [436, 294] width 131 height 40
click at [412, 290] on input "text" at bounding box center [427, 293] width 92 height 18
click at [393, 283] on td at bounding box center [436, 294] width 131 height 40
click at [397, 289] on input "text" at bounding box center [427, 293] width 92 height 18
type input "8.00"
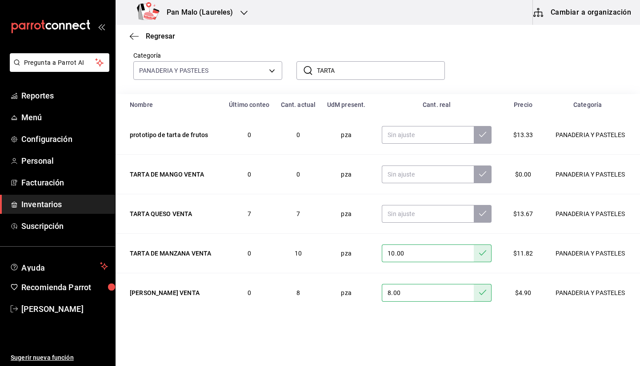
click at [338, 64] on input "TARTA" at bounding box center [381, 71] width 128 height 18
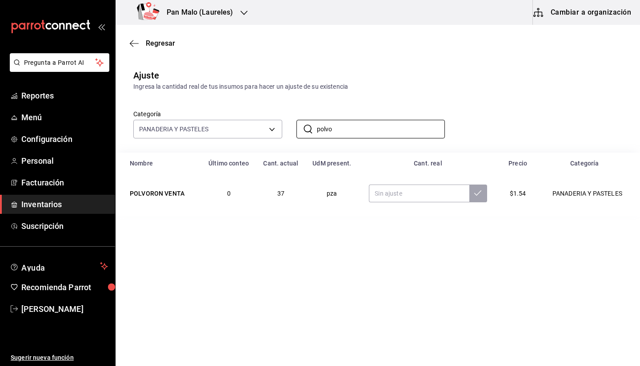
type input "polvo"
click at [440, 95] on div "Categoría PANADERIA Y PASTELES b7fa4d3f-7896-4504-b4eb-29f52eb713d6 ​ polvo ​" at bounding box center [363, 114] width 489 height 47
click at [426, 194] on input "text" at bounding box center [419, 194] width 100 height 18
type input "20.00"
click at [388, 137] on input "polvo" at bounding box center [381, 129] width 128 height 18
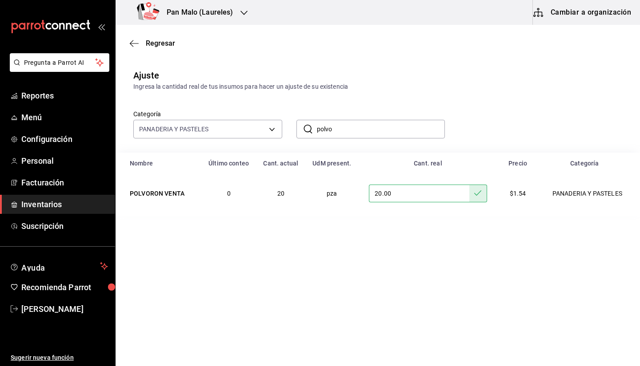
click at [388, 137] on input "polvo" at bounding box center [381, 129] width 128 height 18
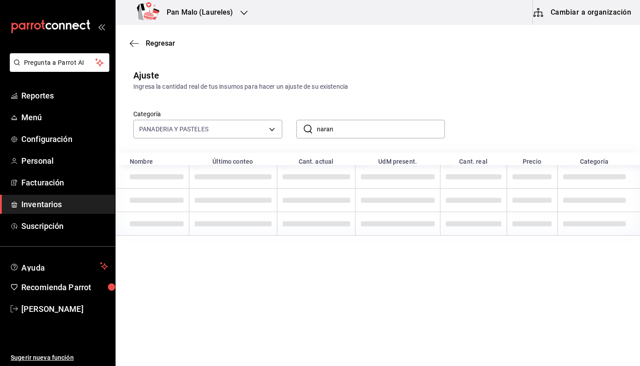
type input "naran"
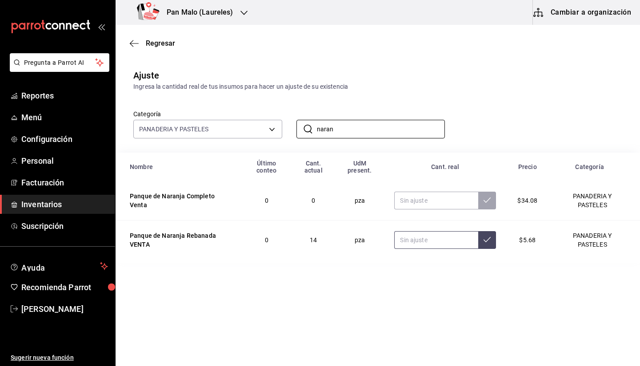
click at [433, 239] on input "text" at bounding box center [436, 240] width 84 height 18
type input "1.00"
type input "12.00"
click at [360, 120] on div "​ naran ​" at bounding box center [370, 129] width 149 height 19
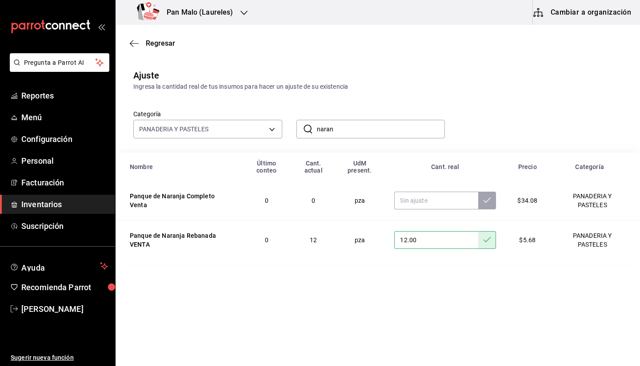
click at [360, 120] on div "​ naran ​" at bounding box center [370, 129] width 149 height 19
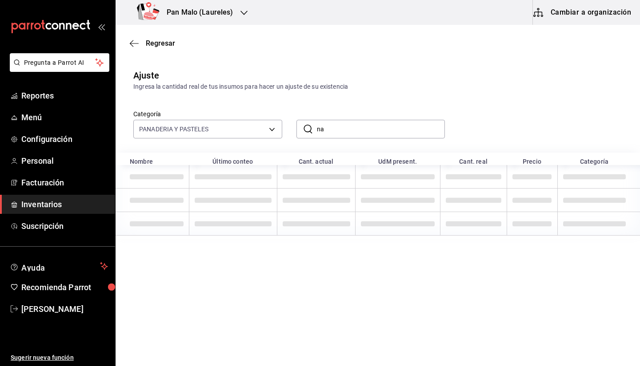
type input "n"
type input "platano"
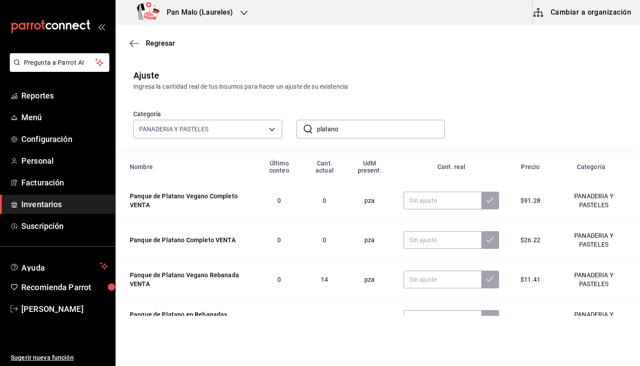
click at [405, 101] on div "Categoría PANADERIA Y PASTELES b7fa4d3f-7896-4504-b4eb-29f52eb713d6 ​ platano ​" at bounding box center [363, 114] width 489 height 47
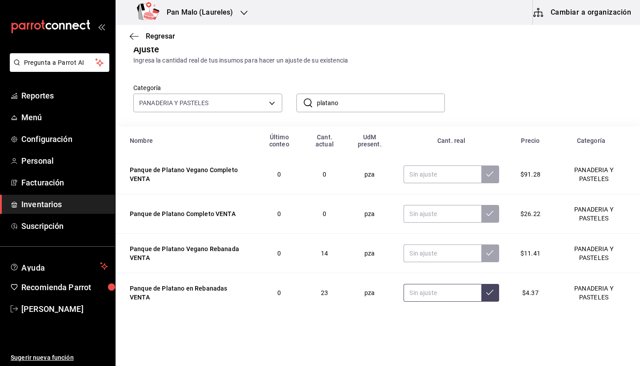
click at [432, 300] on input "text" at bounding box center [442, 293] width 78 height 18
click at [418, 294] on input "text" at bounding box center [442, 293] width 78 height 18
type input "22.00"
click at [361, 101] on input "platano" at bounding box center [381, 103] width 128 height 18
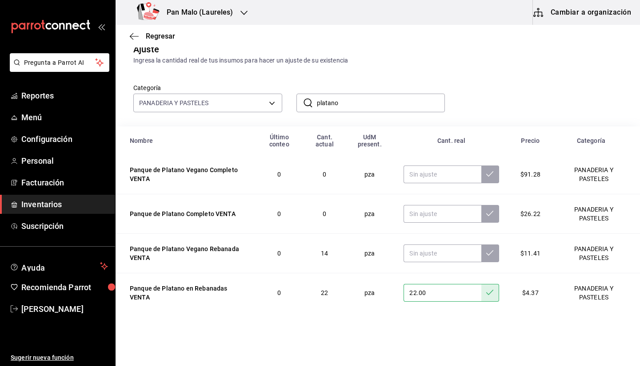
click at [361, 101] on input "platano" at bounding box center [381, 103] width 128 height 18
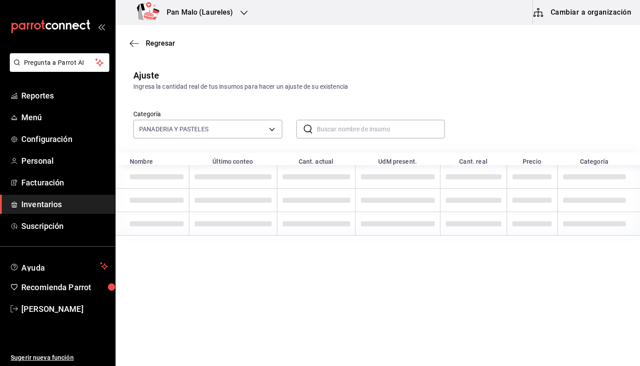
scroll to position [0, 0]
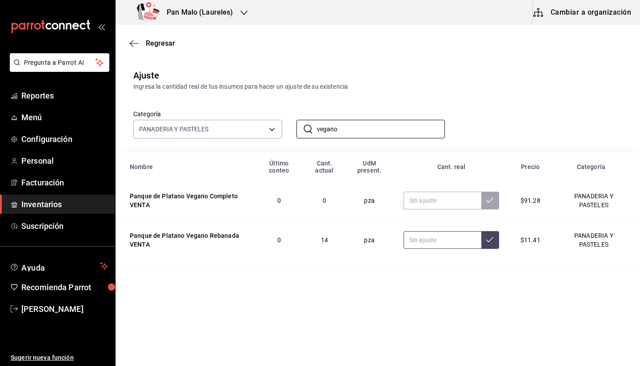
type input "vegano"
click at [411, 239] on input "text" at bounding box center [442, 240] width 78 height 18
click at [418, 240] on input "text" at bounding box center [442, 240] width 78 height 18
type input "8.00"
click at [370, 121] on input "vegano" at bounding box center [381, 129] width 128 height 18
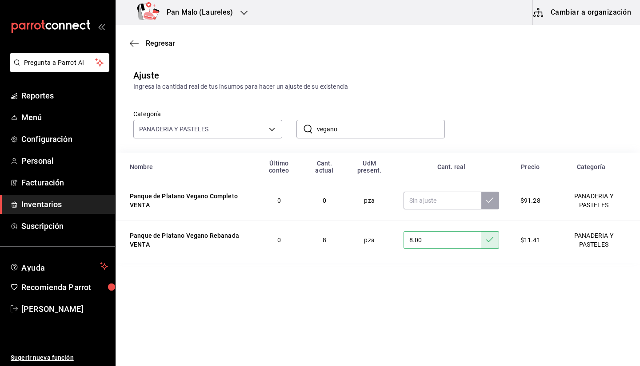
click at [369, 122] on input "vegano" at bounding box center [381, 129] width 128 height 18
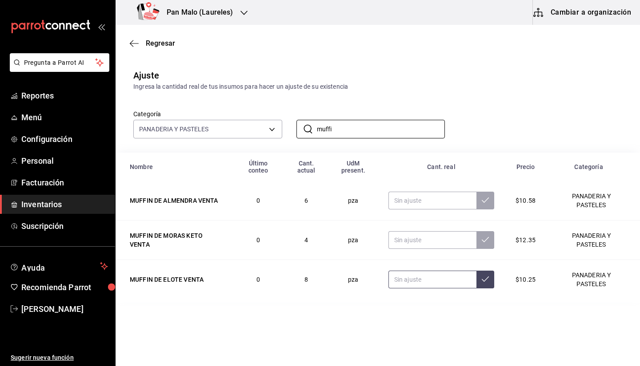
type input "muffi"
click at [422, 277] on input "text" at bounding box center [432, 280] width 88 height 18
type input "0.00"
